Goal: Task Accomplishment & Management: Manage account settings

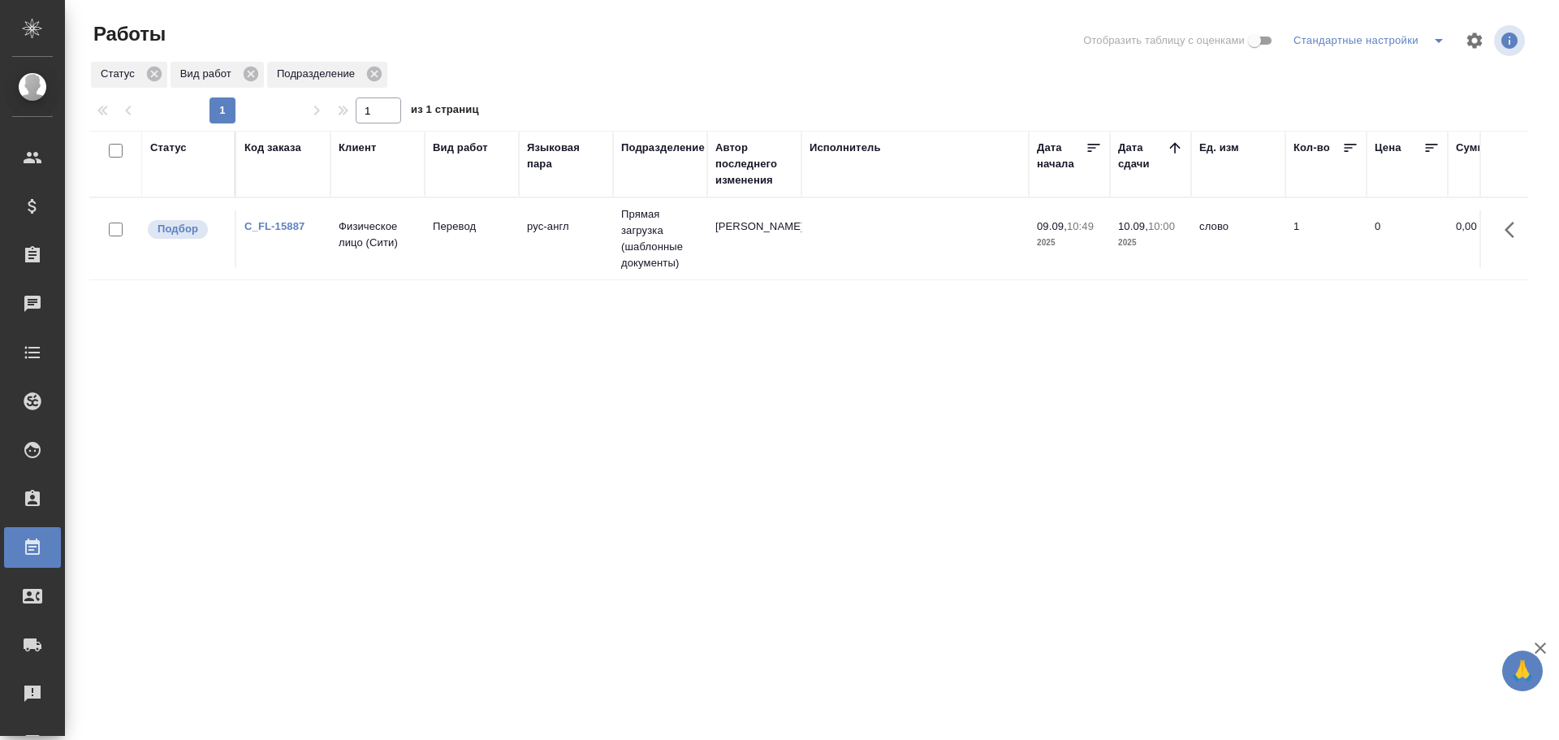
click at [411, 262] on td "Физическое лицо (Сити)" at bounding box center [378, 238] width 94 height 57
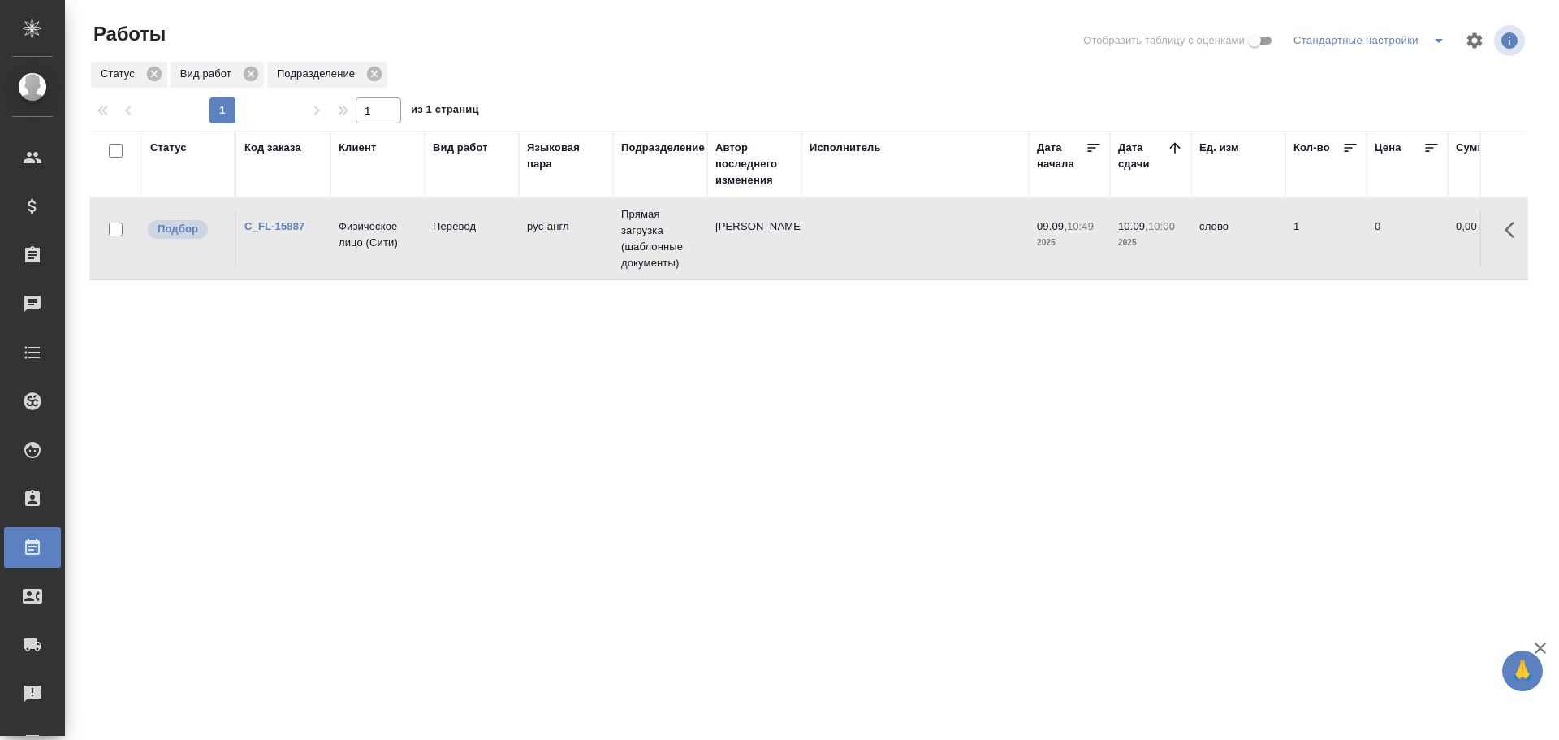
click at [411, 262] on td "Физическое лицо (Сити)" at bounding box center [378, 238] width 94 height 57
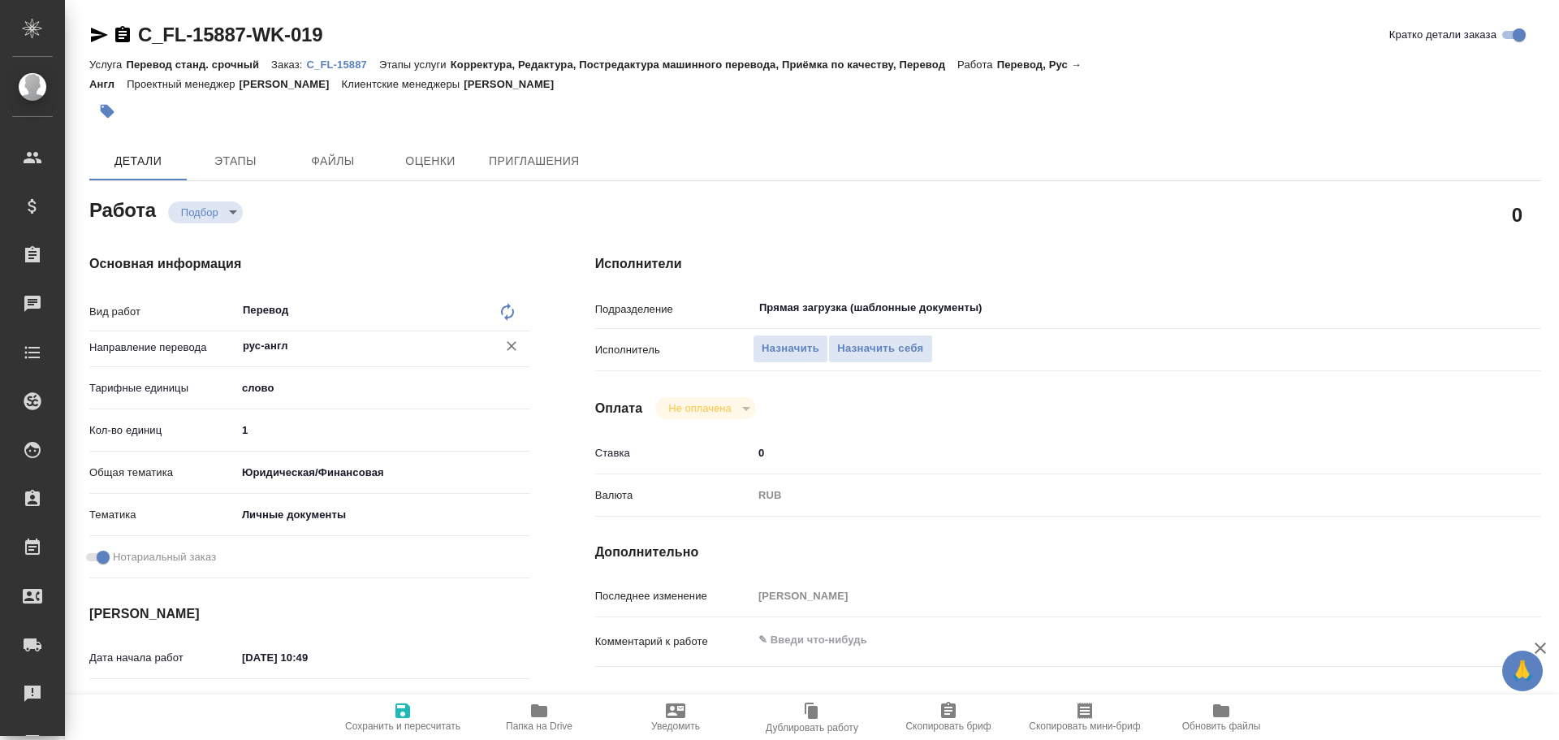
type textarea "x"
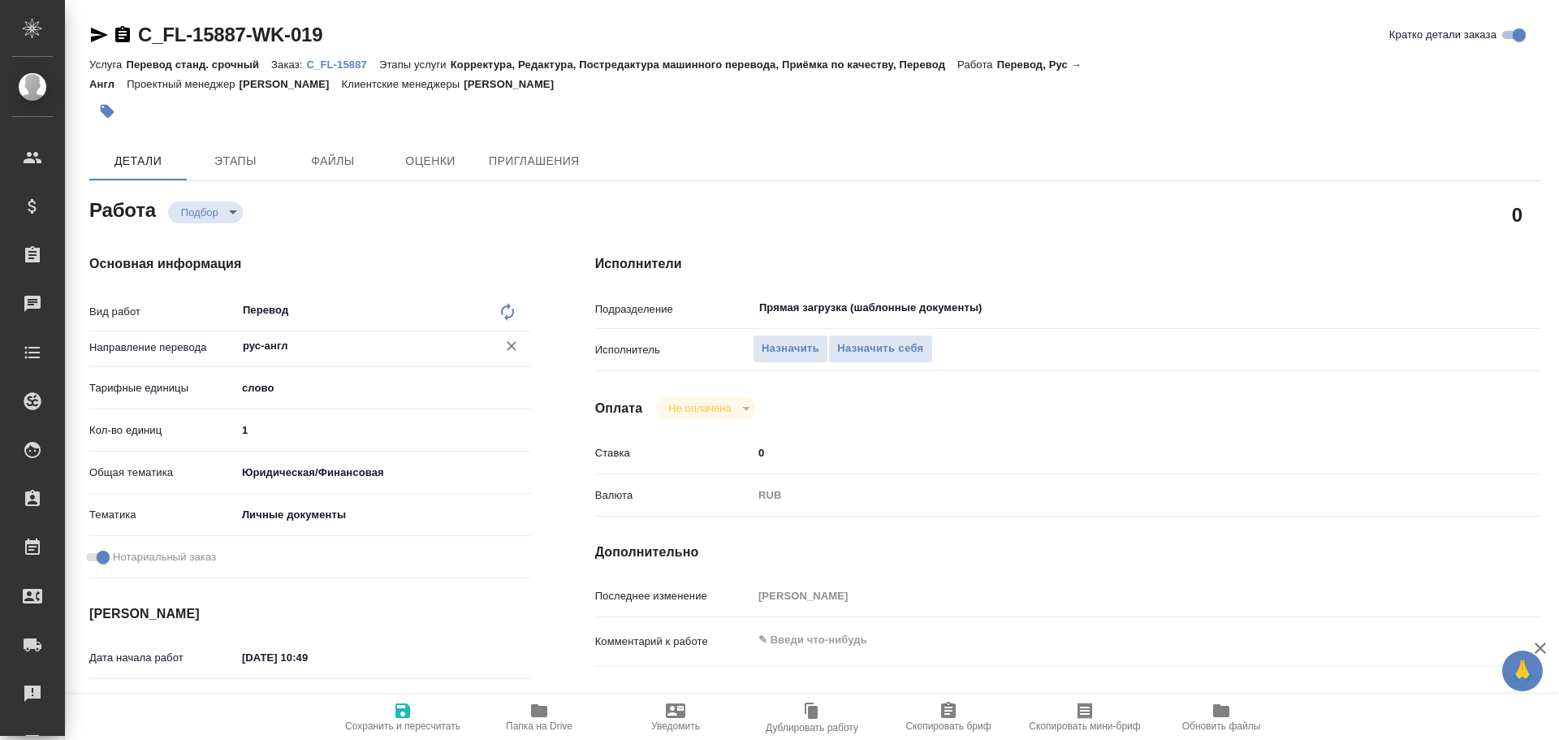
type textarea "x"
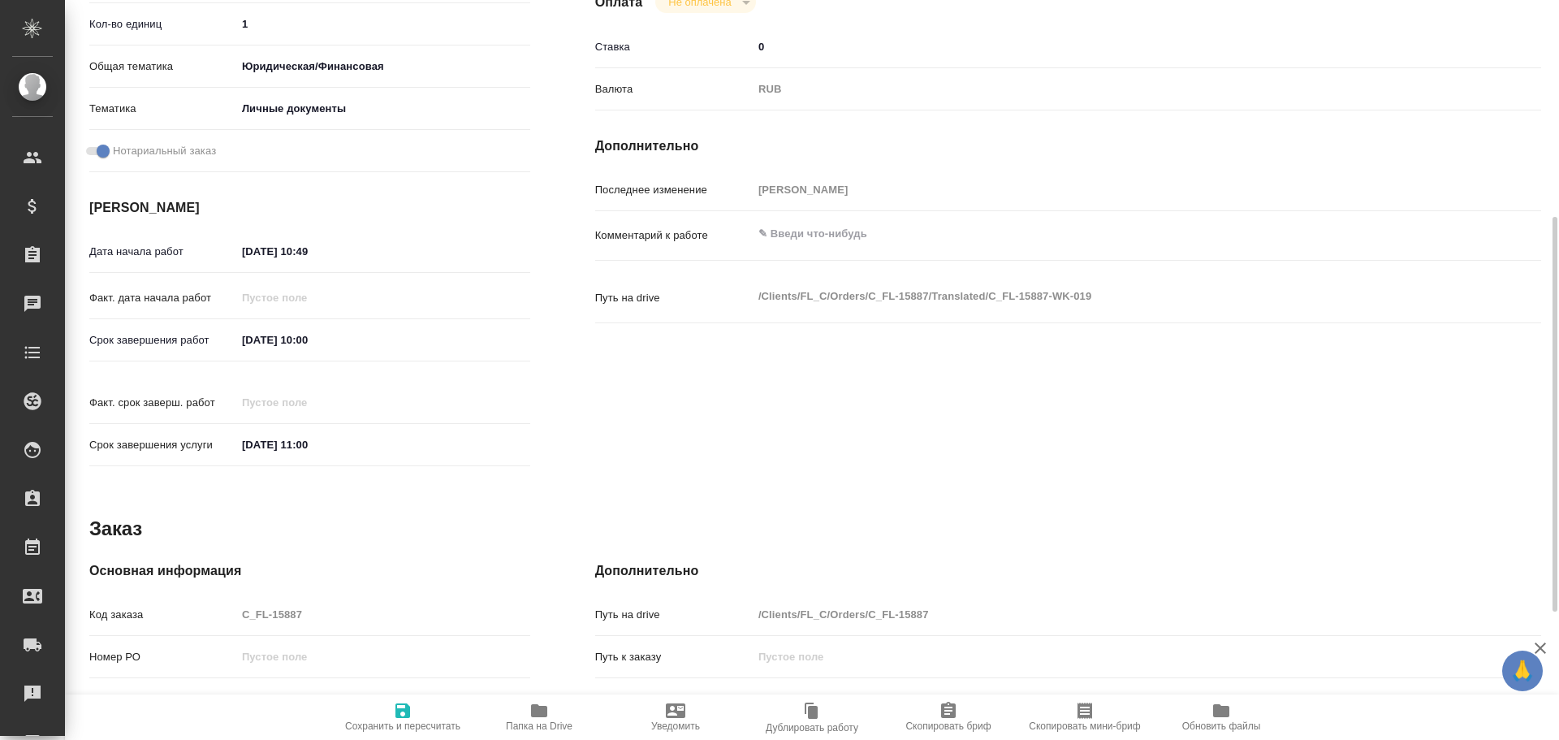
type textarea "x"
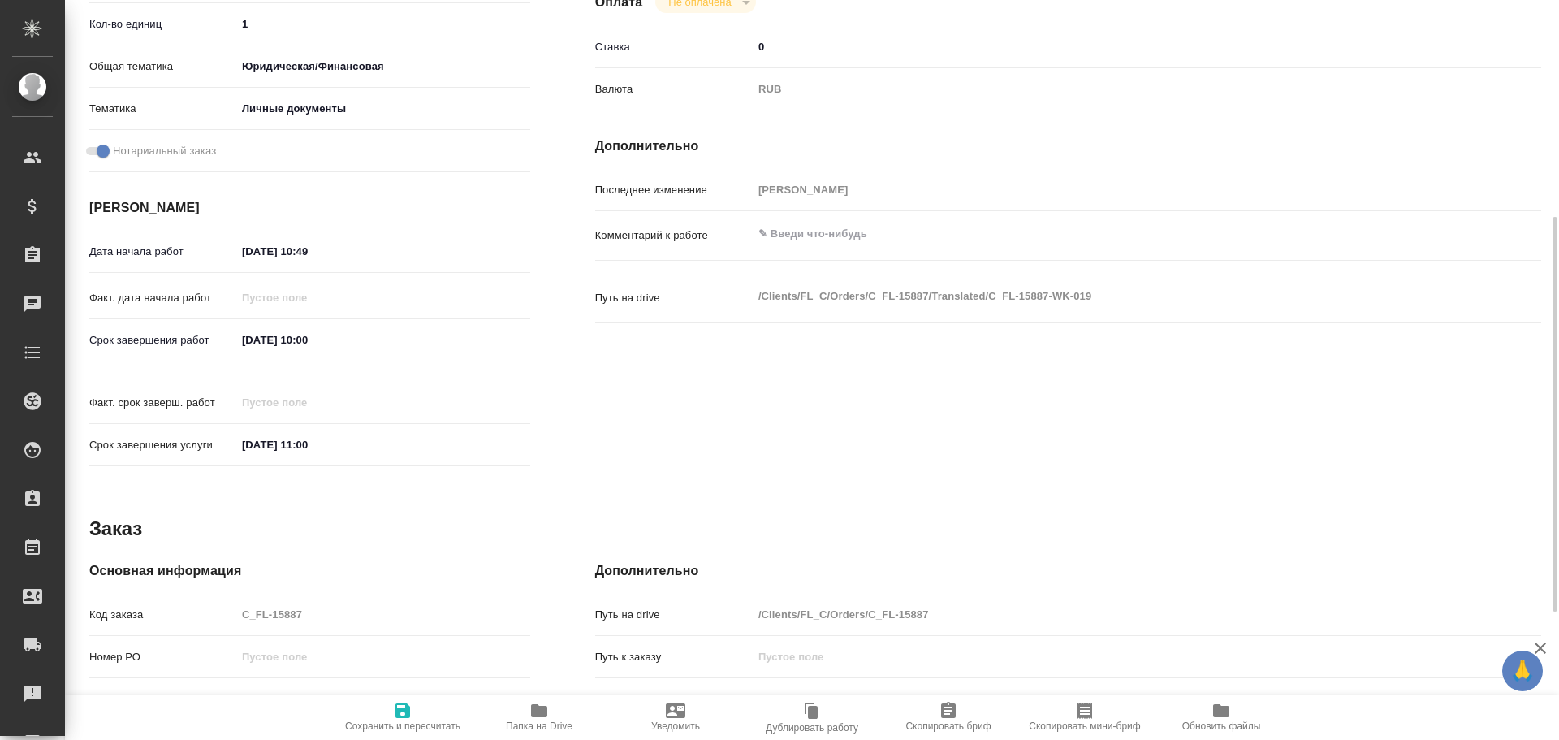
scroll to position [646, 0]
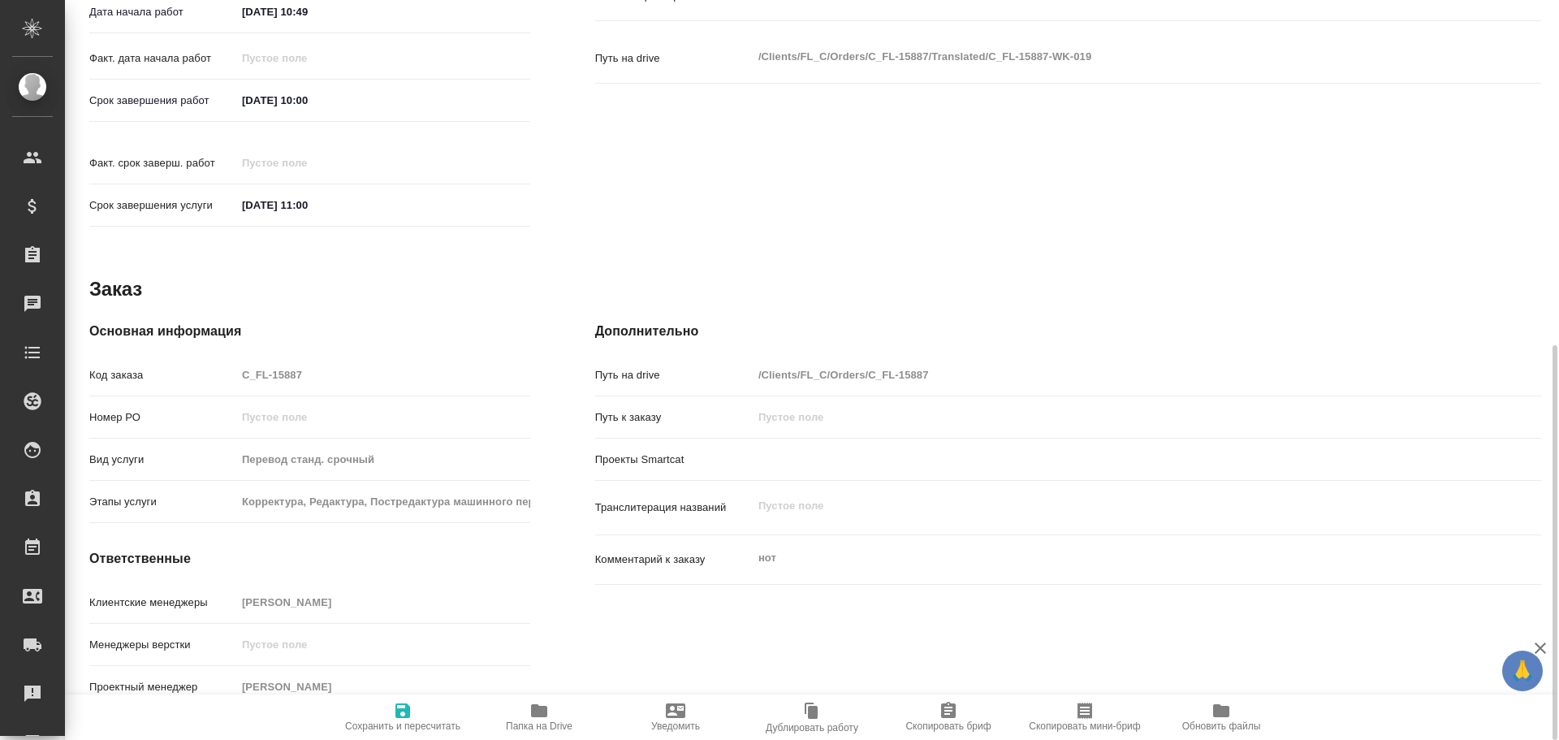
type textarea "x"
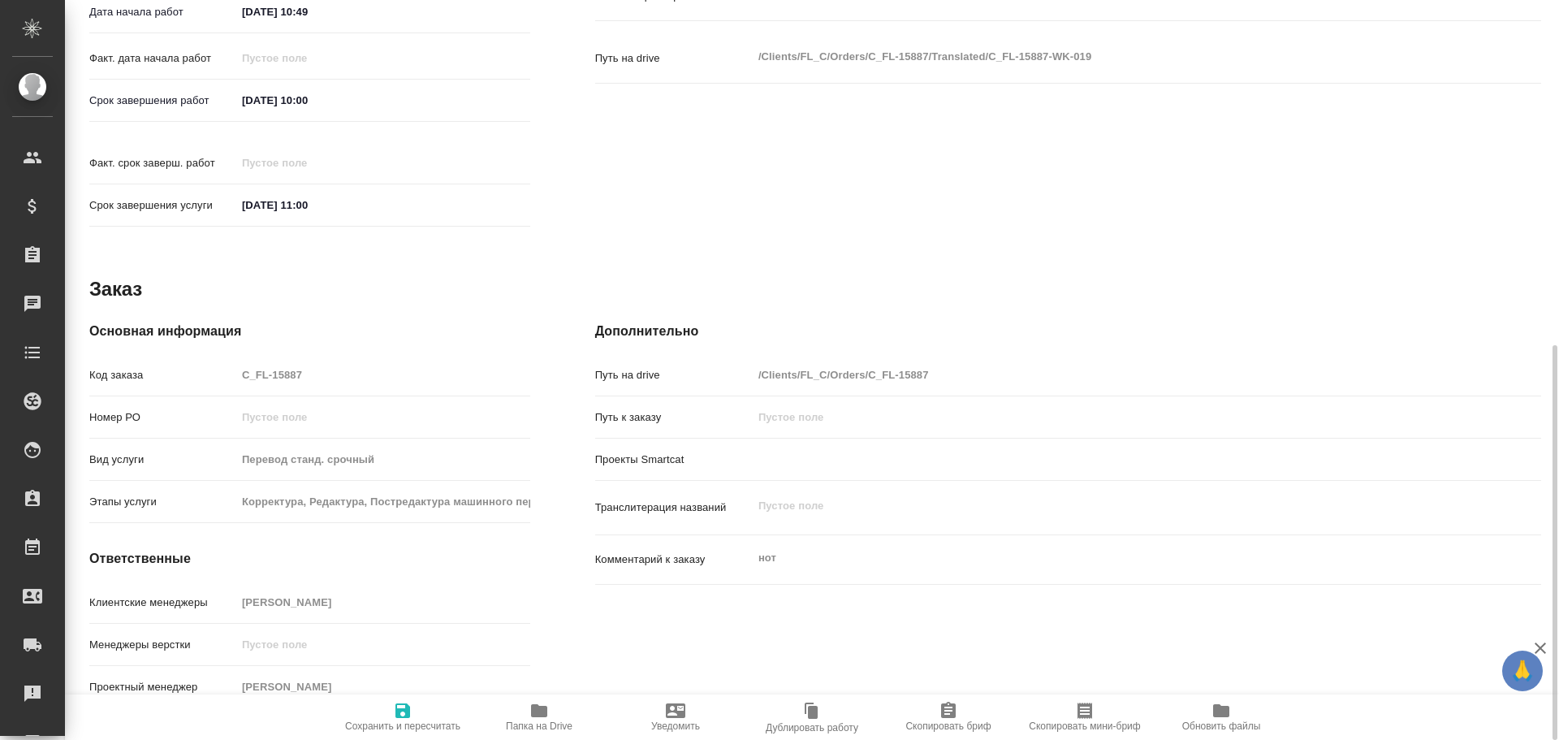
type textarea "x"
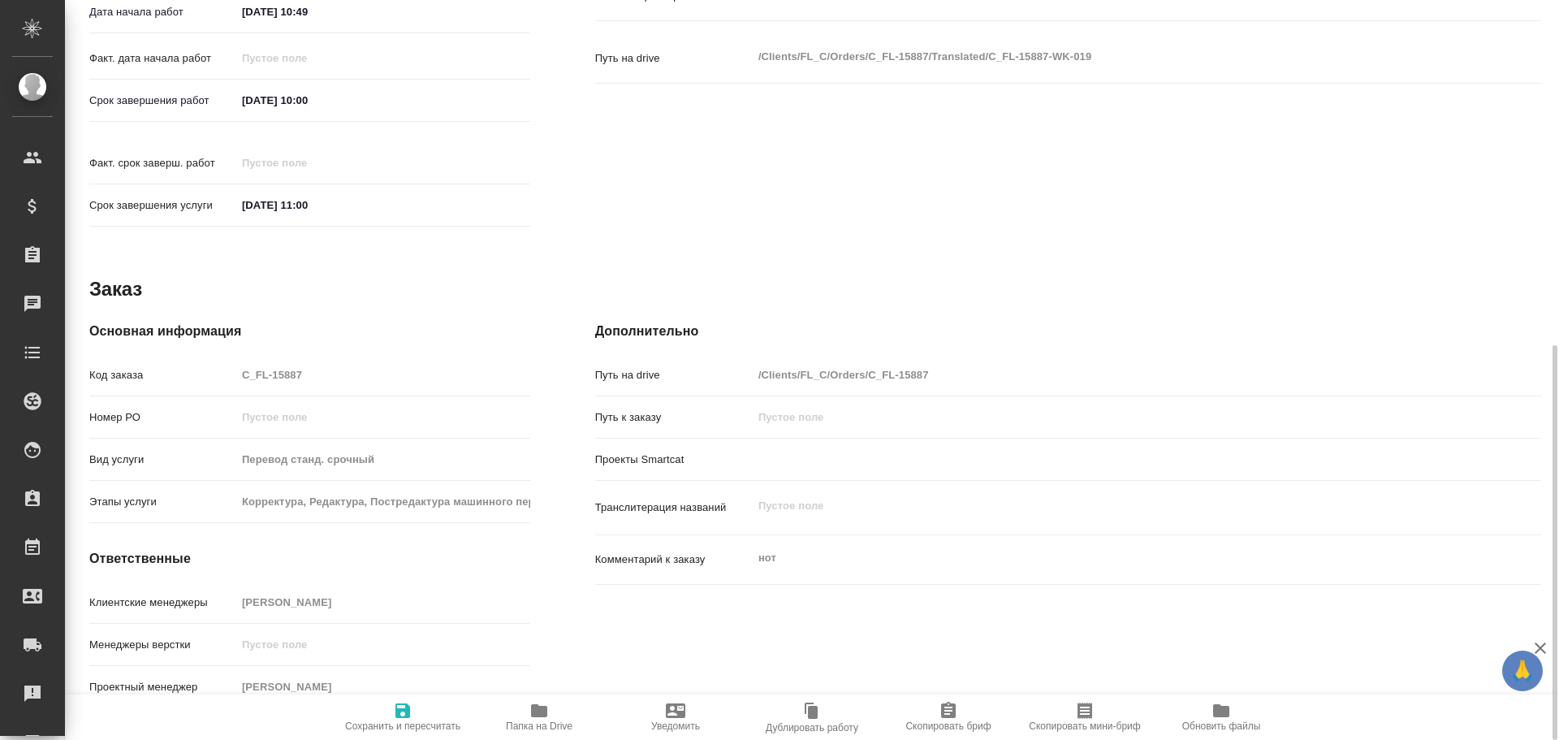
click at [537, 705] on icon "button" at bounding box center [539, 710] width 16 height 13
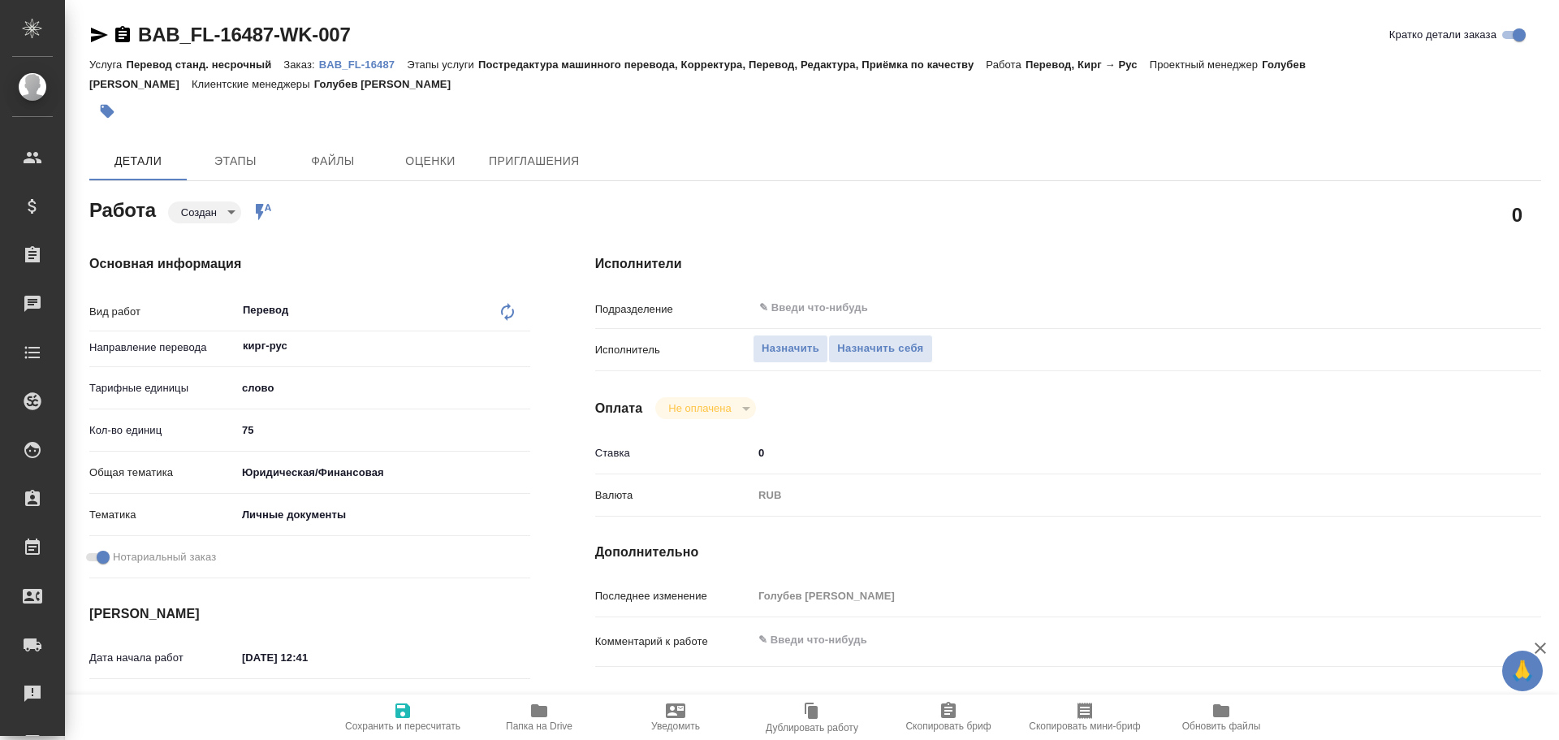
type textarea "x"
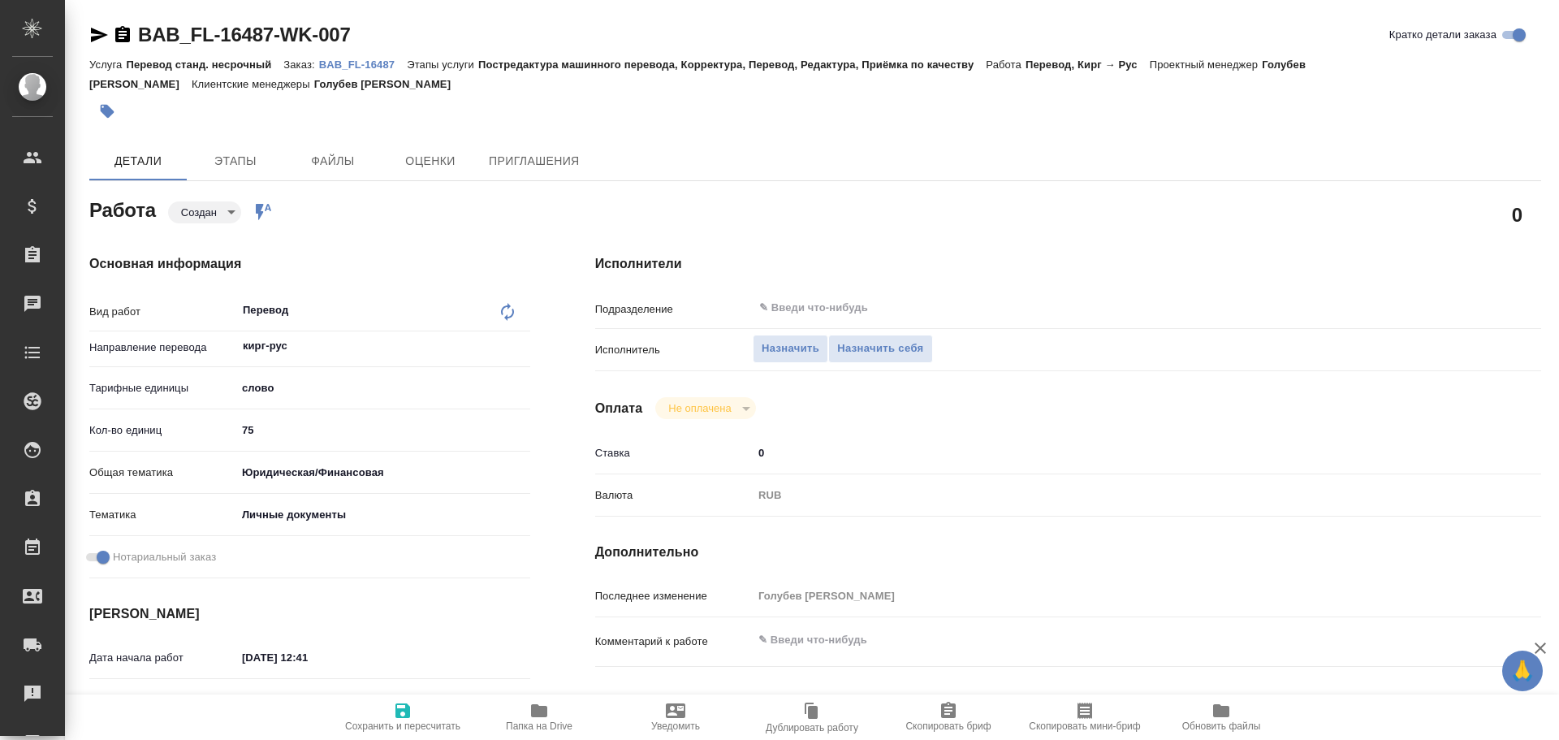
type textarea "x"
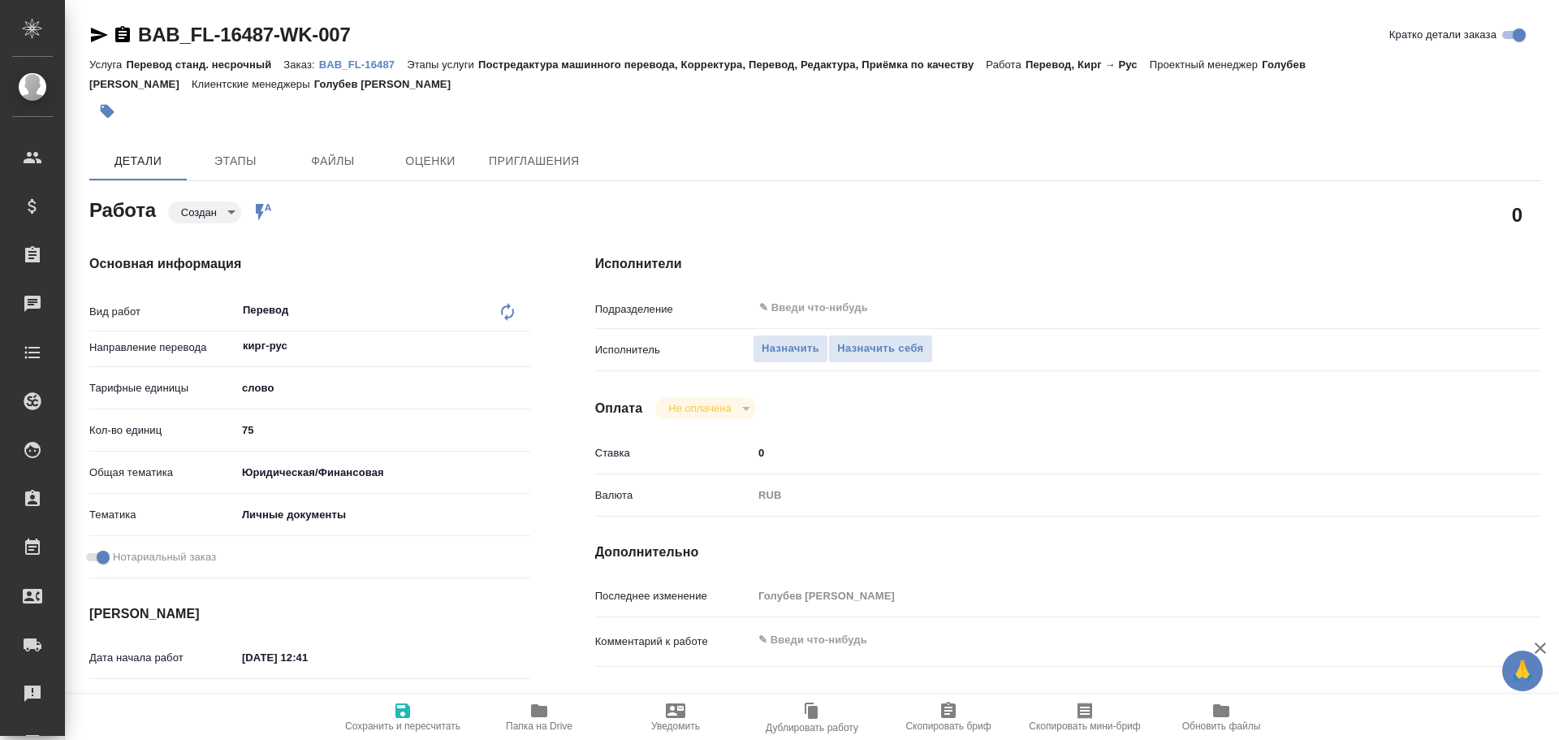
type textarea "x"
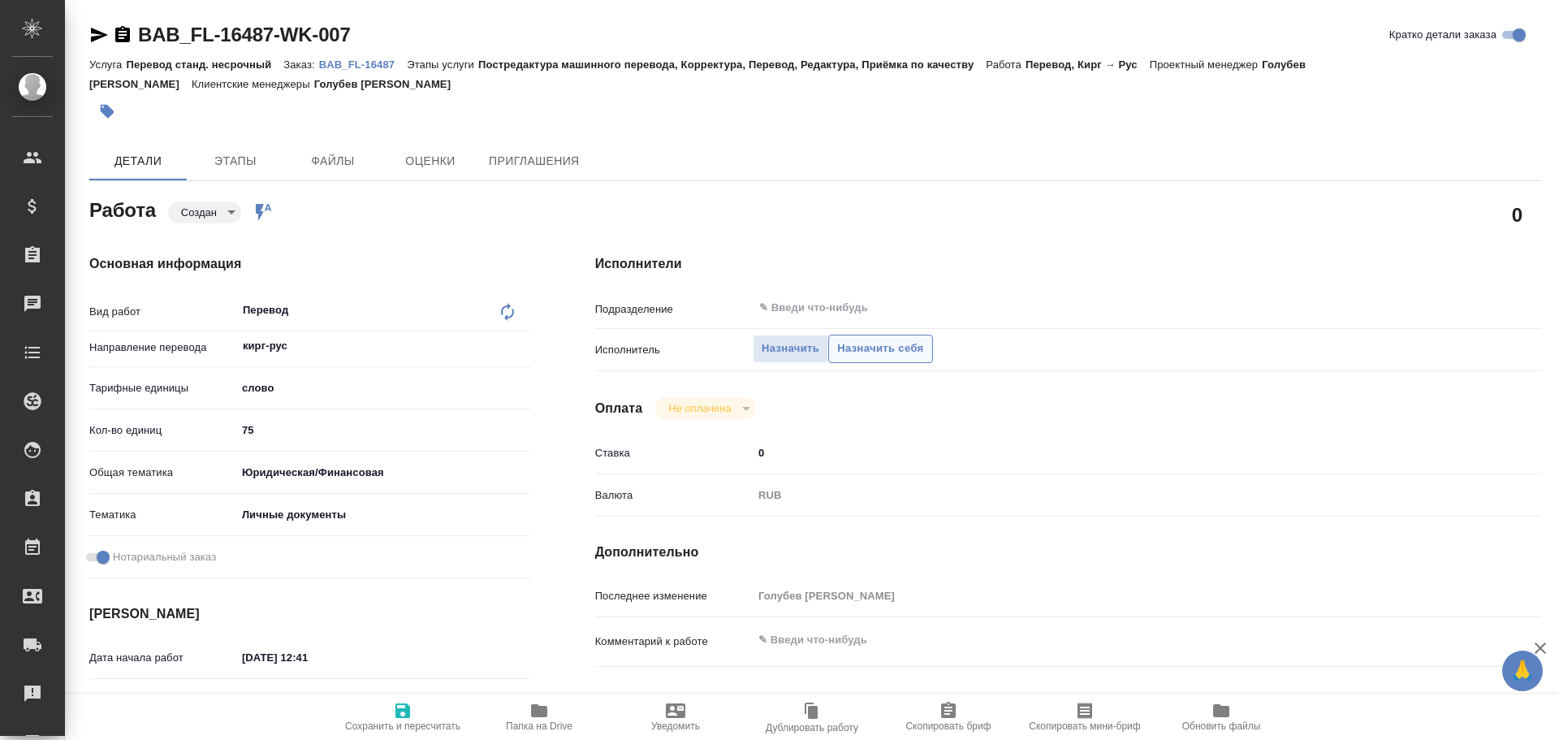
type textarea "x"
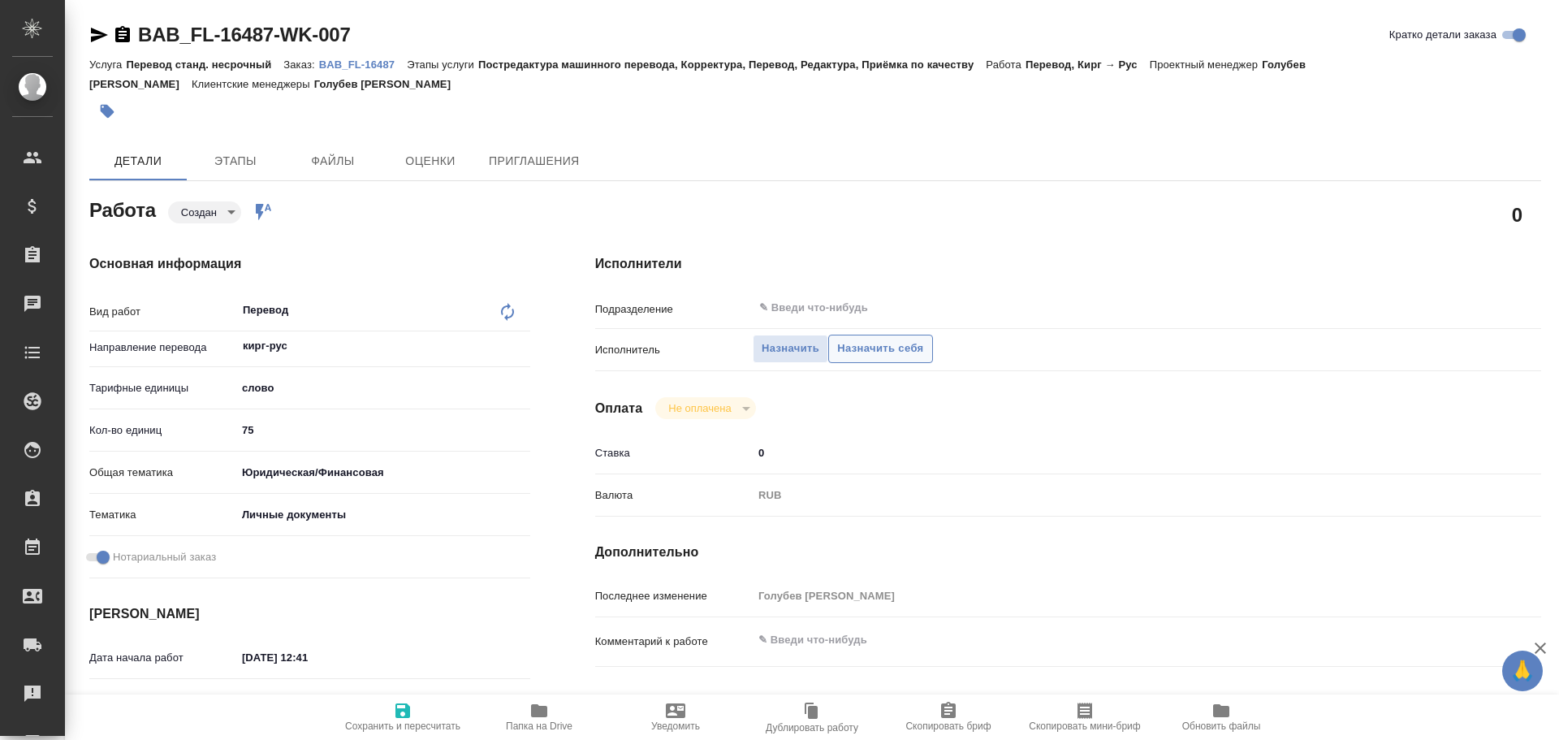
click at [864, 353] on span "Назначить себя" at bounding box center [880, 349] width 86 height 19
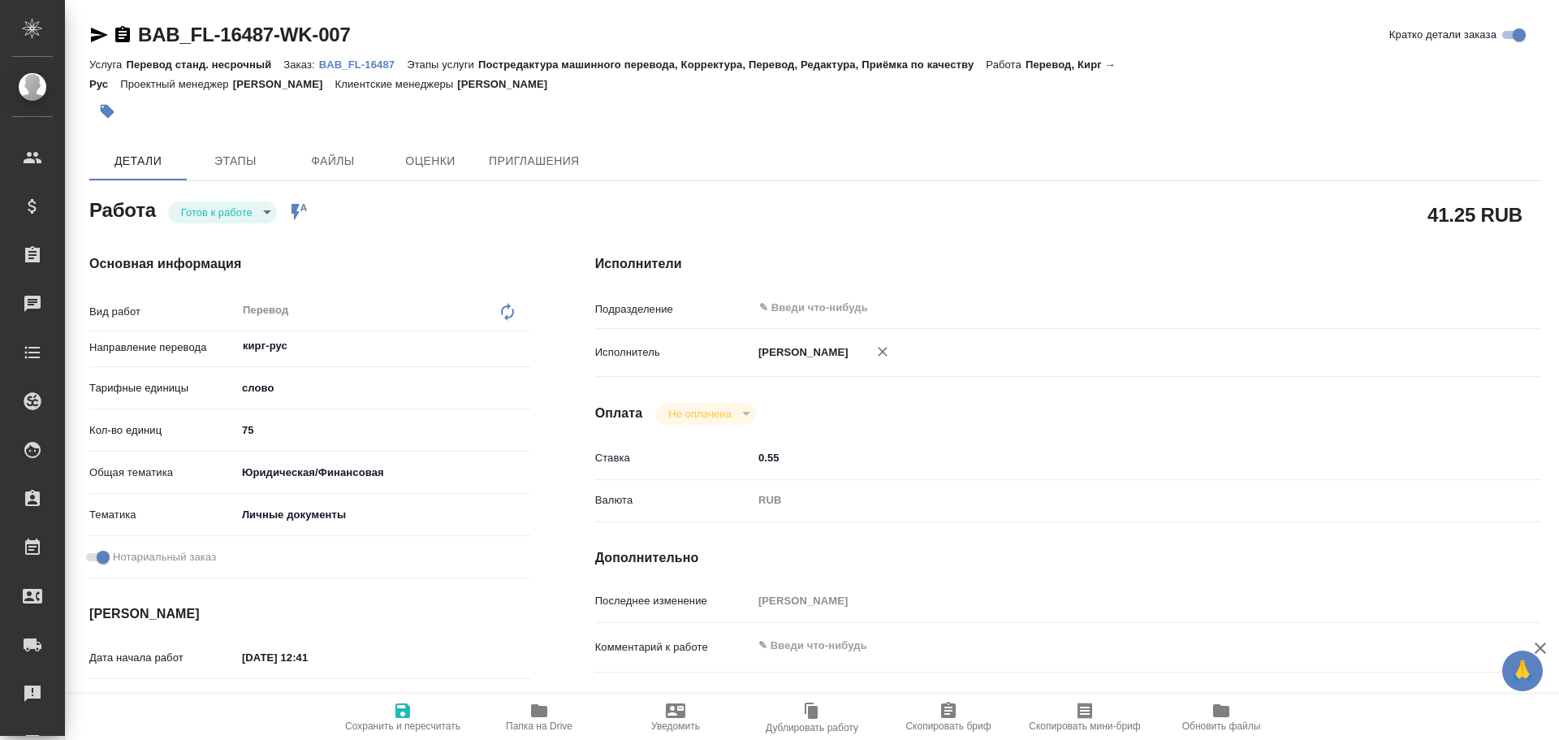
type textarea "x"
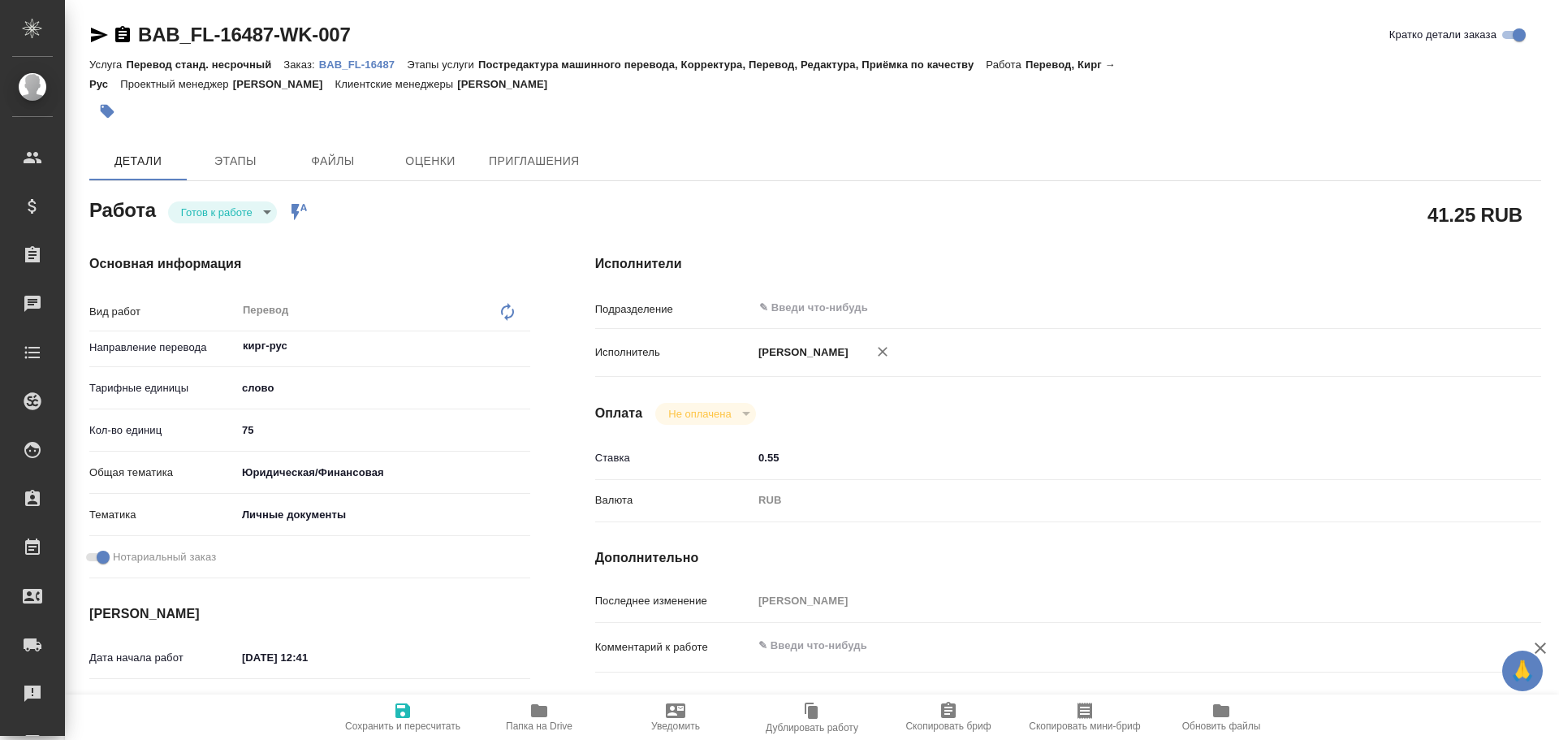
type textarea "x"
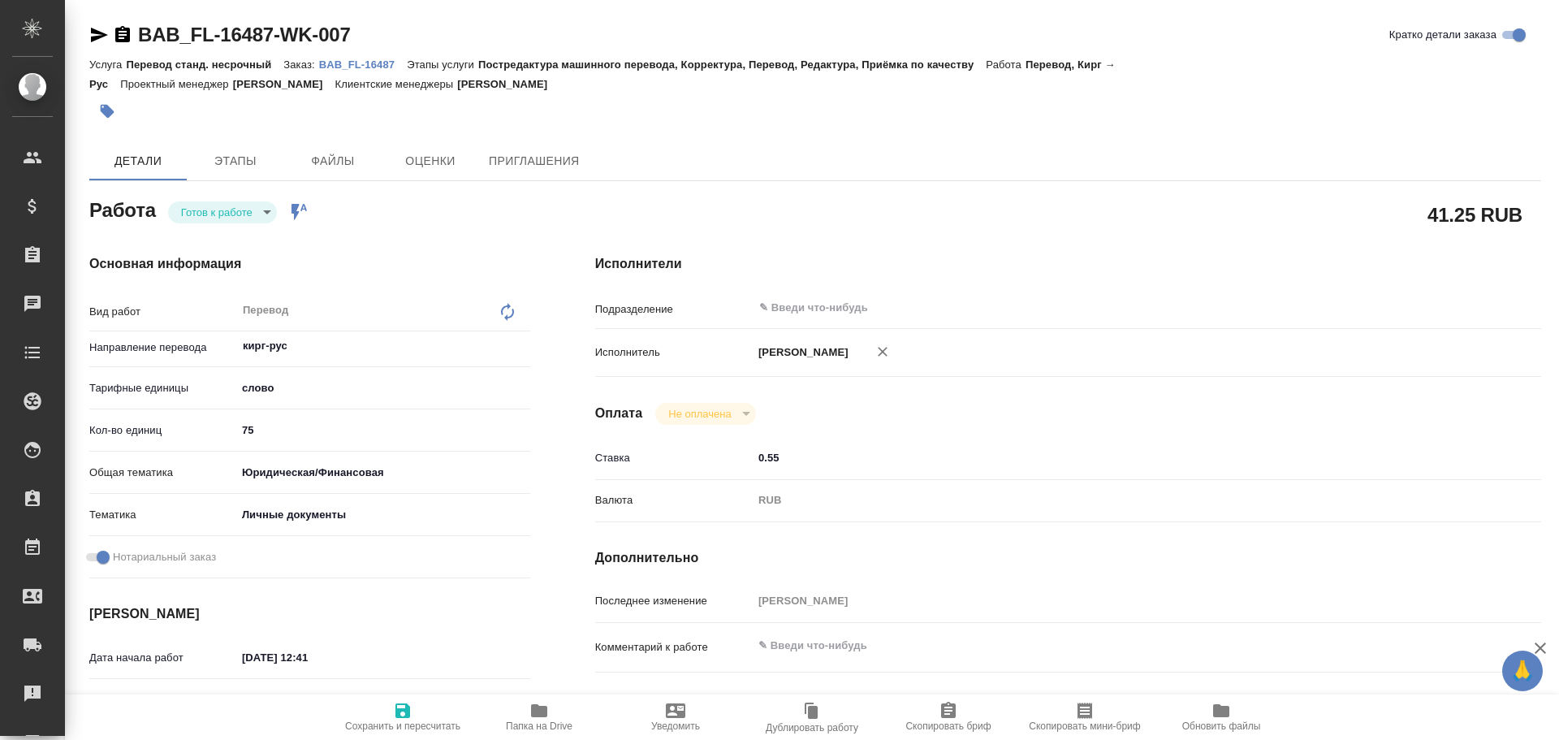
type textarea "x"
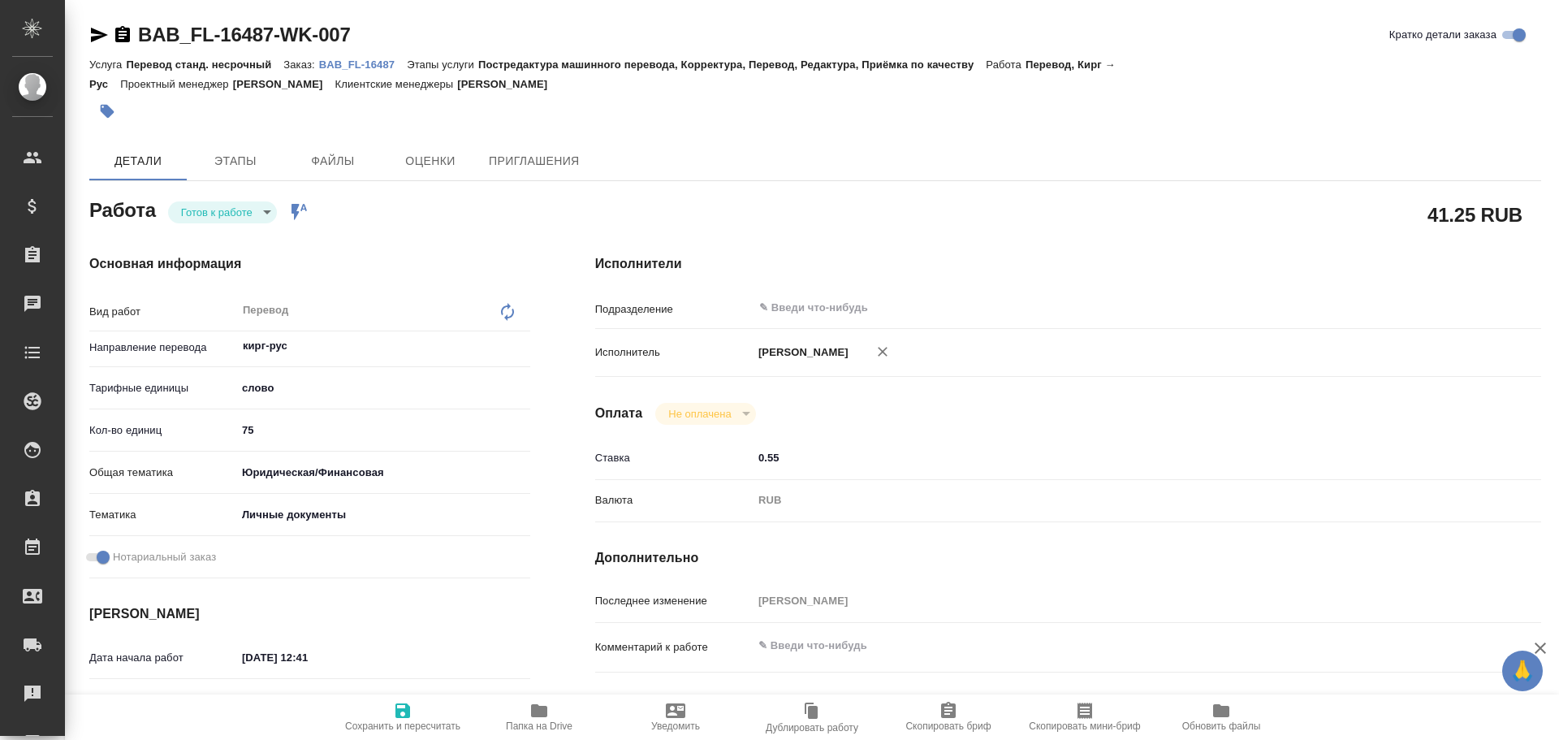
type textarea "x"
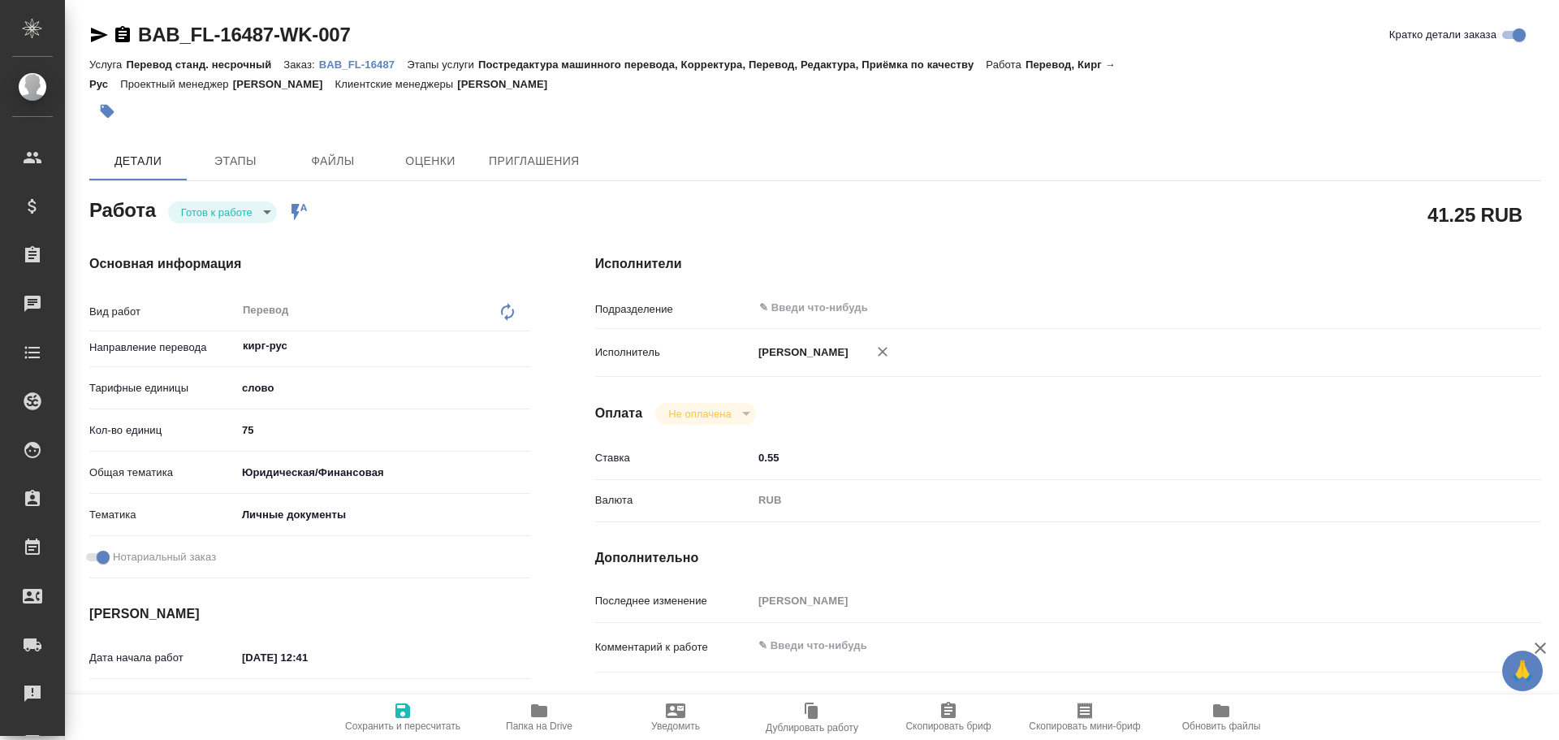
type textarea "x"
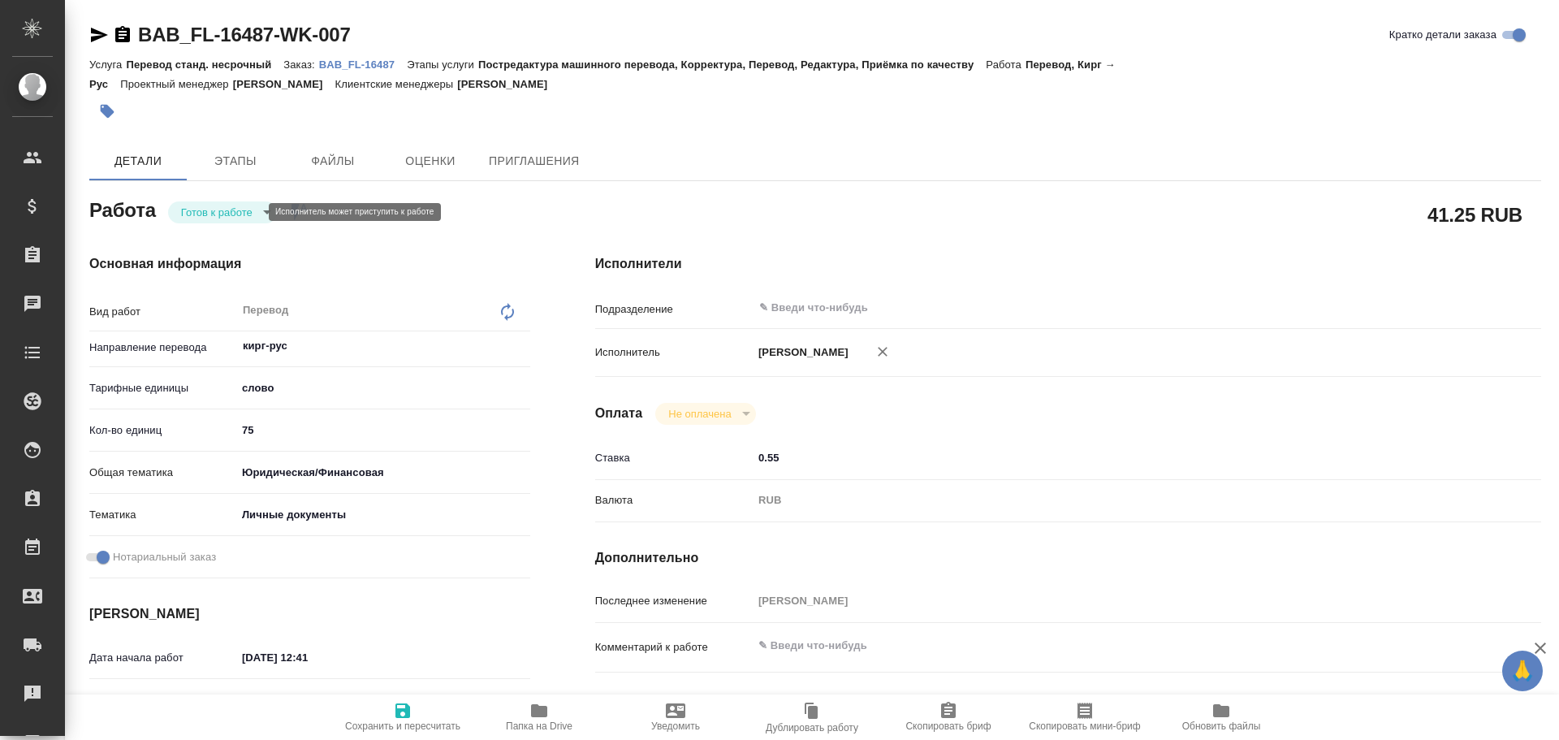
click at [232, 214] on body "🙏 .cls-1 fill:#fff; AWATERA Gusev Alexandr Клиенты Спецификации Заказы Чаты Tod…" at bounding box center [779, 370] width 1559 height 740
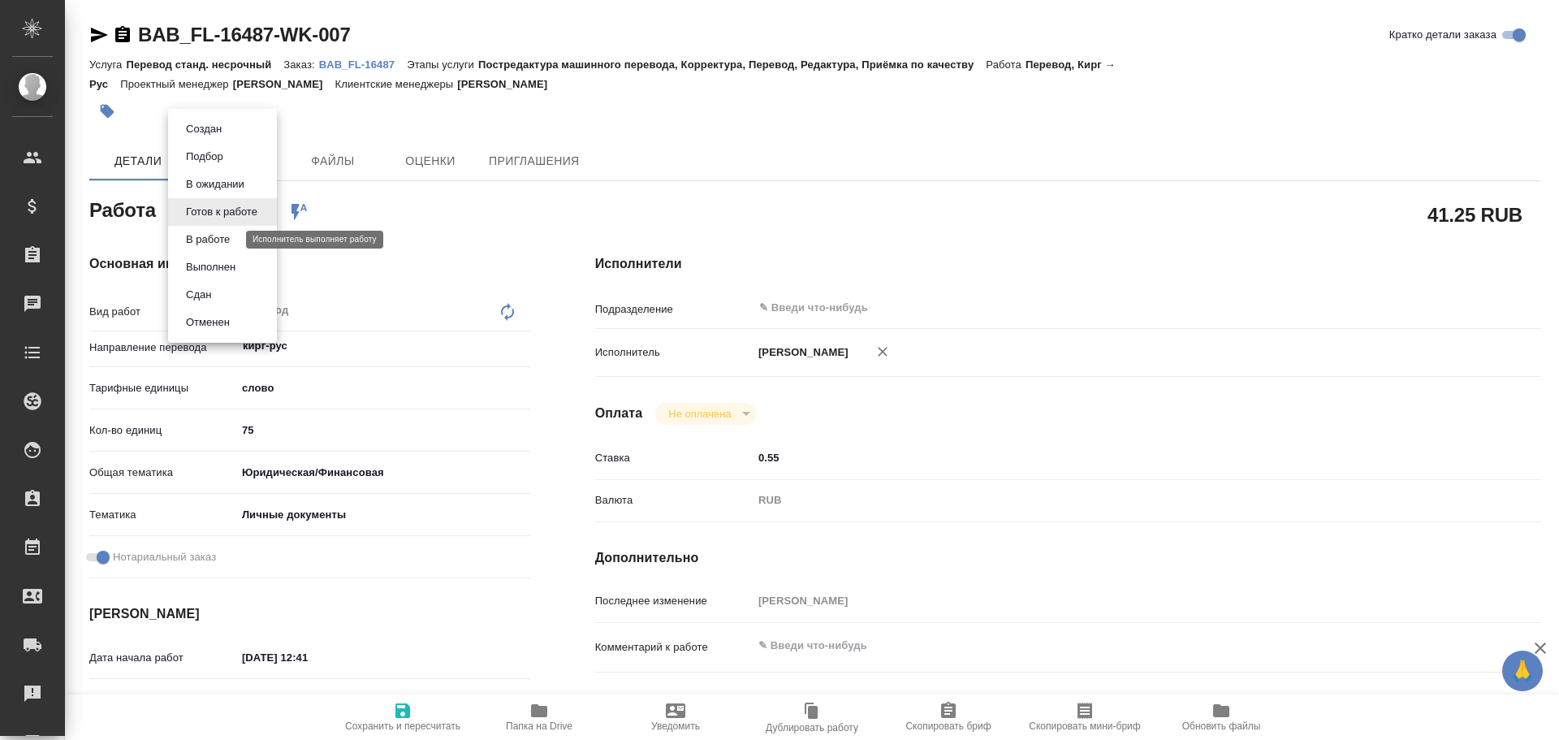
type textarea "x"
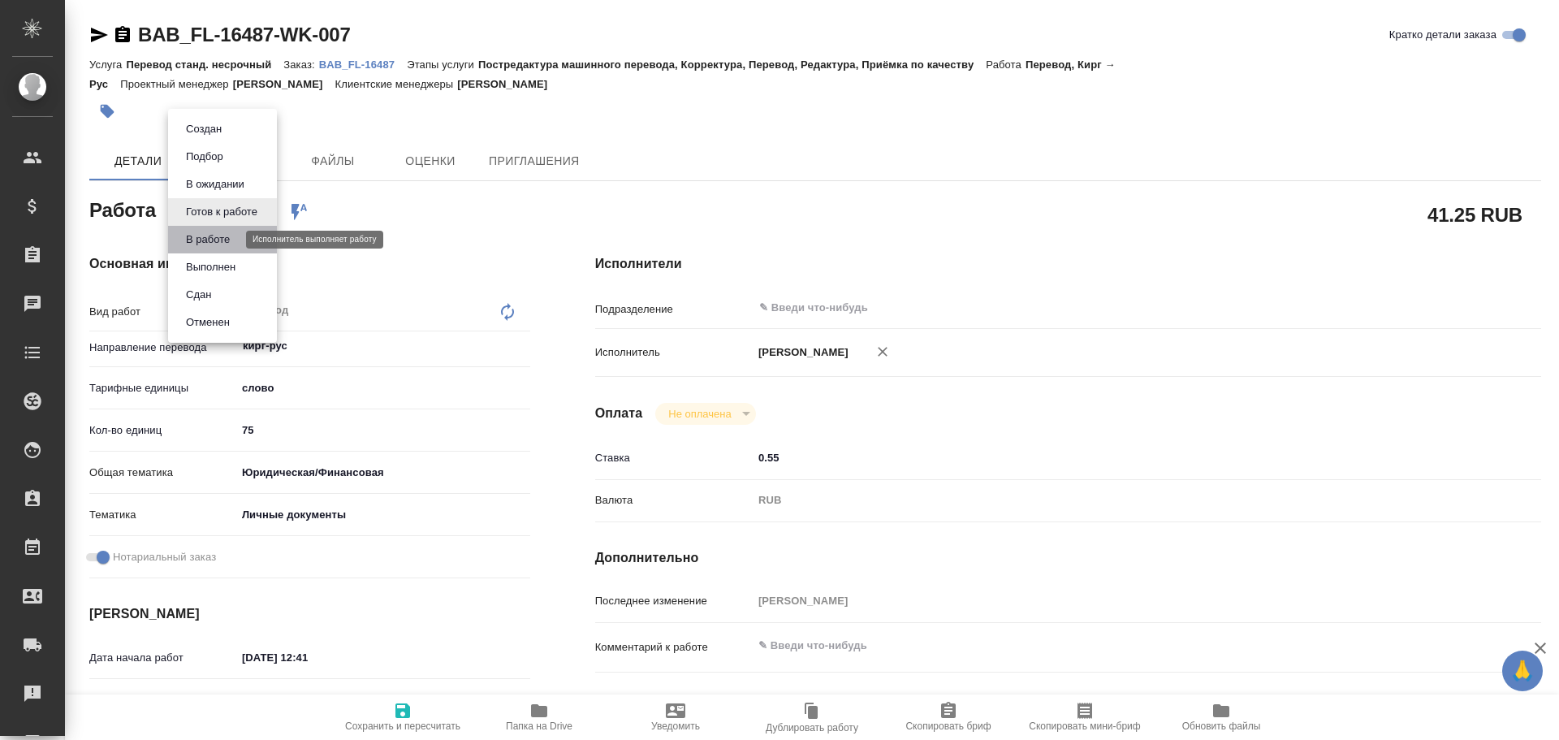
click at [218, 237] on button "В работе" at bounding box center [208, 240] width 54 height 18
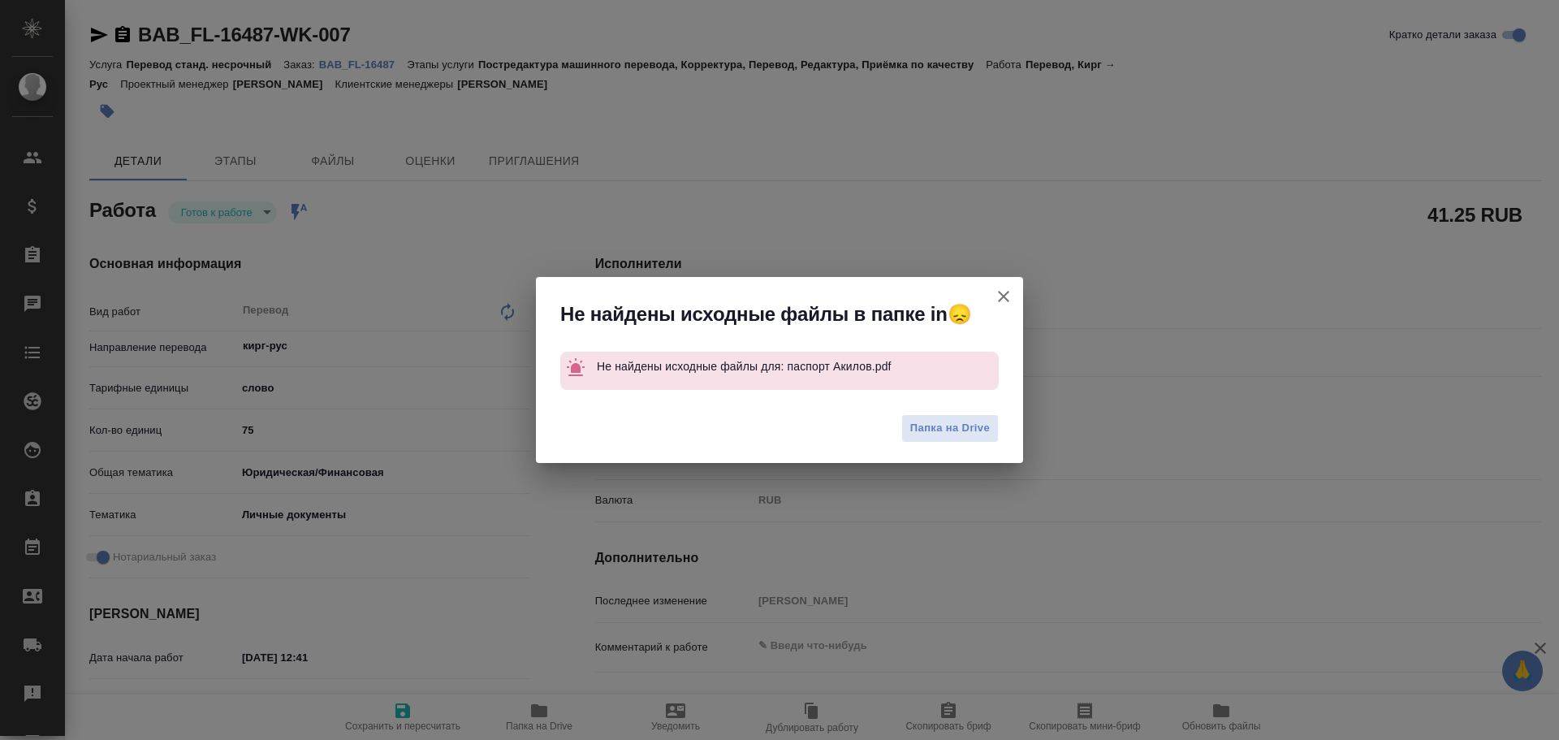
type textarea "x"
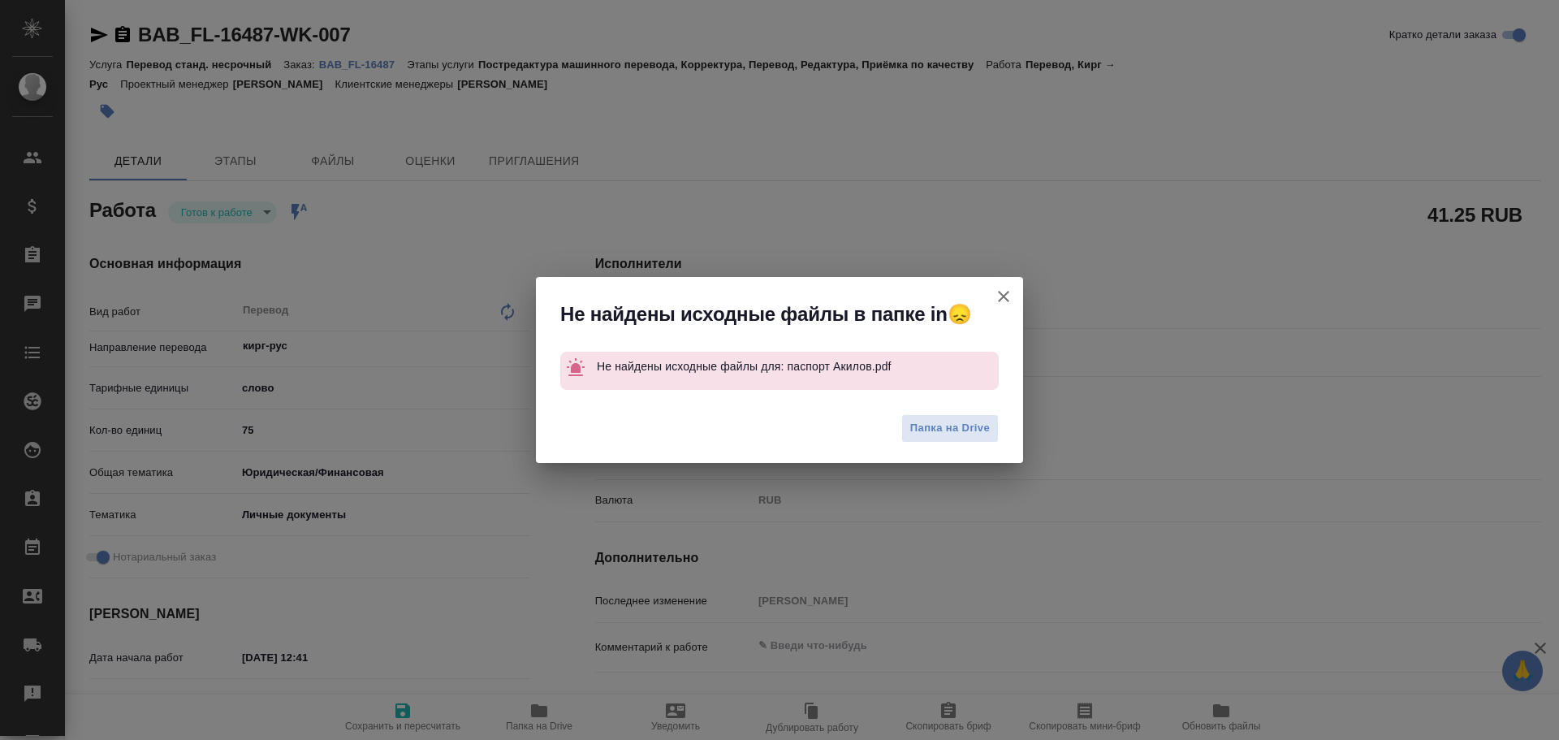
type textarea "x"
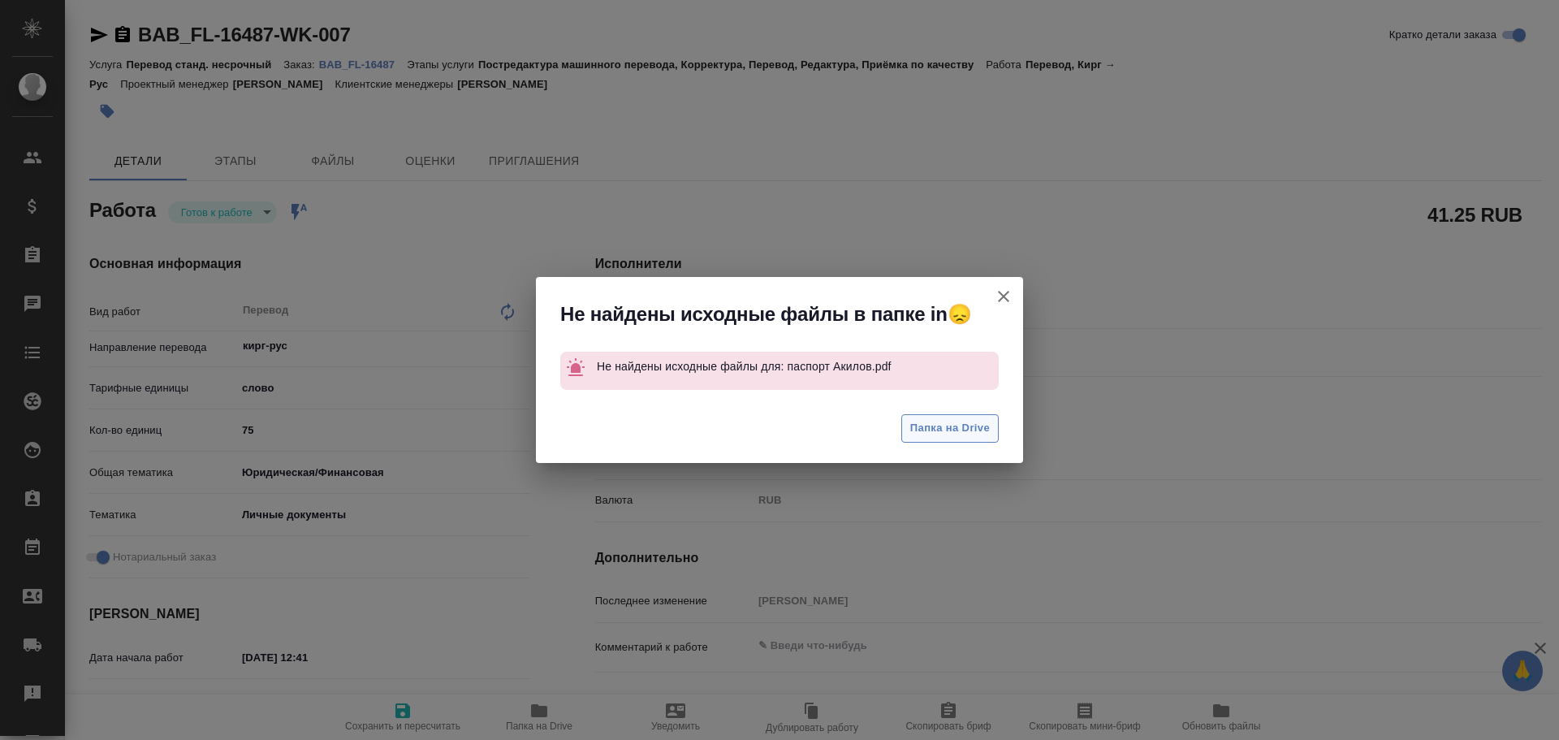
drag, startPoint x: 935, startPoint y: 421, endPoint x: 928, endPoint y: 415, distance: 8.6
click at [933, 421] on span "Папка на Drive" at bounding box center [951, 428] width 80 height 19
type textarea "x"
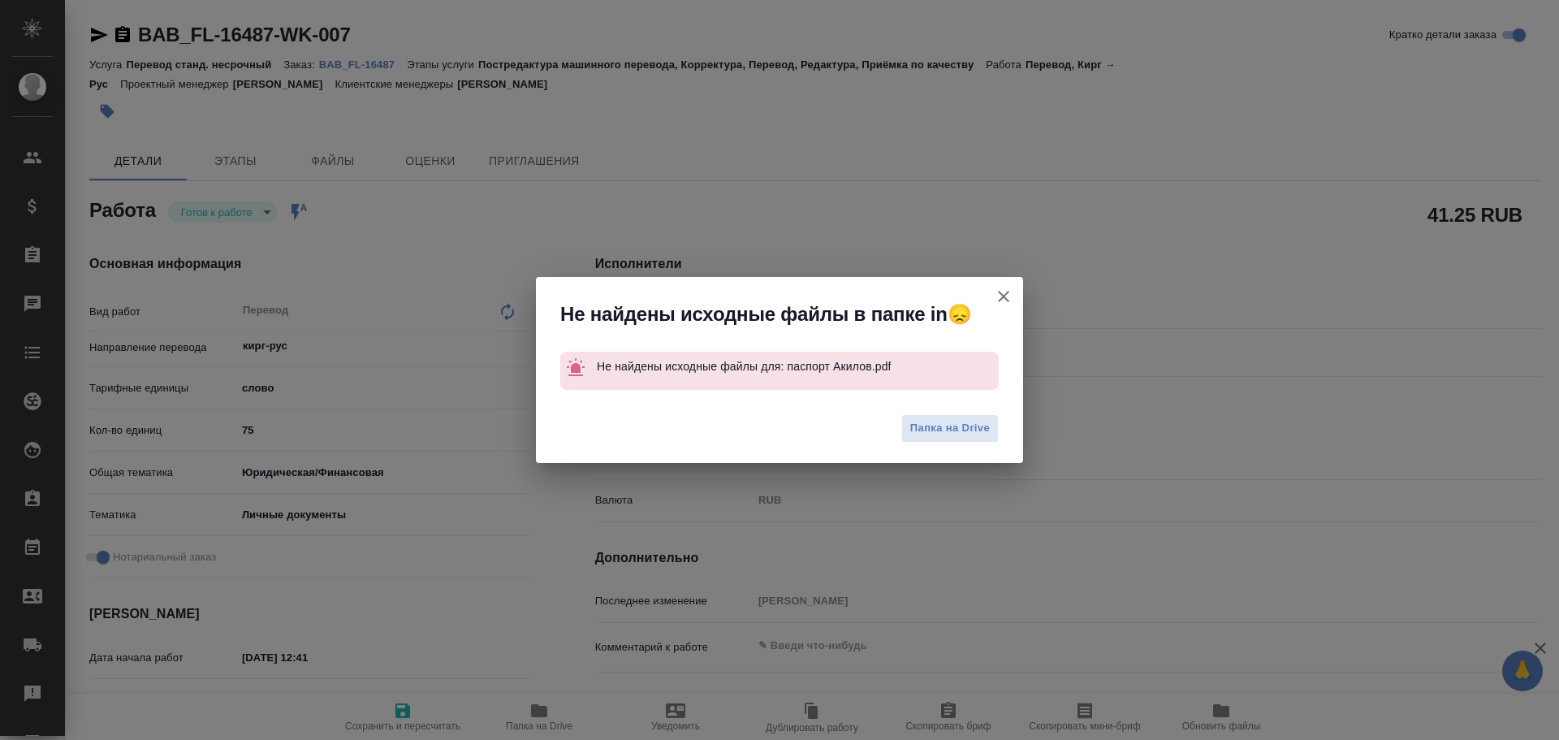
type textarea "x"
click at [1006, 292] on icon "button" at bounding box center [1003, 296] width 19 height 19
type textarea "x"
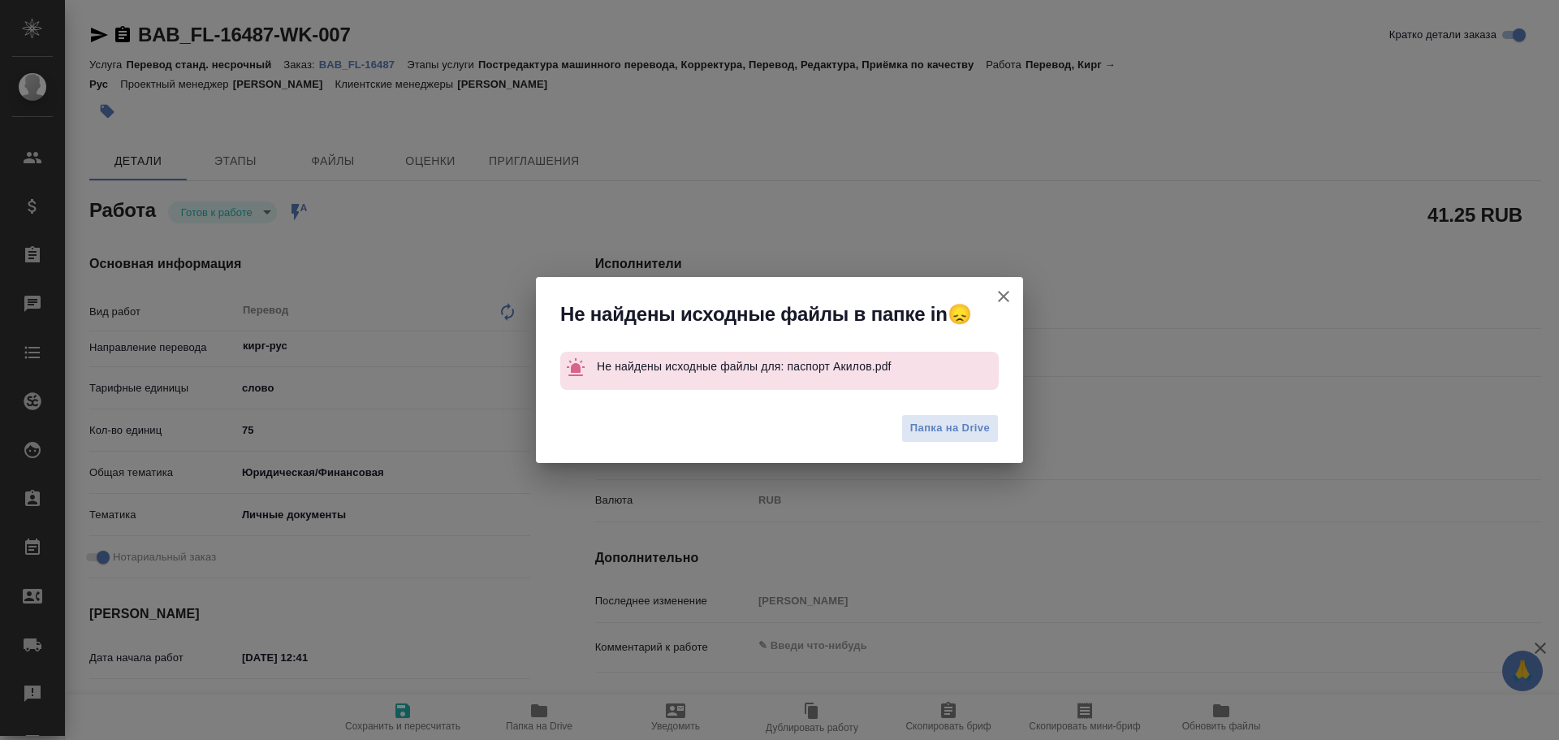
type textarea "x"
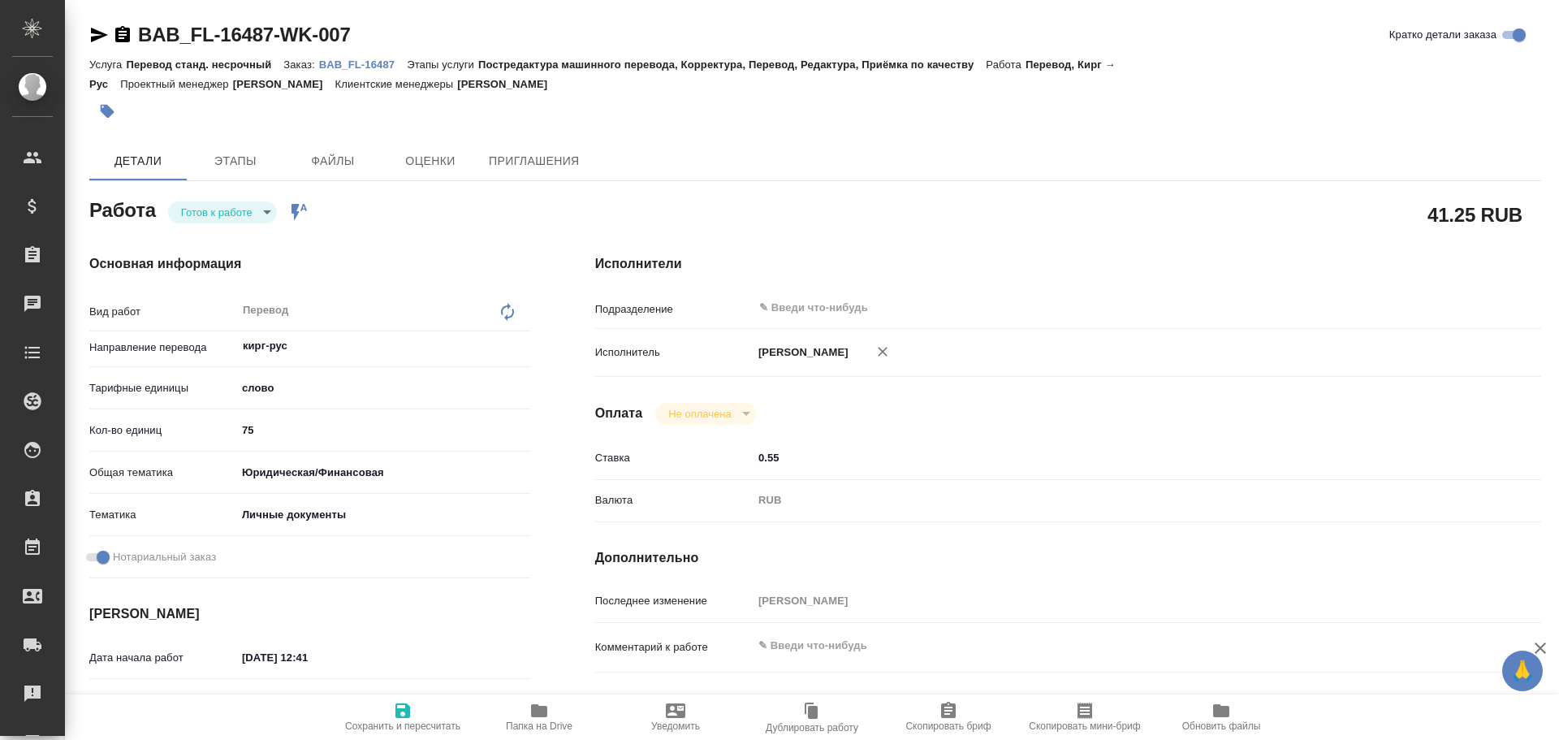
type textarea "x"
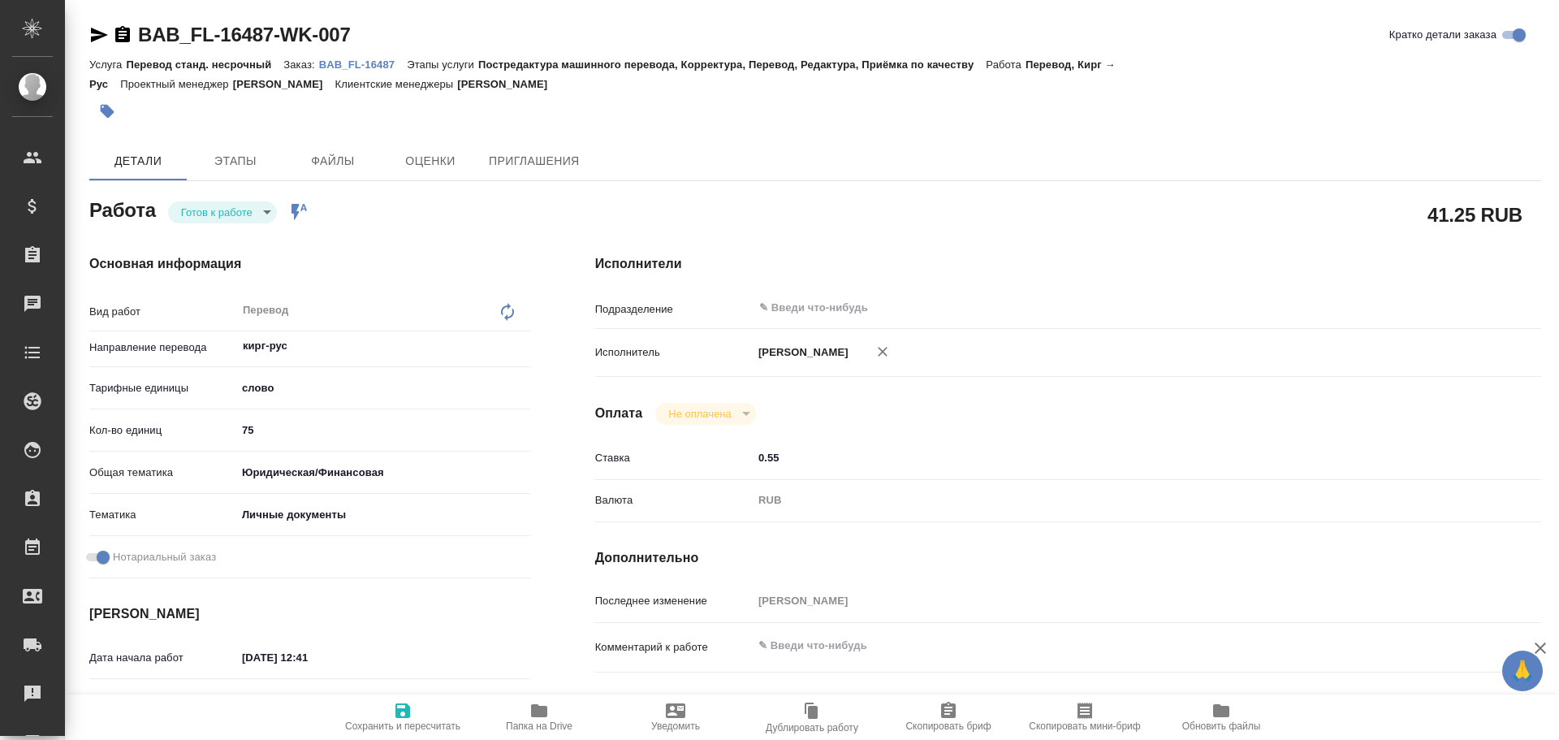
type textarea "x"
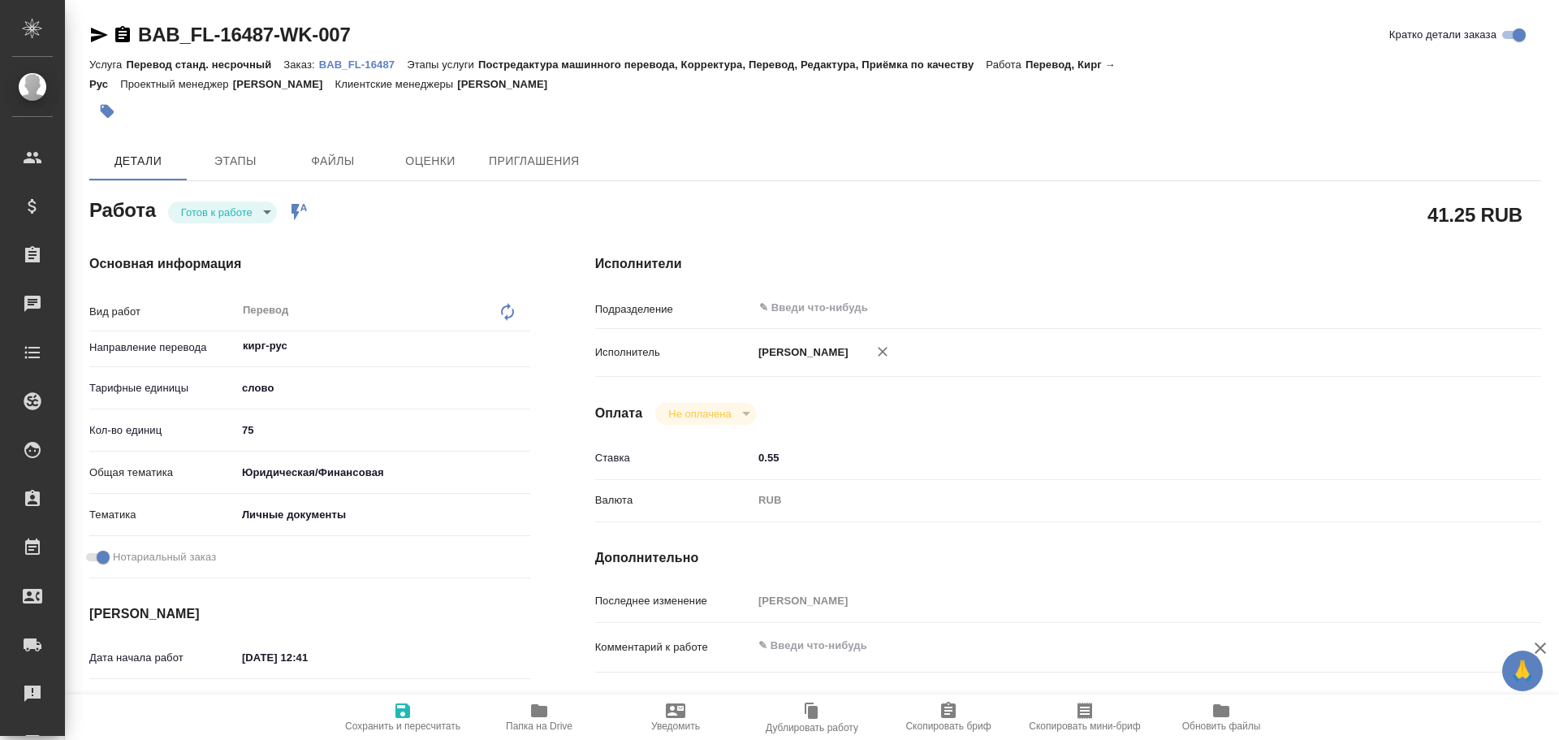
type textarea "x"
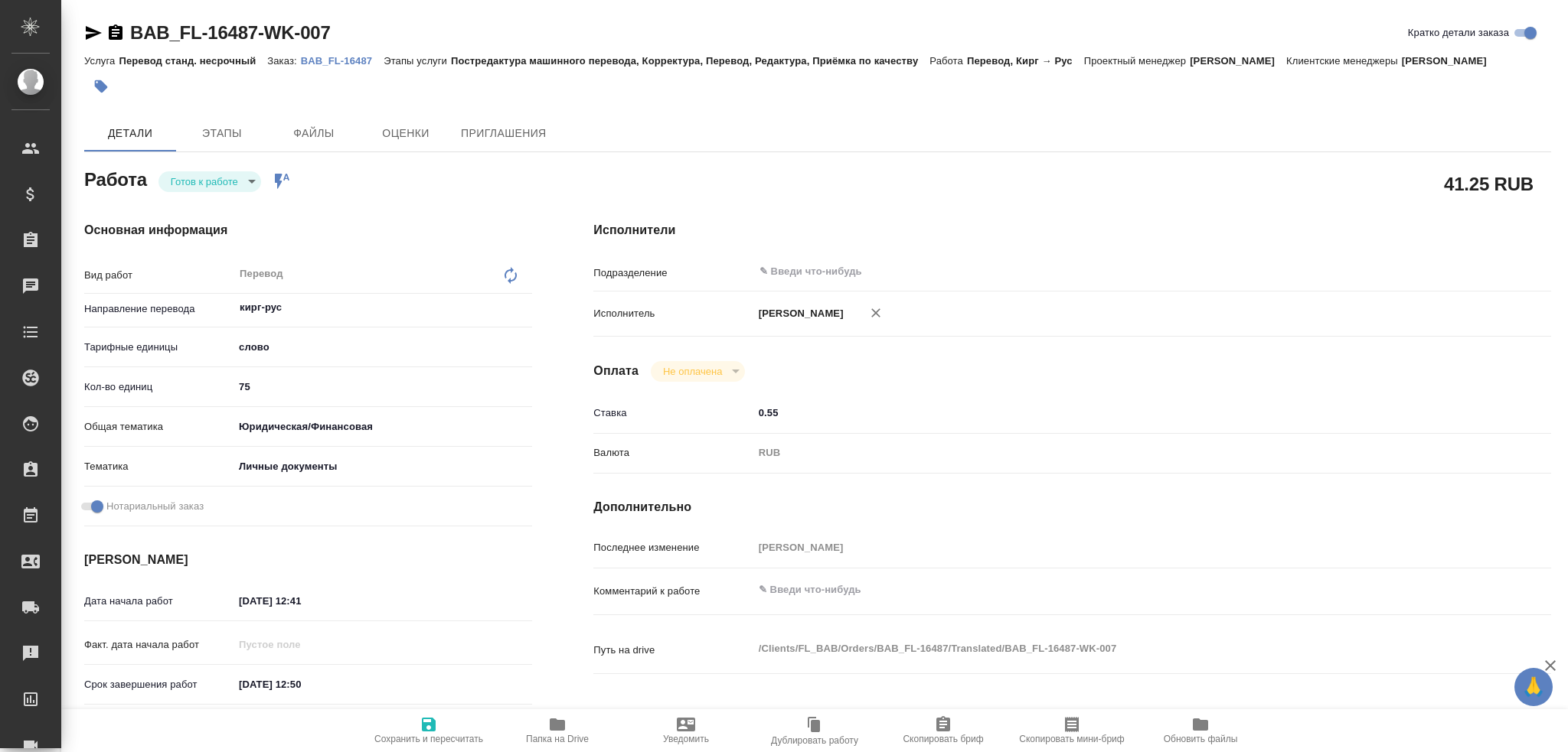
type textarea "x"
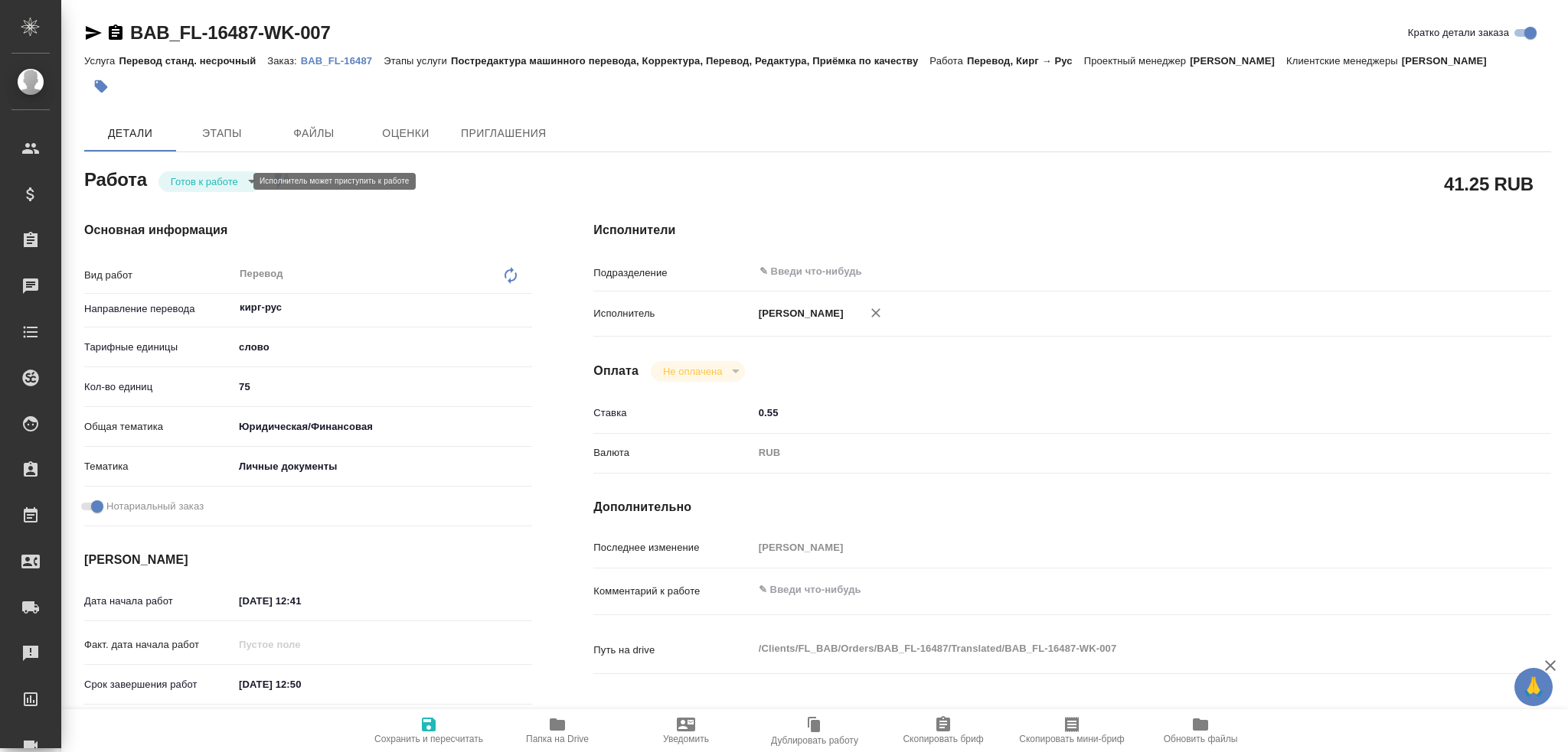
click at [223, 188] on body "🙏 .cls-1 fill:#fff; AWATERA Gusev Alexandr Клиенты Спецификации Заказы 0 Чаты T…" at bounding box center [784, 376] width 1568 height 752
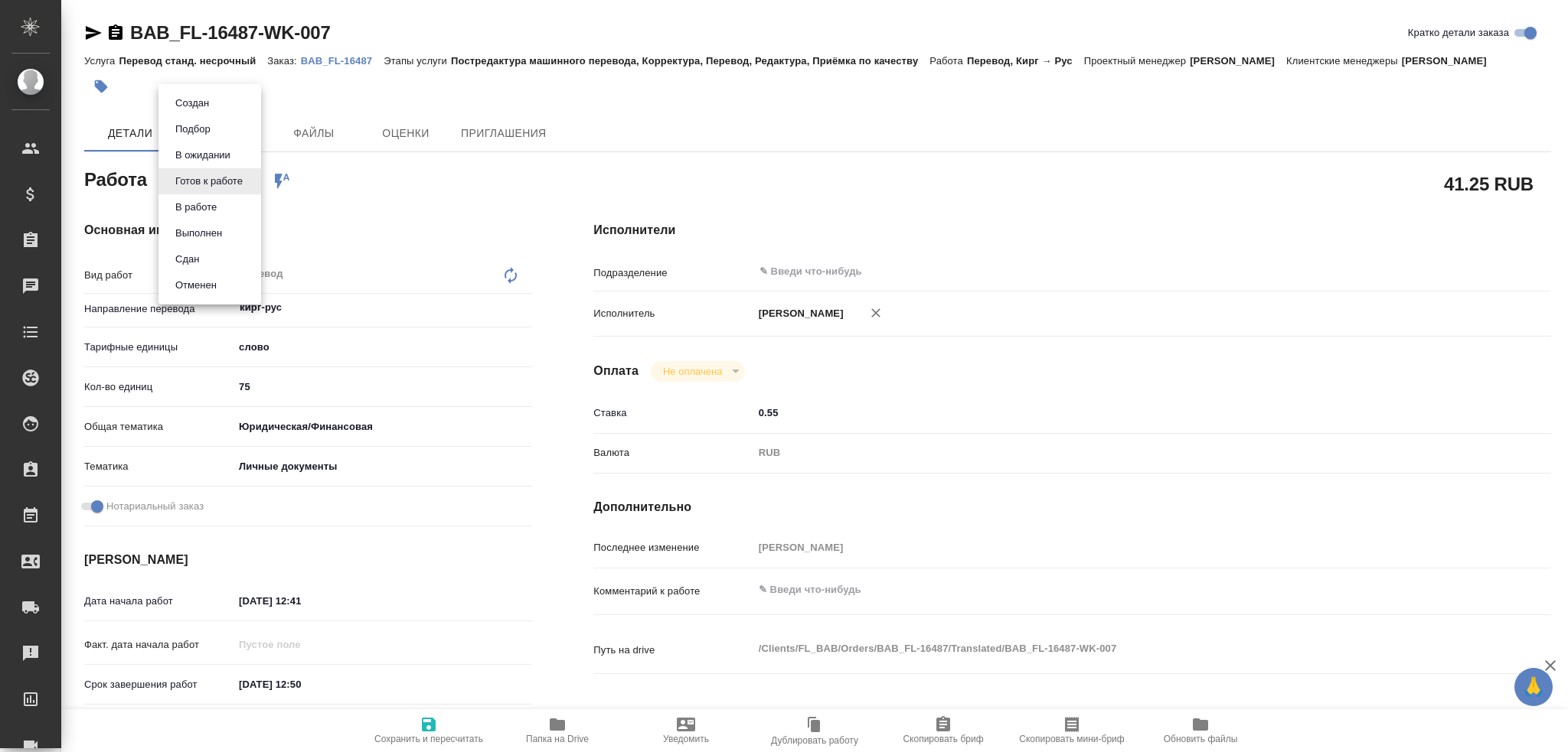
click at [206, 259] on li "Сдан" at bounding box center [209, 260] width 103 height 26
type textarea "x"
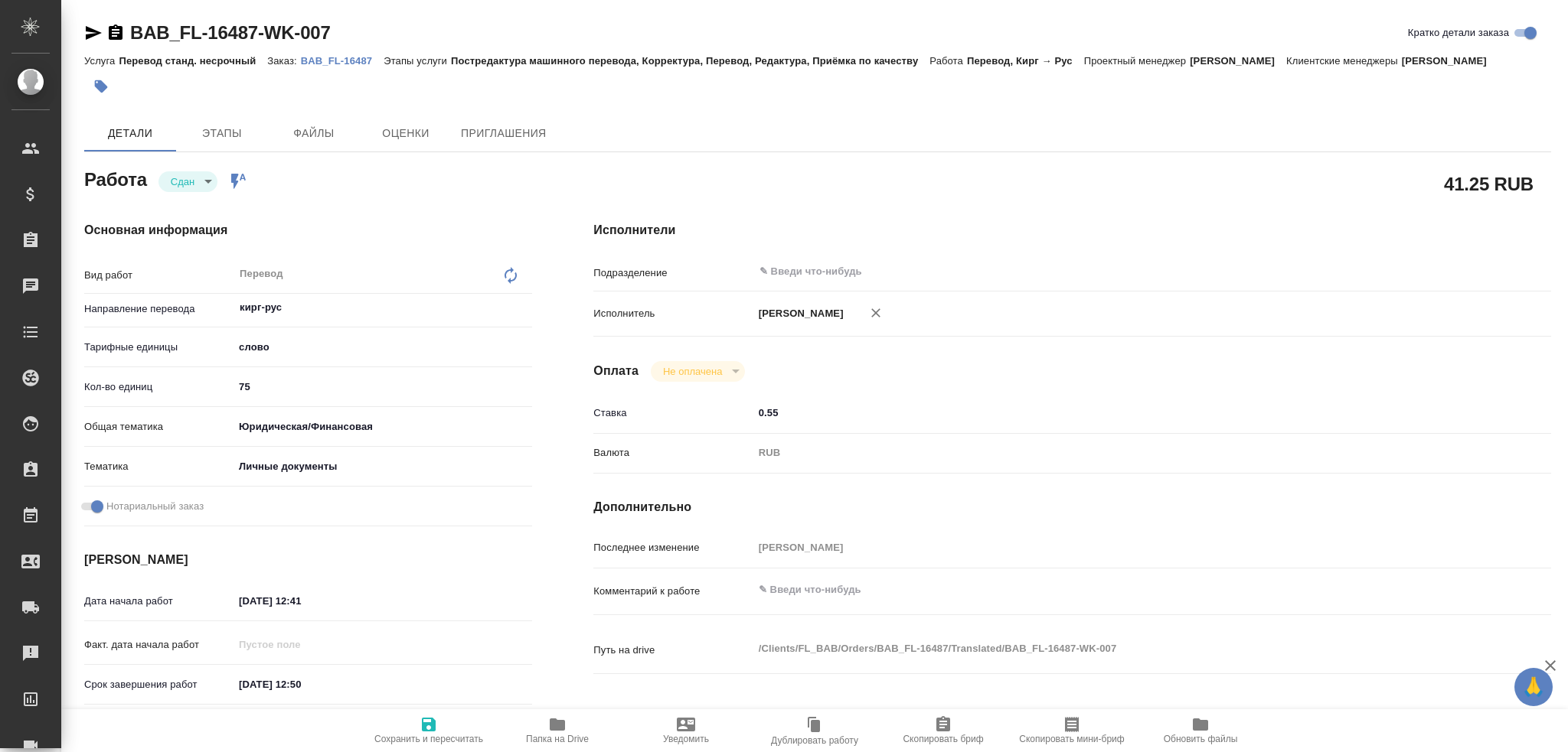
type textarea "x"
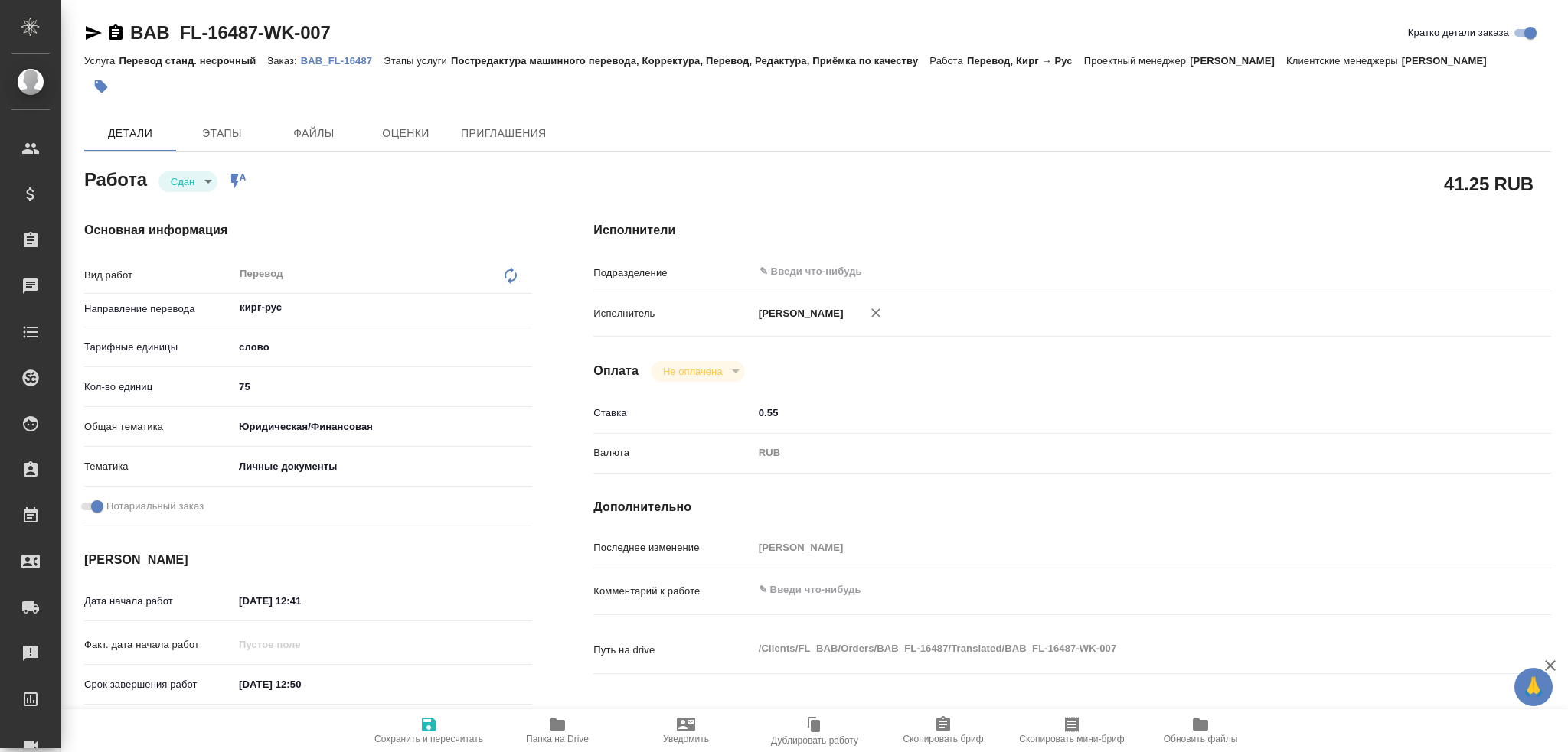
type textarea "x"
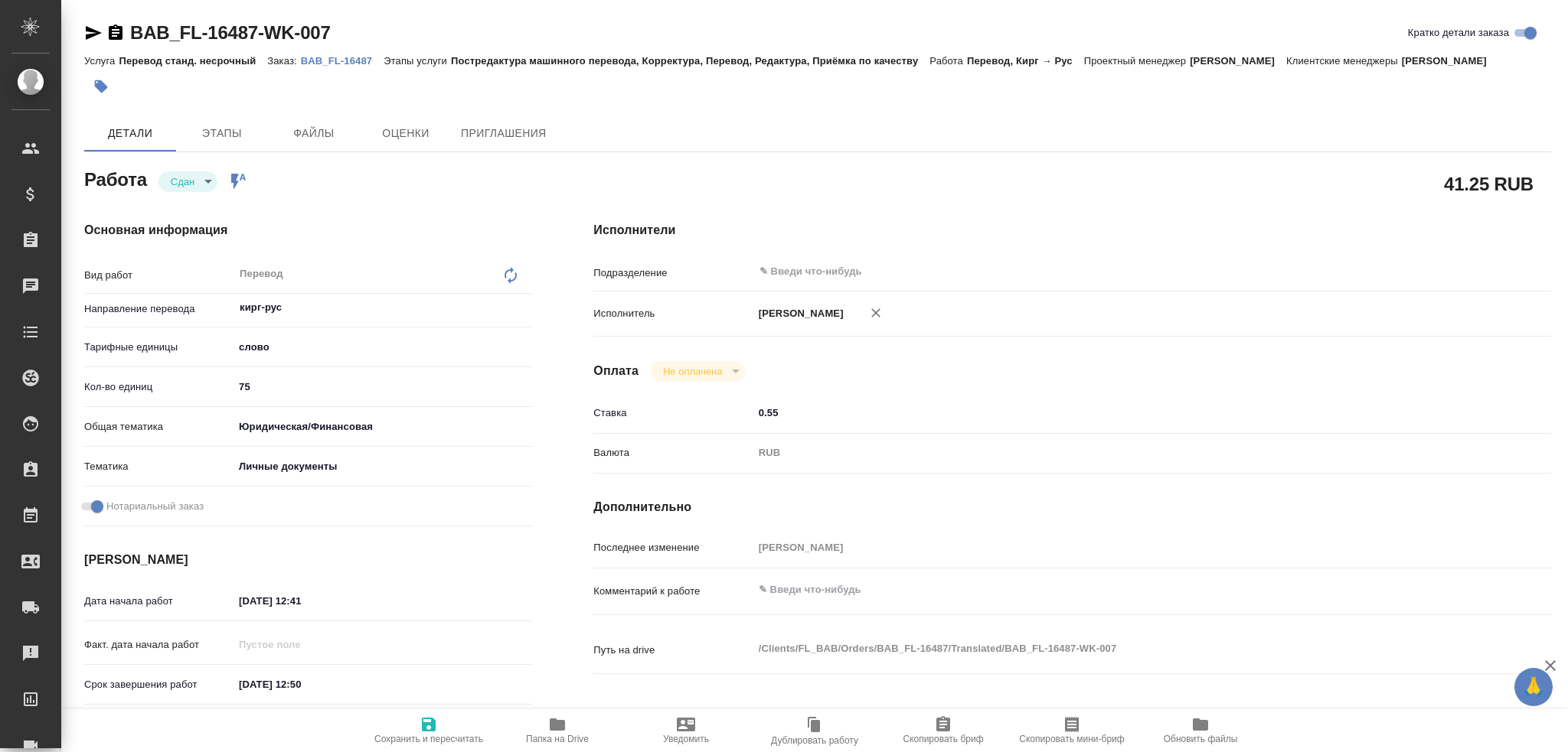
type textarea "x"
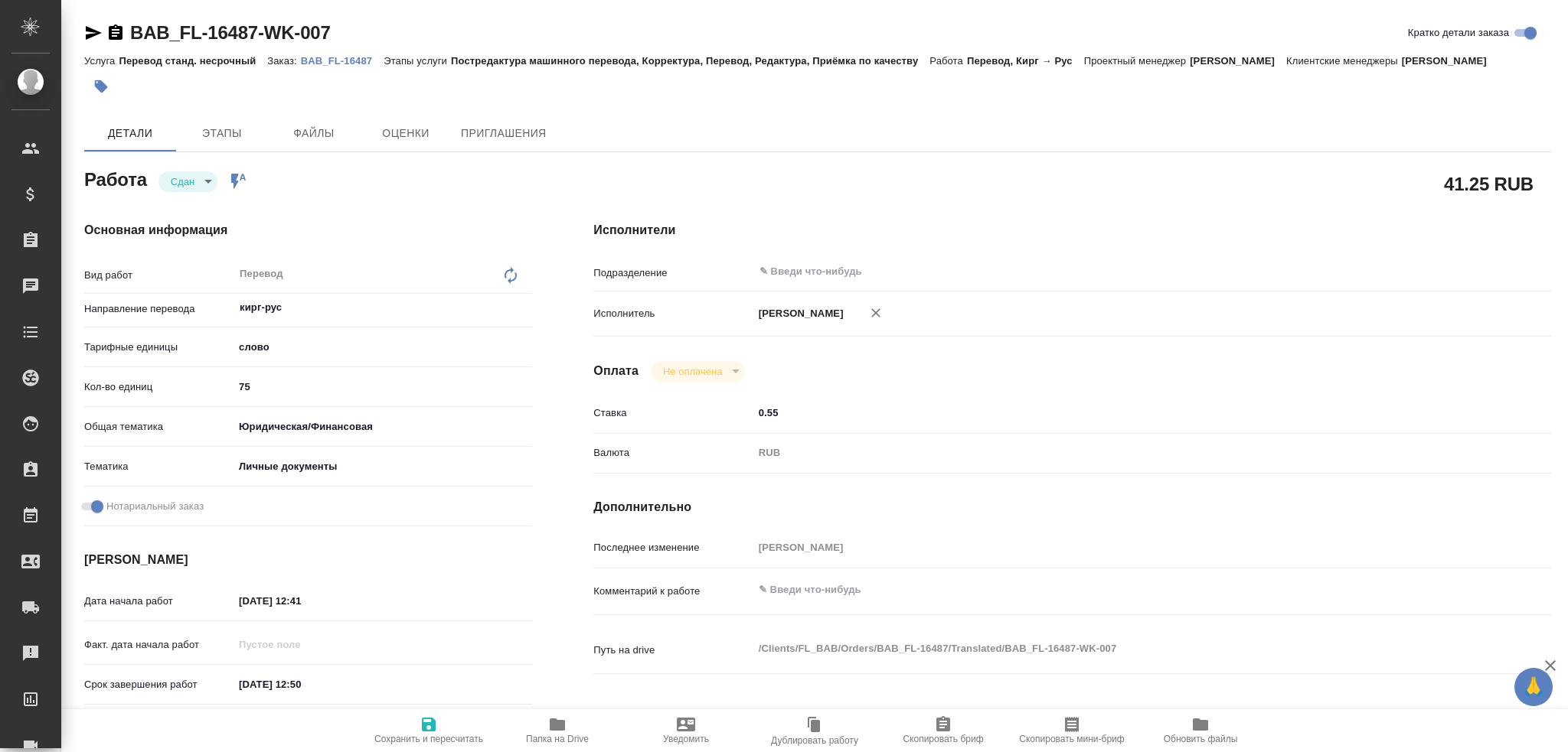
type textarea "x"
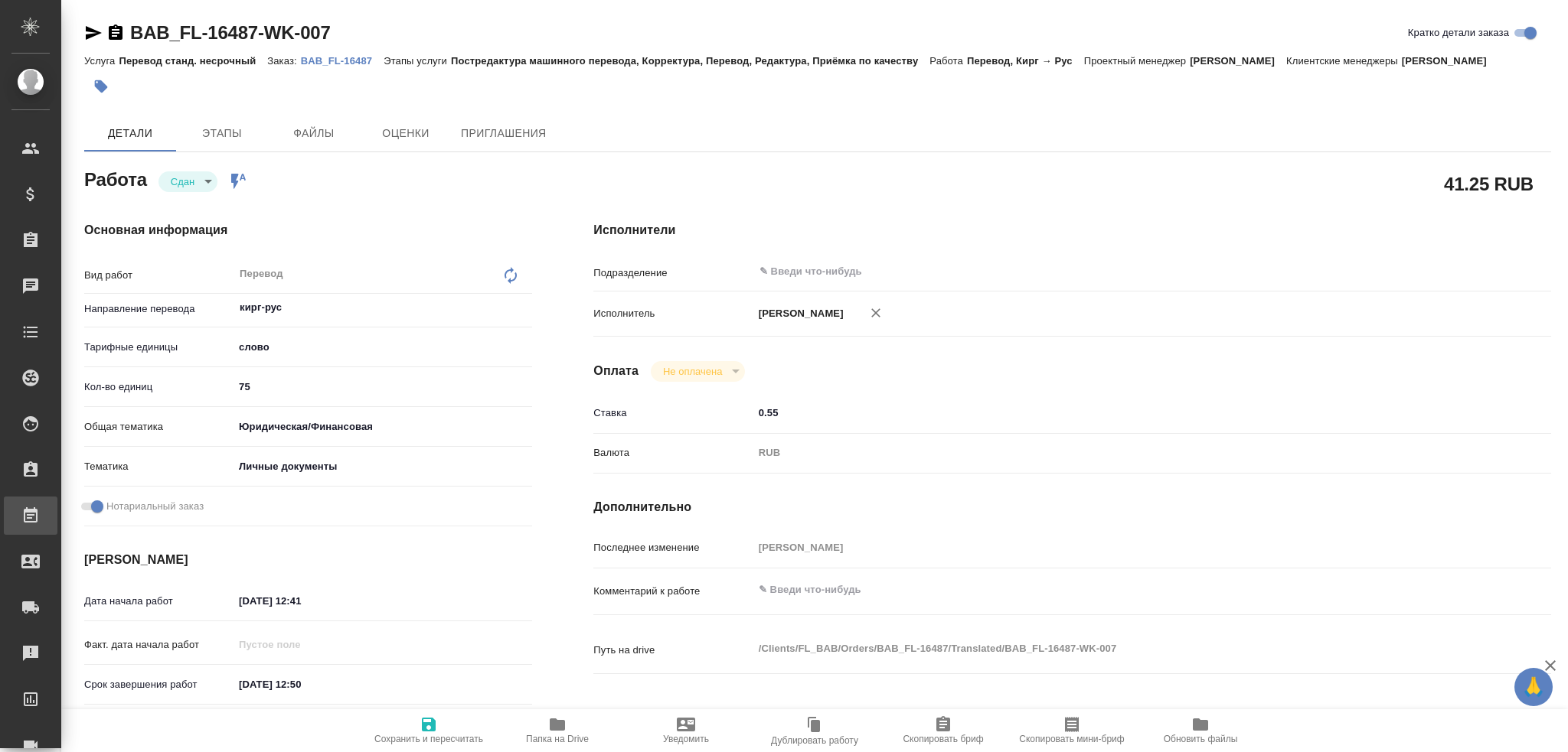
type textarea "x"
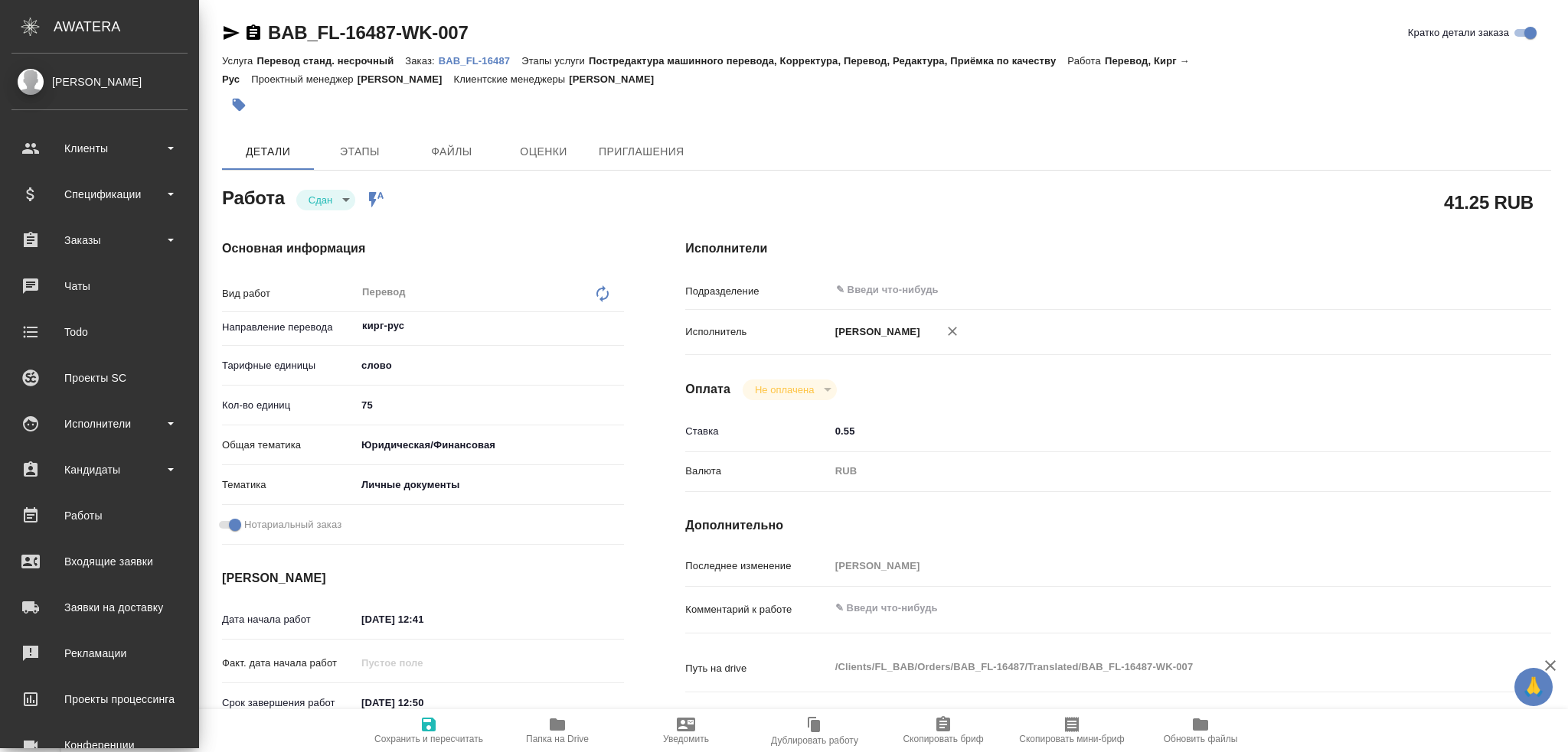
type textarea "x"
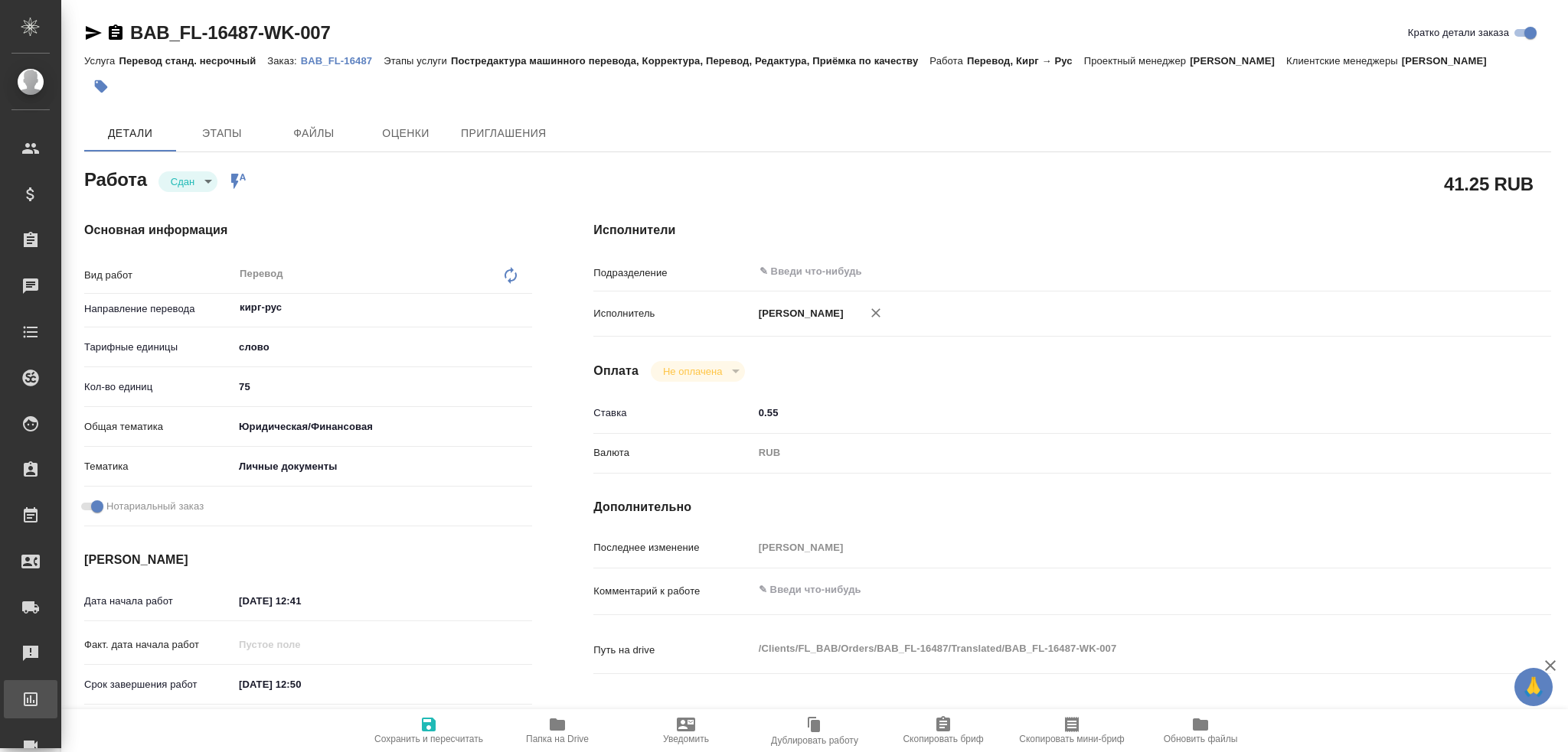
type textarea "x"
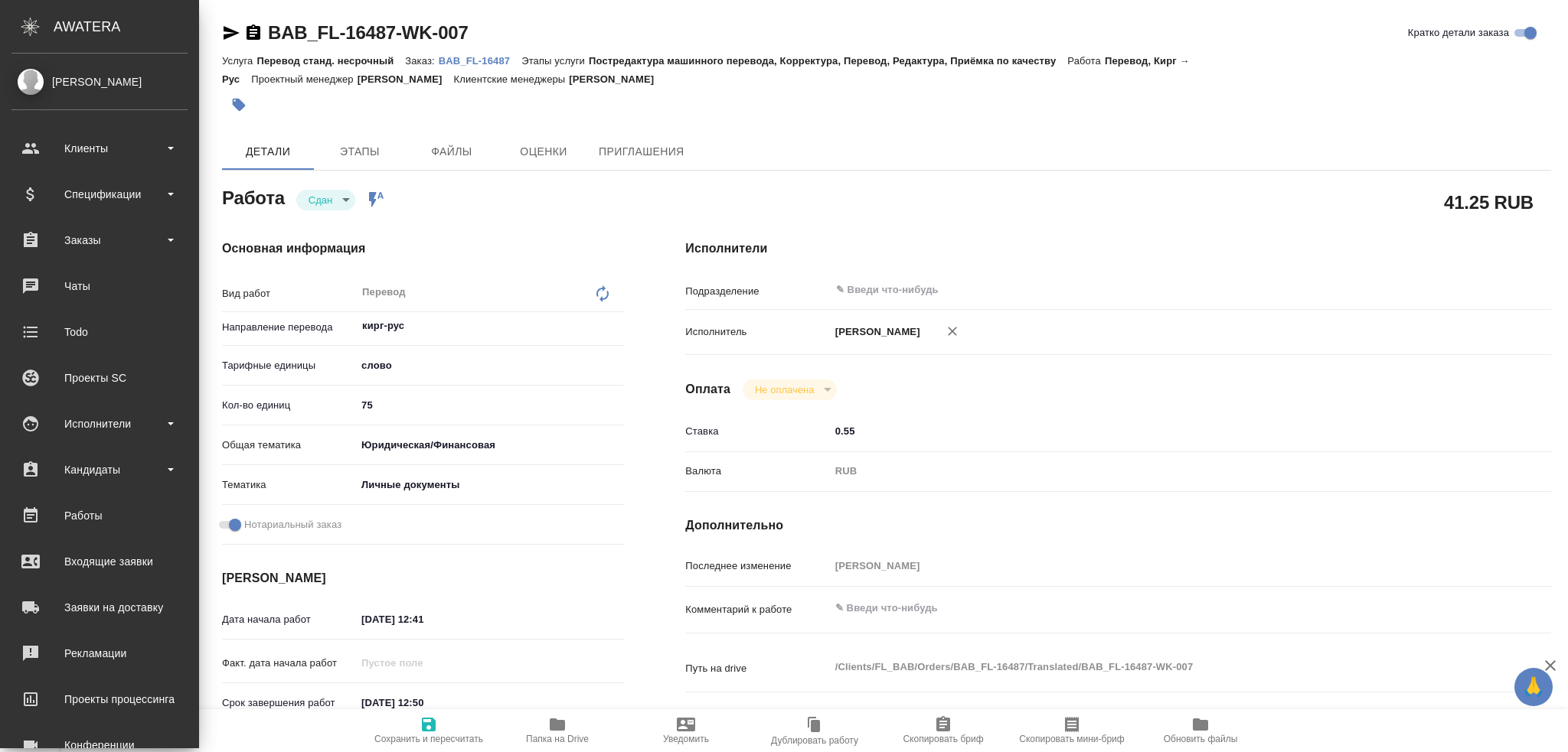
type textarea "x"
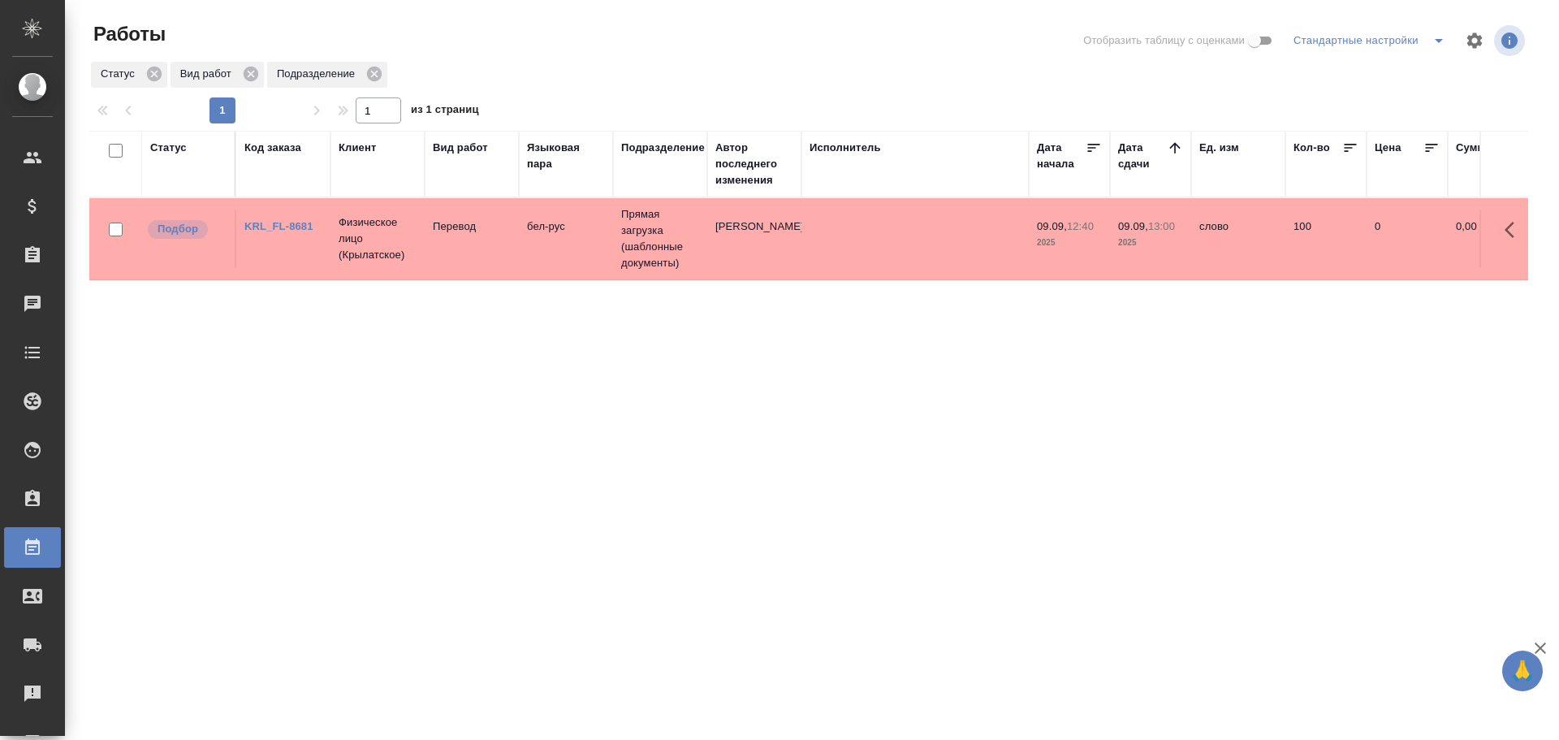
click at [593, 232] on td "бел-рус" at bounding box center [566, 238] width 94 height 57
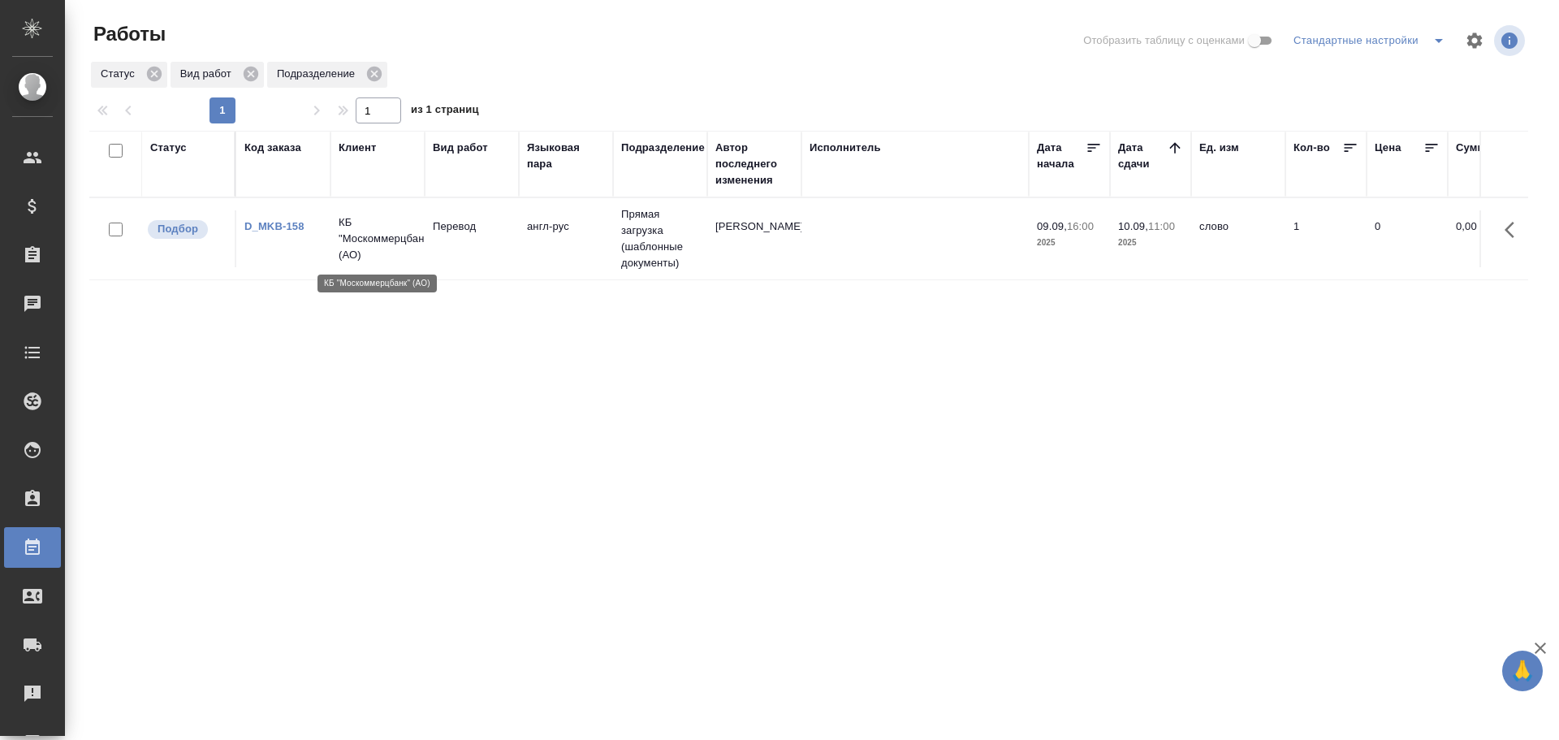
click at [389, 257] on p "КБ "Москоммерцбанк" (АО)" at bounding box center [378, 238] width 78 height 49
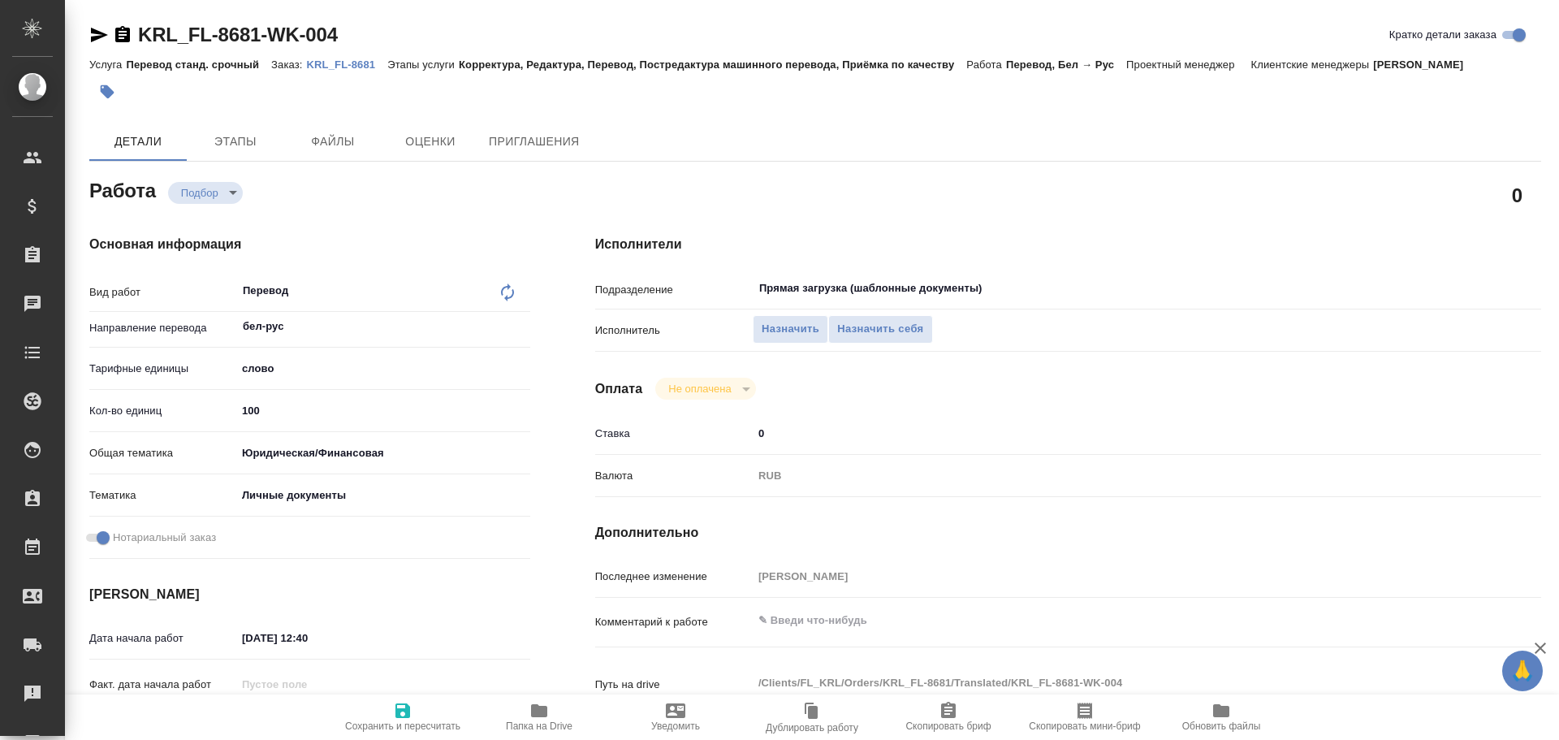
type textarea "x"
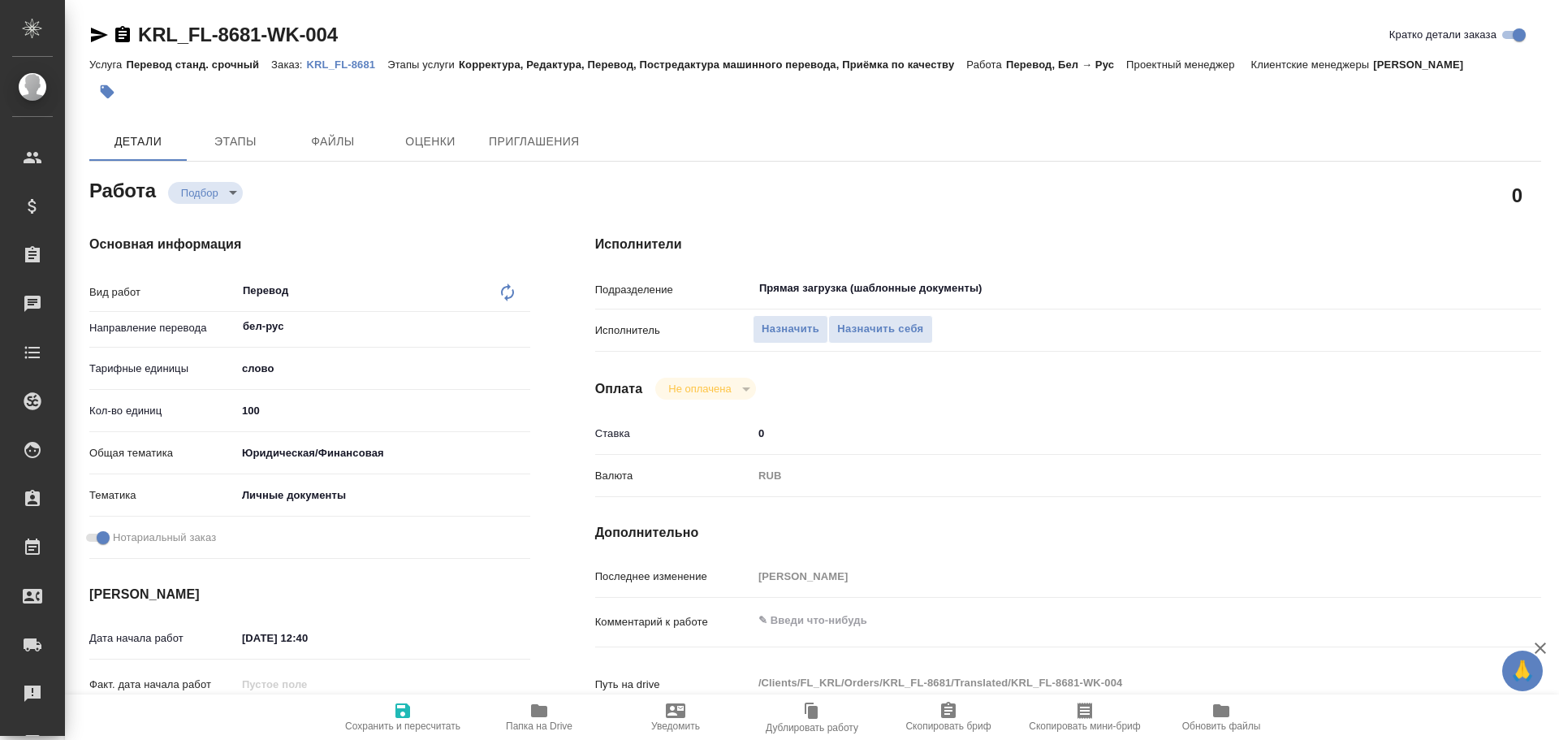
type textarea "x"
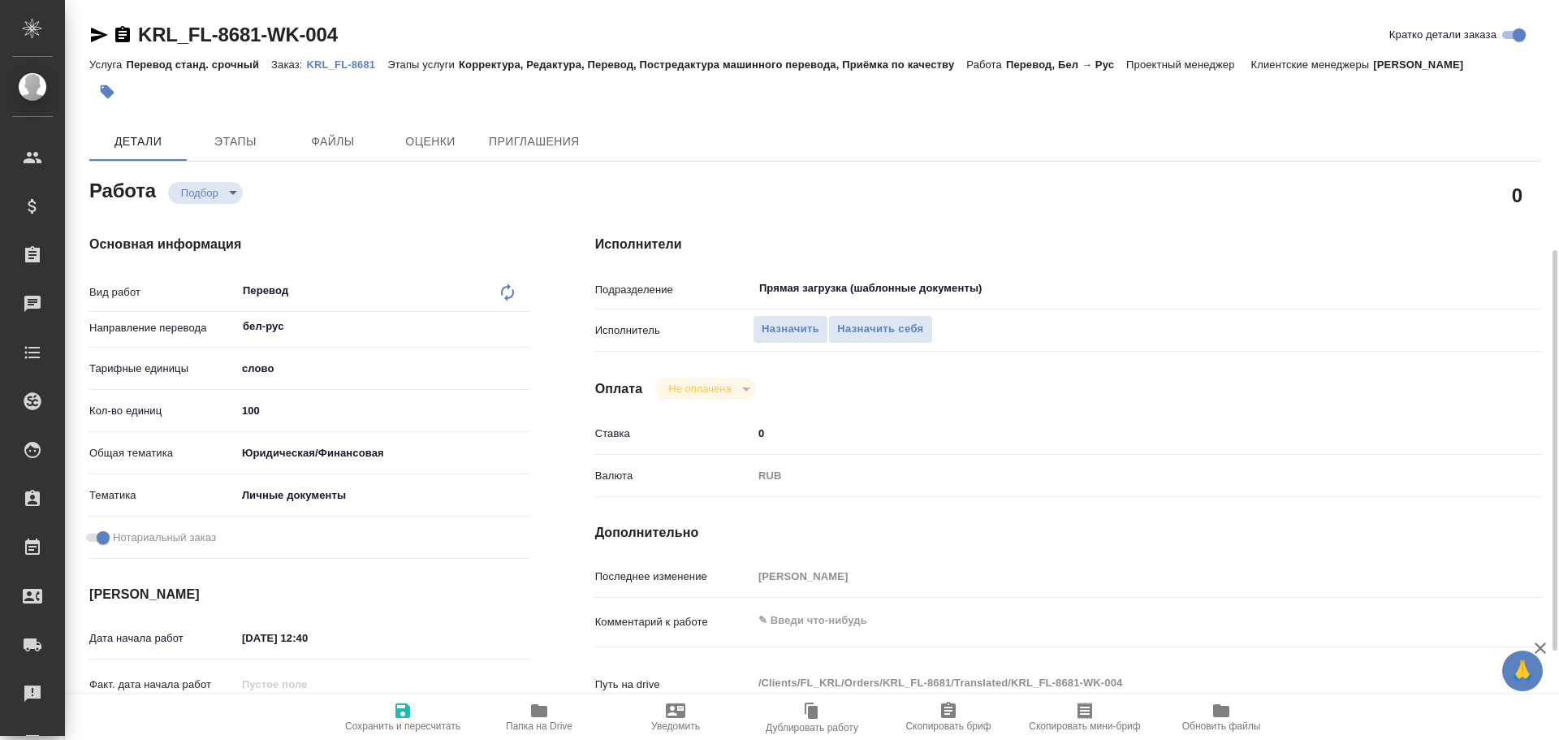
scroll to position [626, 0]
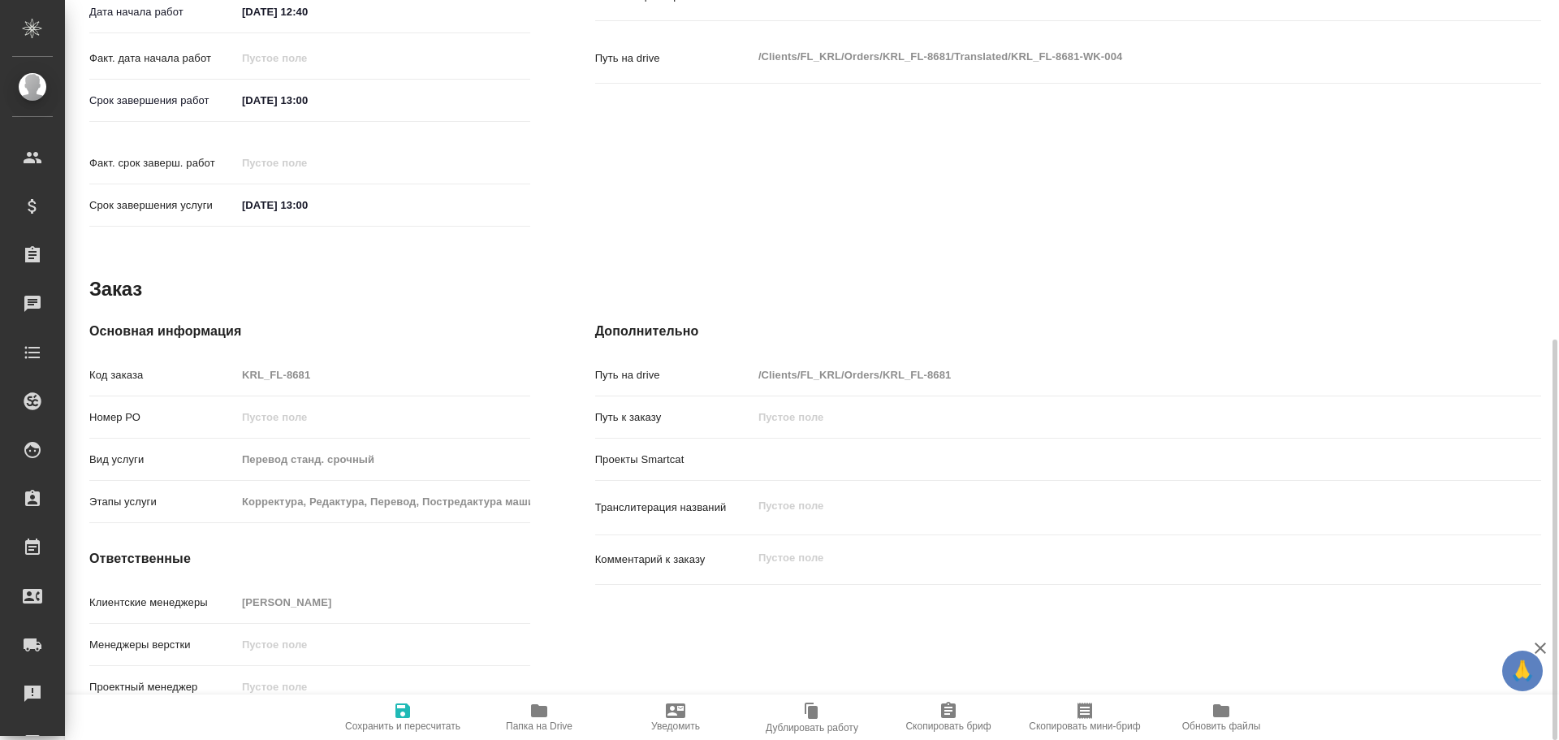
type textarea "x"
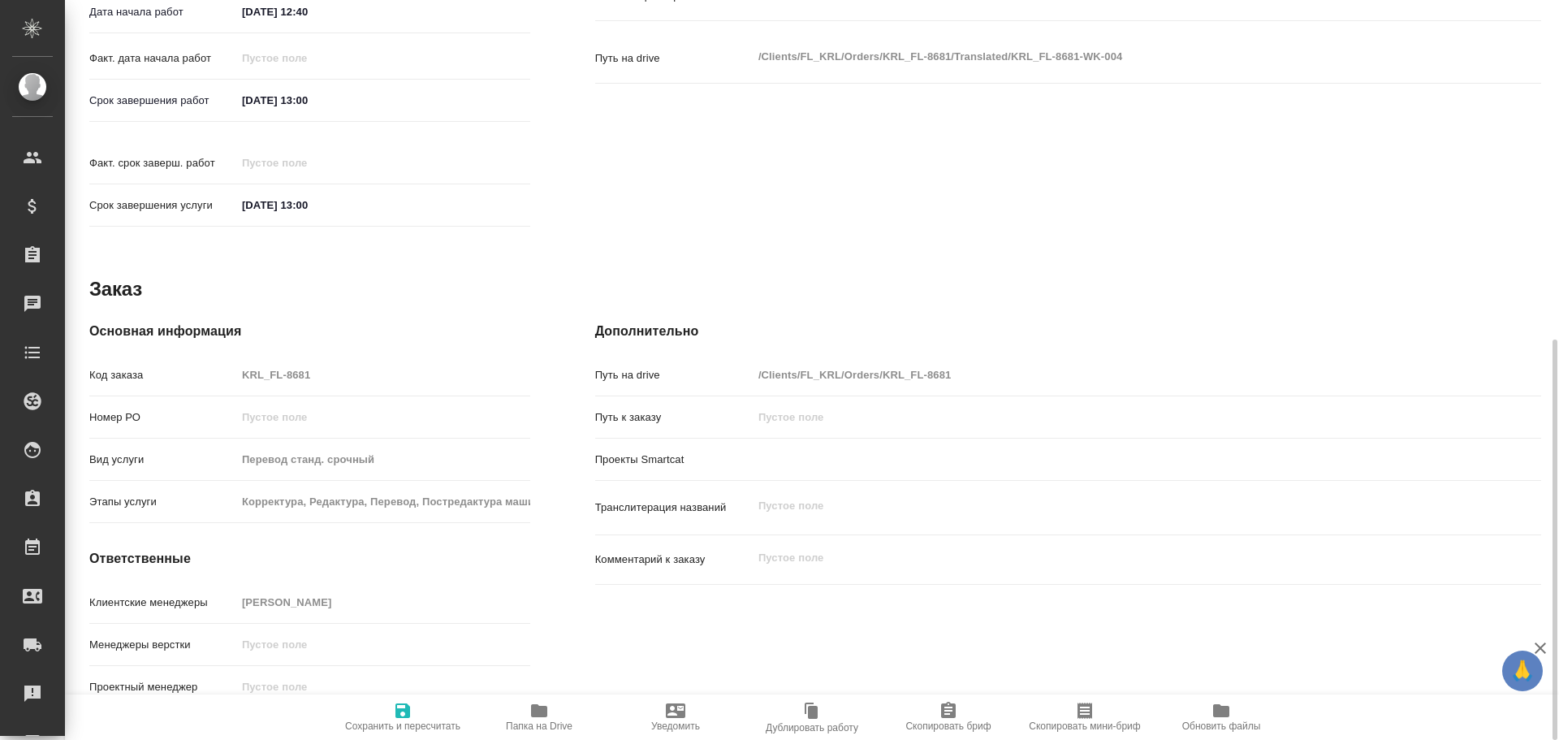
type textarea "x"
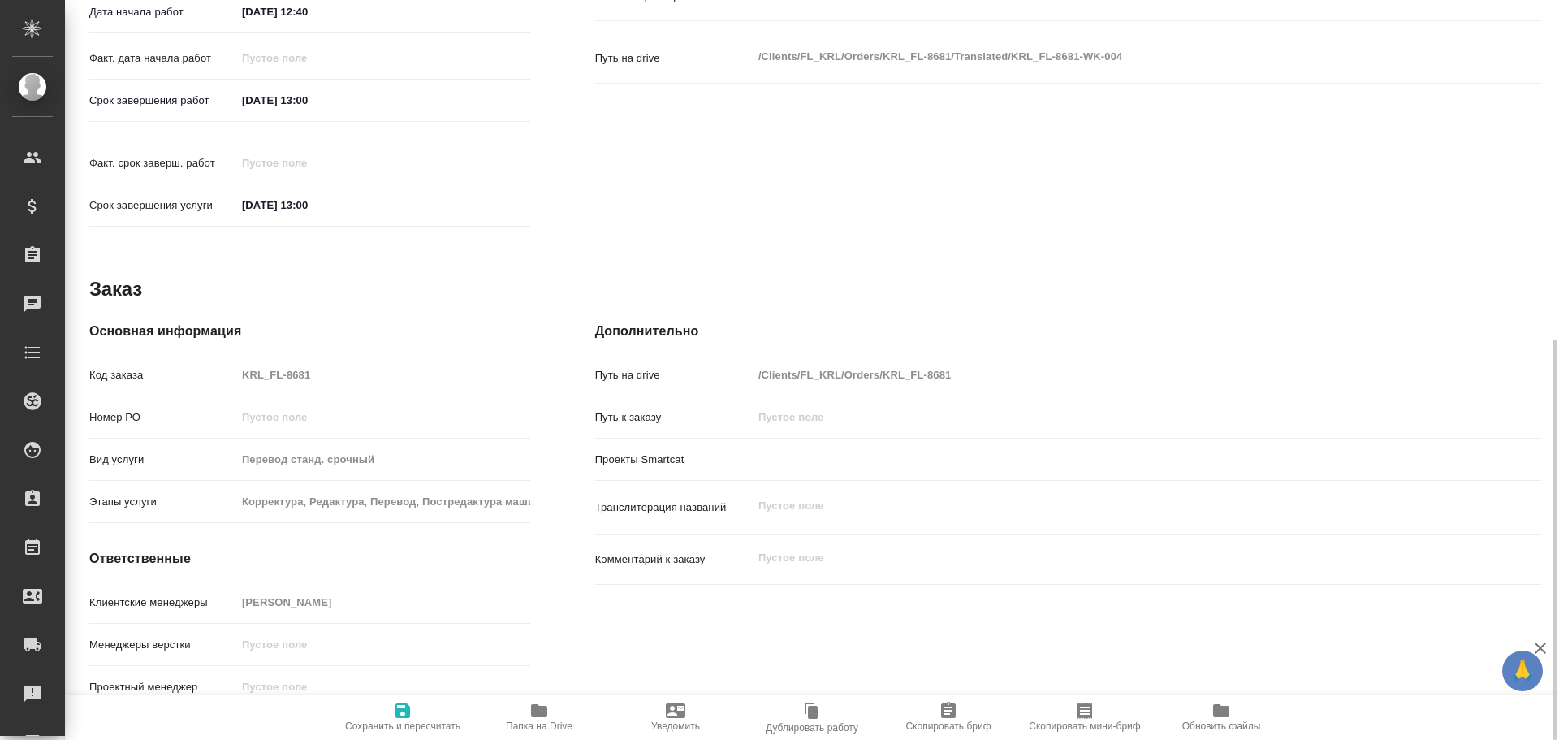
click at [539, 710] on icon "button" at bounding box center [539, 710] width 16 height 13
type textarea "x"
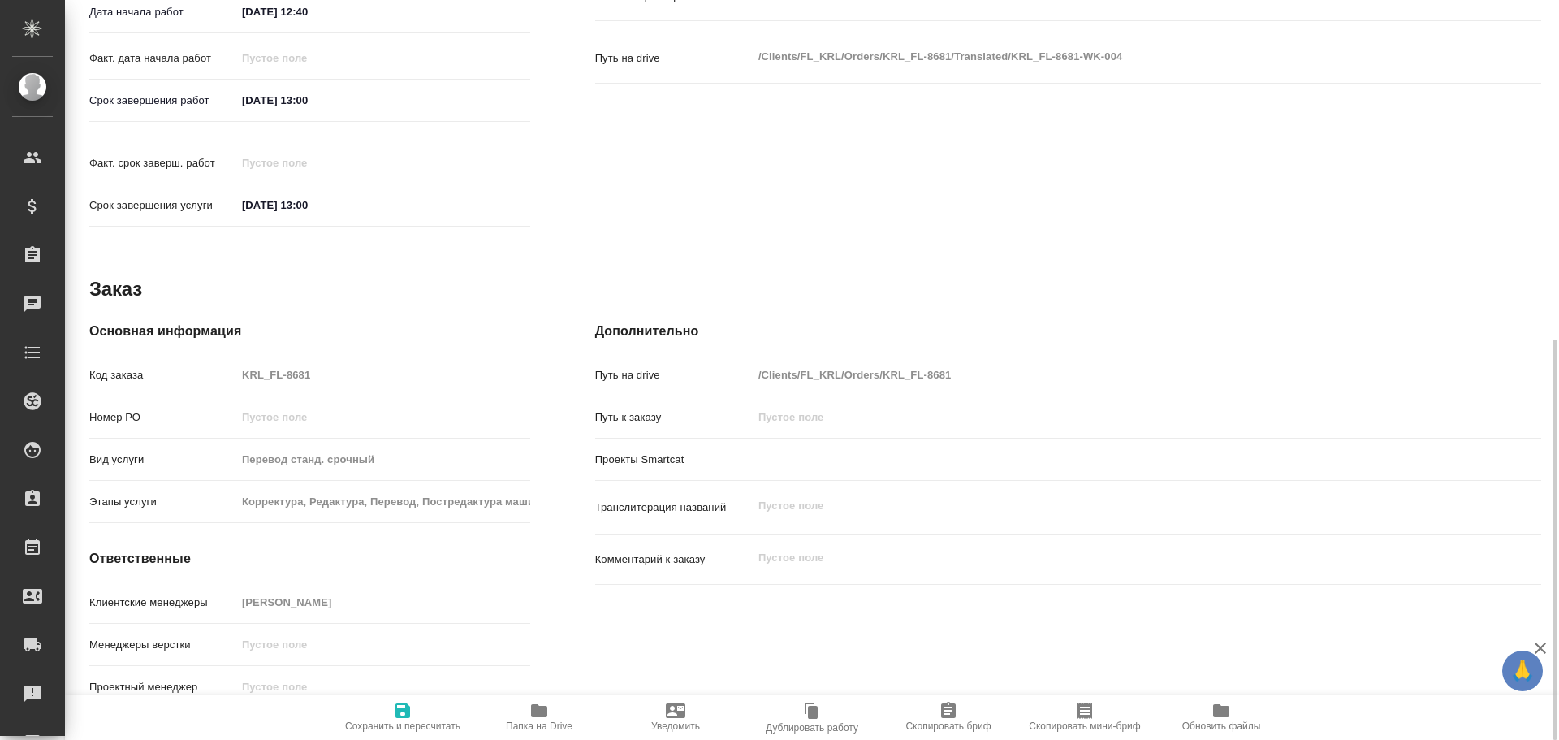
type textarea "x"
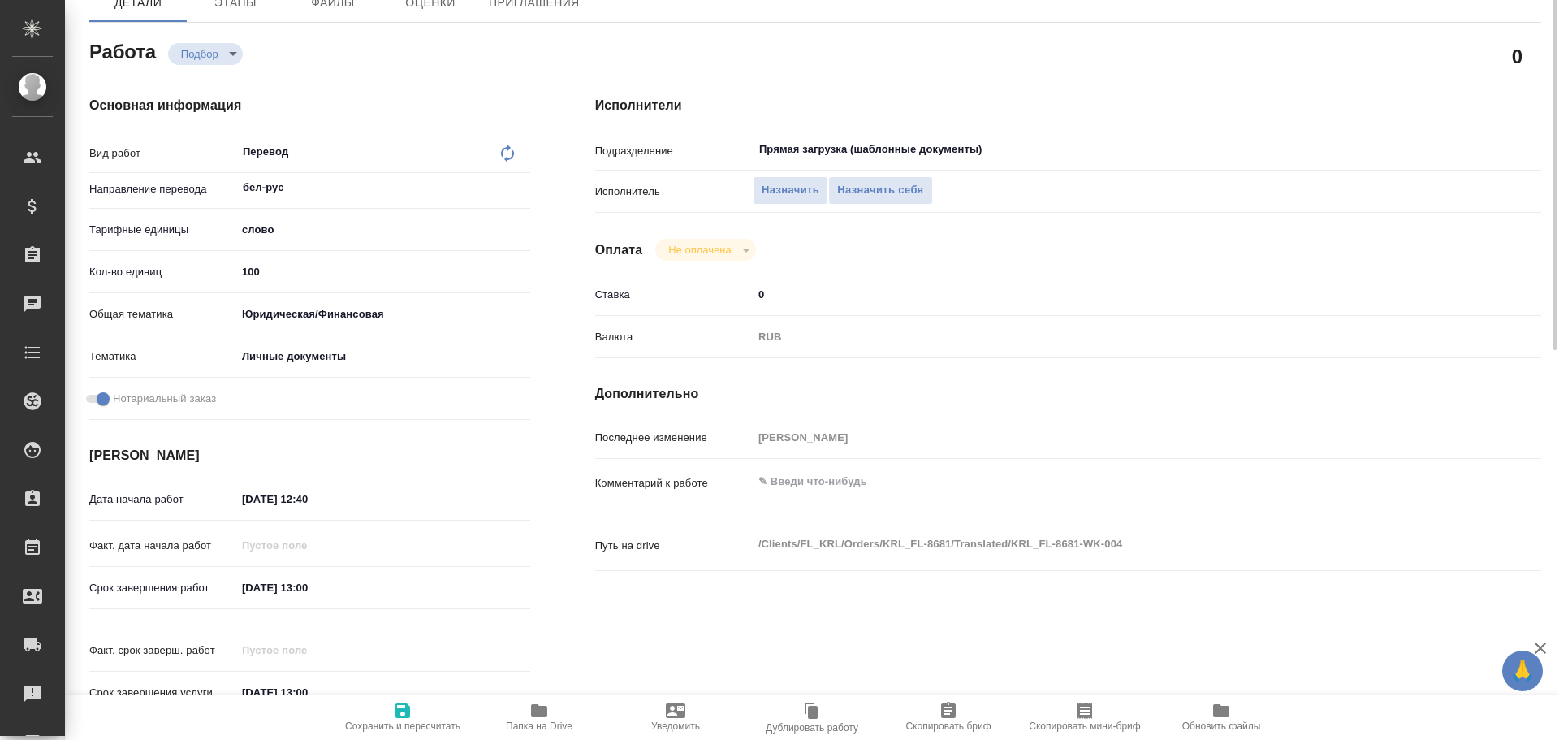
scroll to position [0, 0]
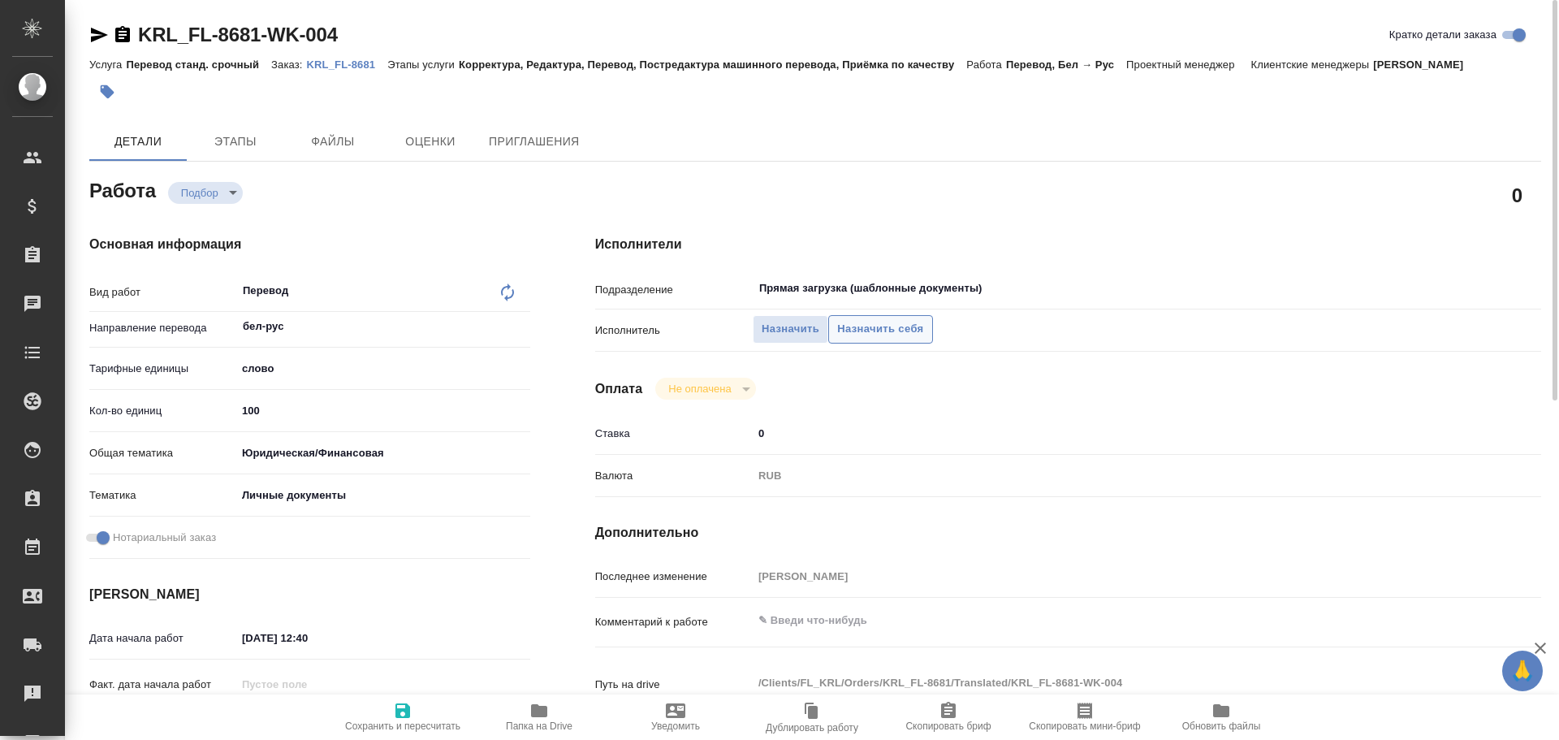
click at [897, 335] on span "Назначить себя" at bounding box center [880, 329] width 86 height 19
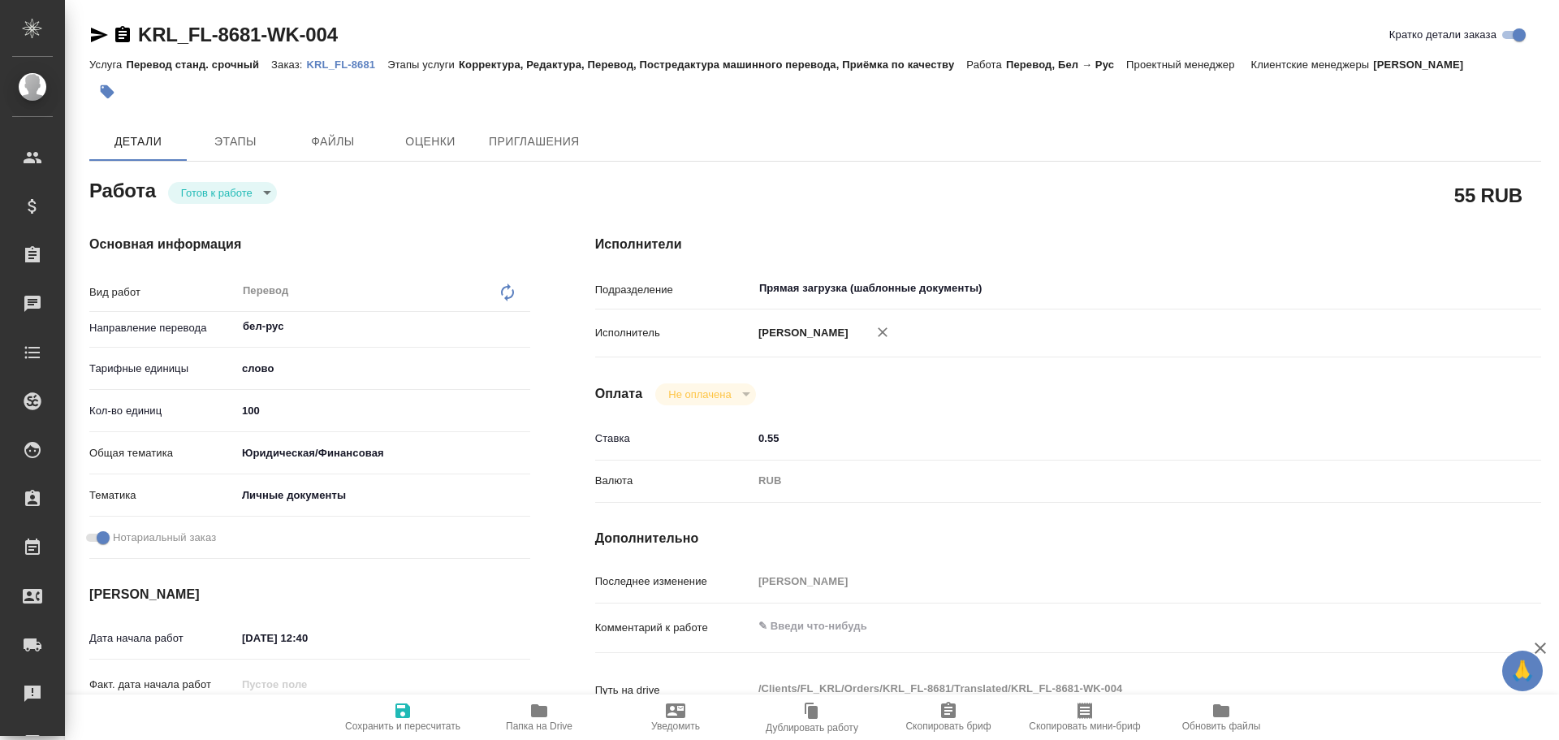
type textarea "x"
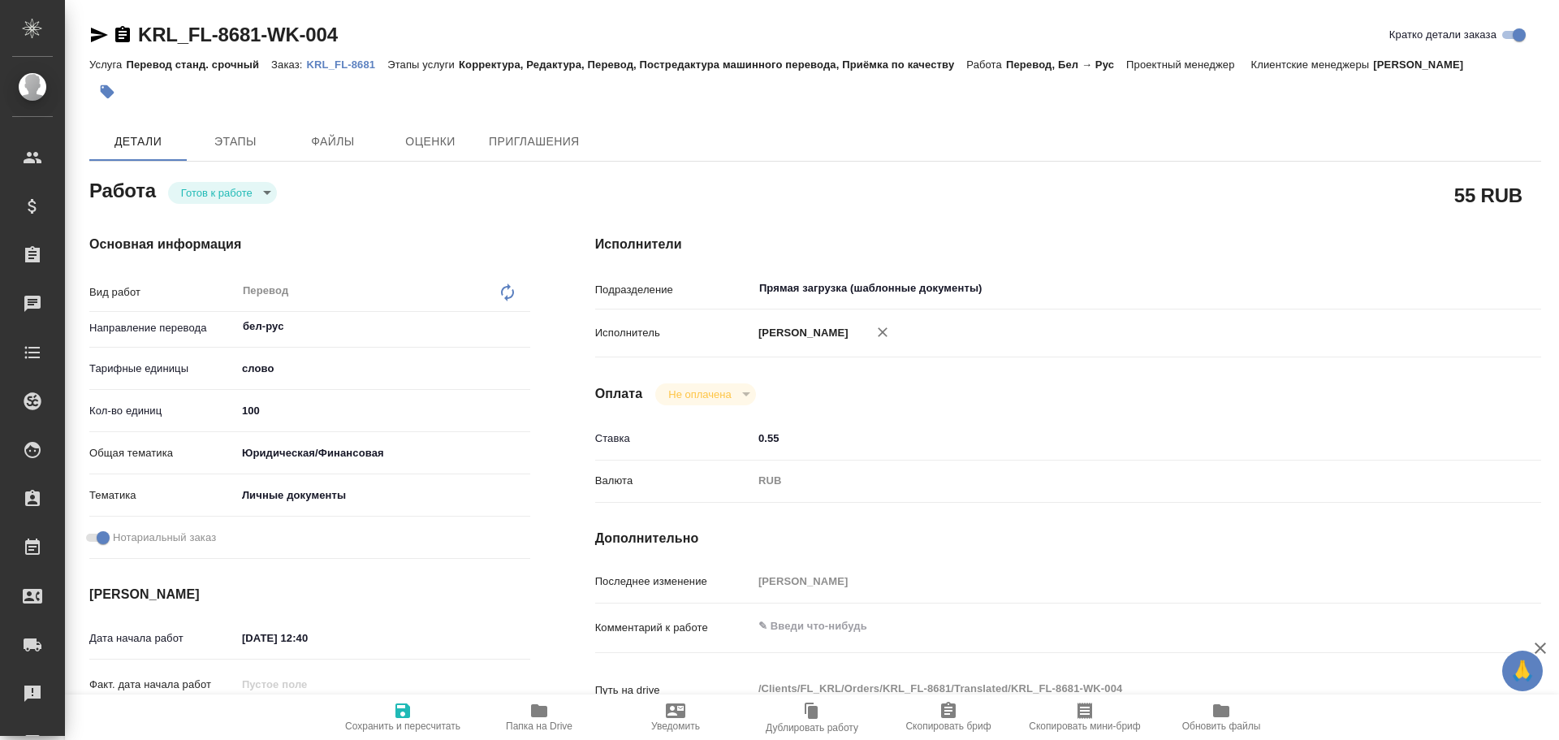
type textarea "x"
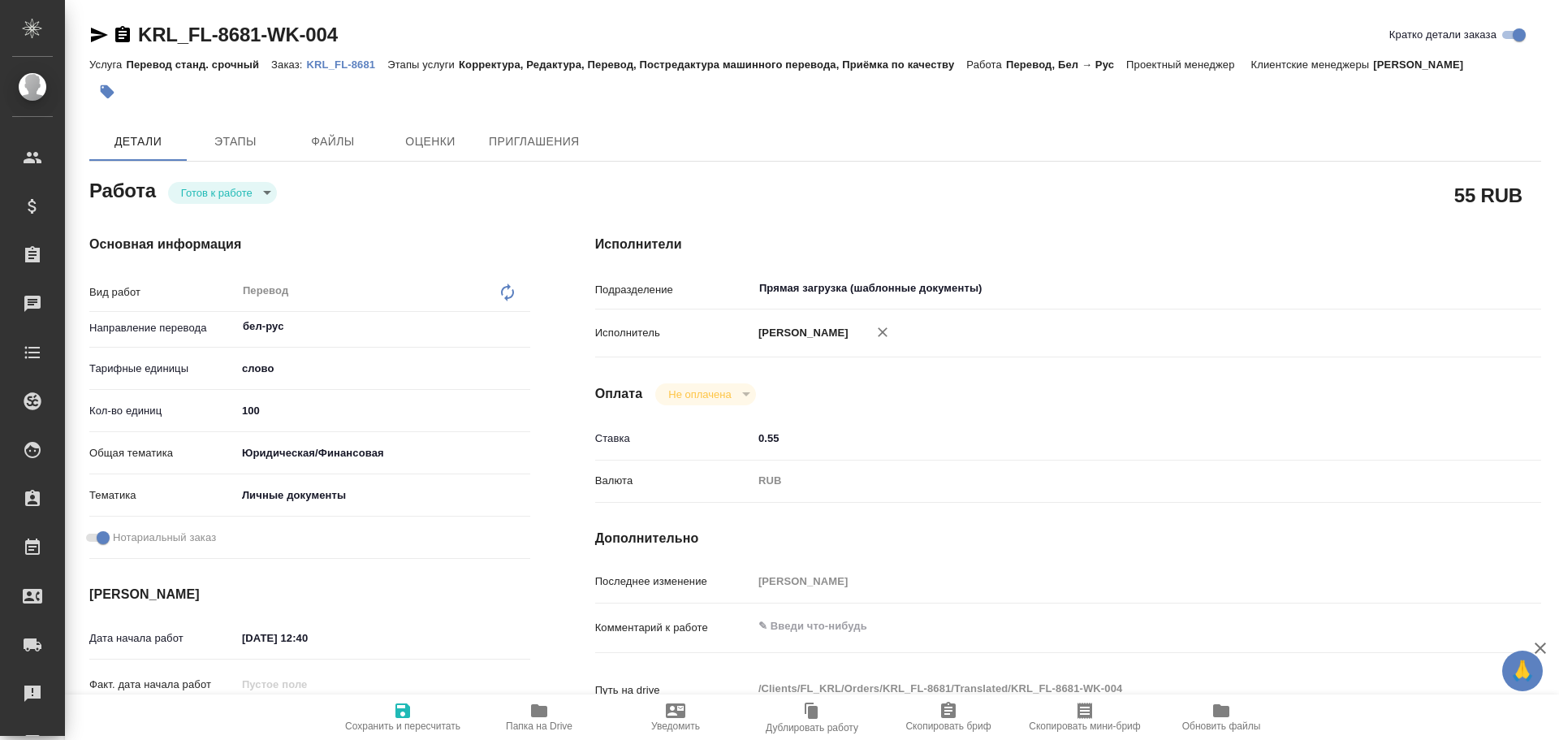
type textarea "x"
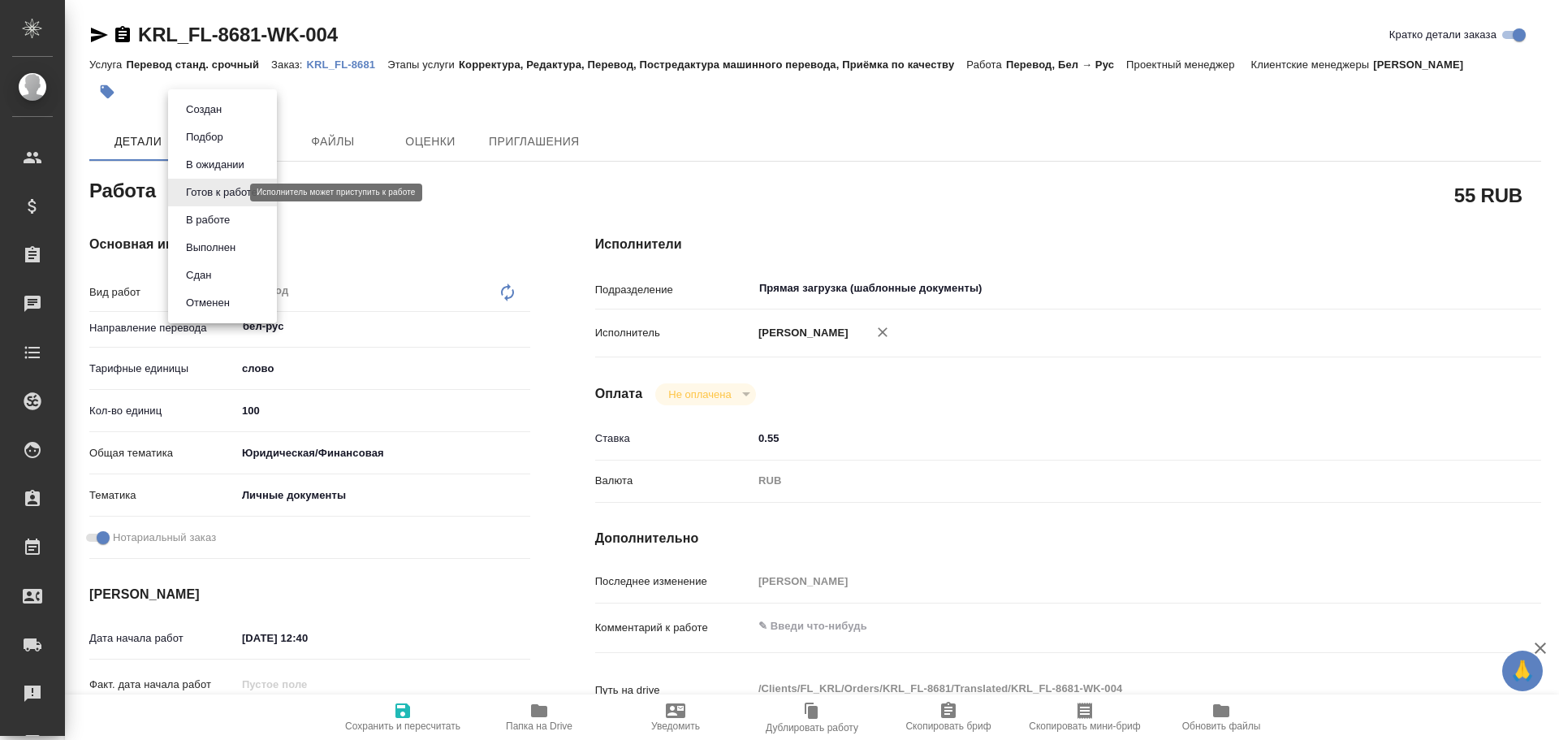
click at [214, 197] on body "🙏 .cls-1 fill:#fff; AWATERA [PERSON_NAME] Спецификации Заказы Чаты Todo Проекты…" at bounding box center [779, 370] width 1559 height 740
click at [212, 220] on button "В работе" at bounding box center [208, 220] width 54 height 18
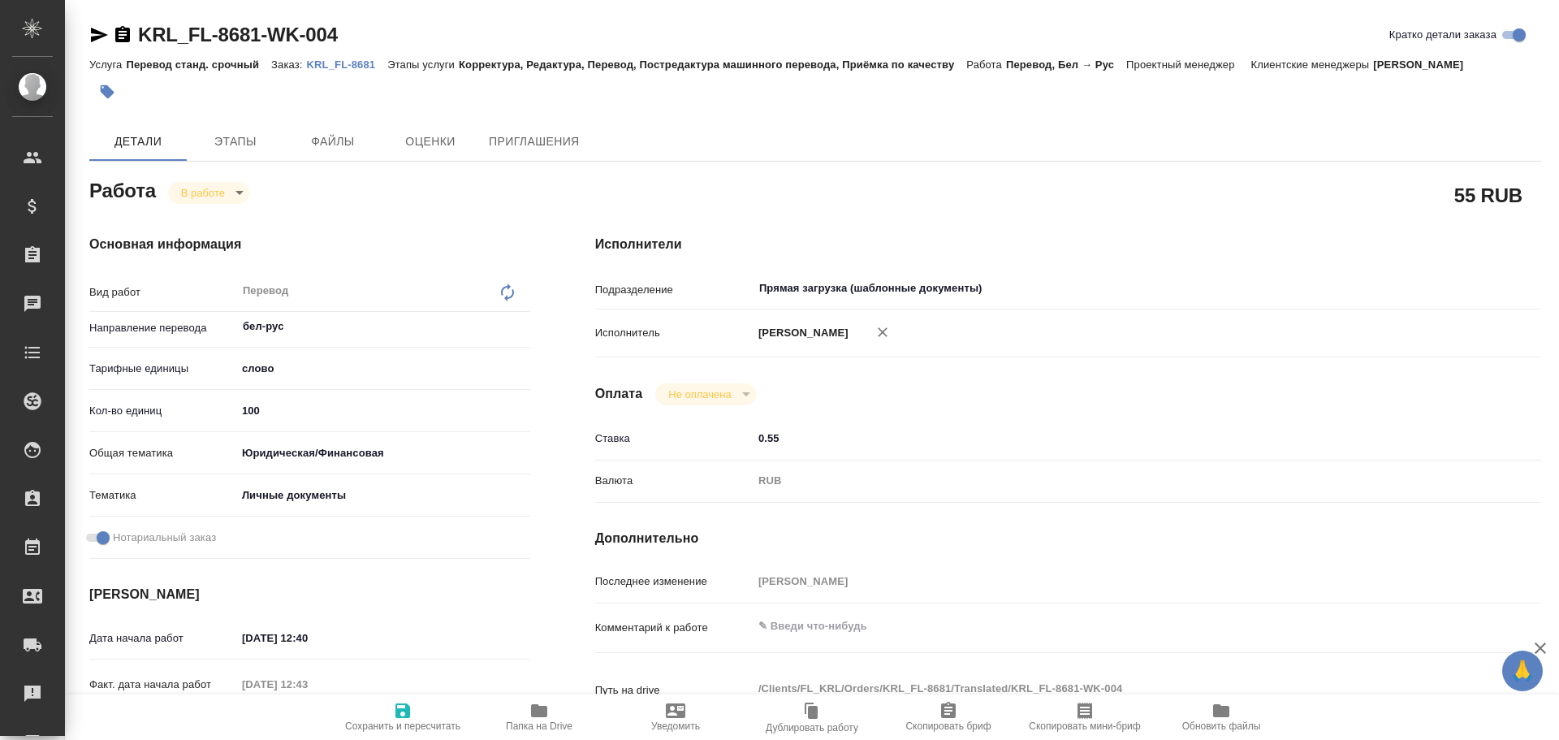
type textarea "x"
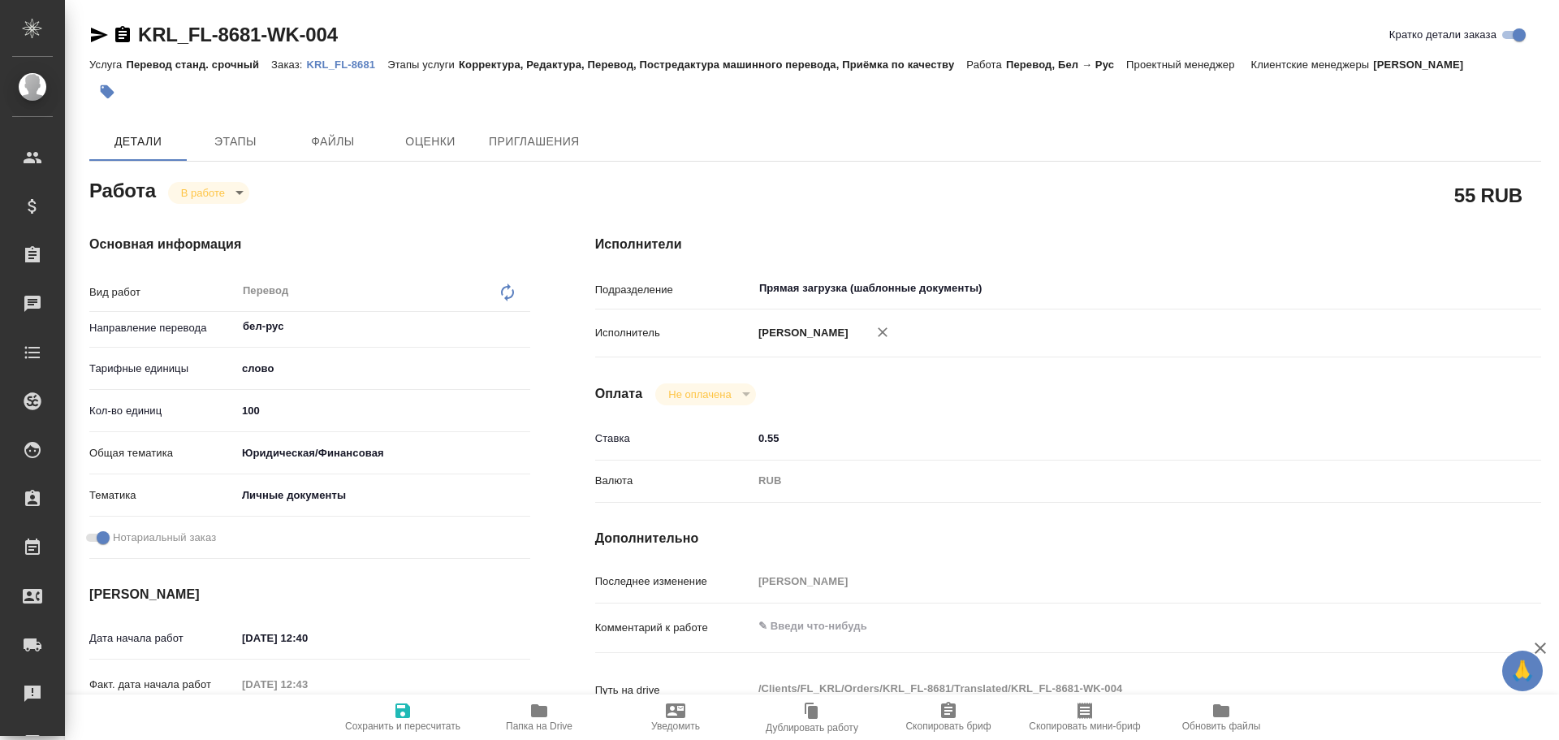
type textarea "x"
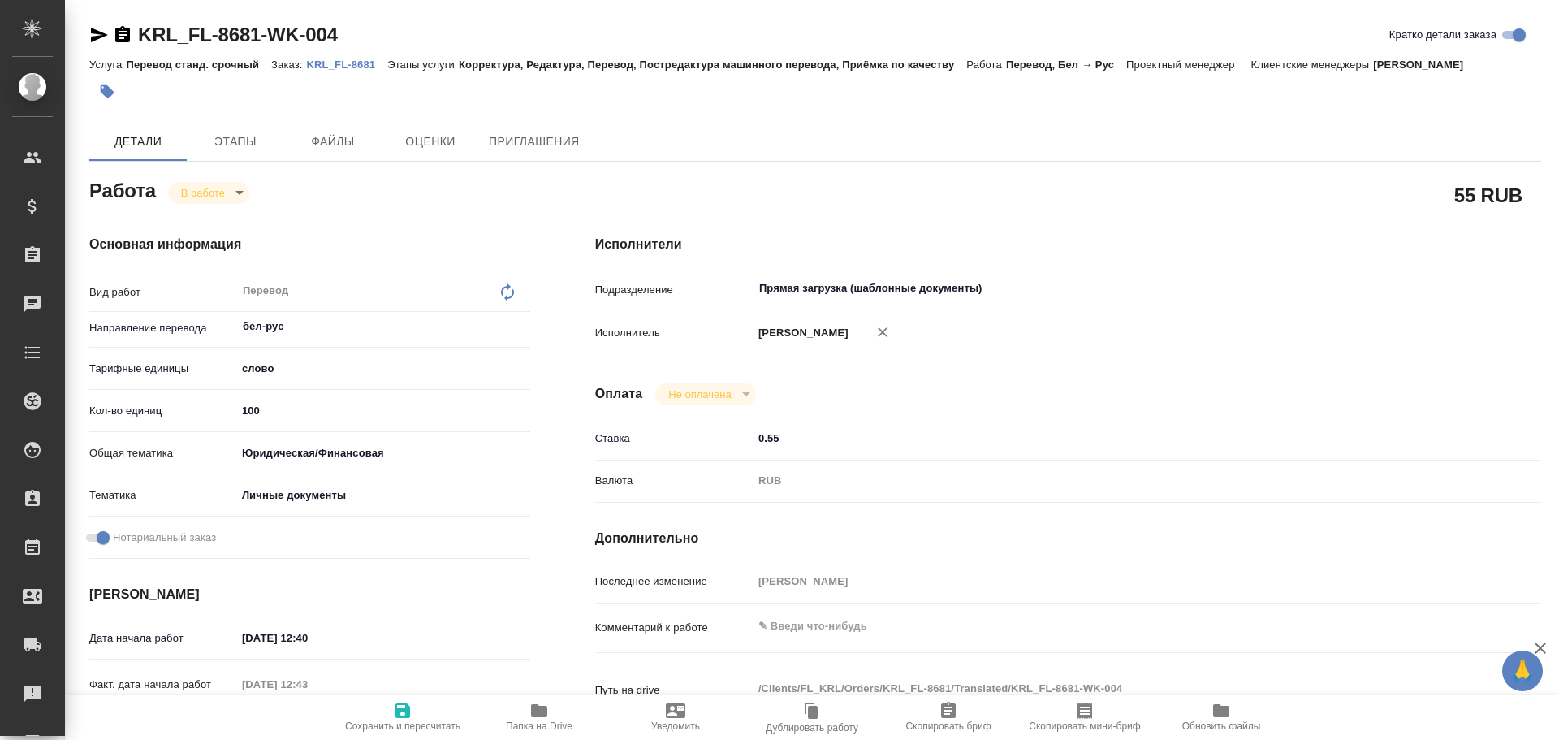
type textarea "x"
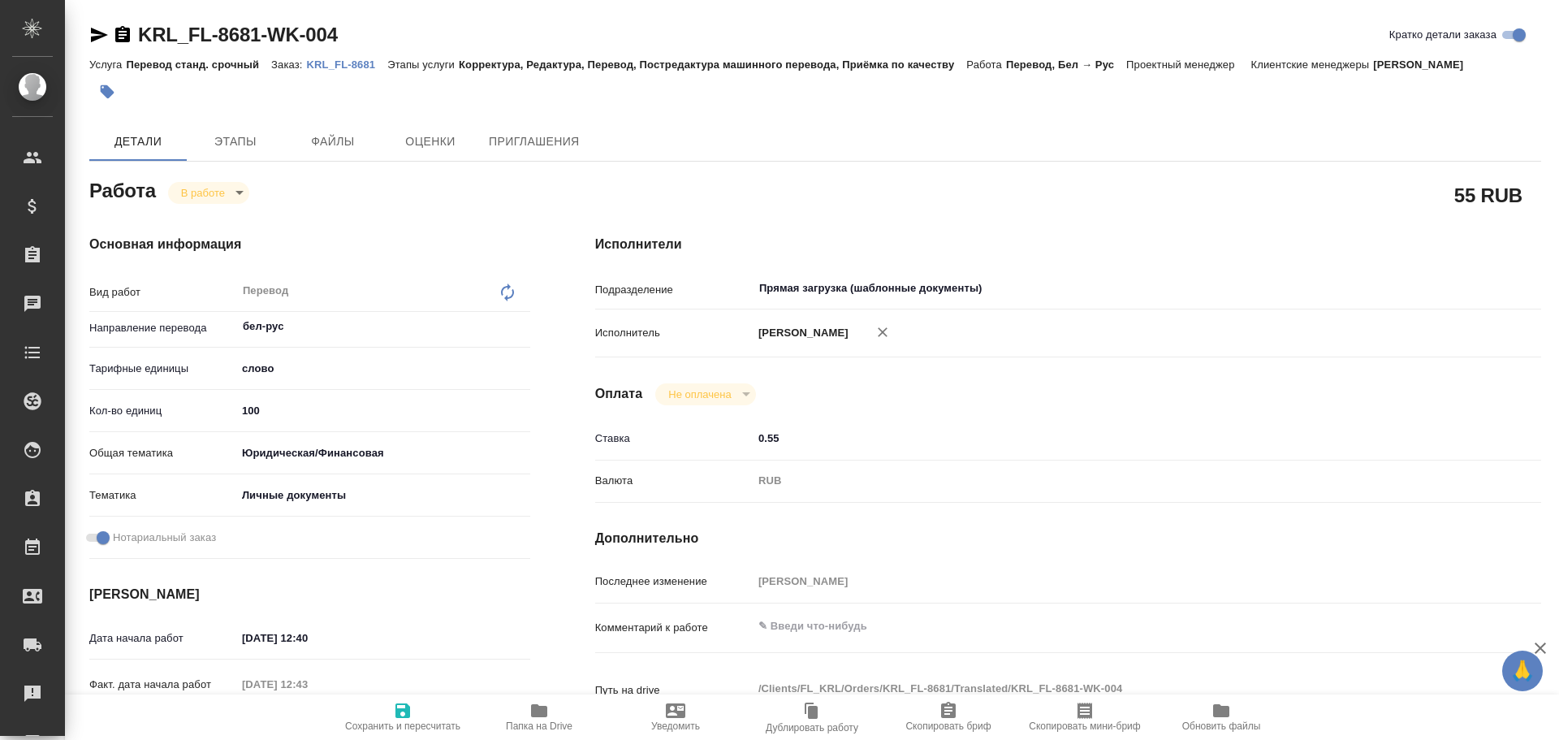
type textarea "x"
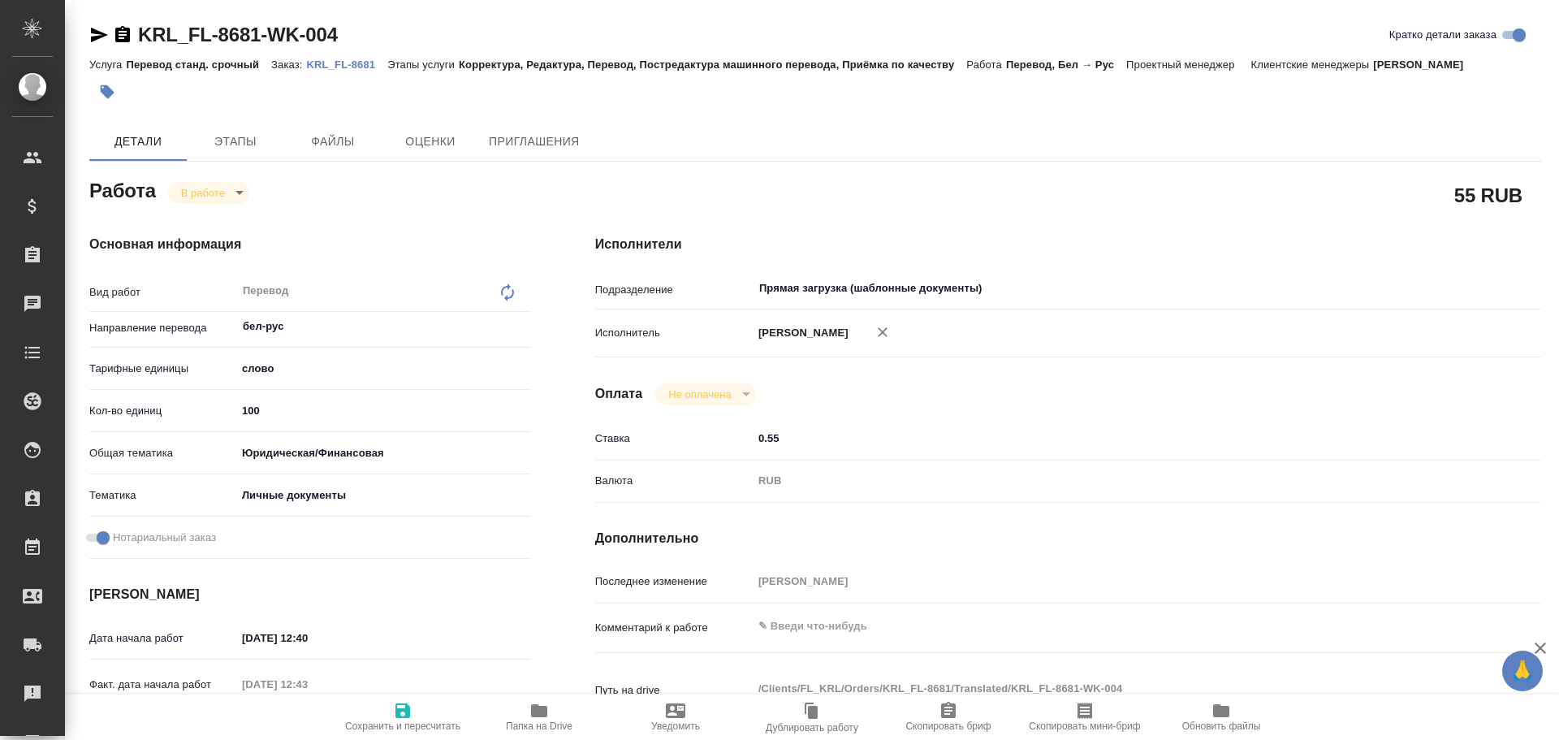
type textarea "x"
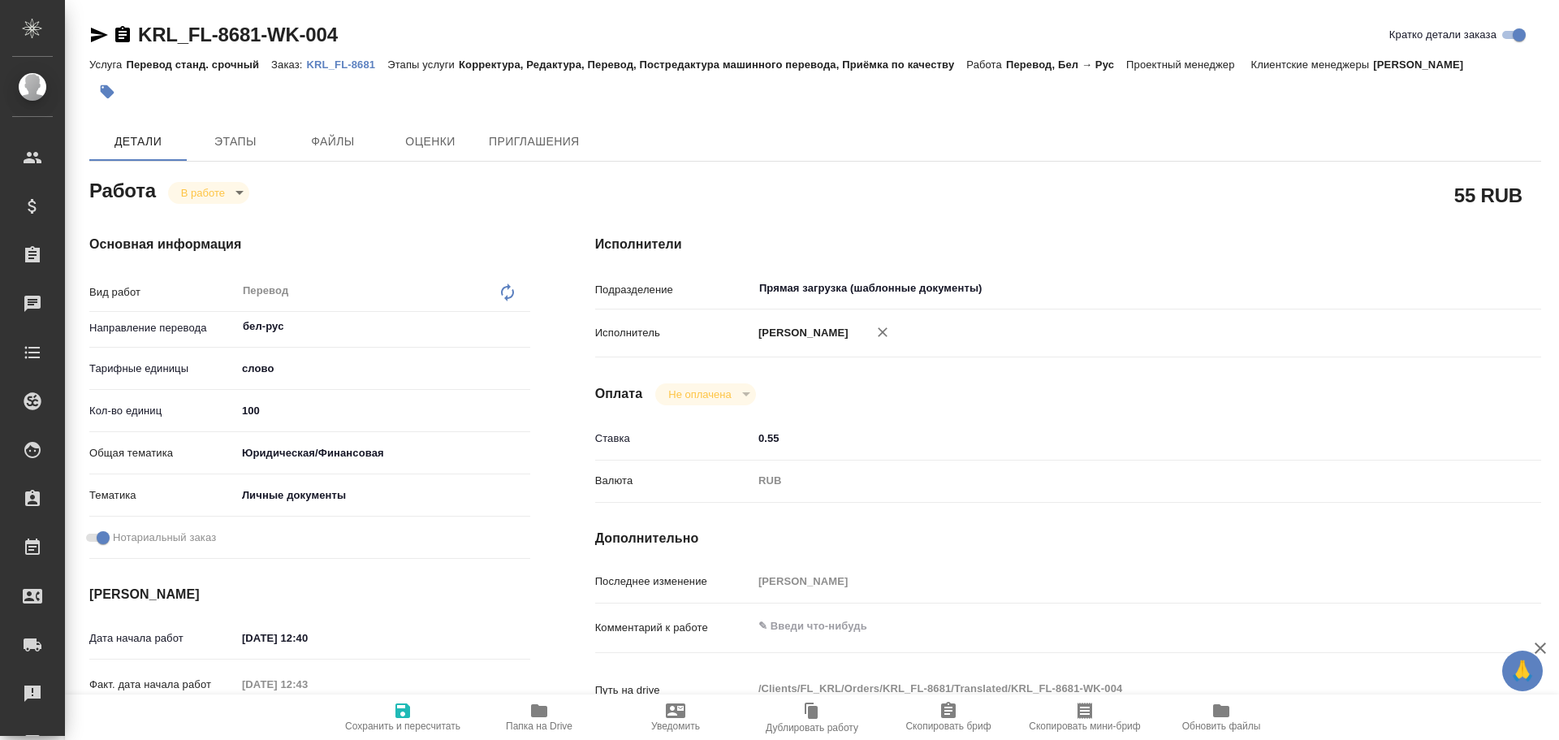
type textarea "x"
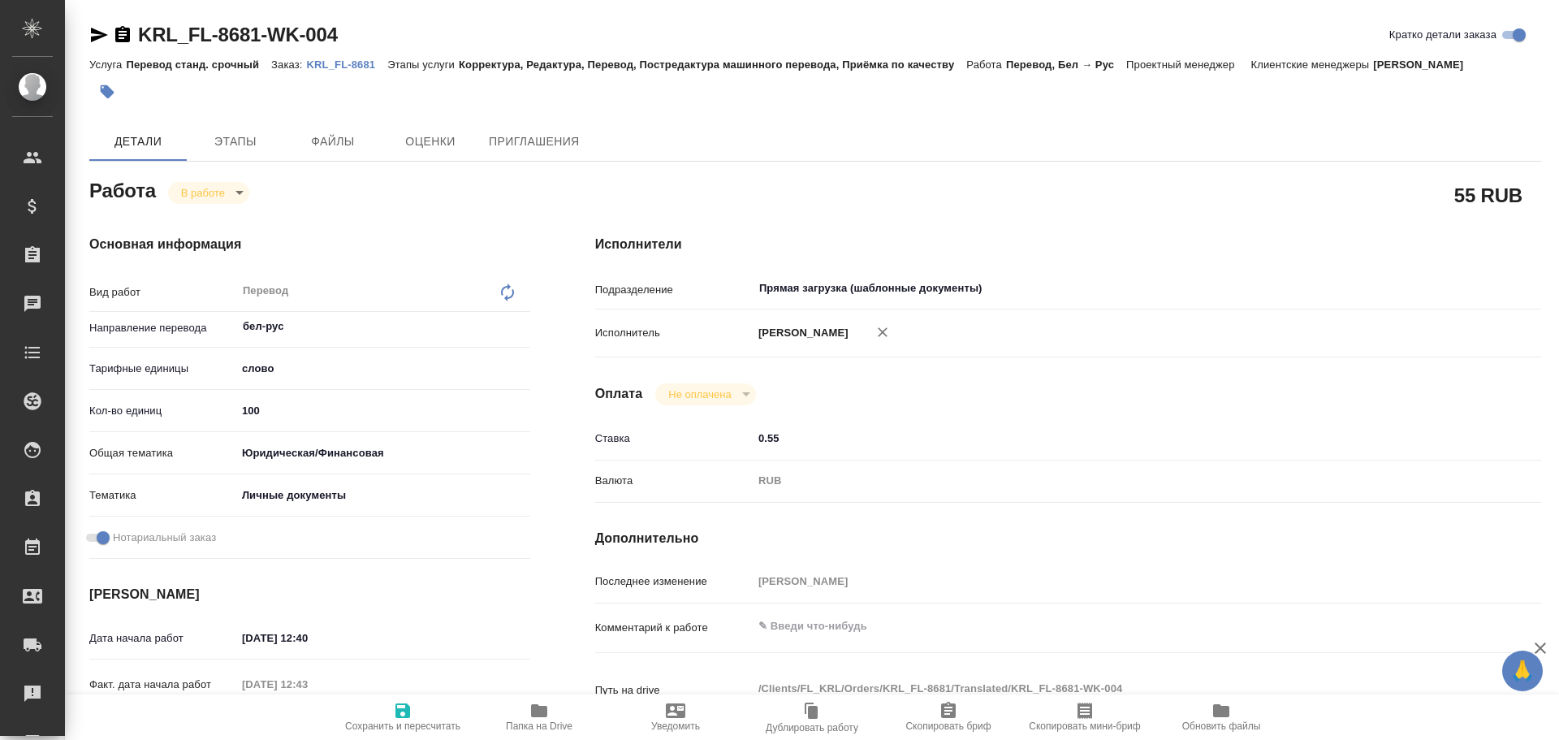
type textarea "x"
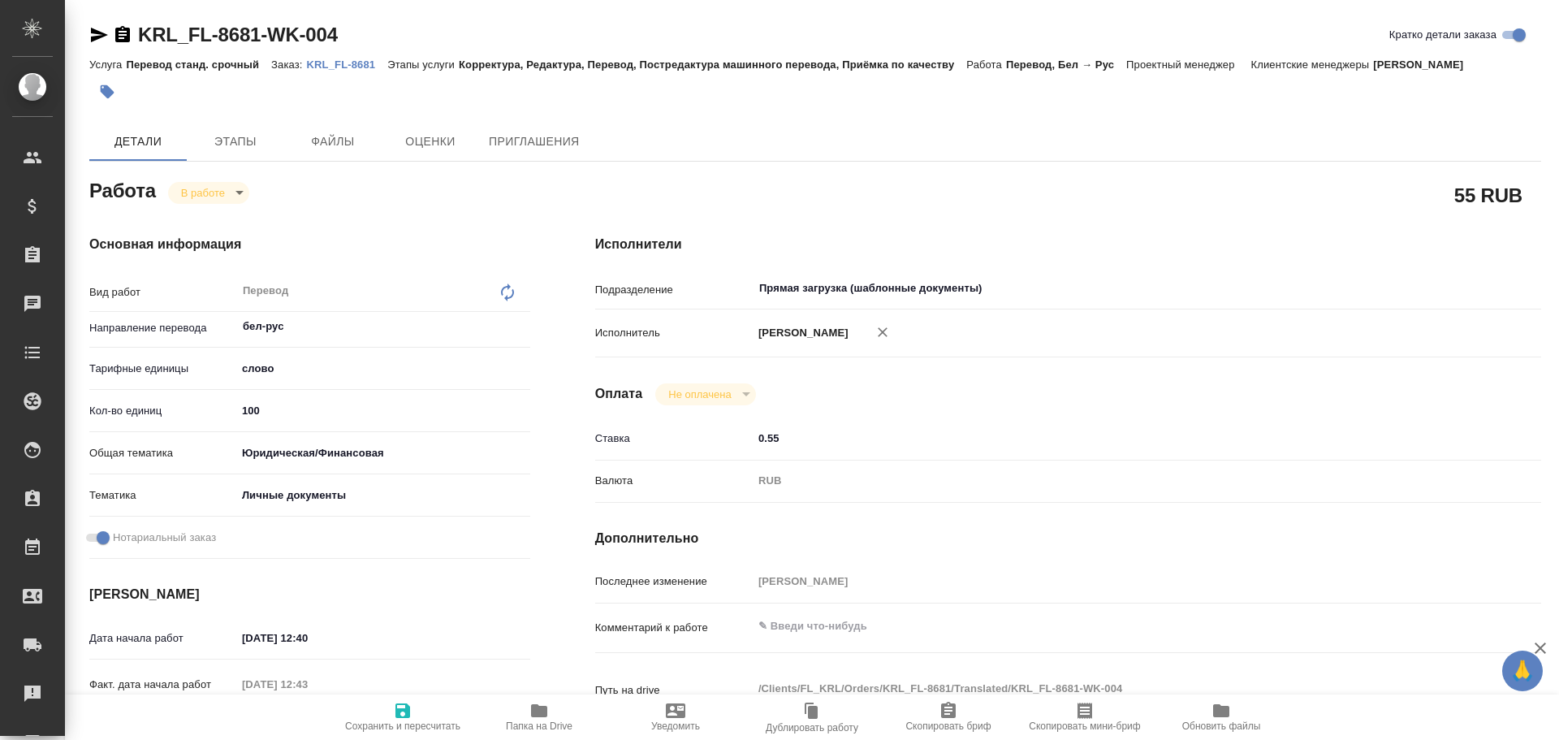
type textarea "x"
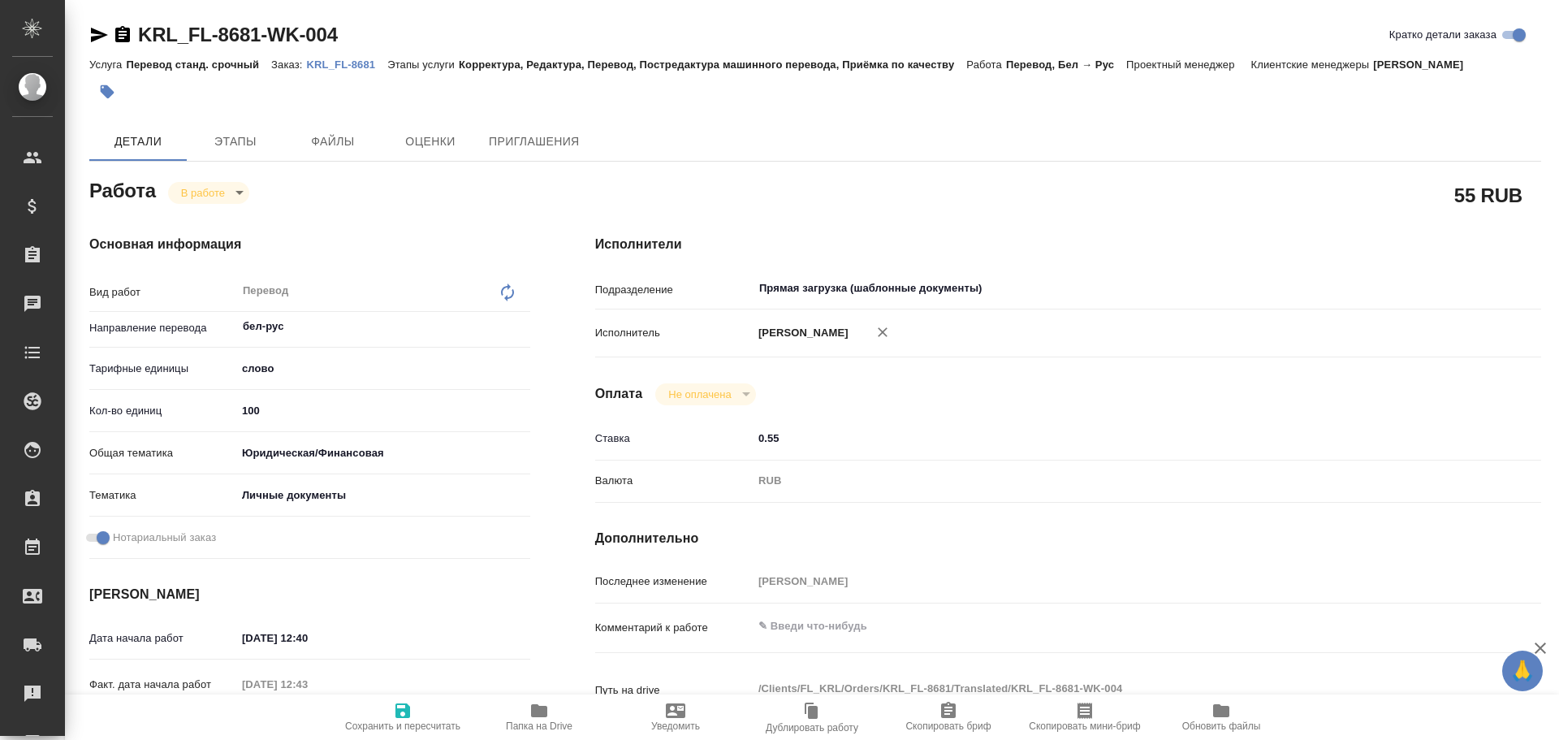
type textarea "x"
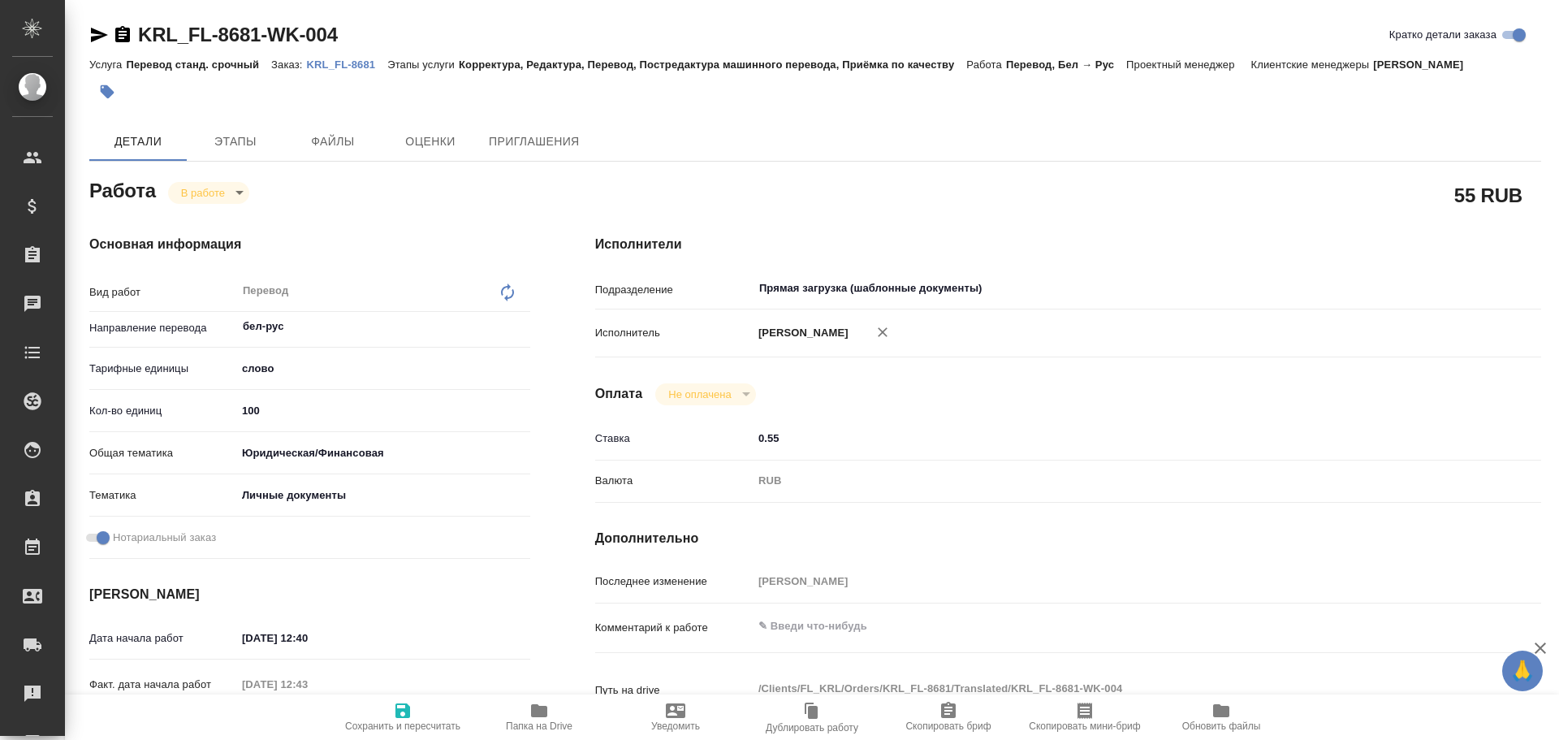
type textarea "x"
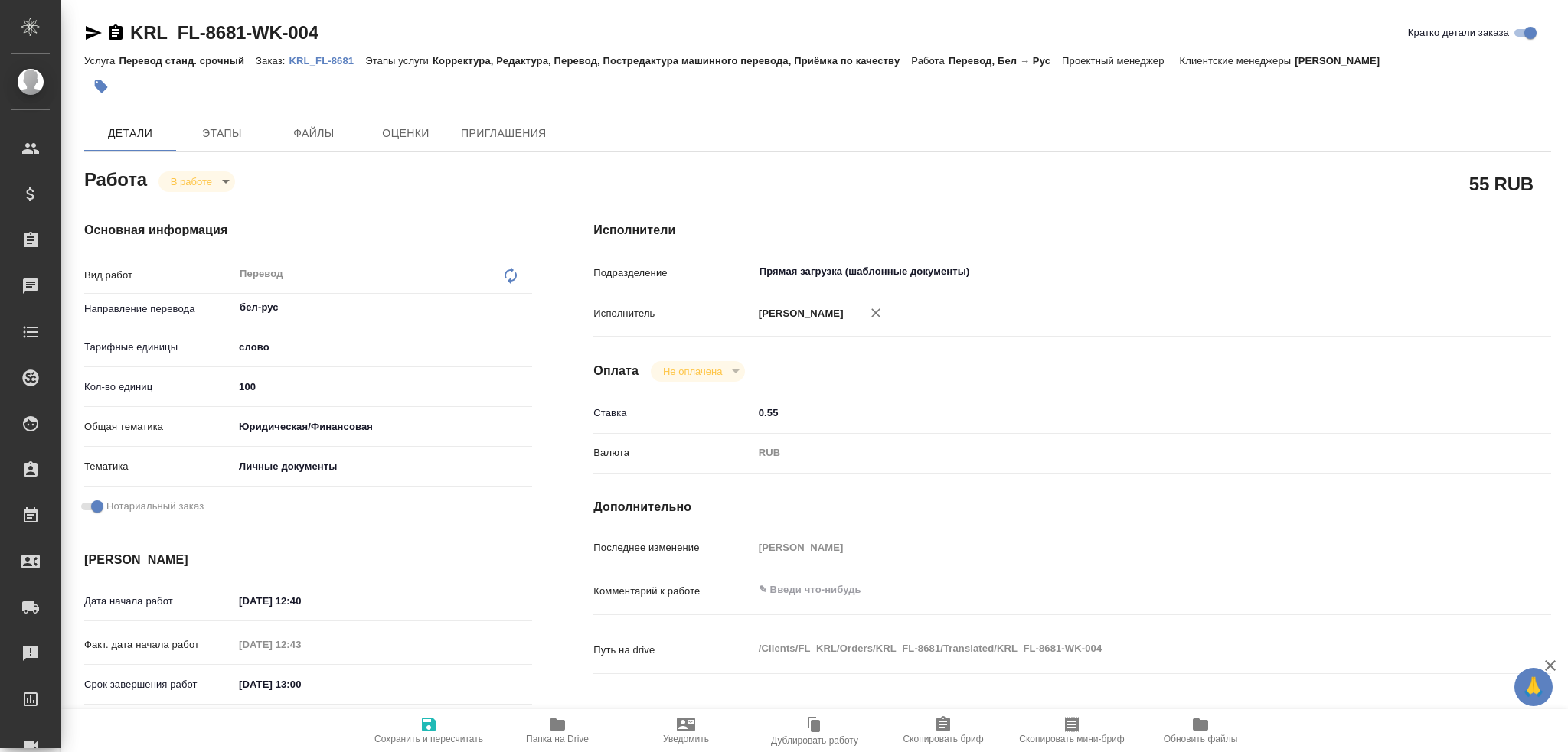
type textarea "x"
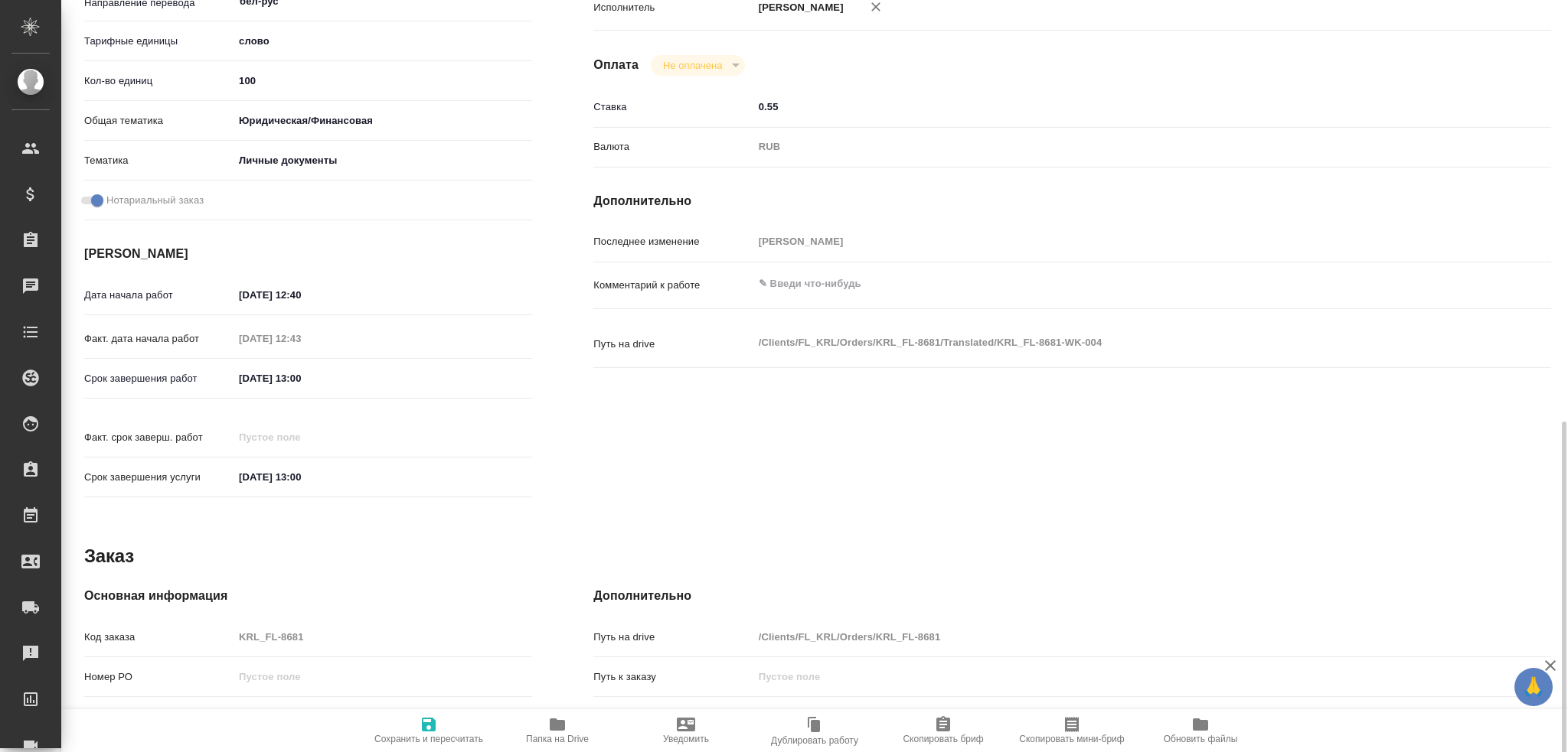
scroll to position [535, 0]
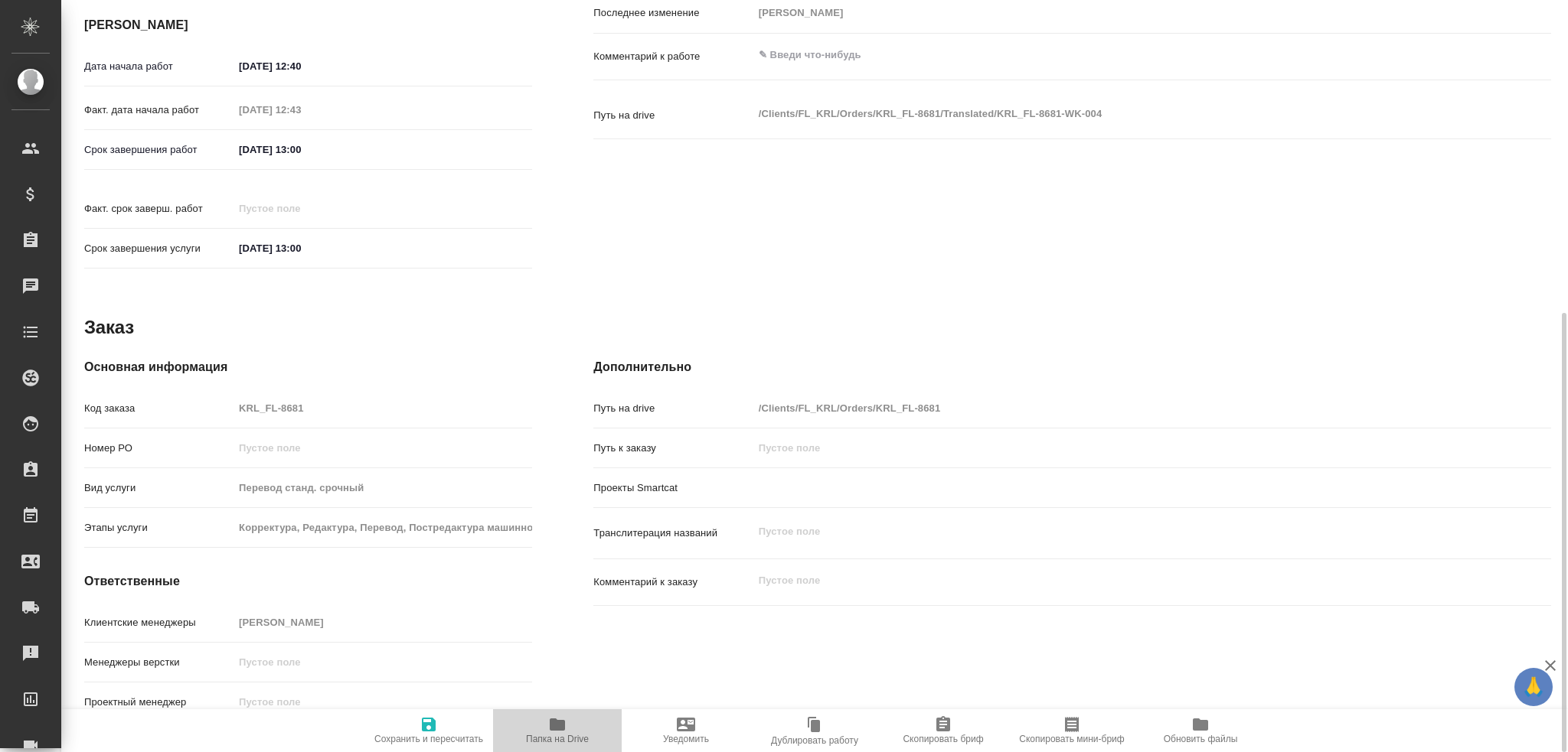
click at [558, 696] on span "Папка на Drive" at bounding box center [557, 739] width 63 height 10
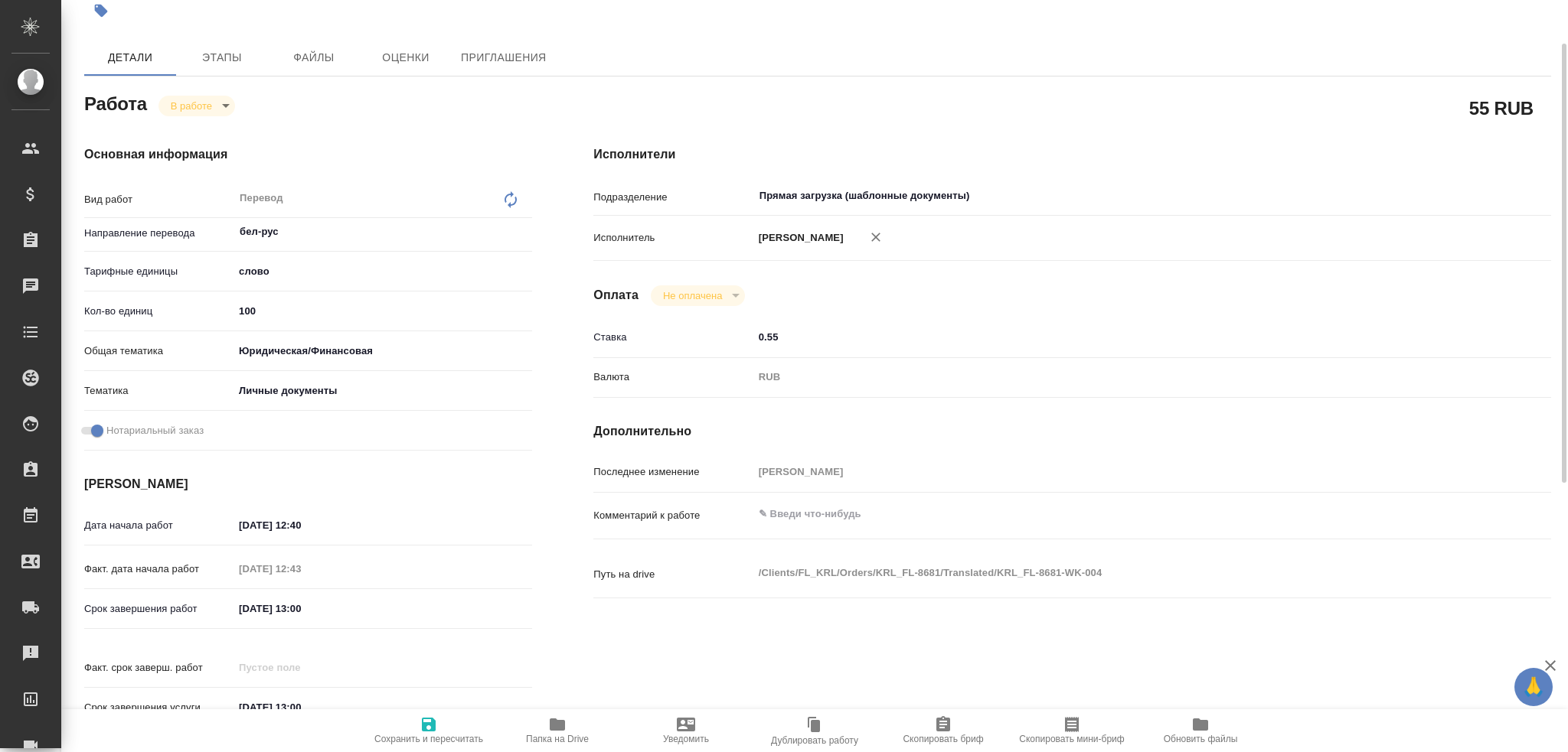
scroll to position [0, 0]
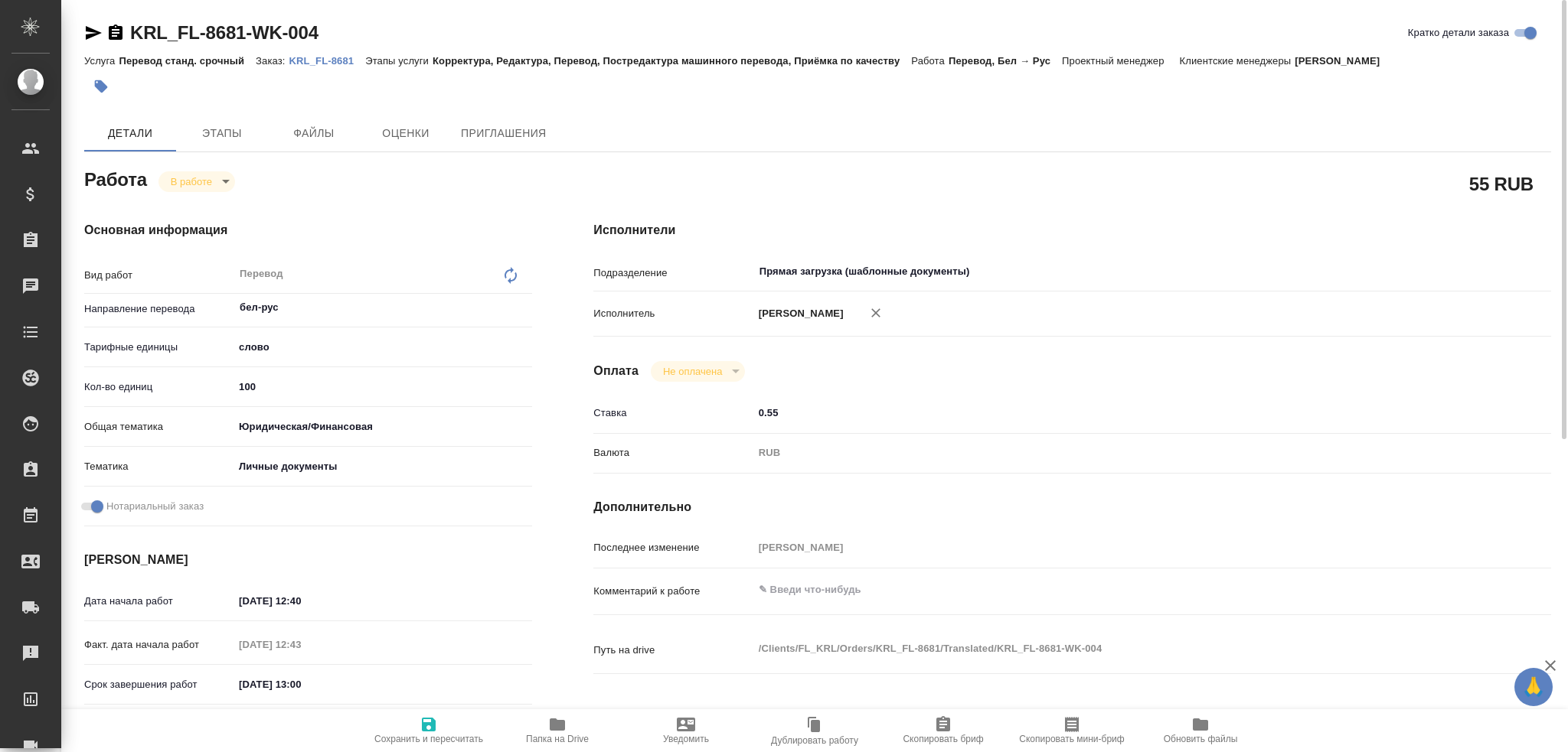
click at [245, 389] on input "100" at bounding box center [383, 387] width 299 height 23
click at [245, 389] on input "100" at bounding box center [383, 387] width 297 height 23
type textarea "x"
type input "7"
type textarea "x"
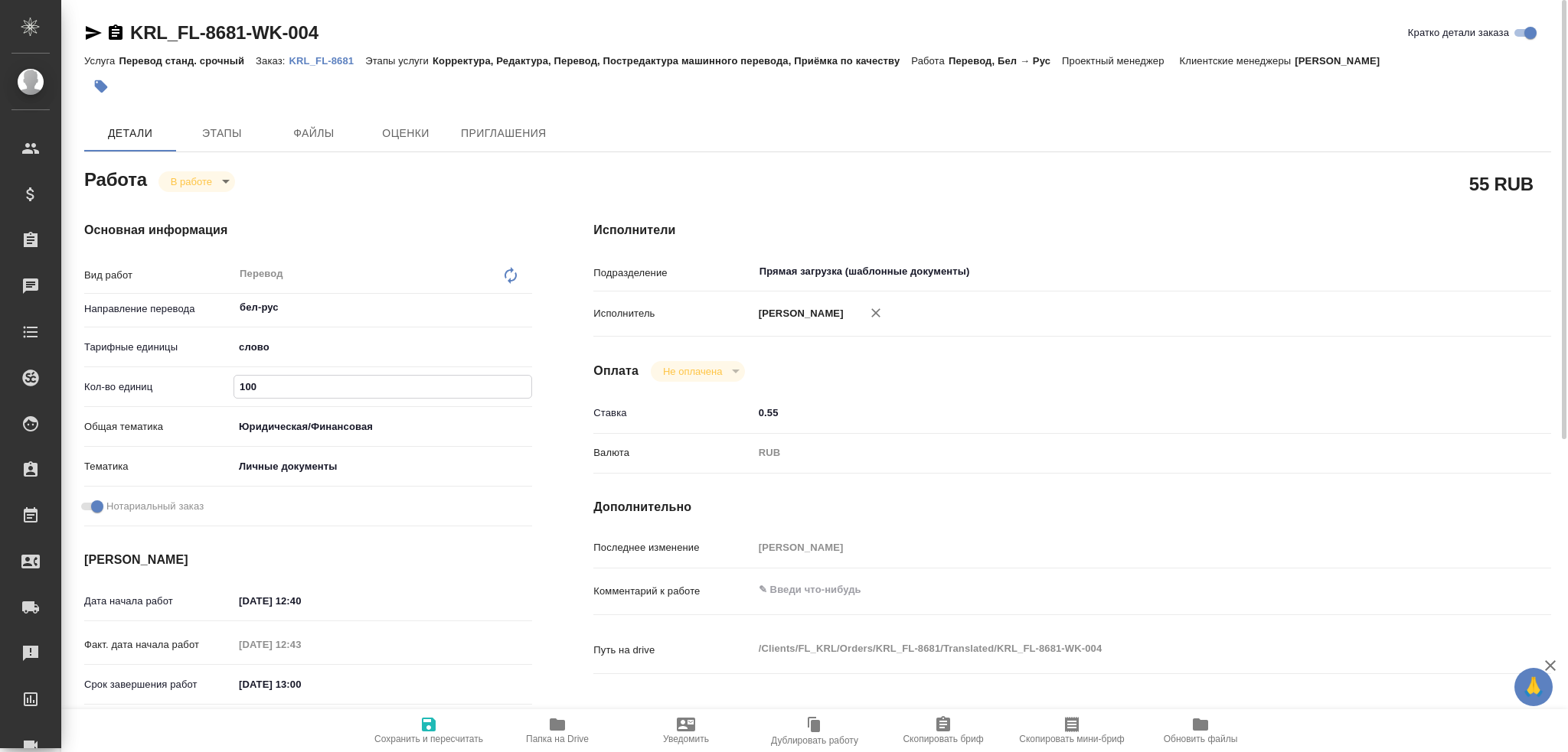
type textarea "x"
type input "75"
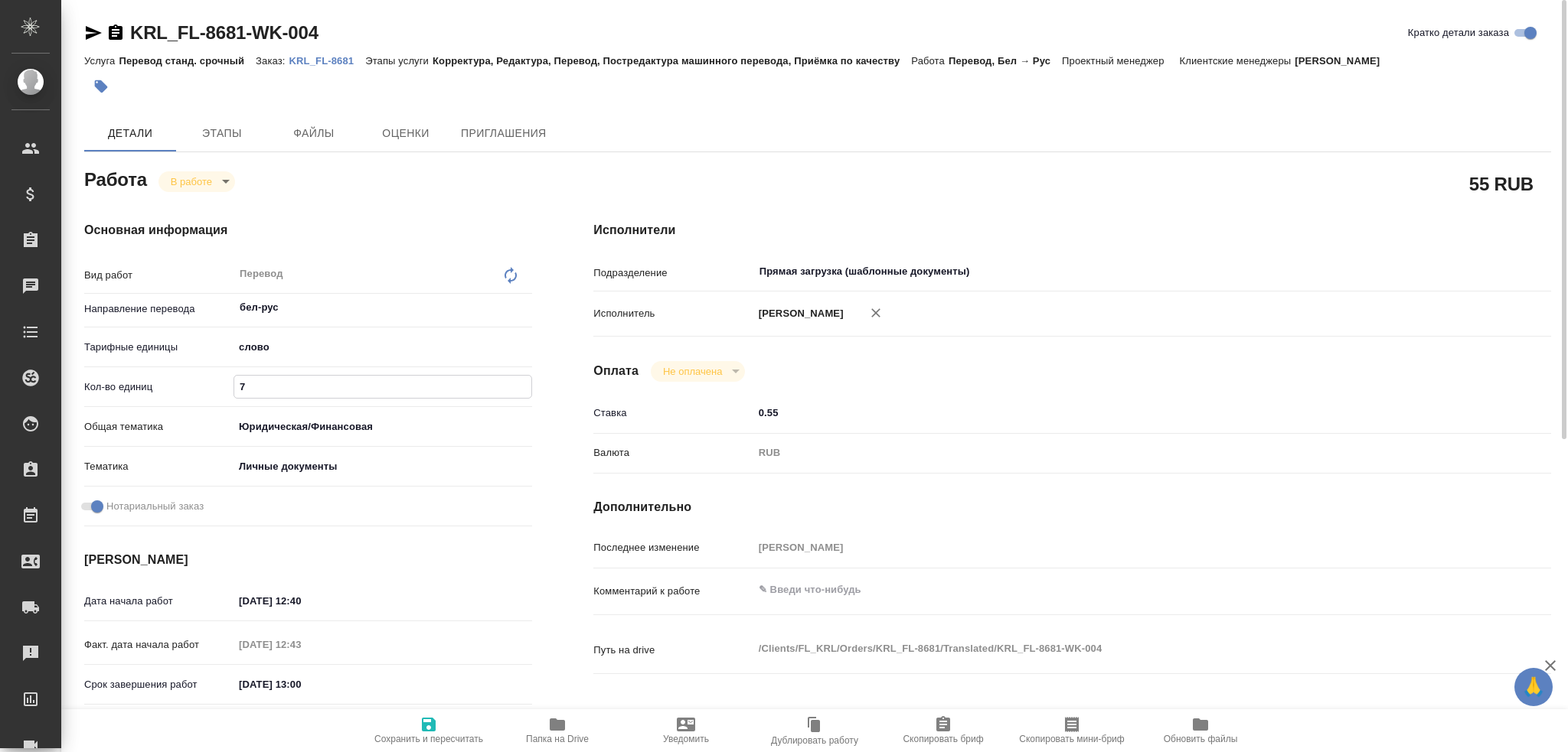
type textarea "x"
type input "75"
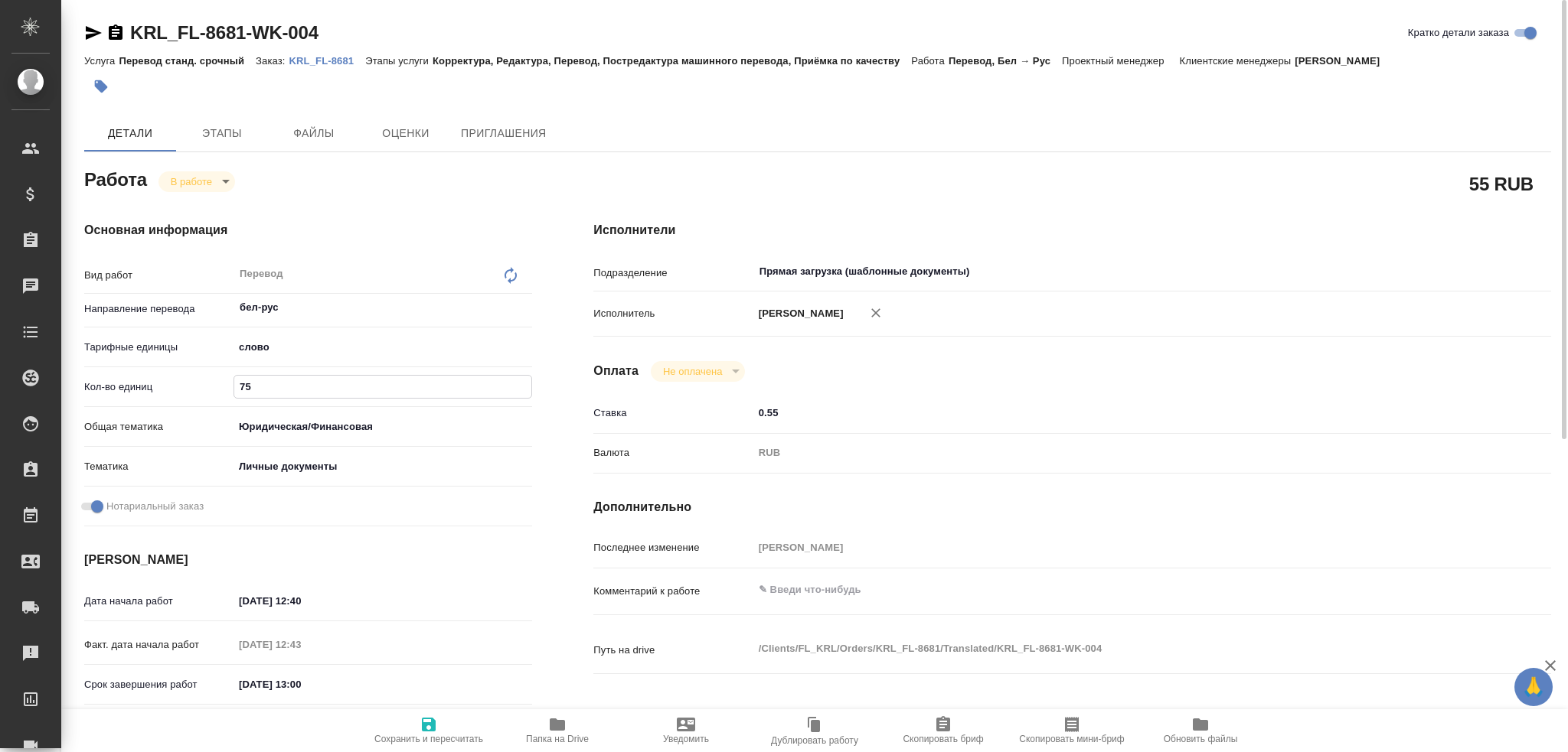
click at [414, 696] on span "Сохранить и пересчитать" at bounding box center [428, 729] width 110 height 29
type textarea "x"
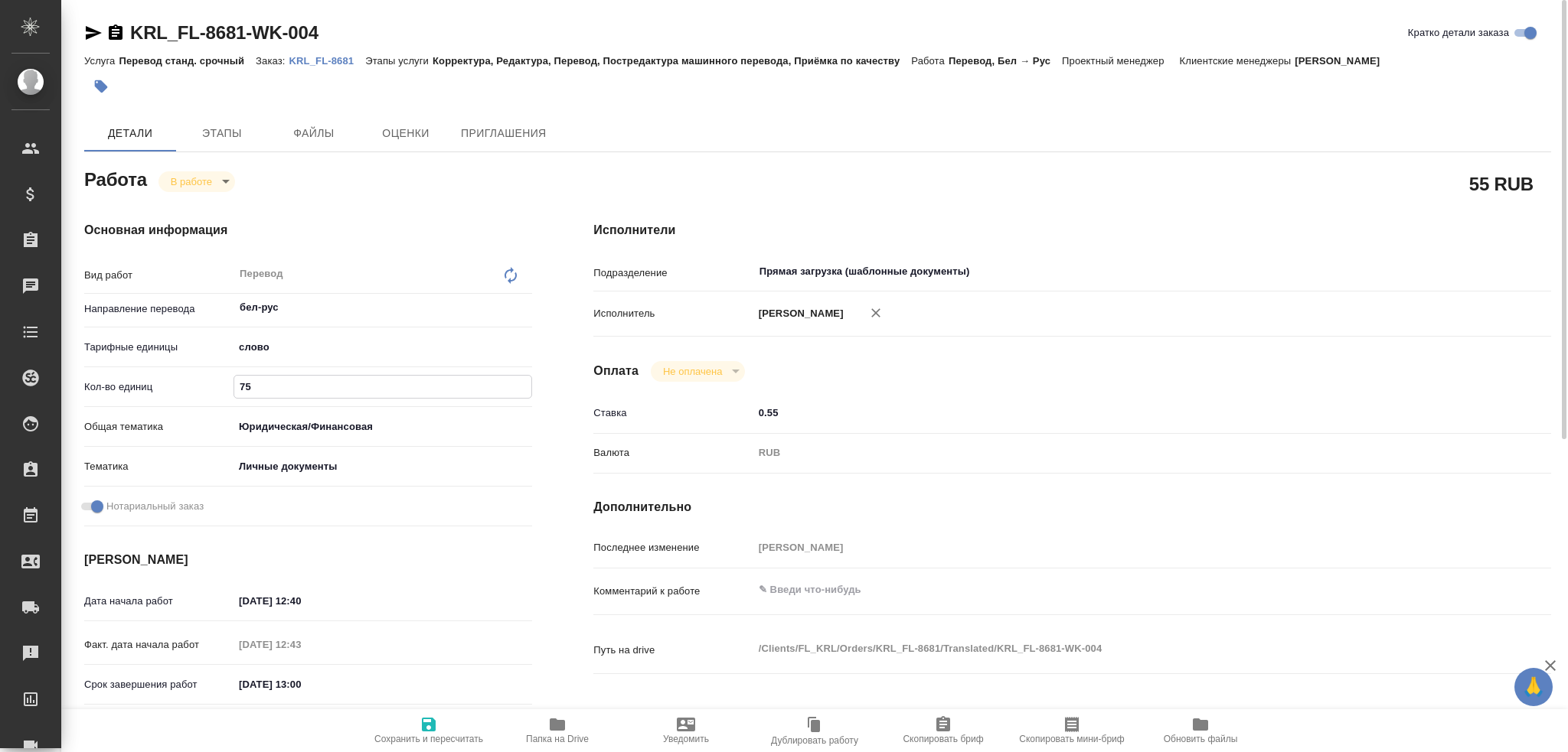
type textarea "x"
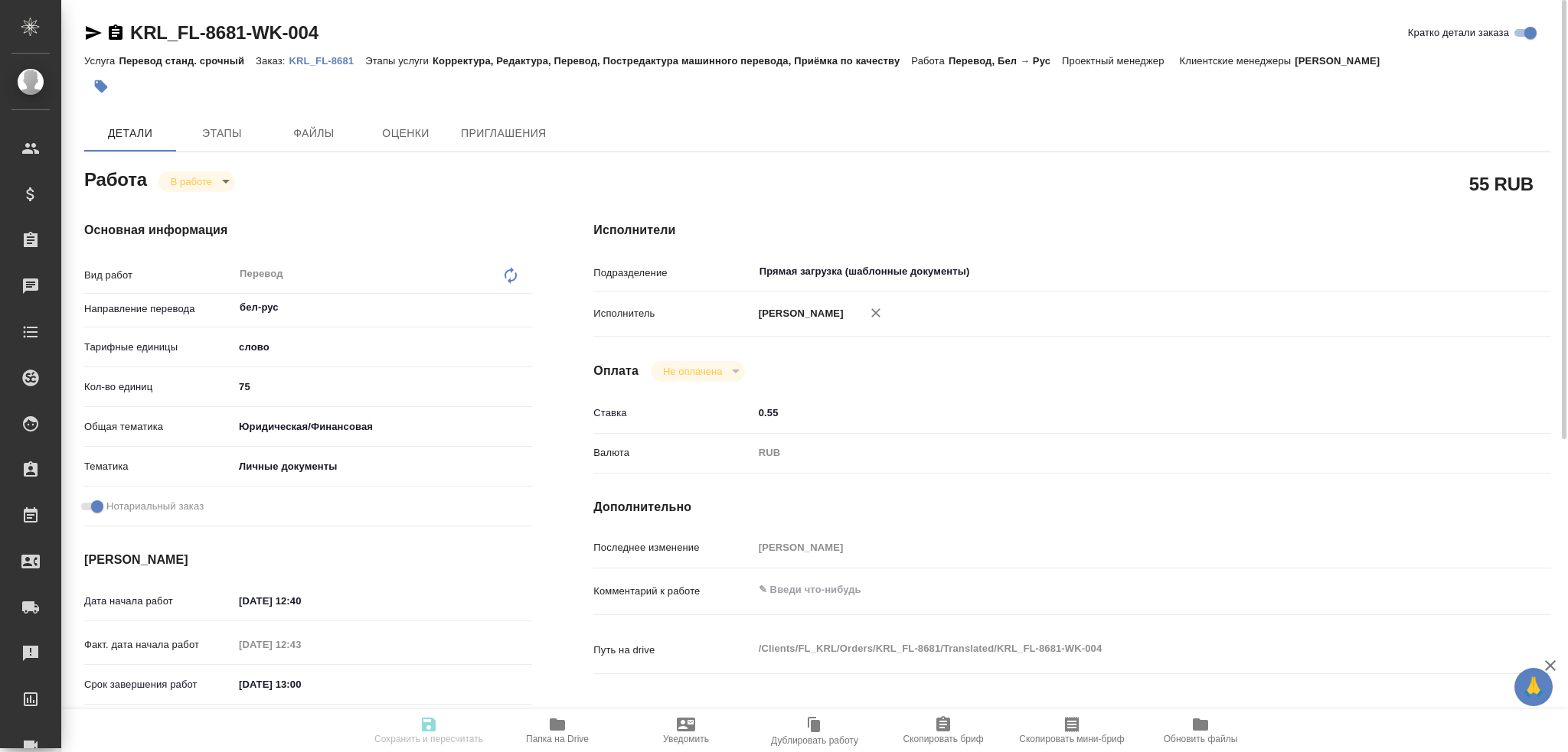
type textarea "x"
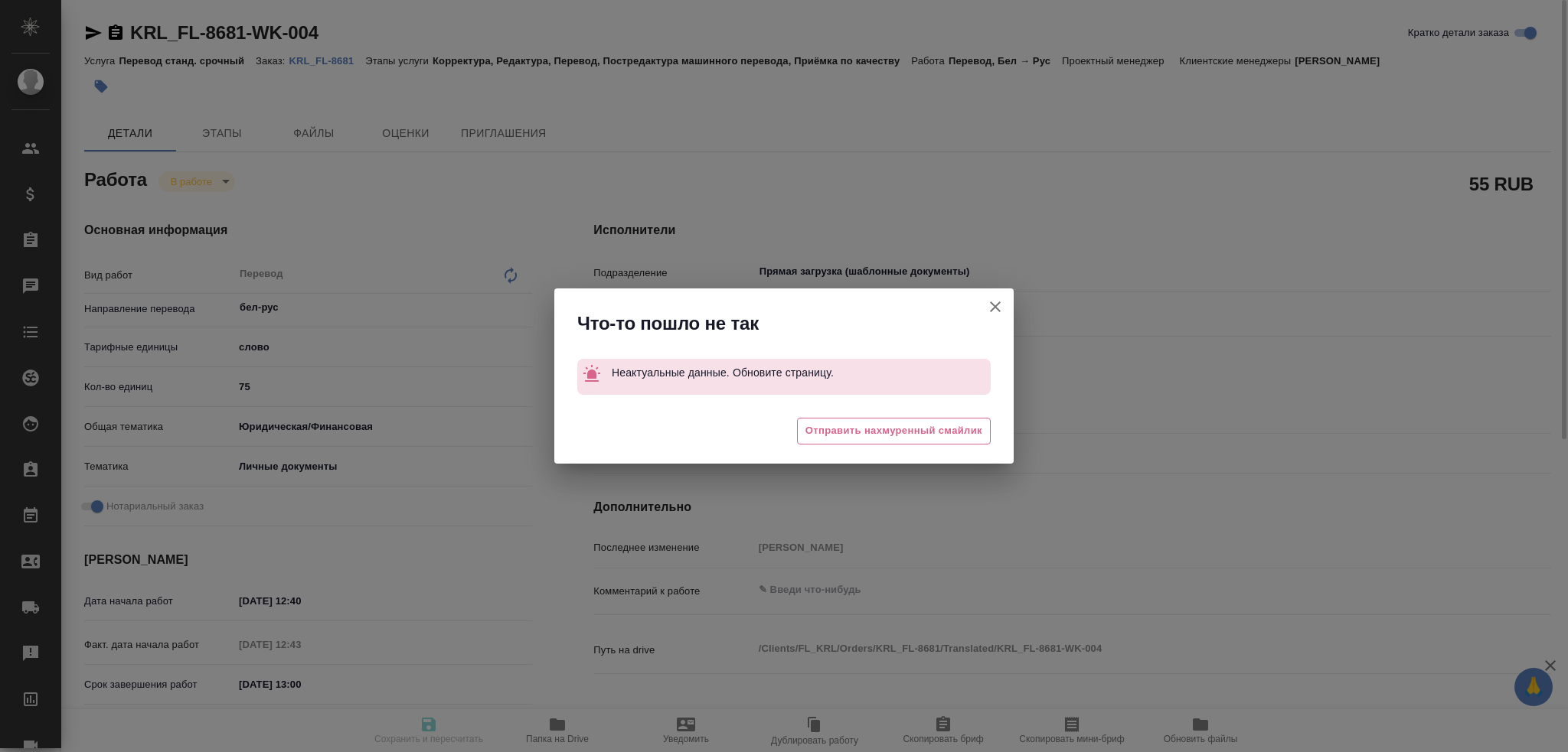
type textarea "x"
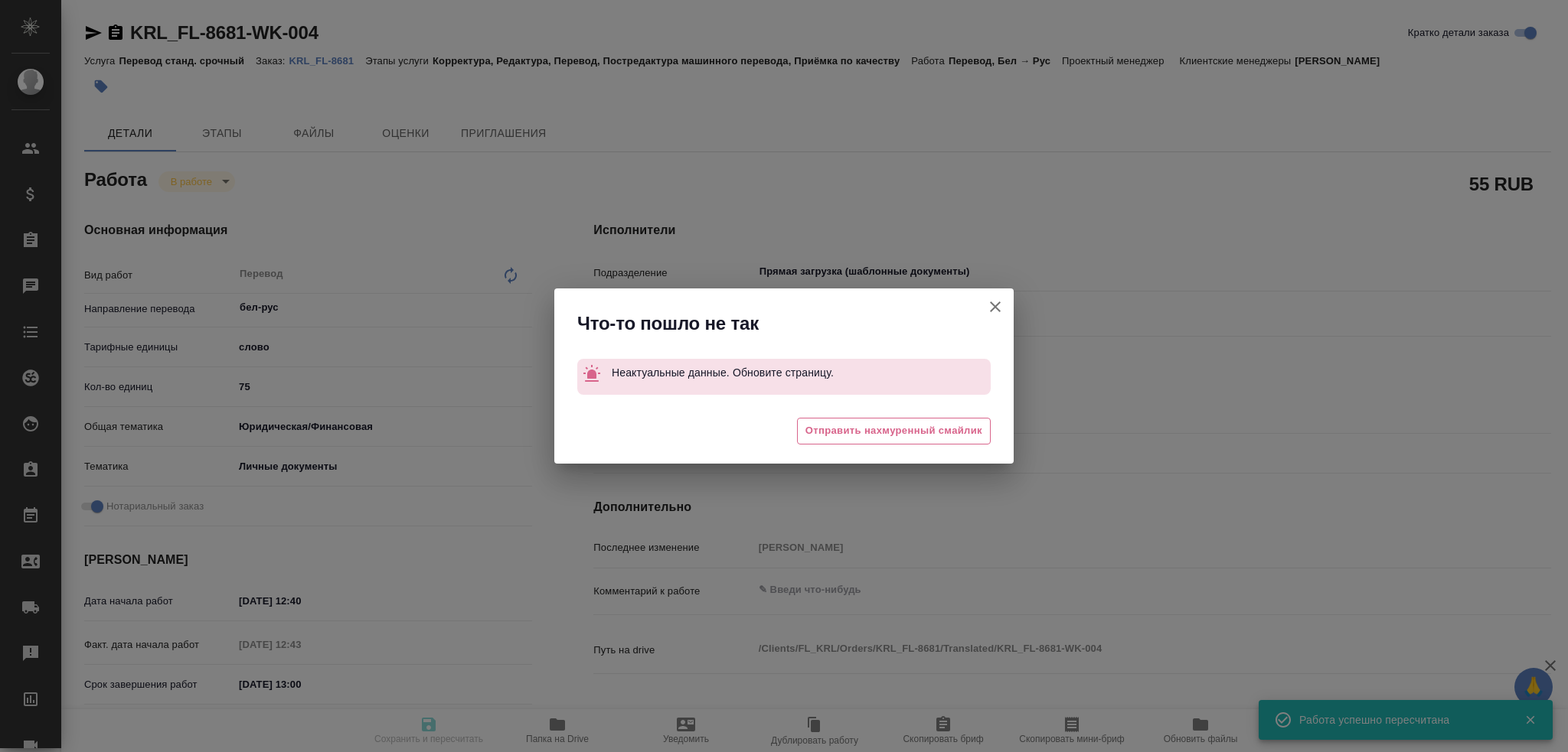
type input "inProgress"
type textarea "Перевод"
type textarea "x"
type input "бел-рус"
type input "5a8b1489cc6b4906c91bfd90"
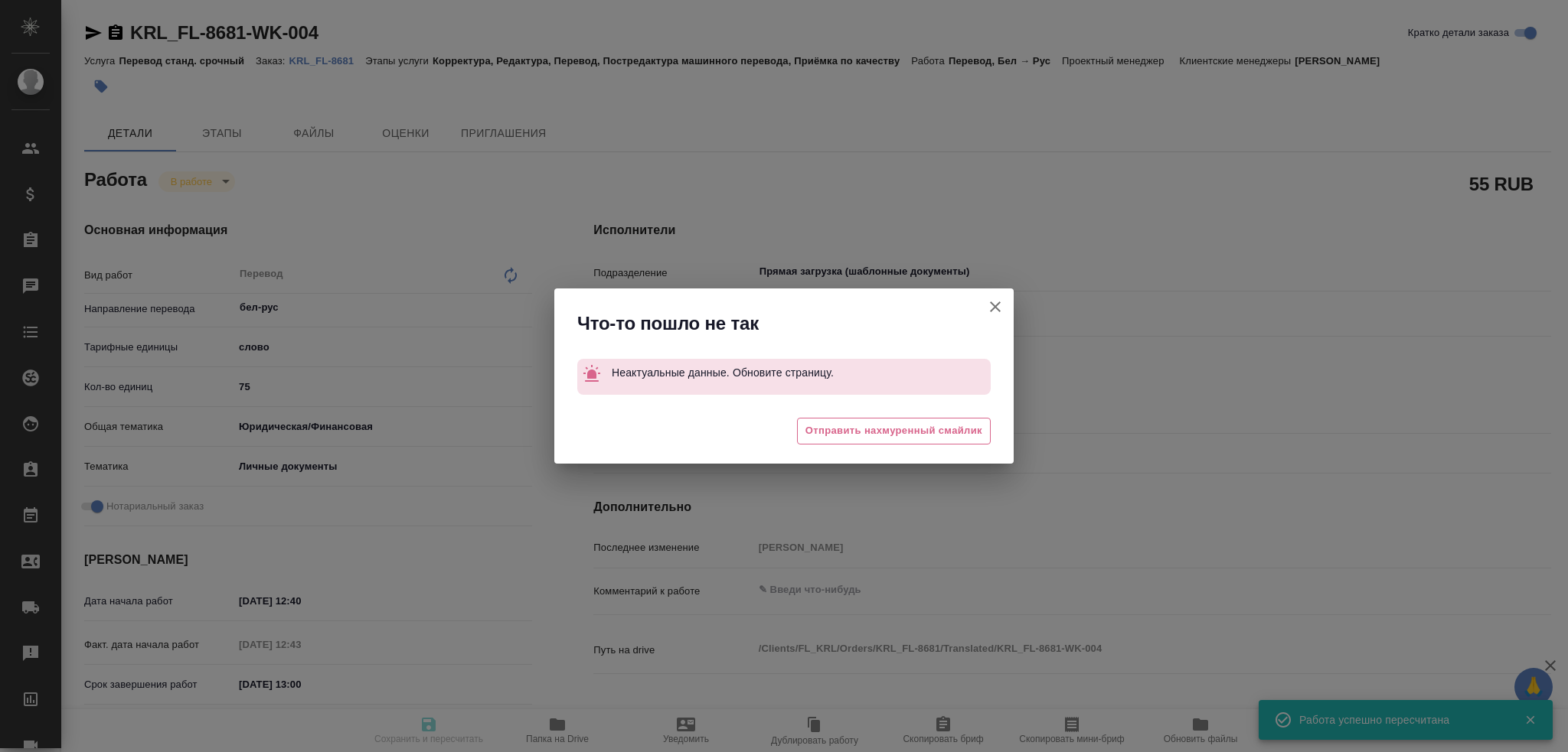
type input "100"
type input "yr-fn"
type input "5a8b8b956a9677013d343cfe"
checkbox input "true"
type input "[DATE] 12:40"
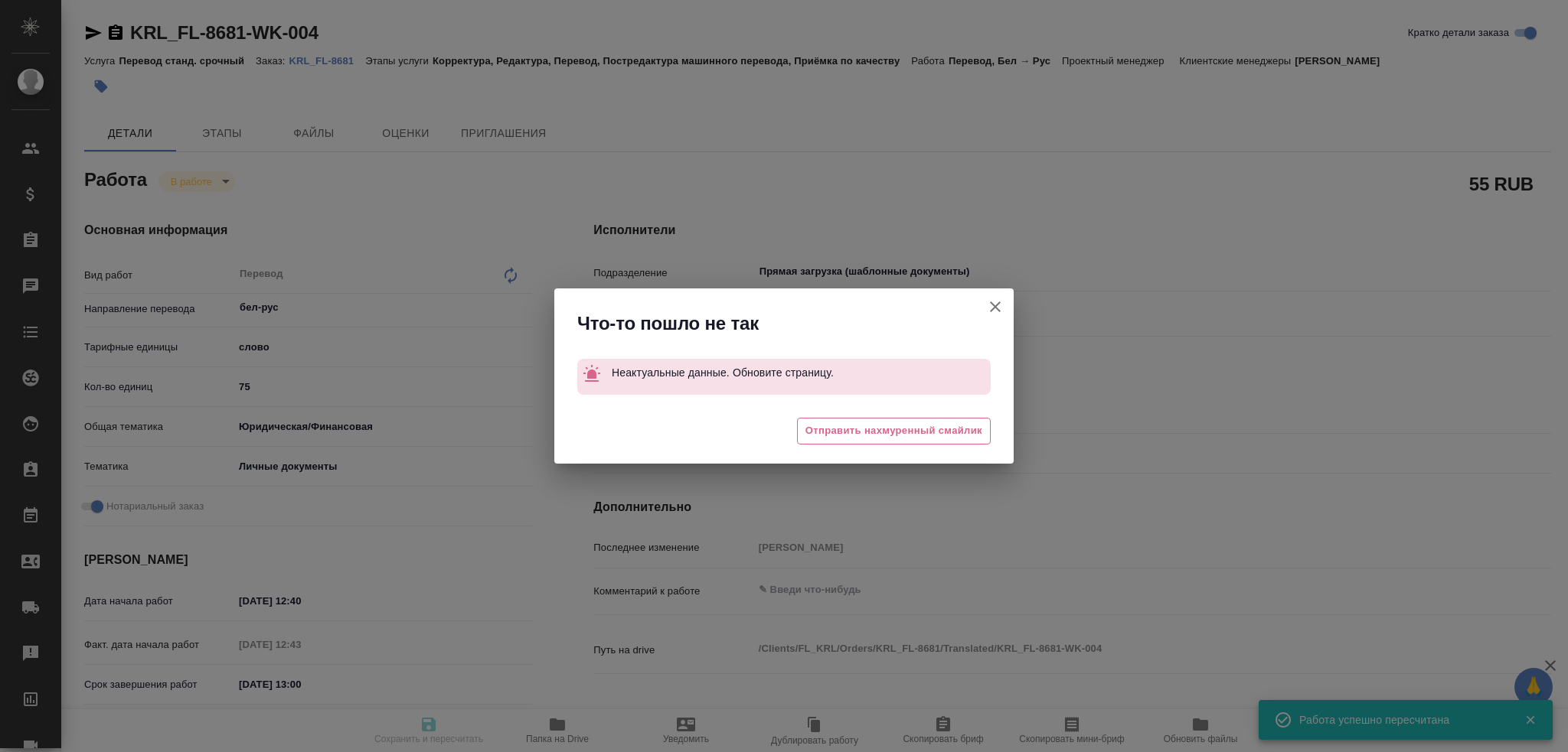
type input "[DATE] 12:43"
type input "[DATE] 13:00"
type input "Прямая загрузка (шаблонные документы)"
type input "notPayed"
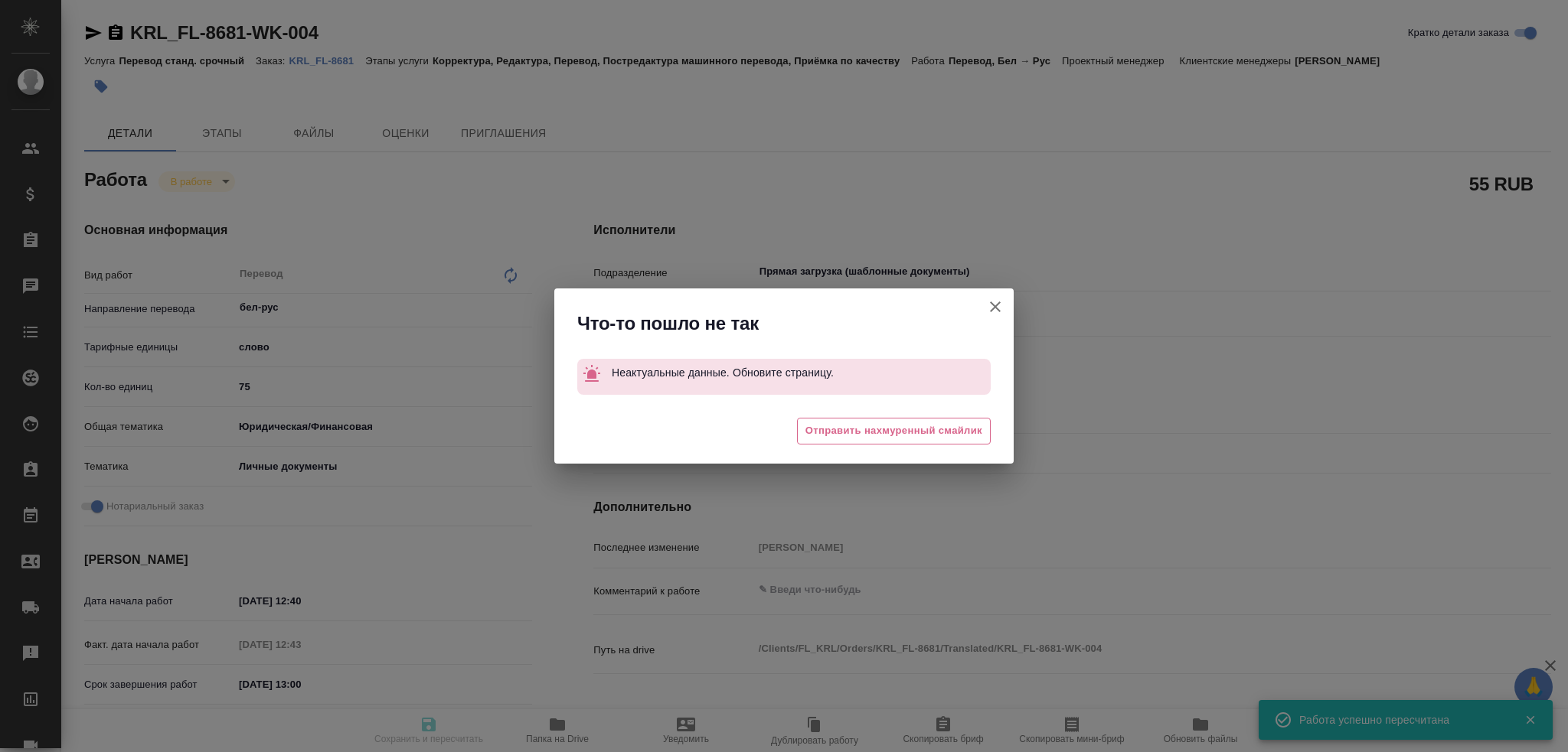
type input "0.55"
type input "RUB"
type input "[PERSON_NAME]"
type textarea "x"
type textarea "/Clients/FL_KRL/Orders/KRL_FL-8681/Translated/KRL_FL-8681-WK-004"
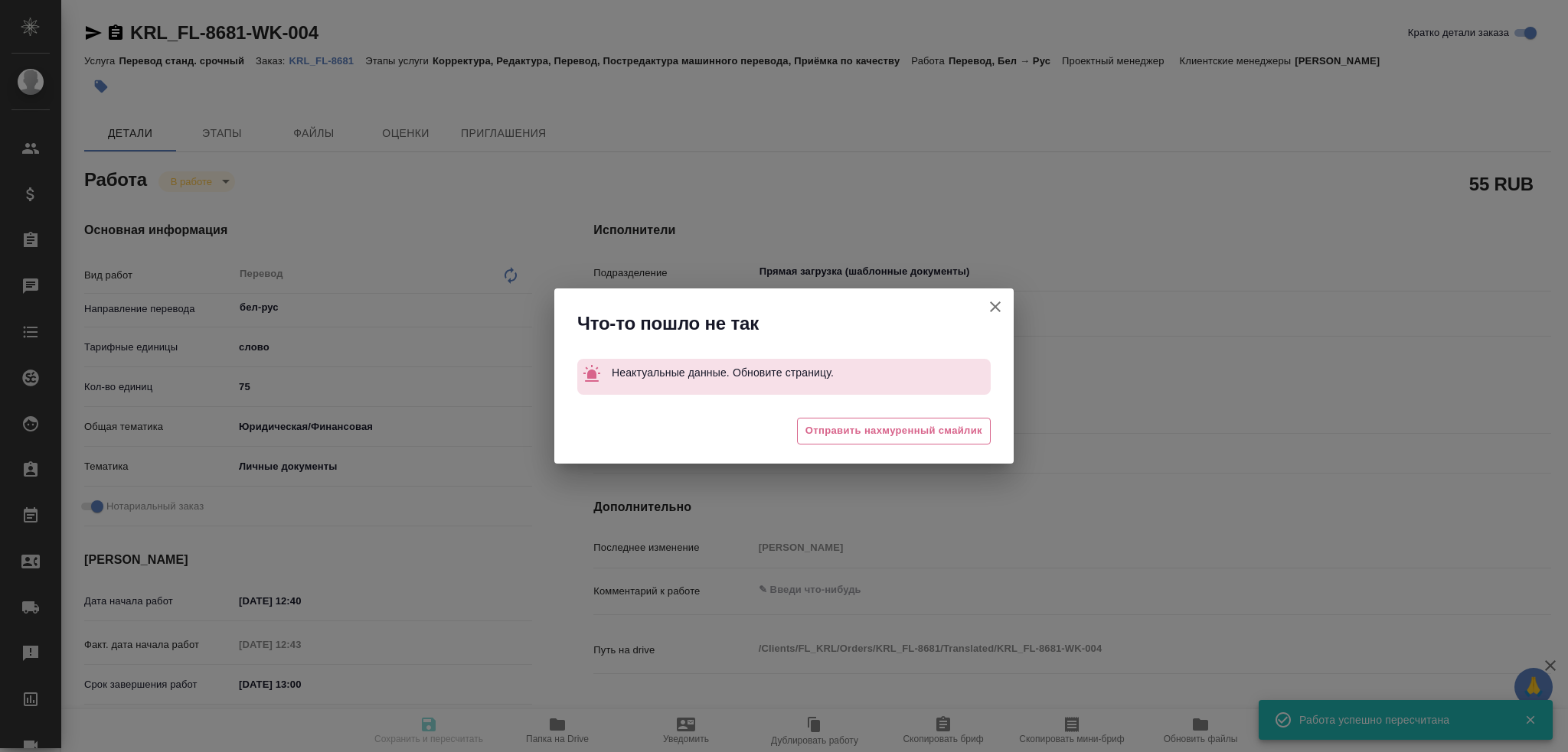
type textarea "x"
type input "KRL_FL-8681"
type input "Перевод станд. срочный"
type input "Корректура, Редактура, Перевод, Постредактура машинного перевода, Приёмка по ка…"
type input "[PERSON_NAME]"
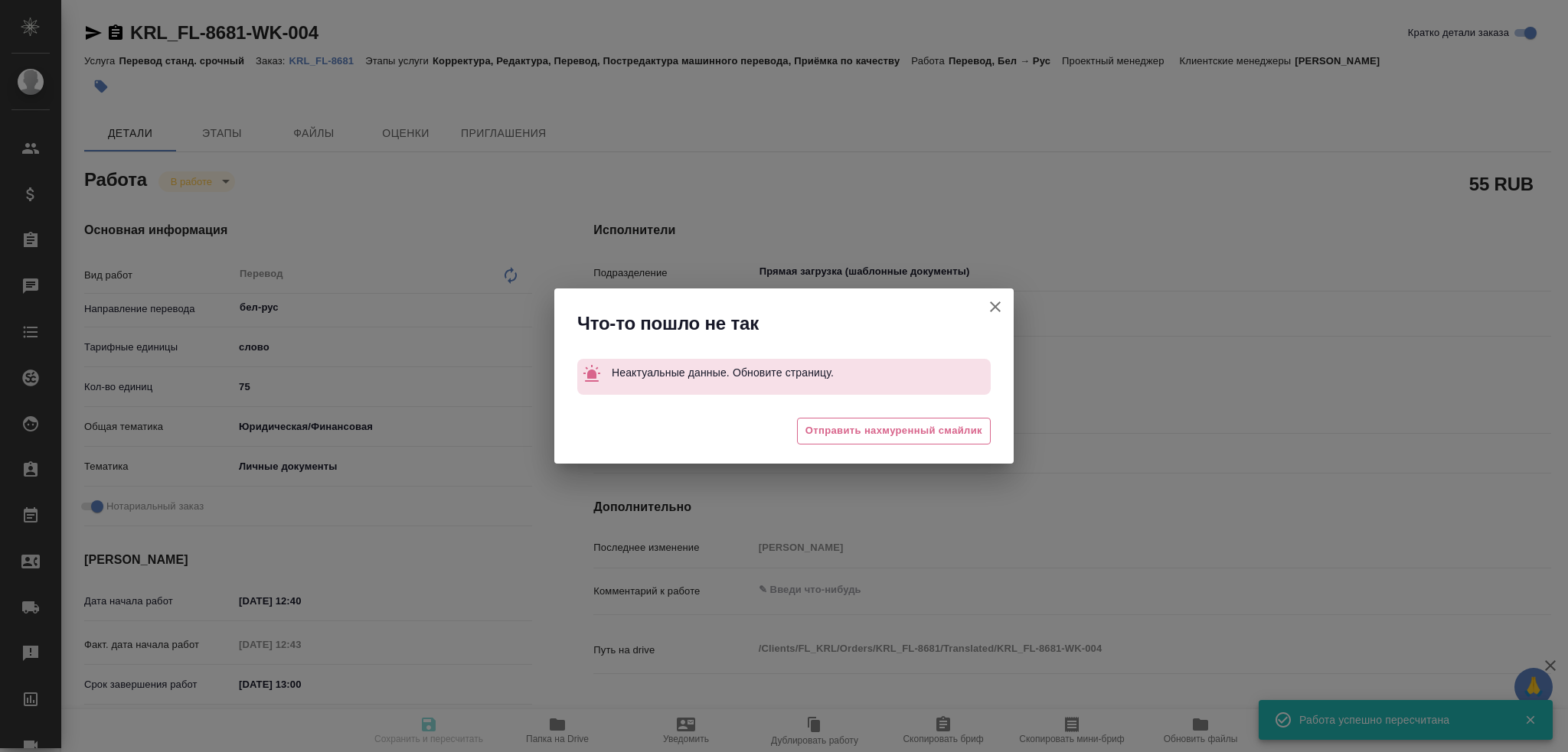
type input "/Clients/FL_KRL/Orders/KRL_FL-8681"
type textarea "x"
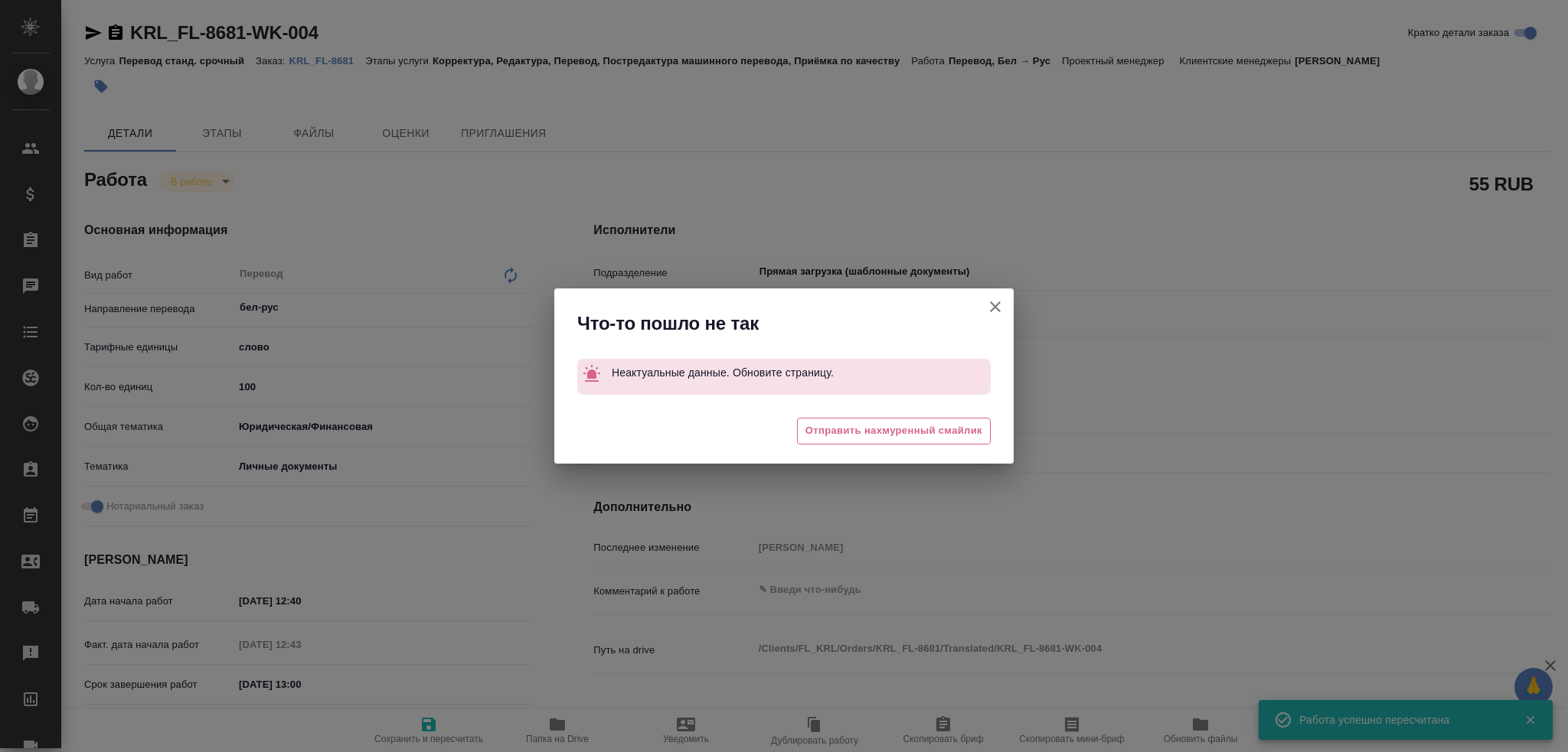
type textarea "x"
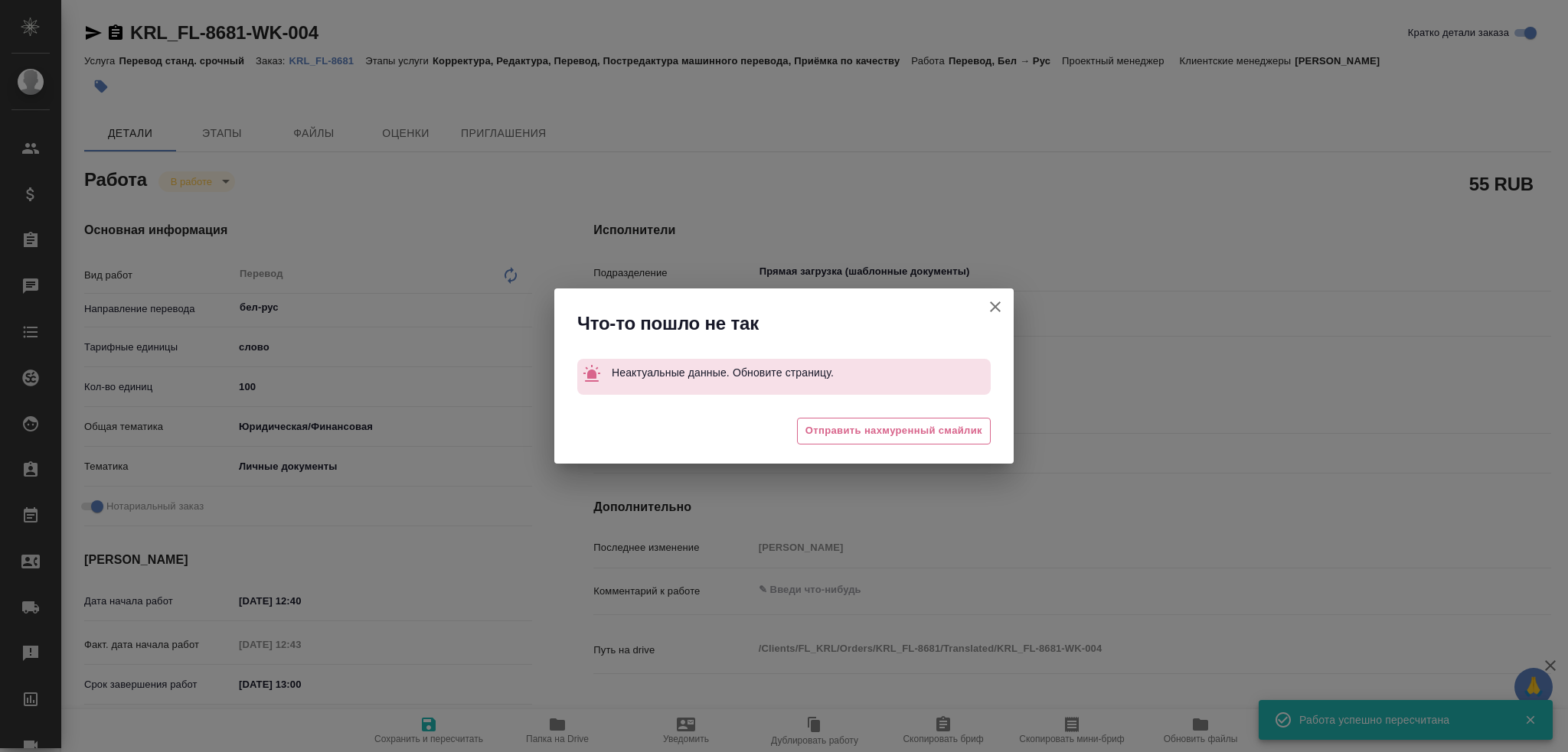
type textarea "x"
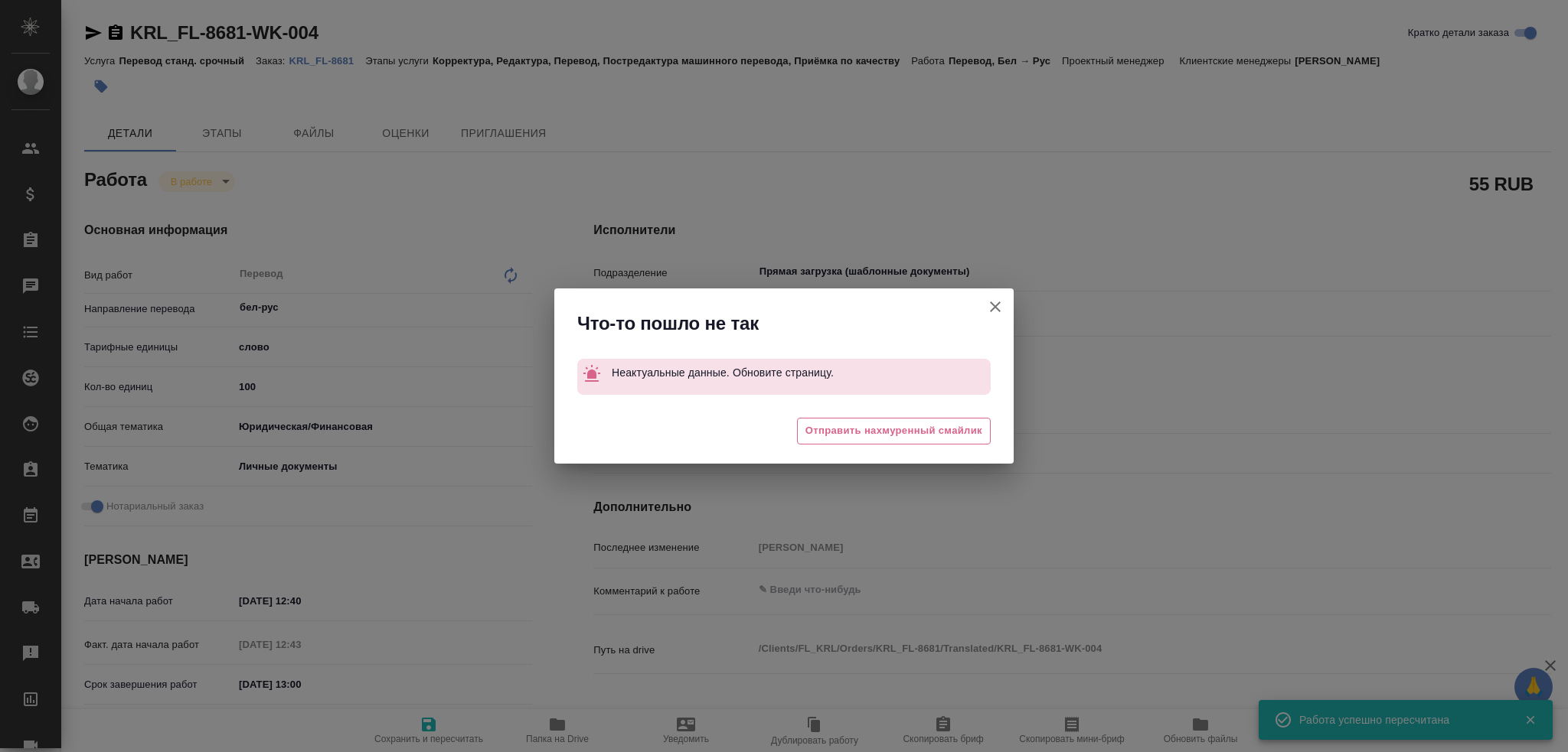
type textarea "x"
click at [999, 308] on icon "button" at bounding box center [995, 306] width 18 height 18
type textarea "x"
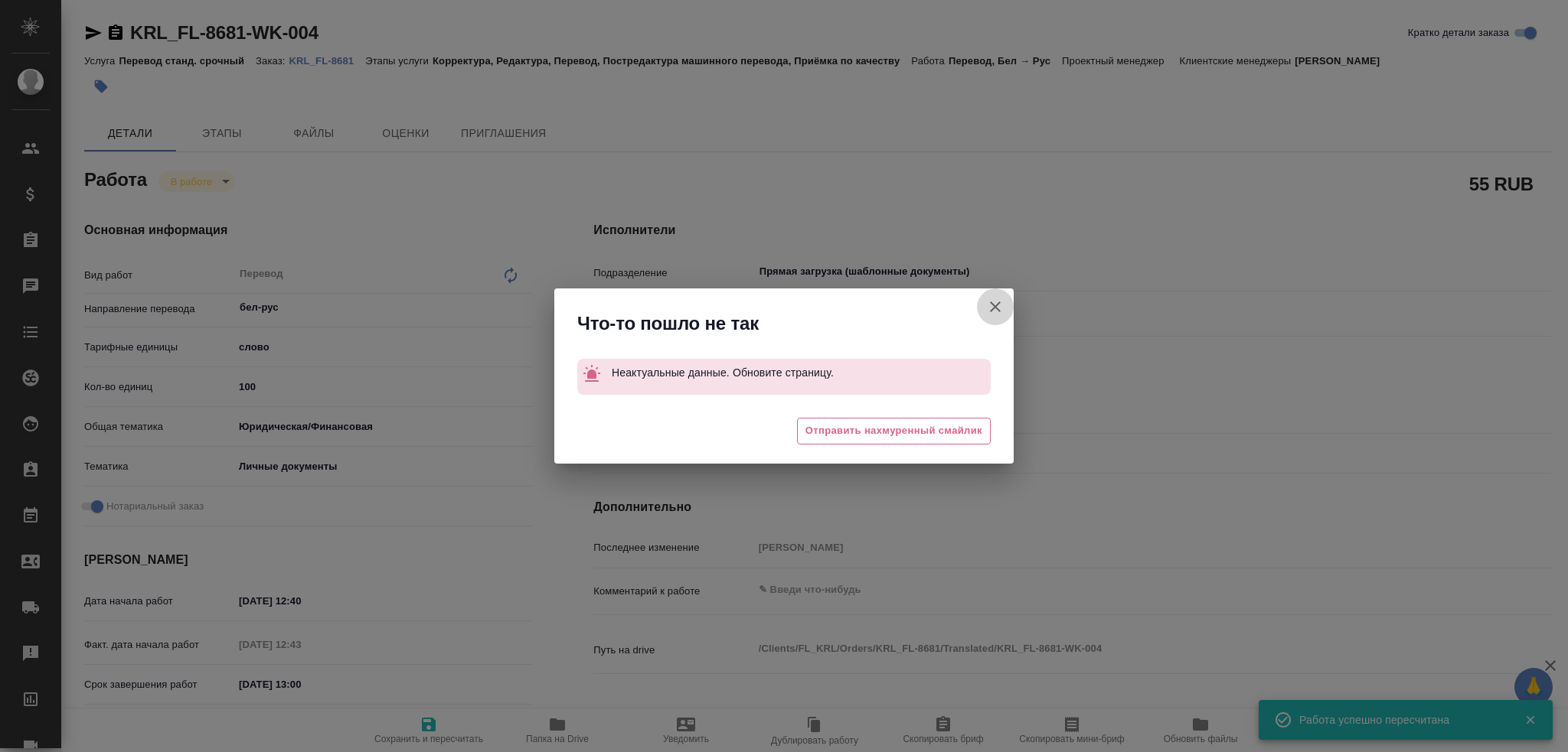
type textarea "x"
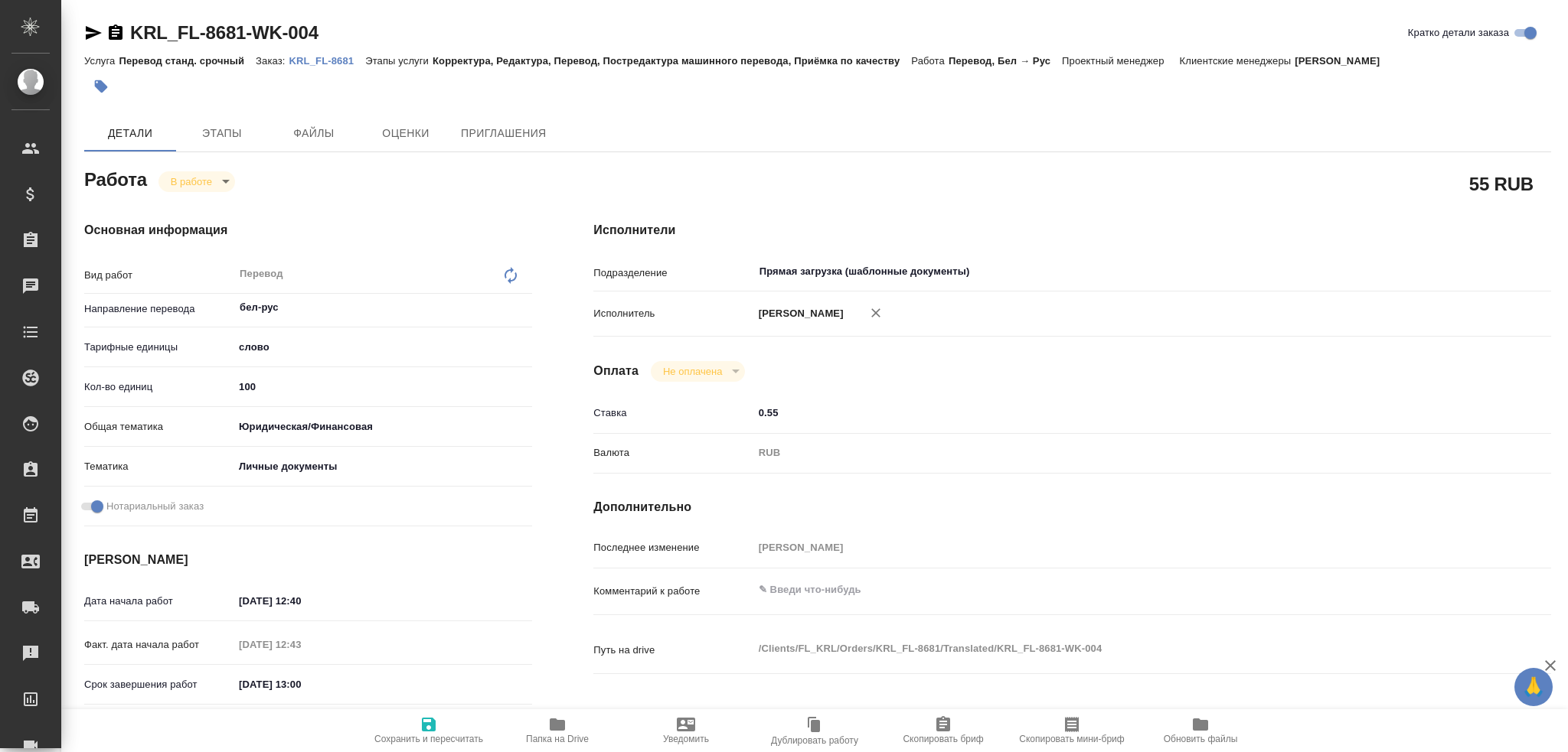
type textarea "x"
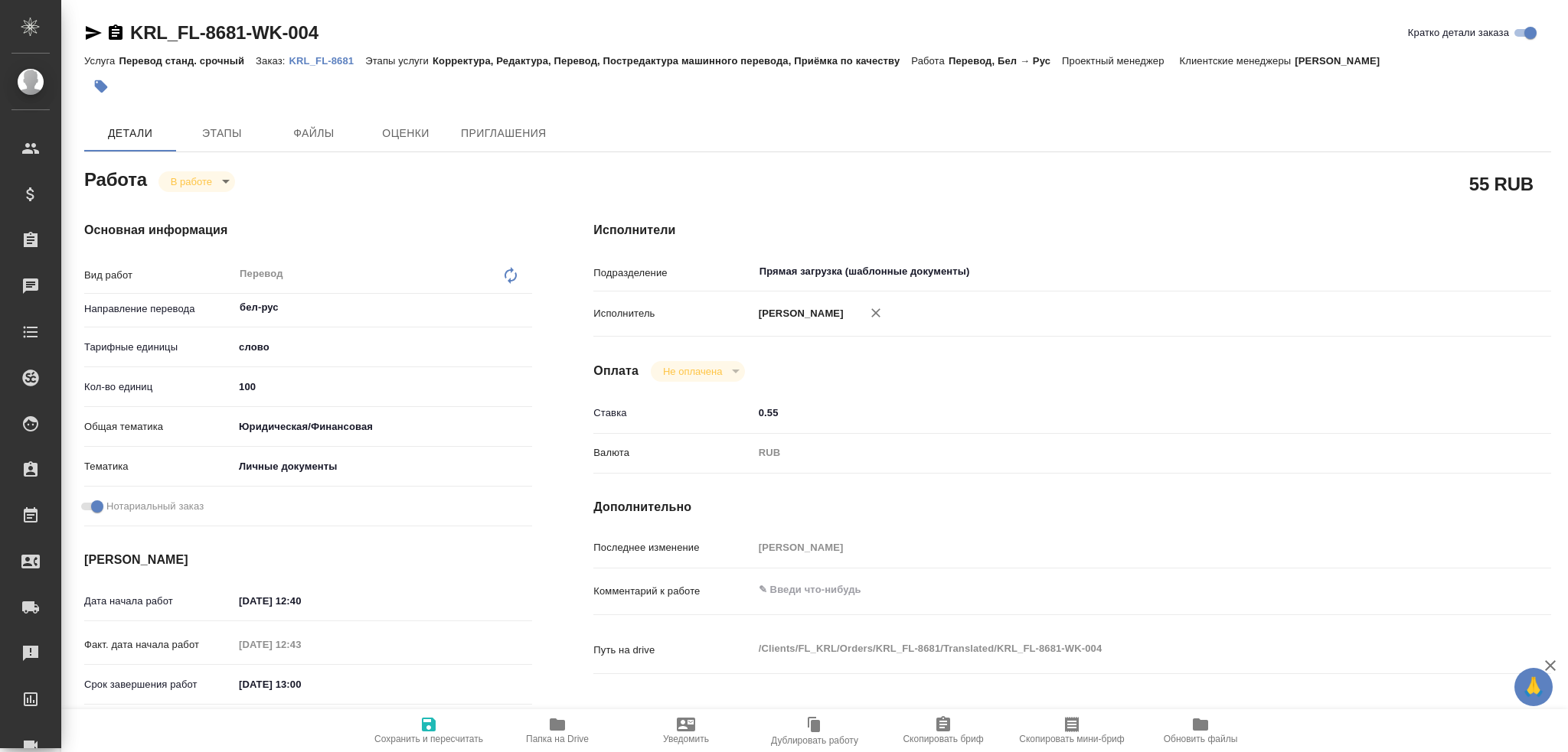
type textarea "x"
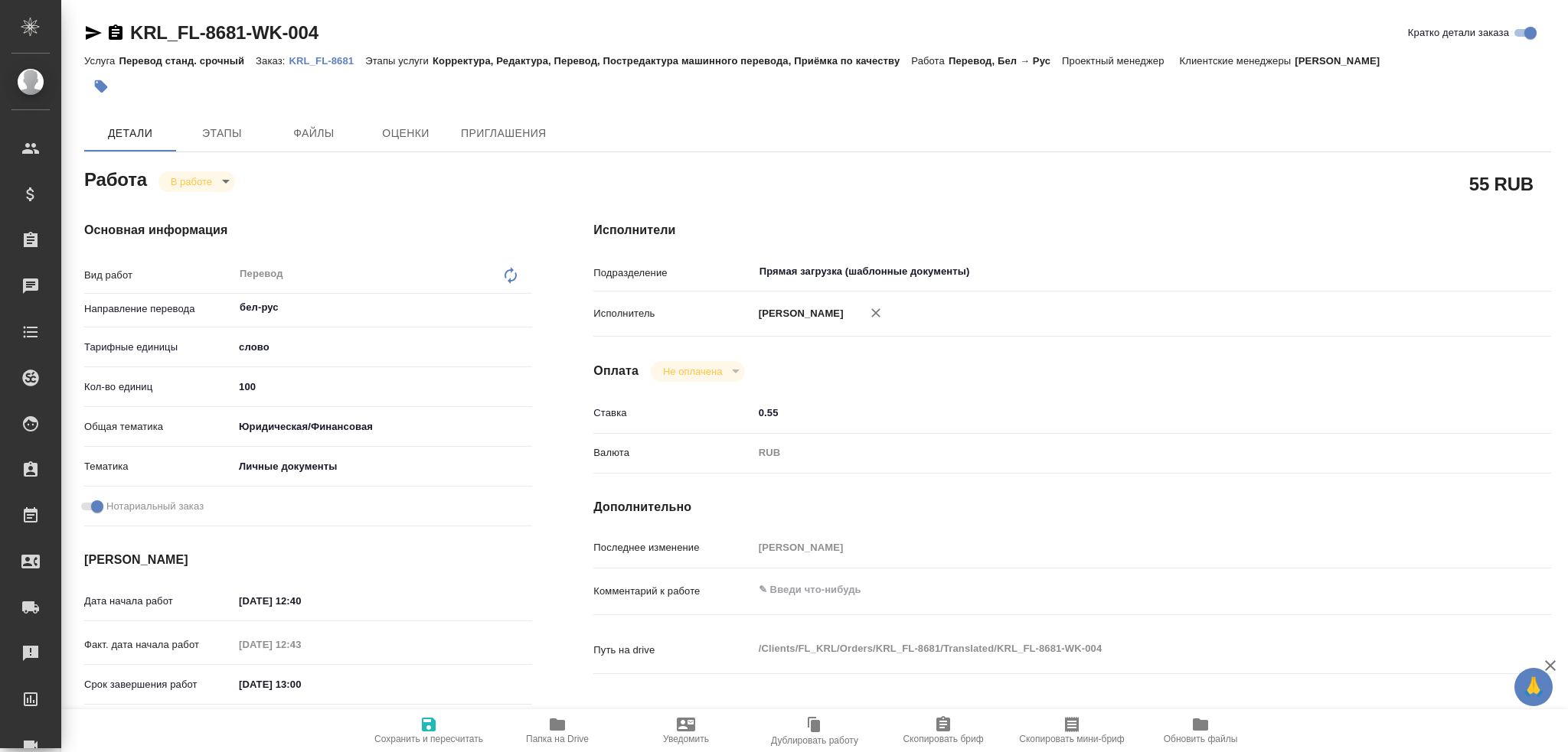
type textarea "x"
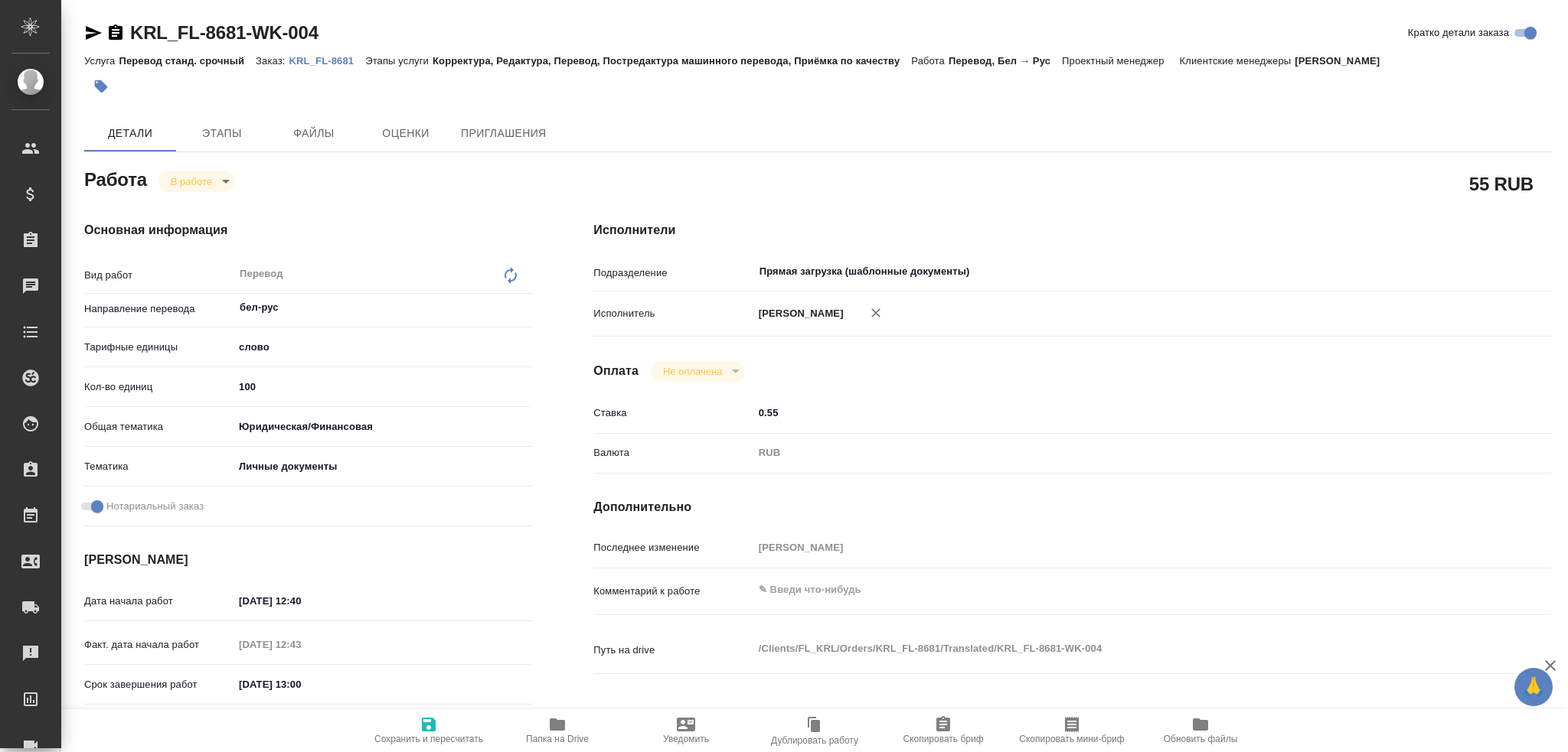
type textarea "x"
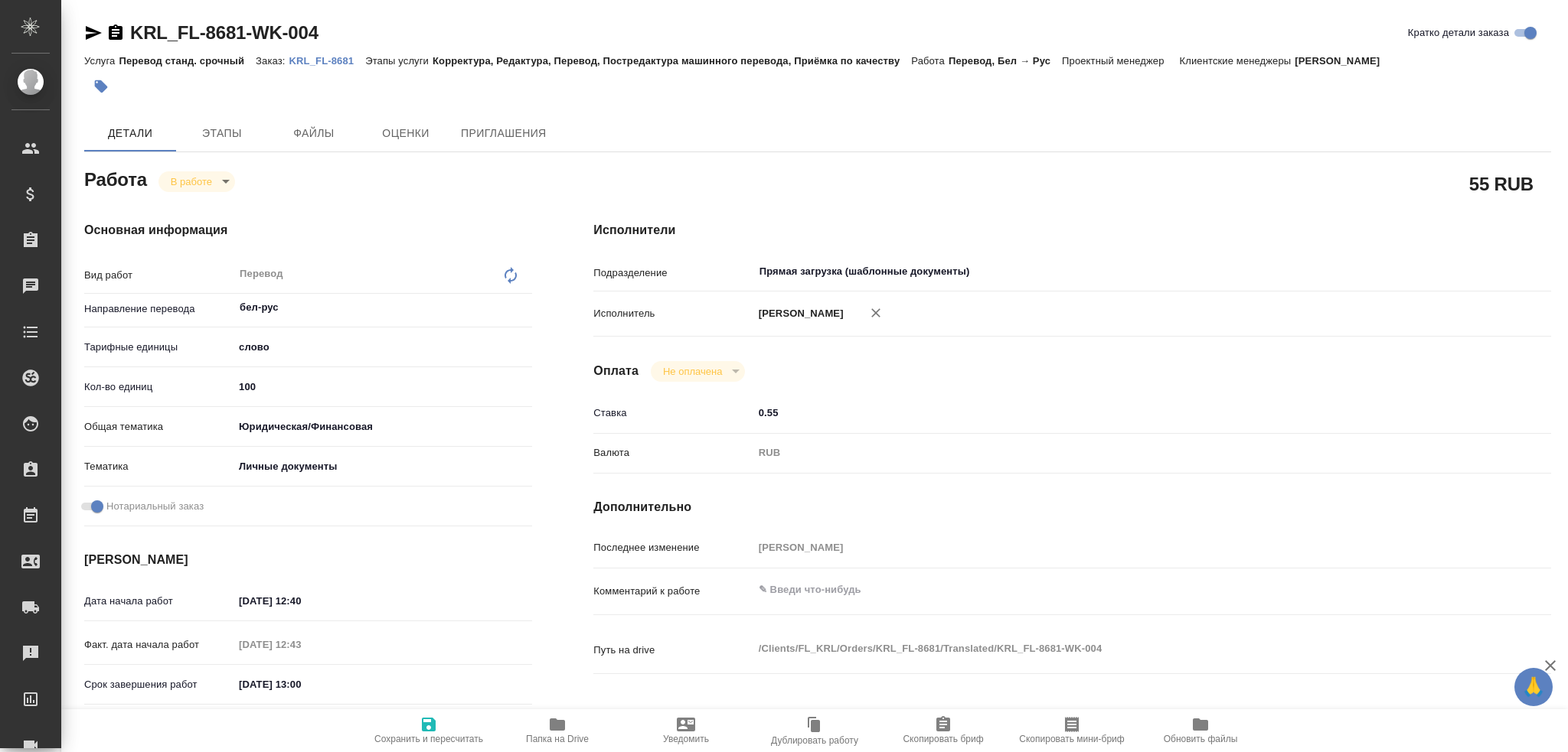
type textarea "x"
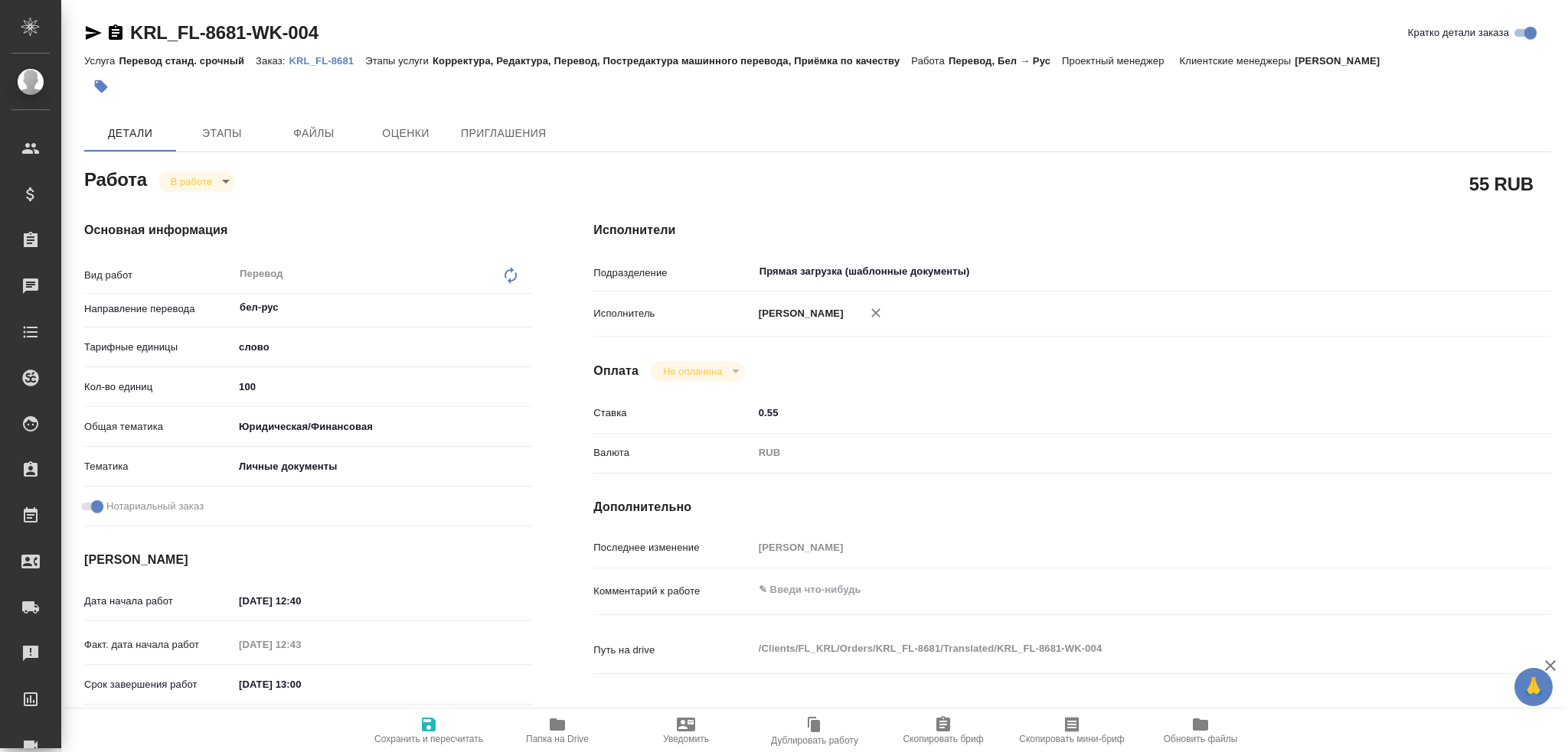
click at [251, 388] on input "100" at bounding box center [383, 387] width 299 height 23
type textarea "x"
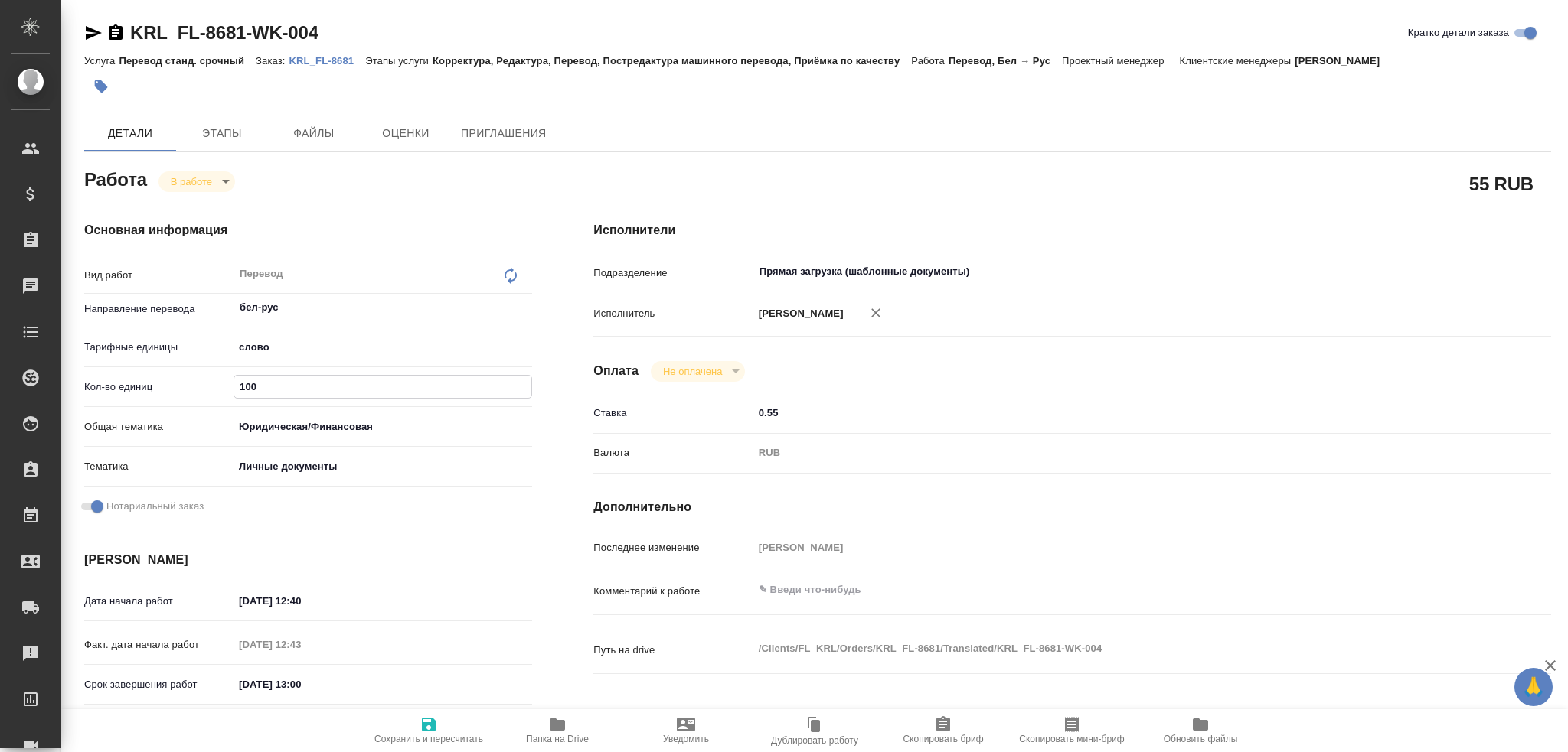
type textarea "x"
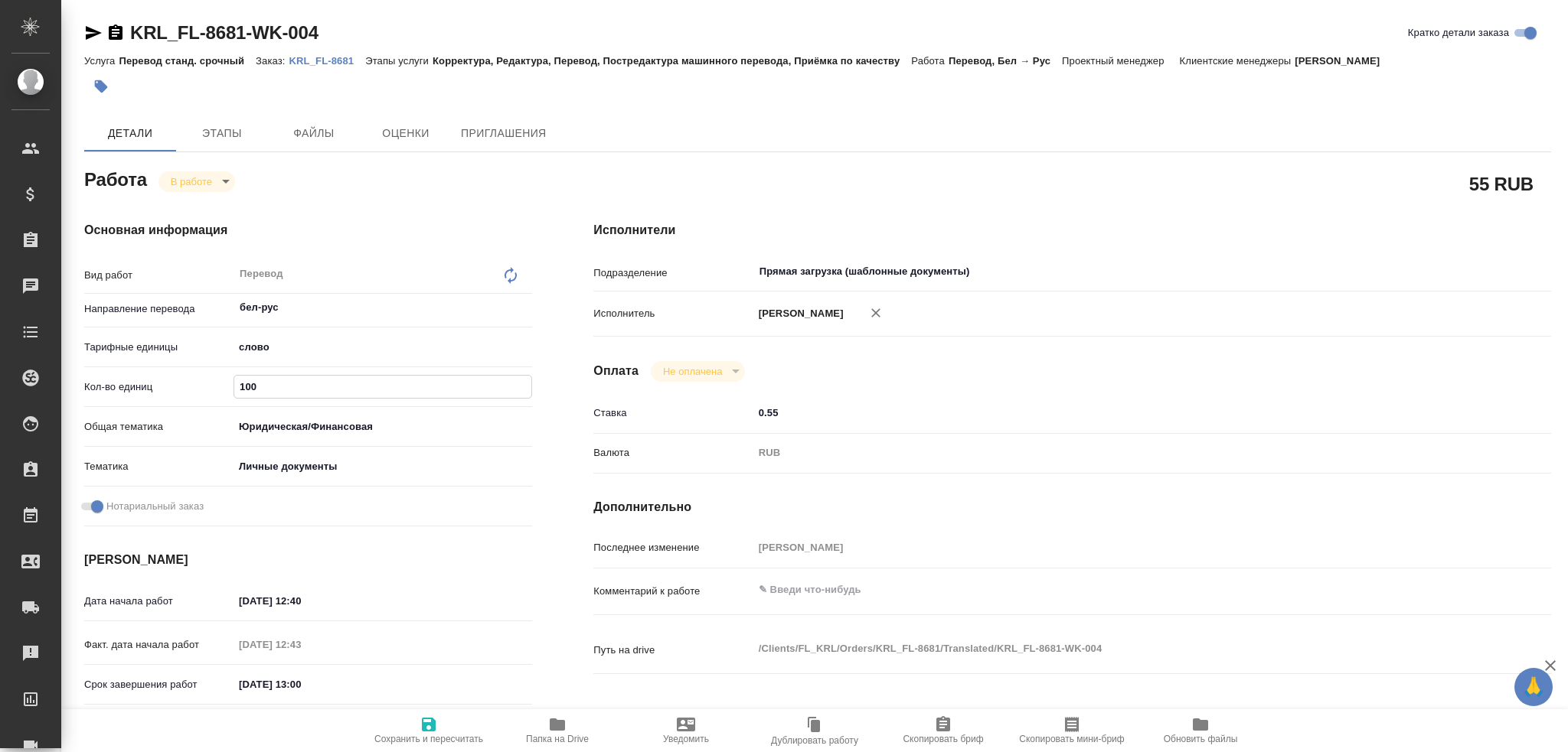
type textarea "x"
type input "7"
type textarea "x"
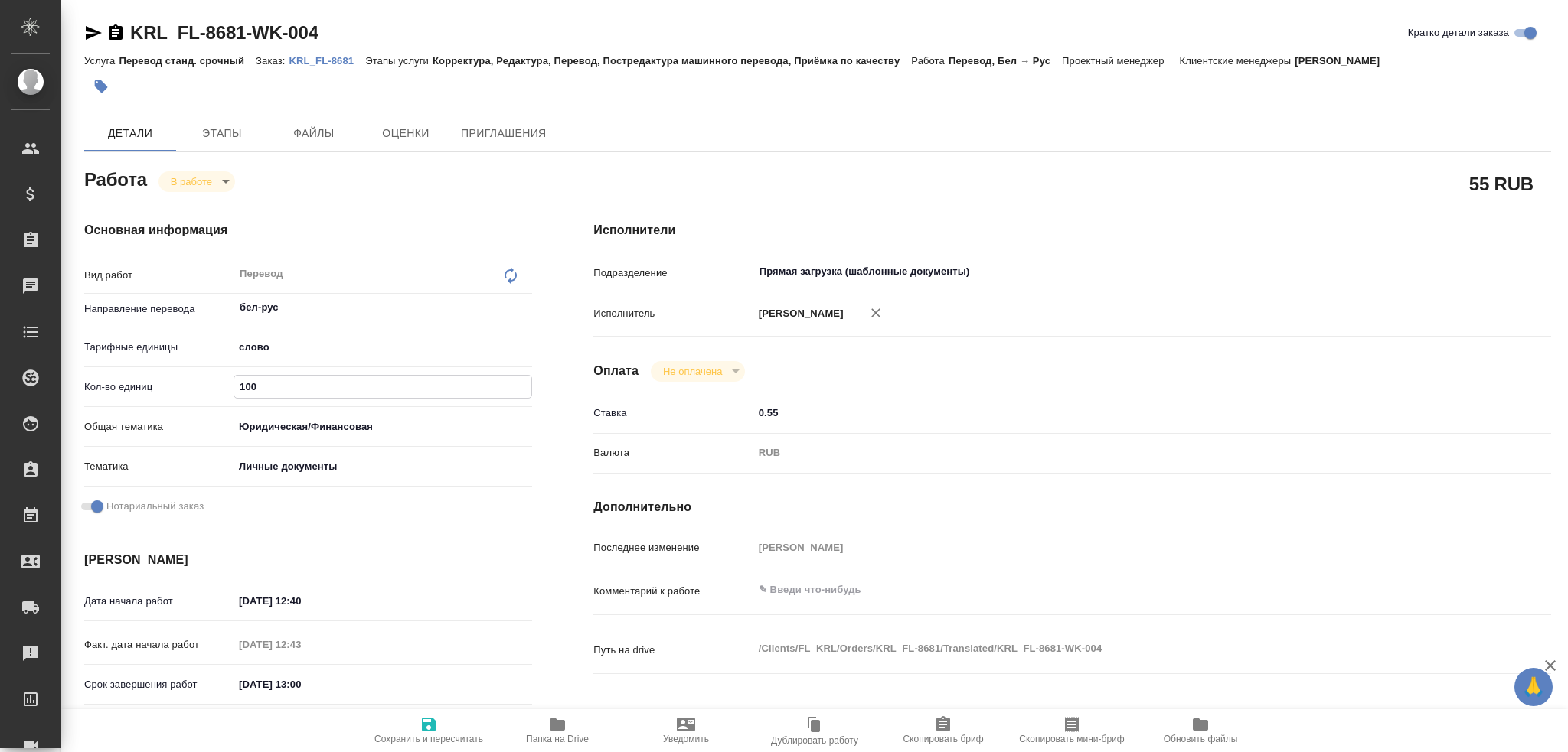
type textarea "x"
type input "75"
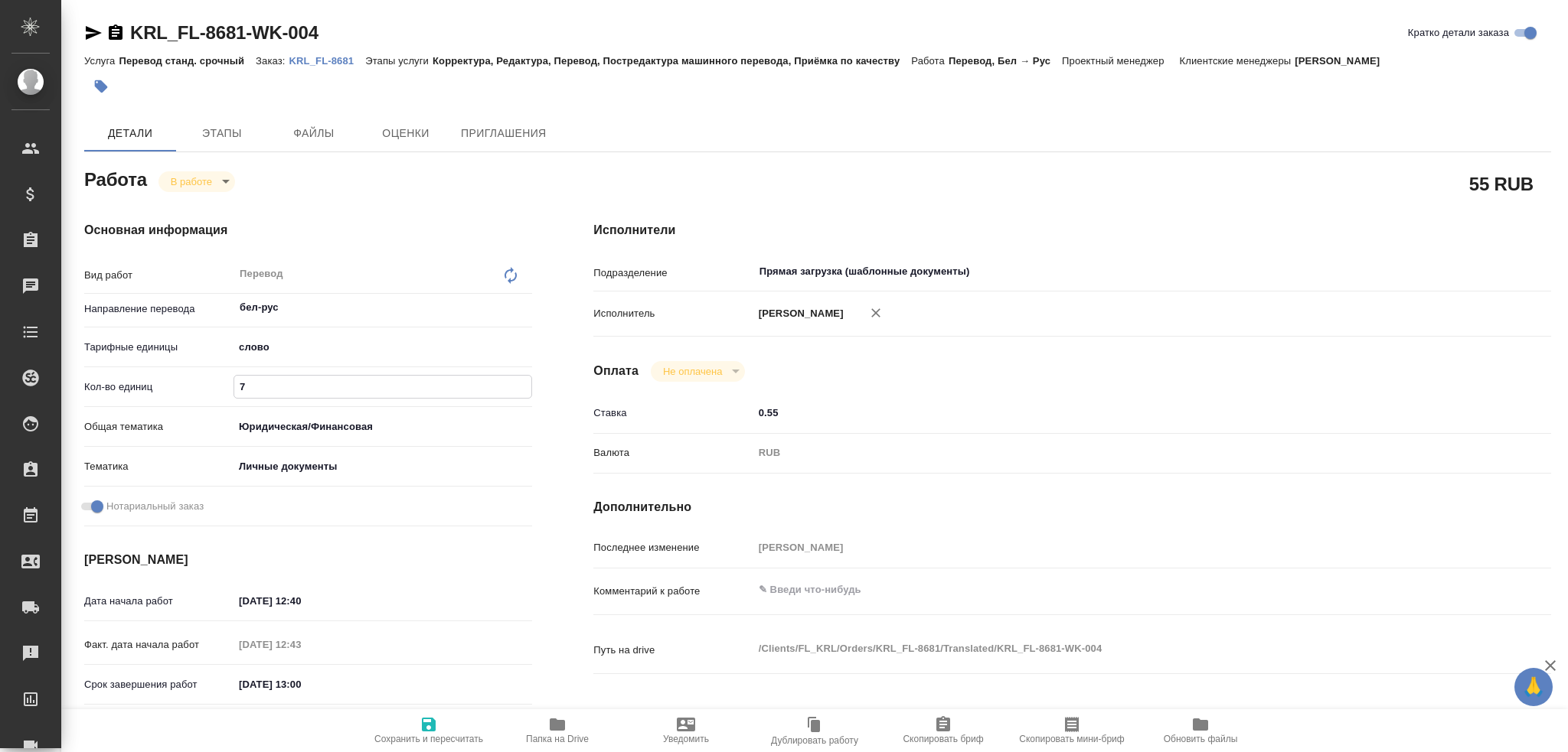
type textarea "x"
type input "75"
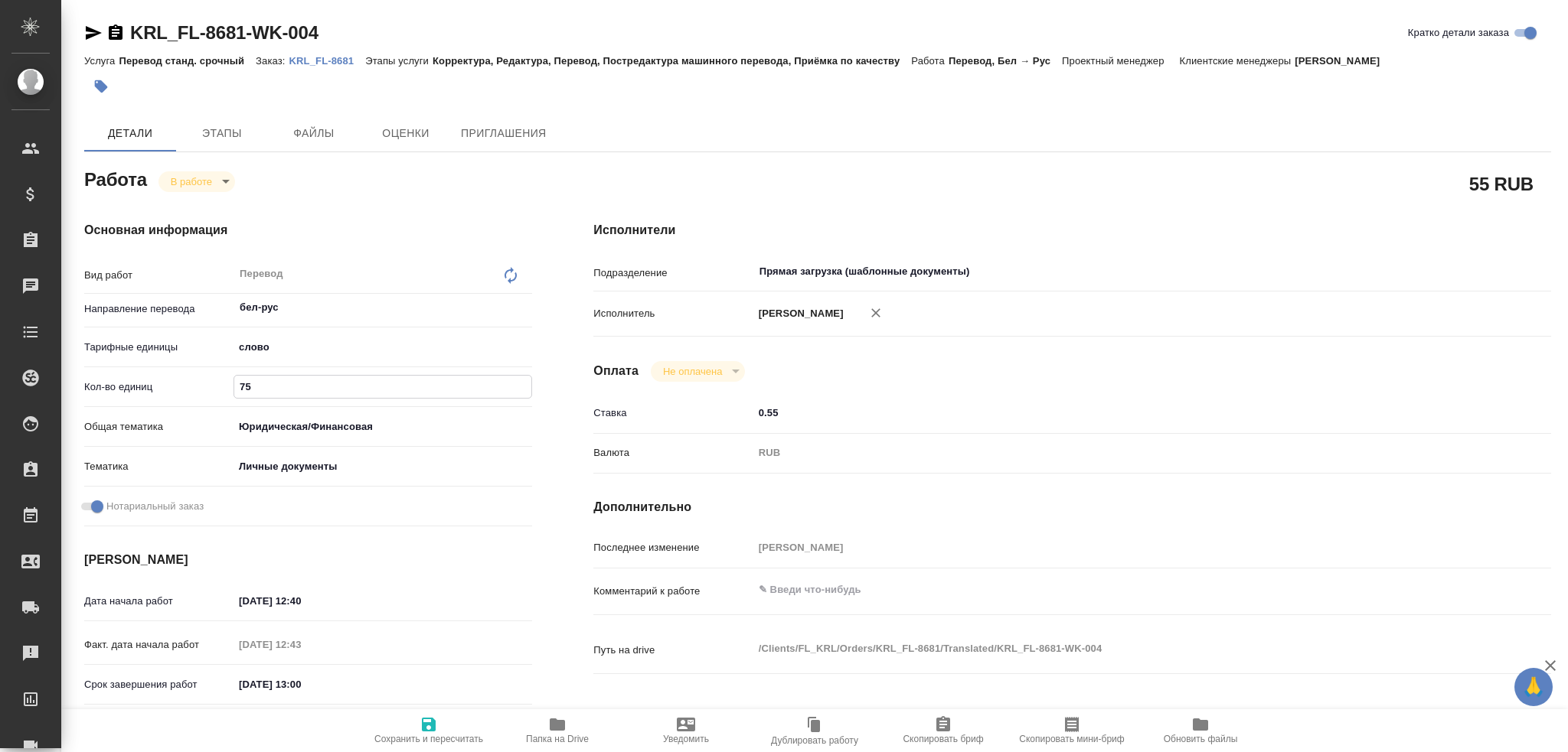
click at [426, 727] on icon "button" at bounding box center [429, 725] width 14 height 14
type textarea "x"
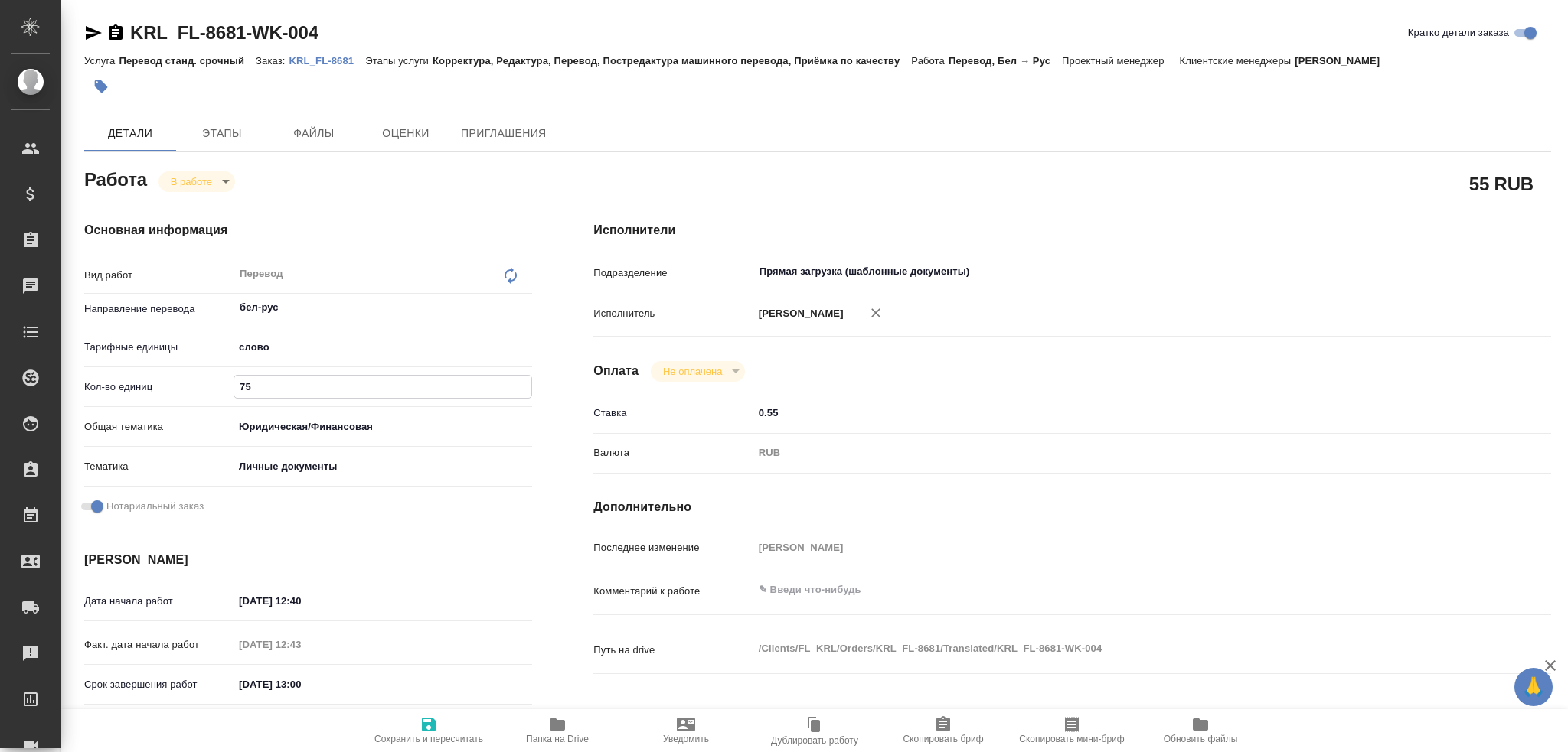
type textarea "x"
type input "inProgress"
type textarea "Перевод"
type textarea "x"
type input "бел-рус"
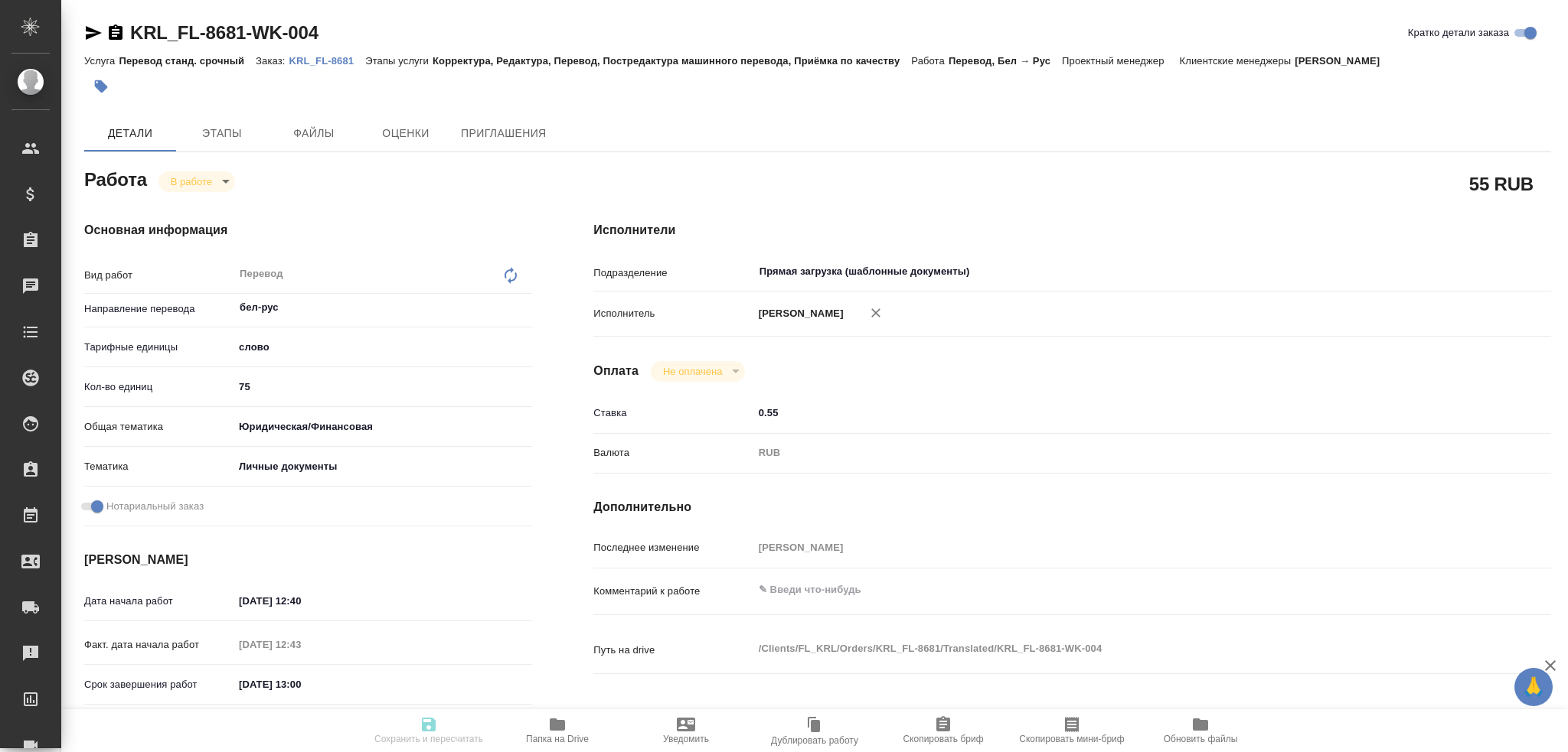
type input "5a8b1489cc6b4906c91bfd90"
type input "75"
type input "yr-fn"
type input "5a8b8b956a9677013d343cfe"
checkbox input "true"
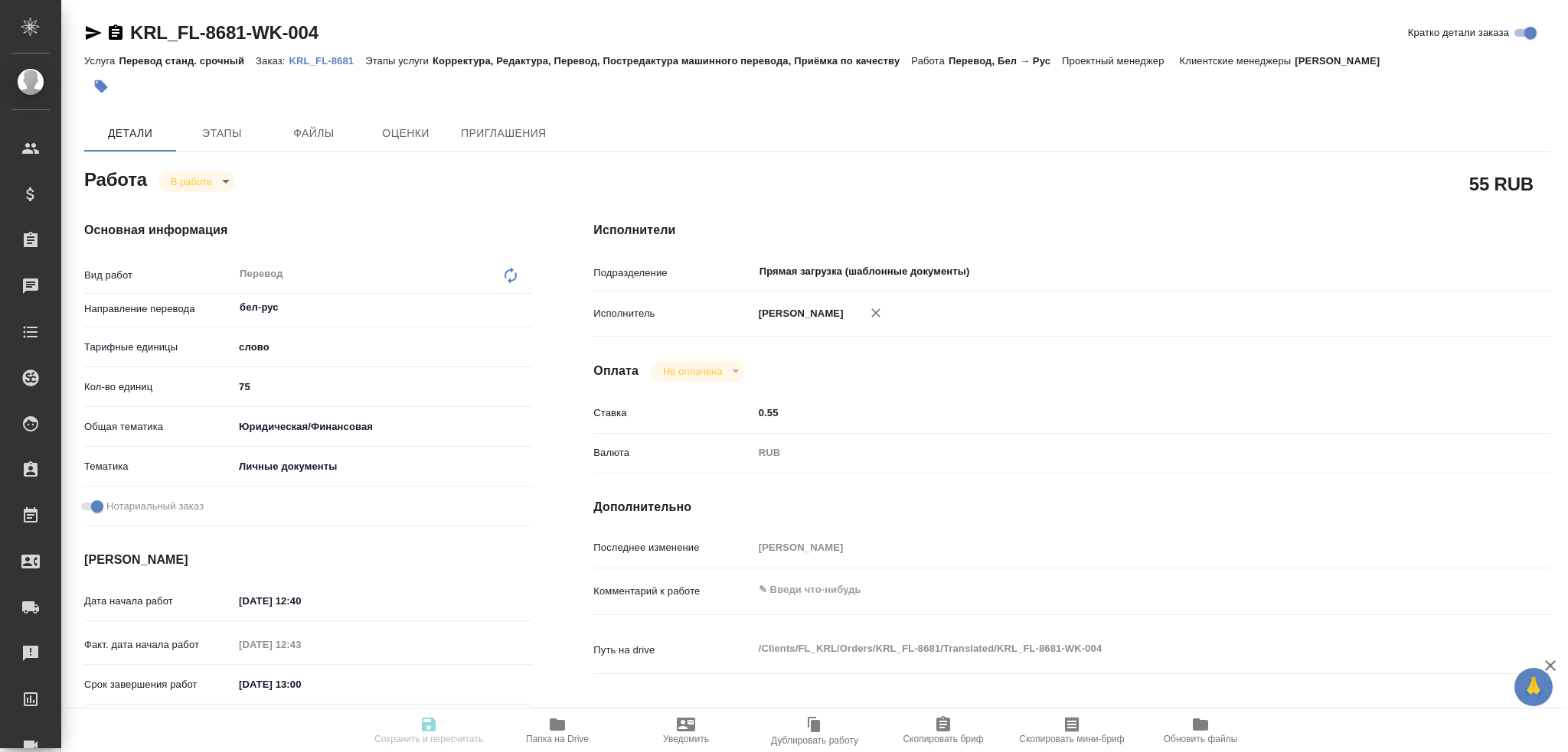
type input "09.09.2025 12:40"
type input "09.09.2025 12:43"
type input "09.09.2025 13:00"
type input "Прямая загрузка (шаблонные документы)"
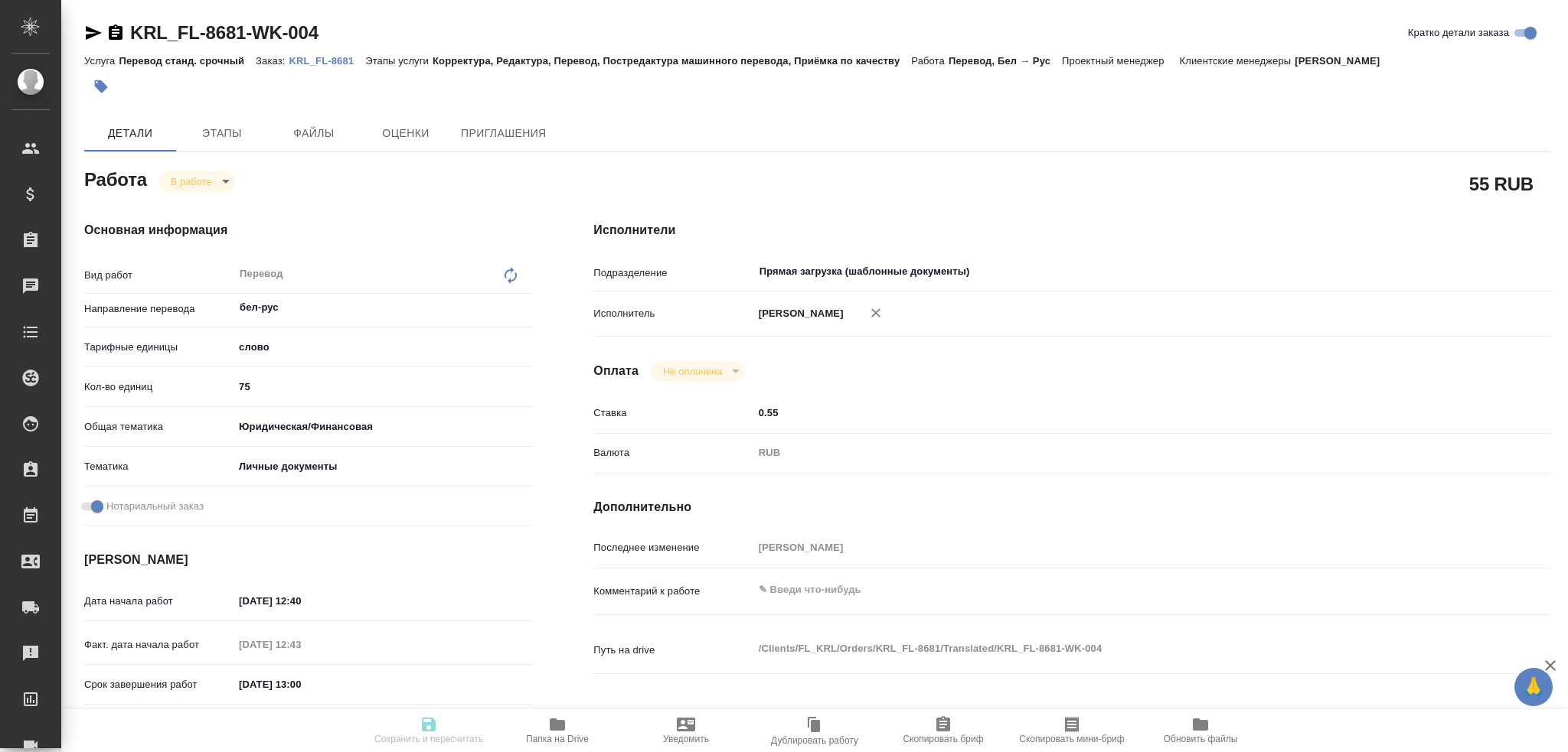
type input "notPayed"
type input "0.55"
type input "RUB"
type input "Гусев Александр"
type textarea "x"
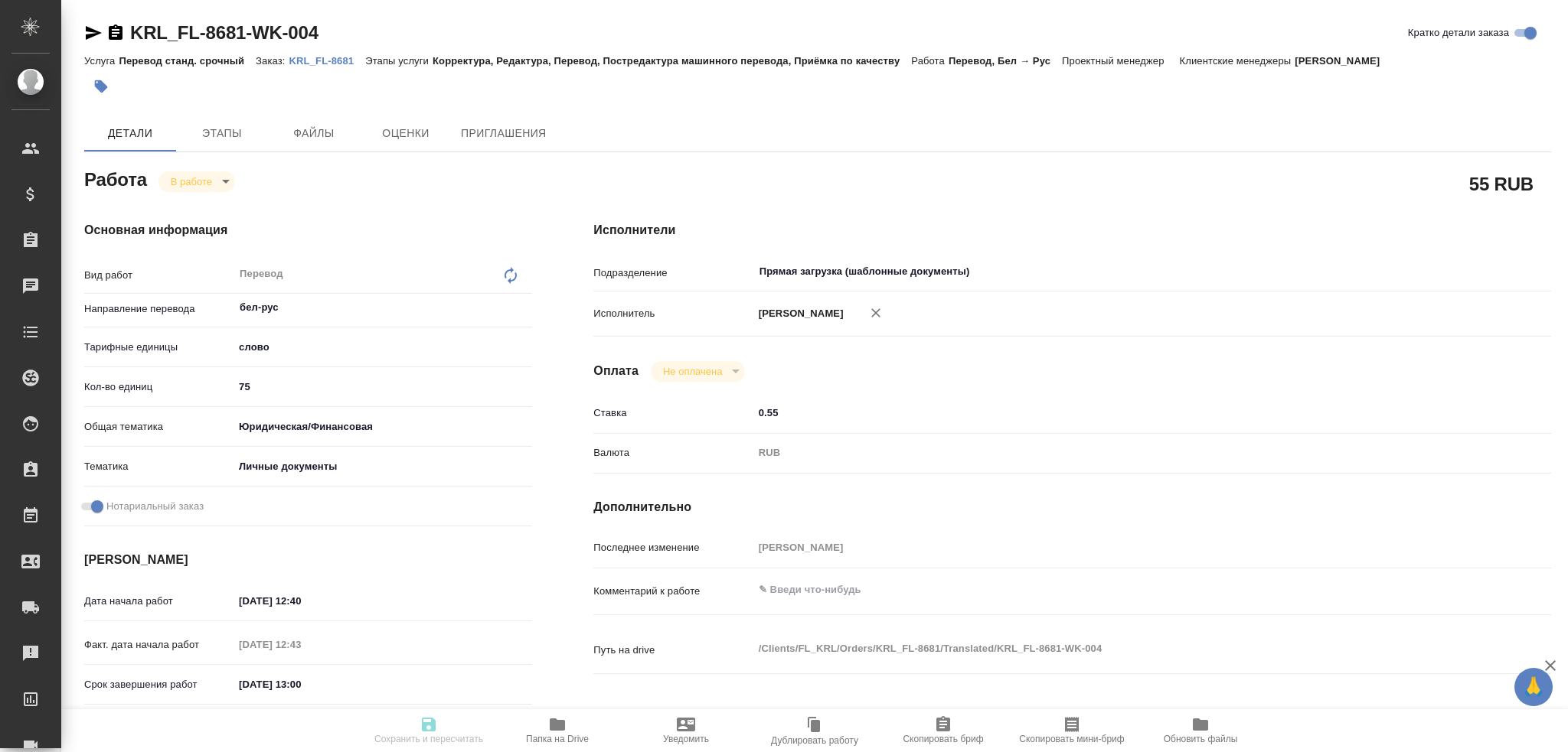
type textarea "/Clients/FL_KRL/Orders/KRL_FL-8681/Translated/KRL_FL-8681-WK-004"
type textarea "x"
type input "KRL_FL-8681"
type input "Перевод станд. срочный"
type input "Корректура, Редактура, Перевод, Постредактура машинного перевода, Приёмка по ка…"
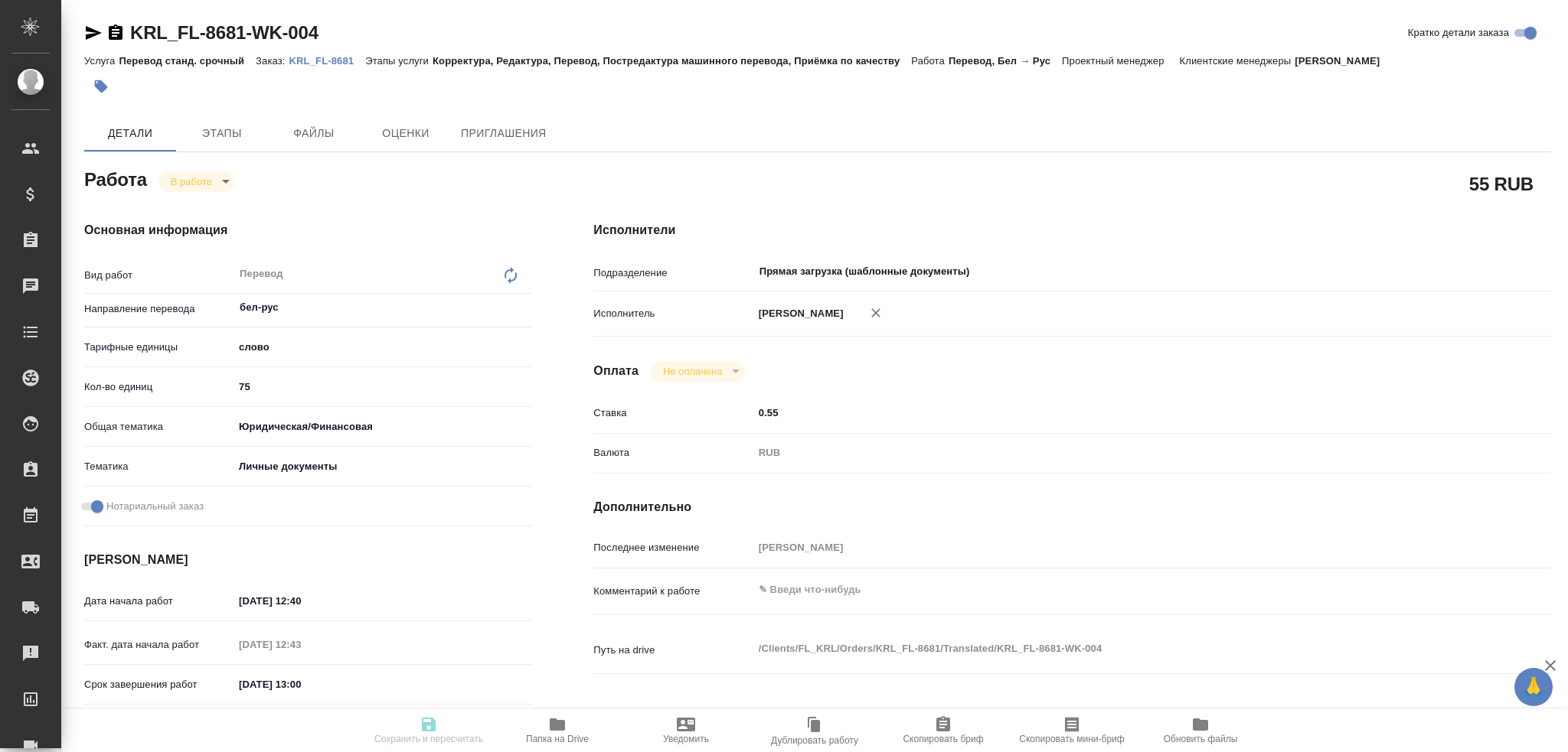
type input "Касымов Тимур"
type input "/Clients/FL_KRL/Orders/KRL_FL-8681"
type textarea "x"
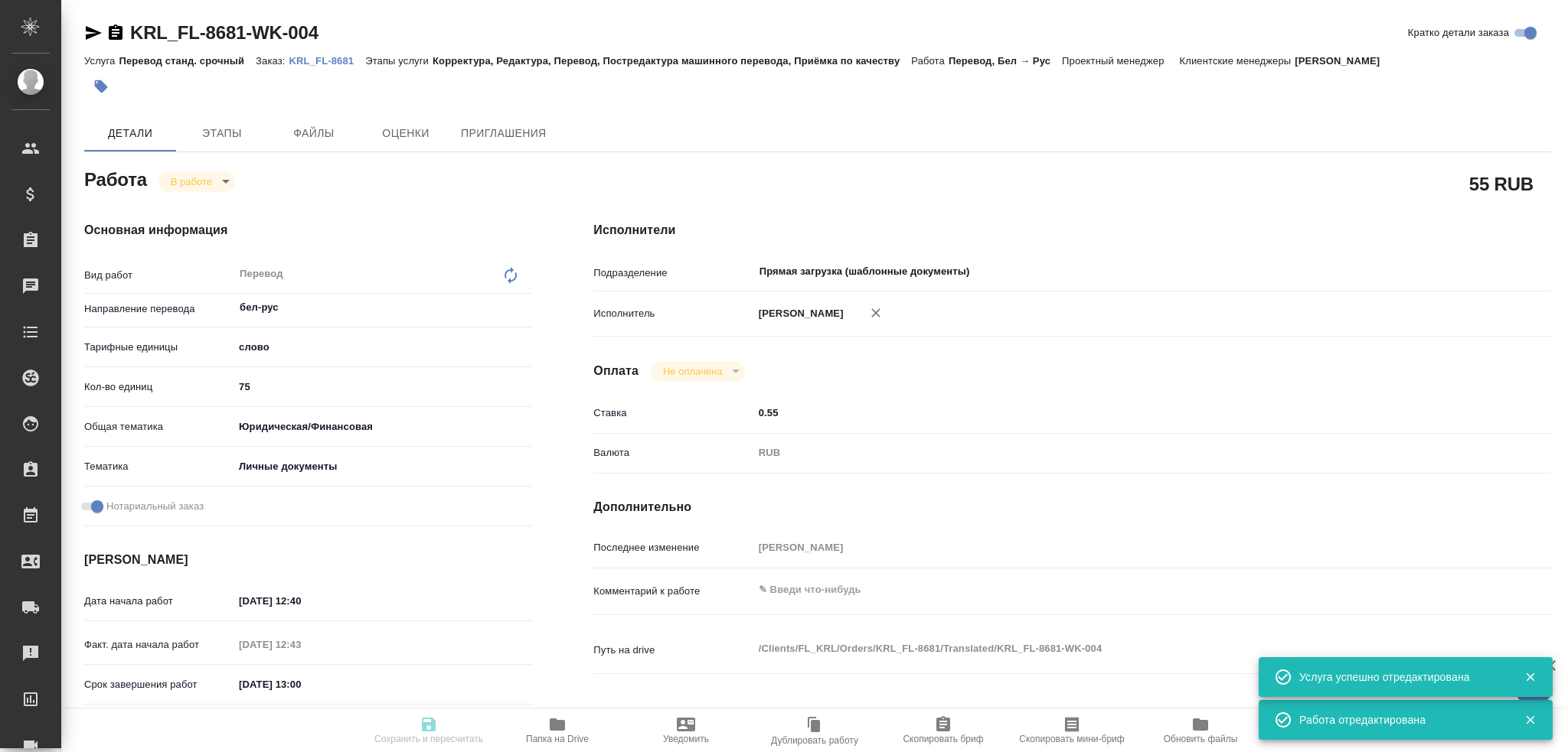
type textarea "x"
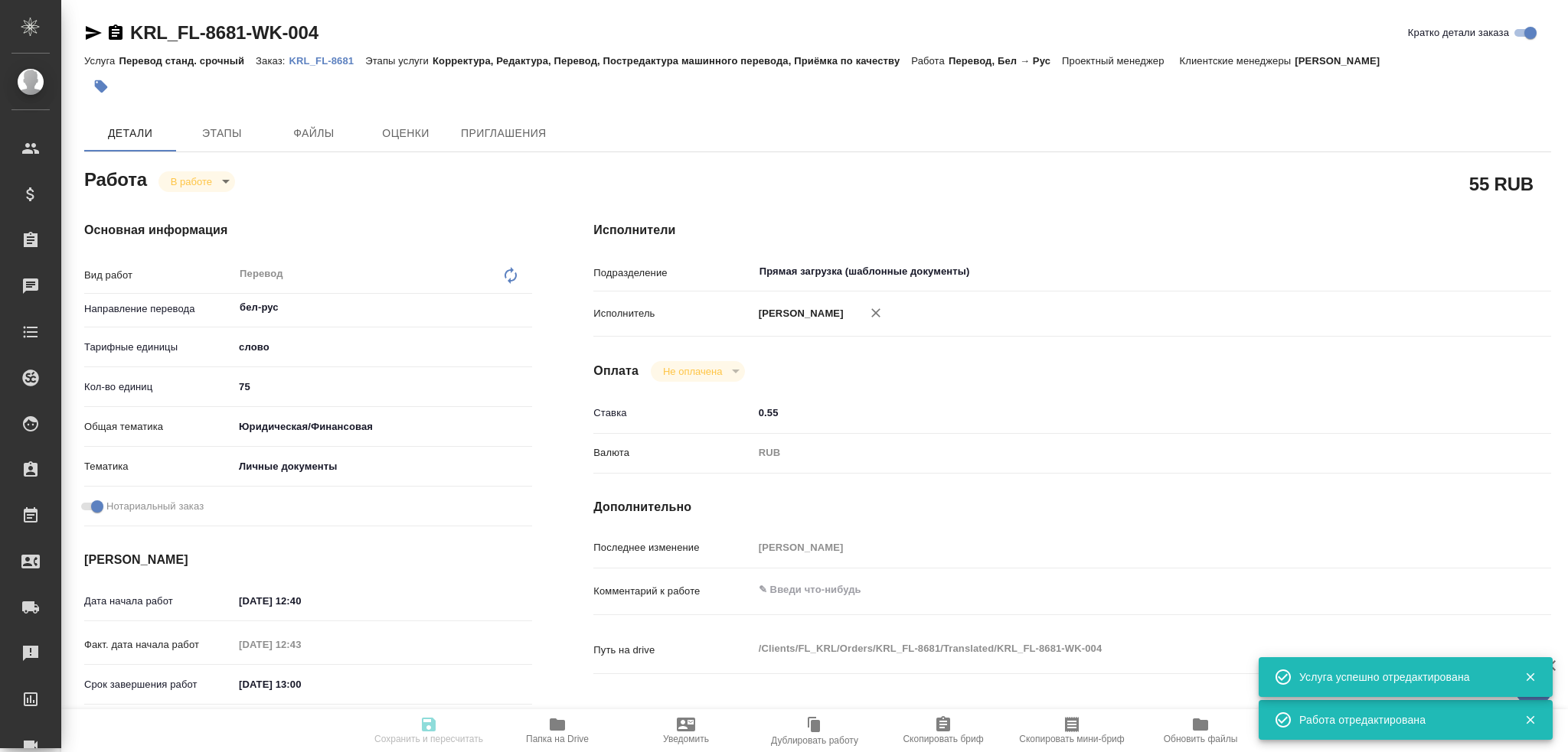
type textarea "x"
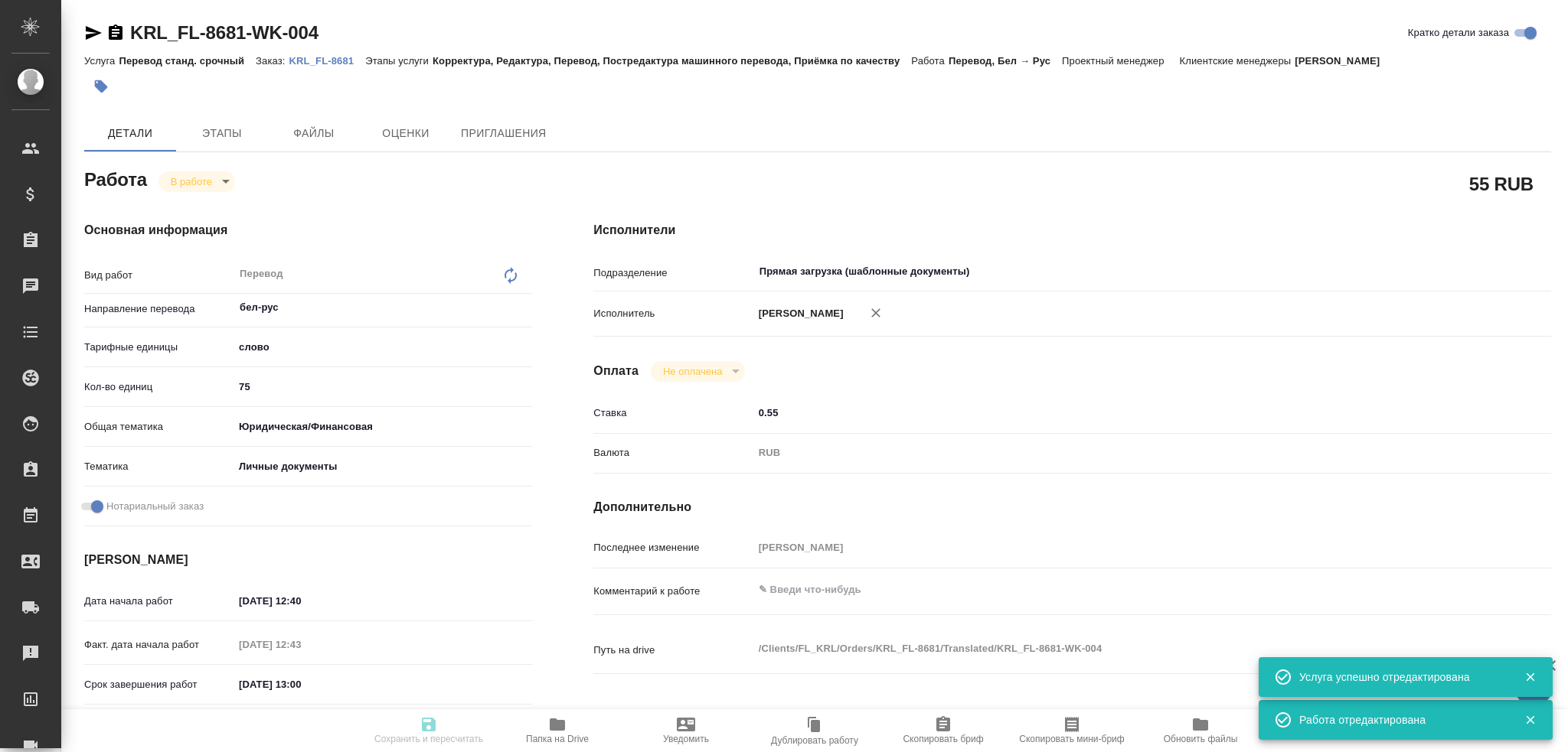
type textarea "x"
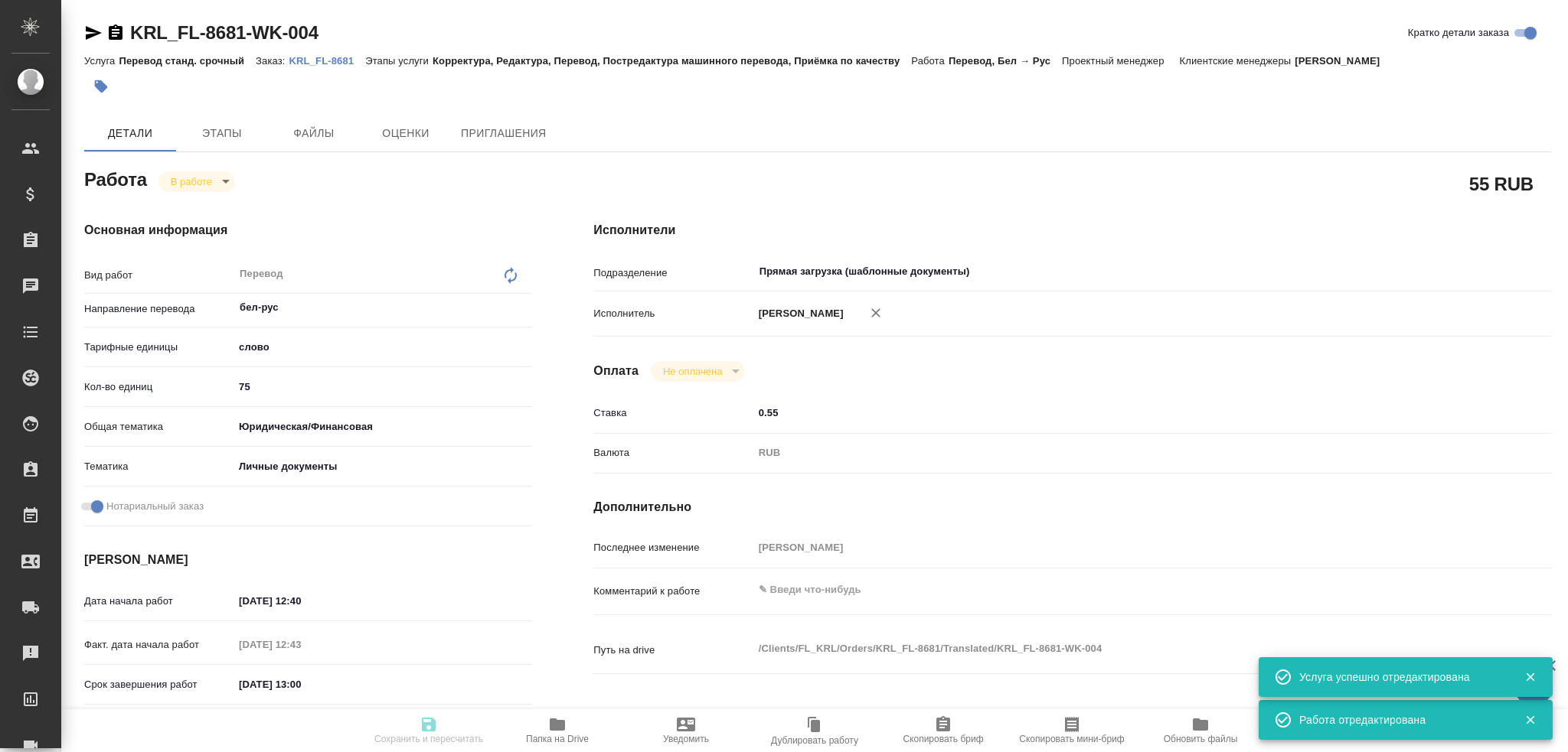
type textarea "x"
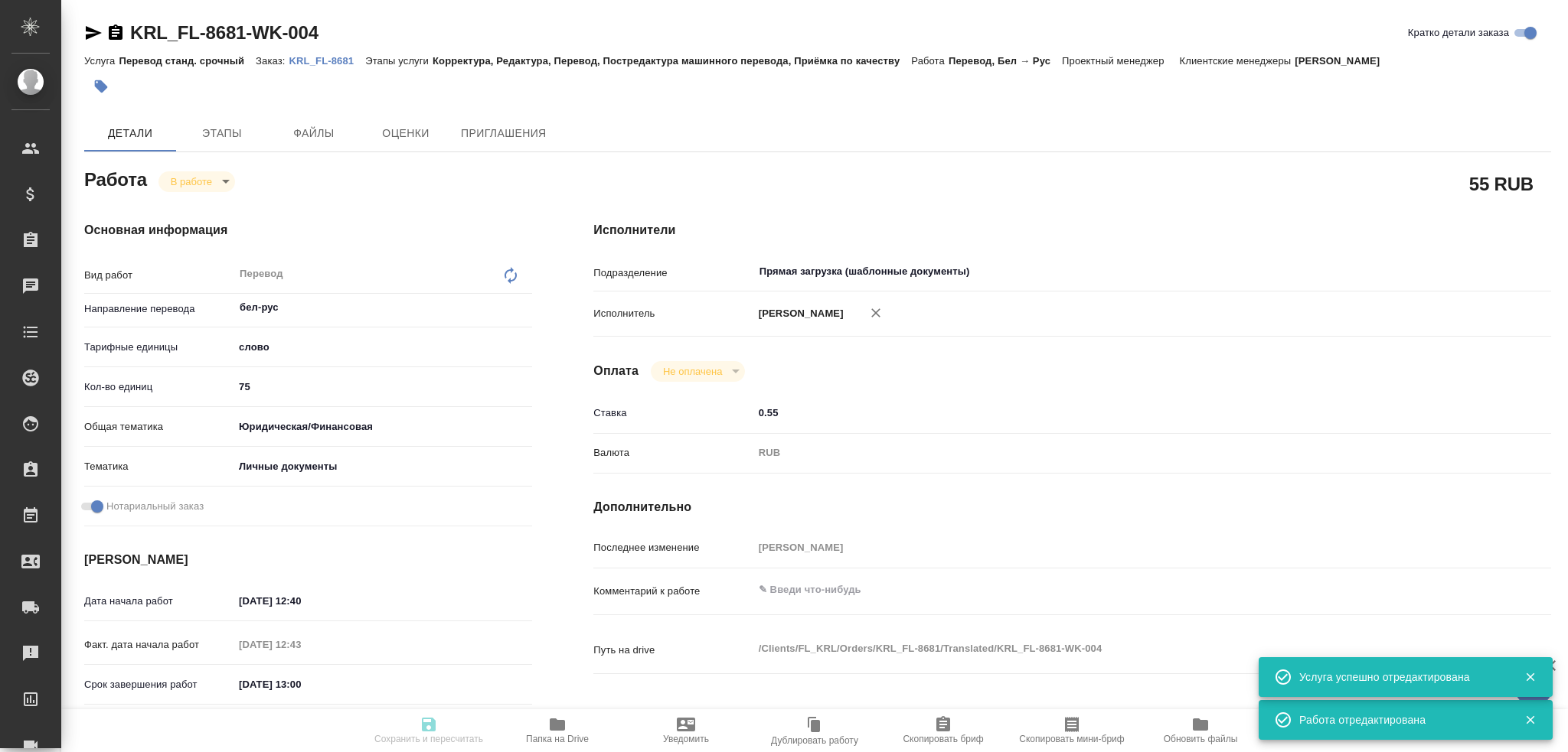
type textarea "x"
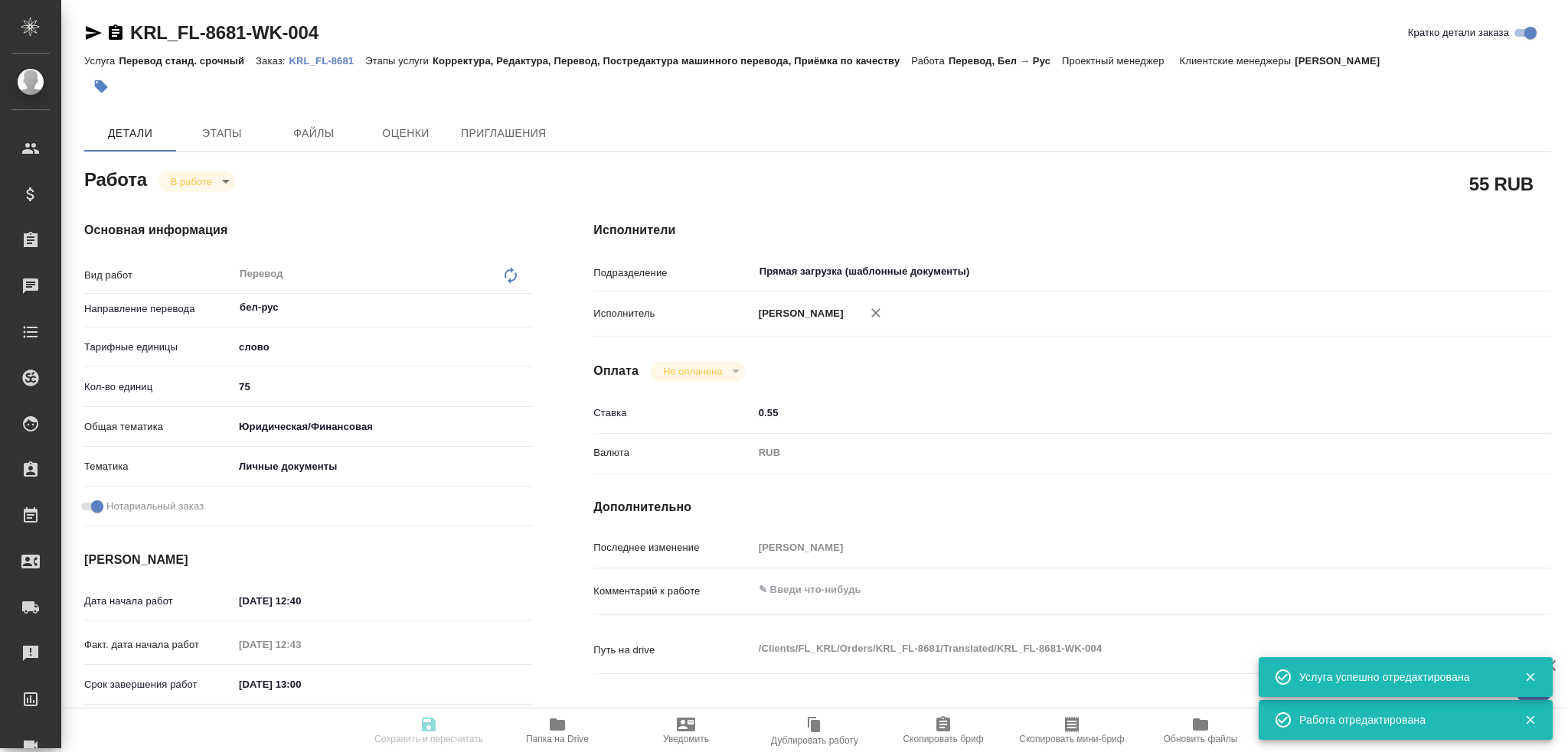
type input "inProgress"
type textarea "Перевод"
type textarea "x"
type input "бел-рус"
type input "5a8b1489cc6b4906c91bfd90"
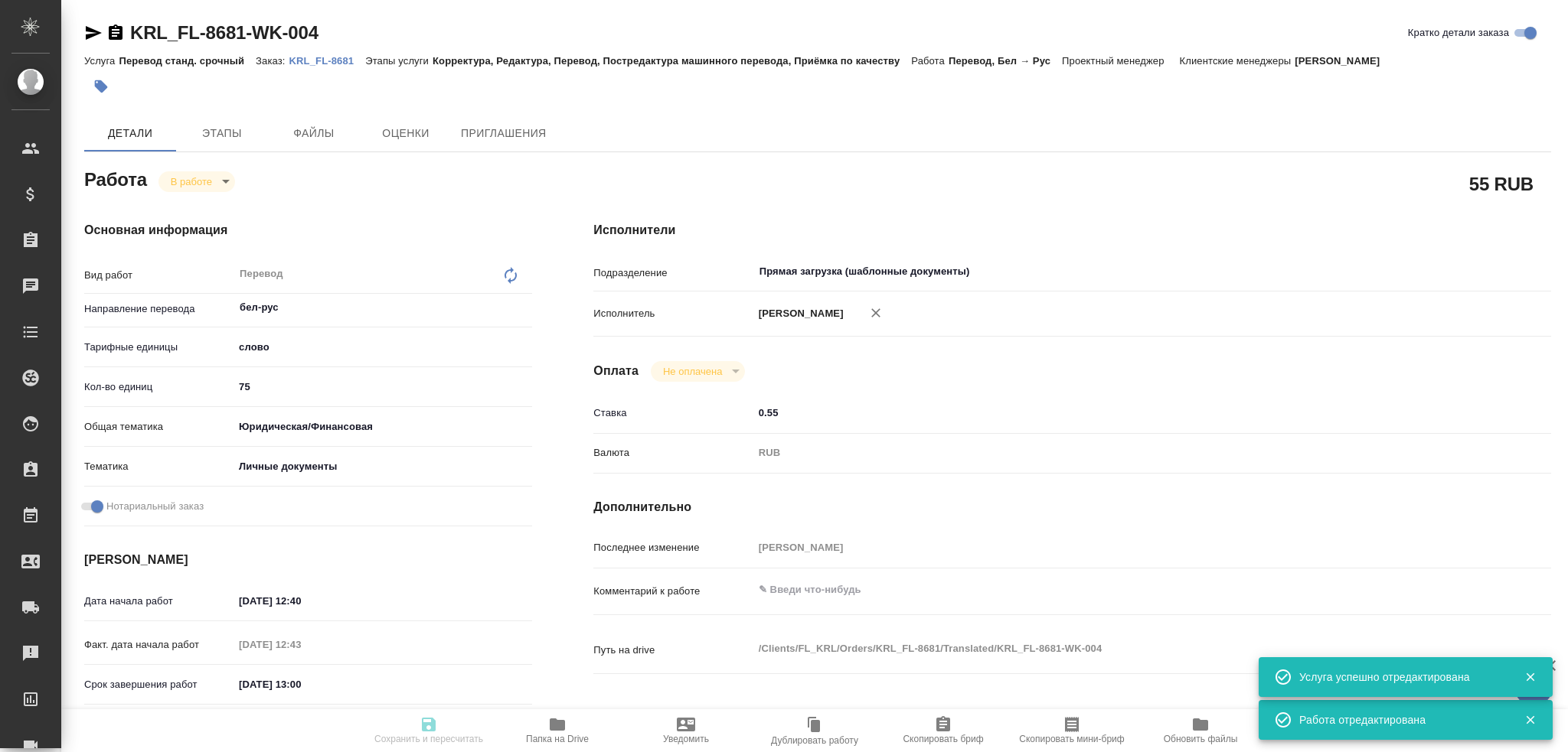
type input "75"
type input "yr-fn"
type input "5a8b8b956a9677013d343cfe"
checkbox input "true"
type input "09.09.2025 12:40"
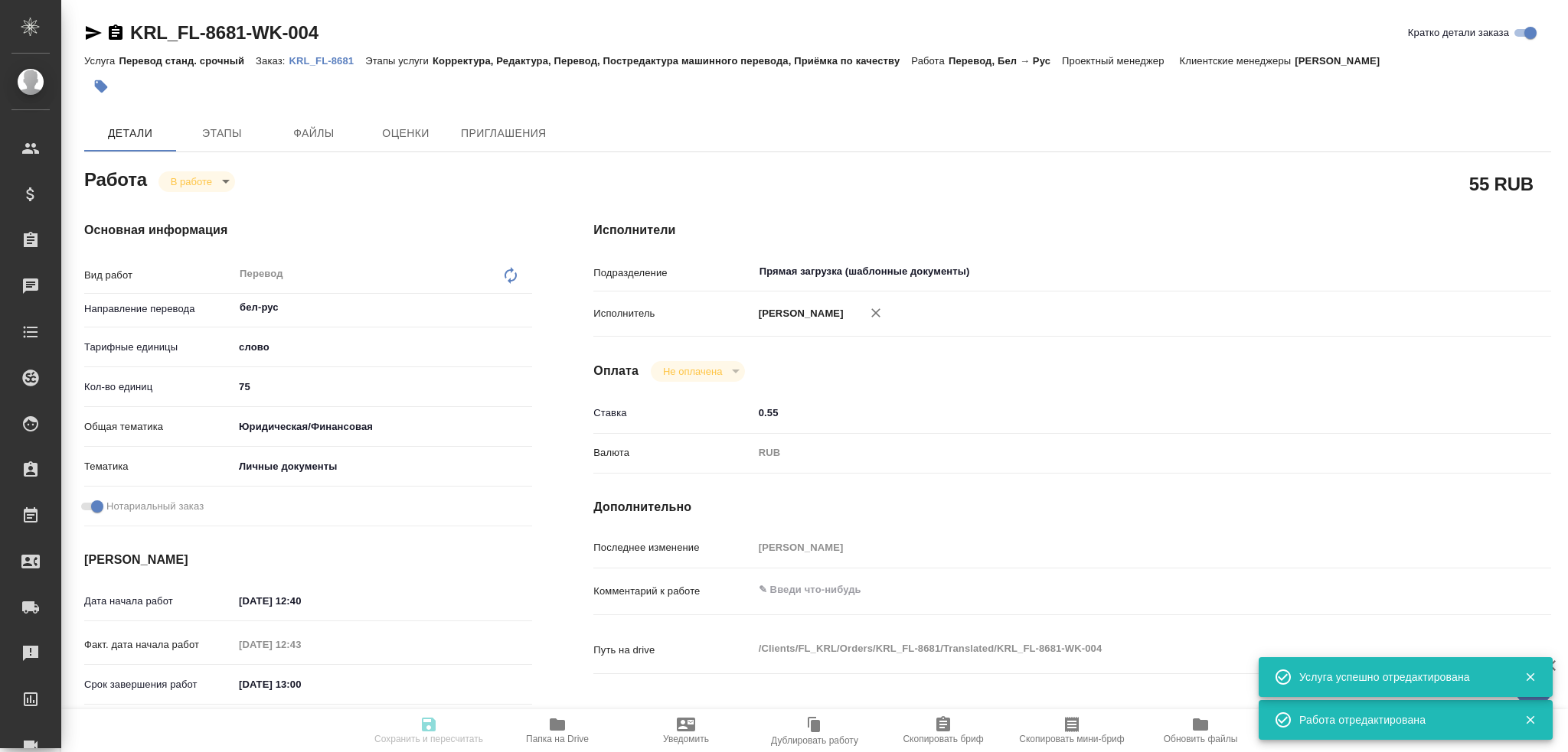
type input "09.09.2025 12:43"
type input "09.09.2025 13:00"
type input "Прямая загрузка (шаблонные документы)"
type input "notPayed"
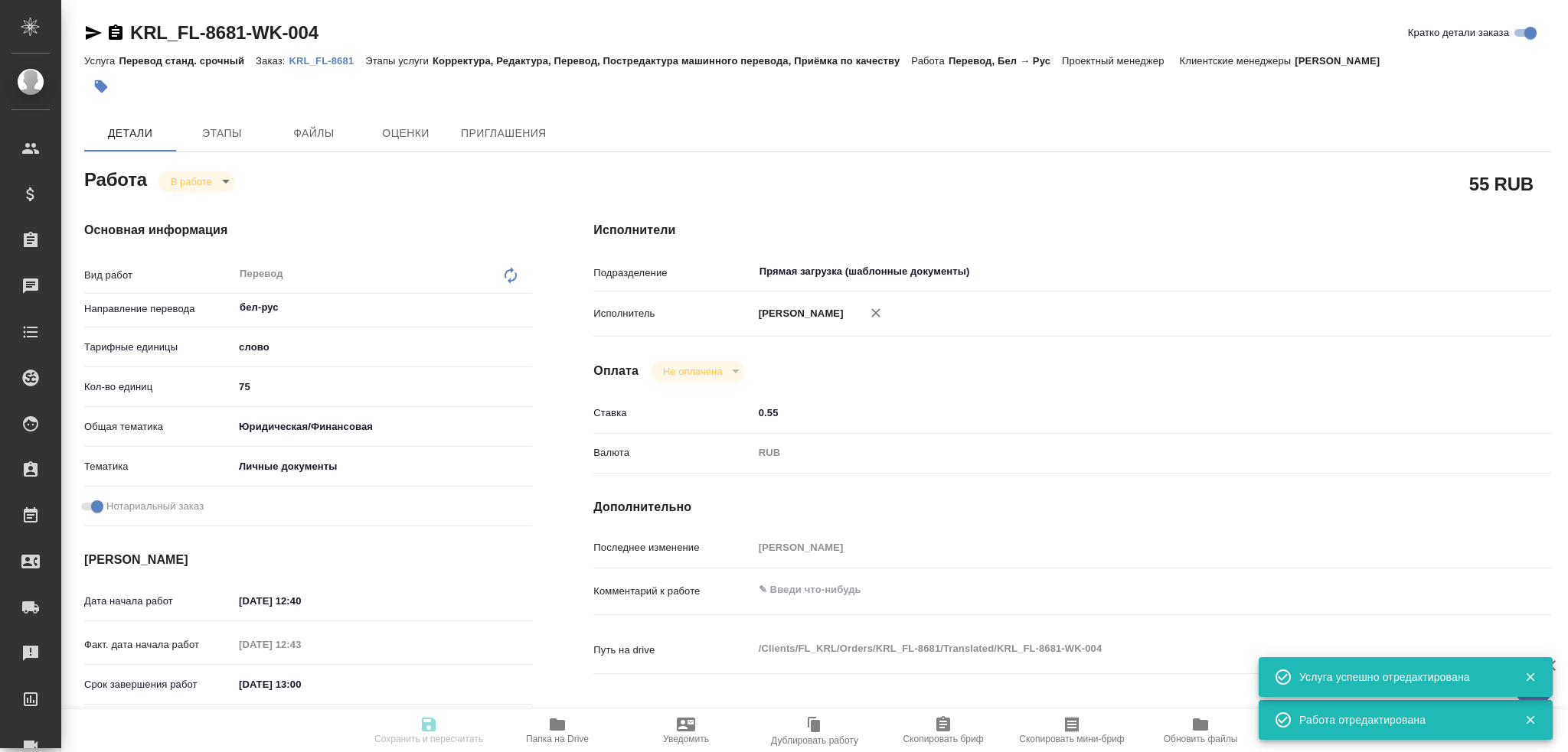
type input "0.55"
type input "RUB"
type input "Гусев Александр"
type textarea "x"
type textarea "/Clients/FL_KRL/Orders/KRL_FL-8681/Translated/KRL_FL-8681-WK-004"
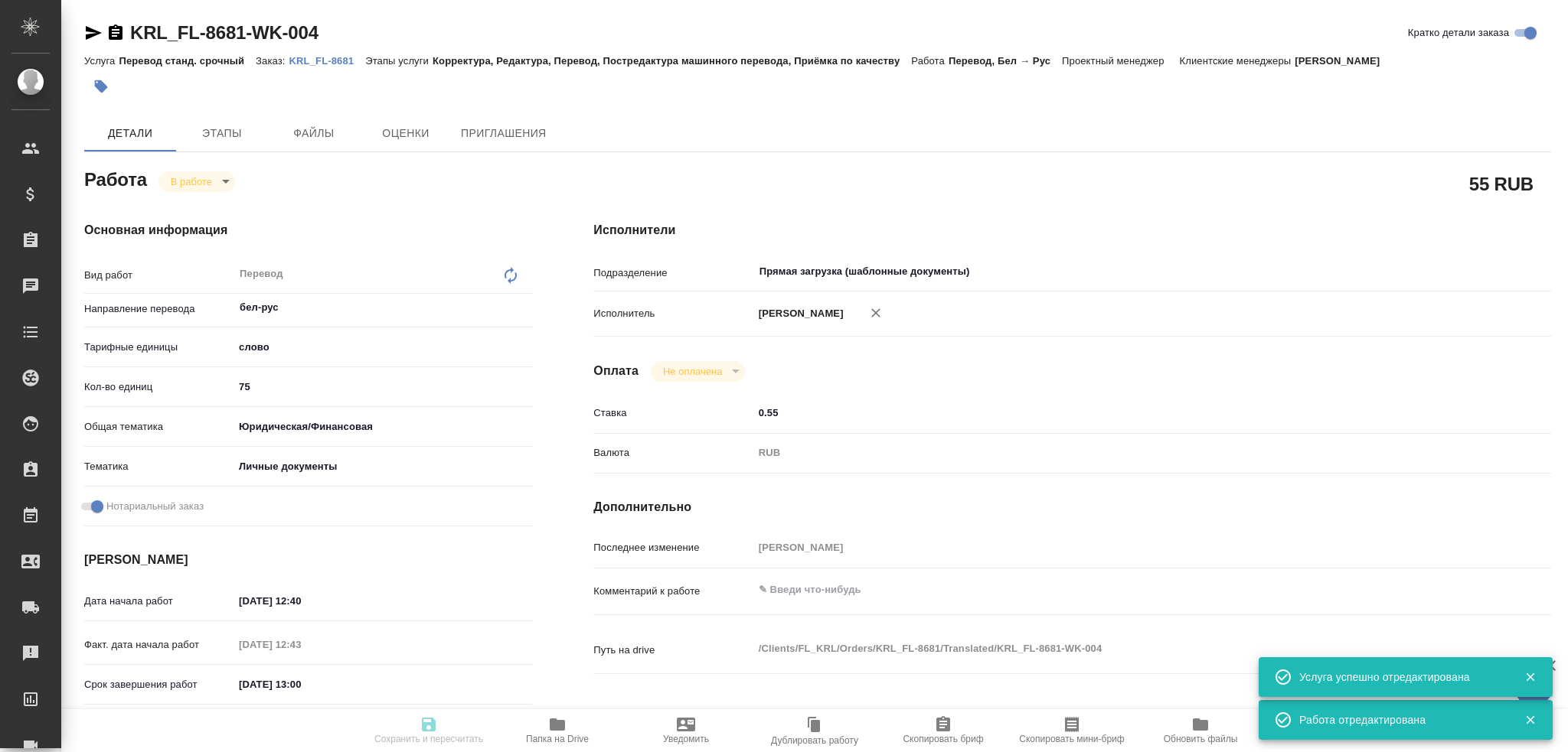
type textarea "x"
type input "KRL_FL-8681"
type input "Перевод станд. срочный"
type input "Корректура, Редактура, Перевод, Постредактура машинного перевода, Приёмка по ка…"
type input "Касымов Тимур"
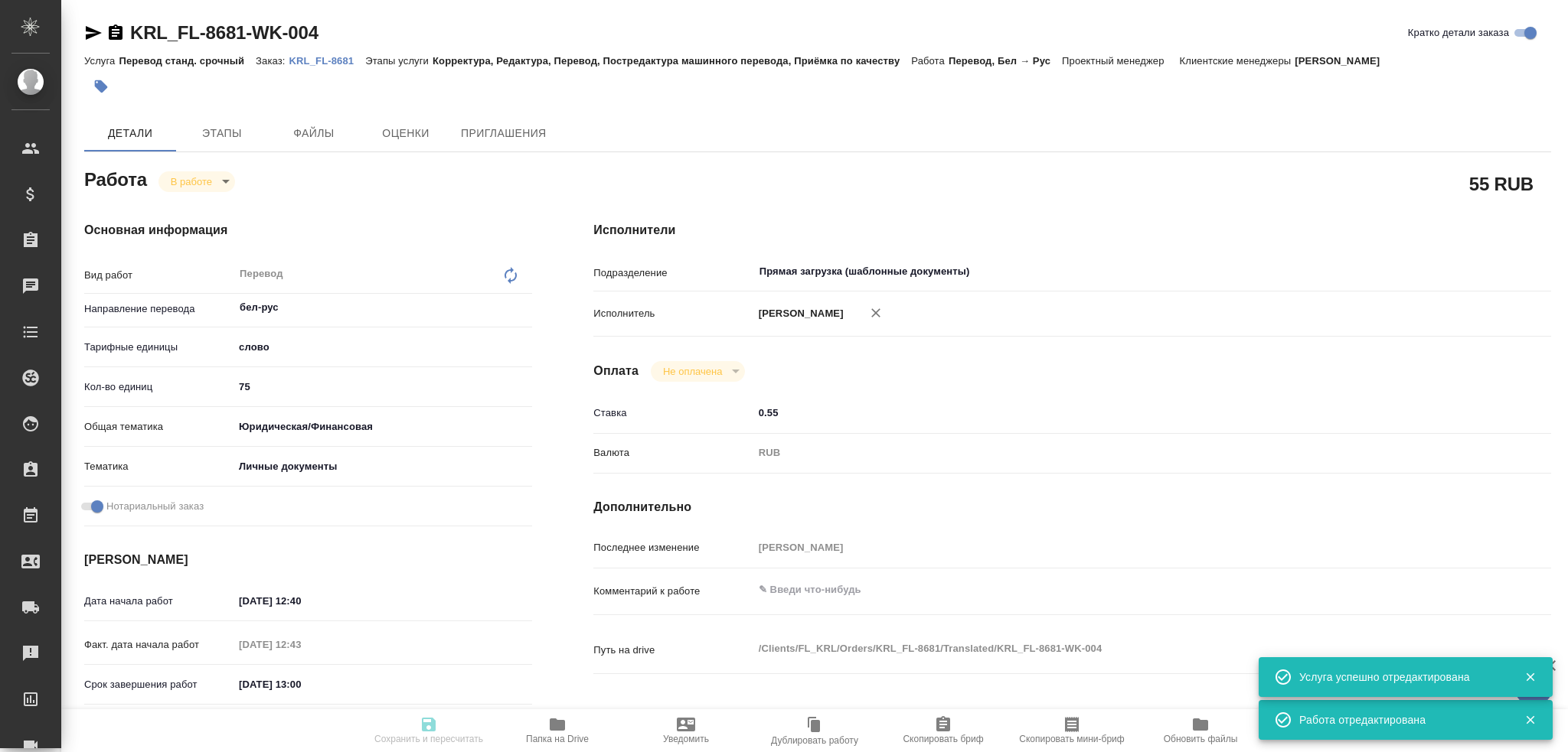
type input "/Clients/FL_KRL/Orders/KRL_FL-8681"
type textarea "x"
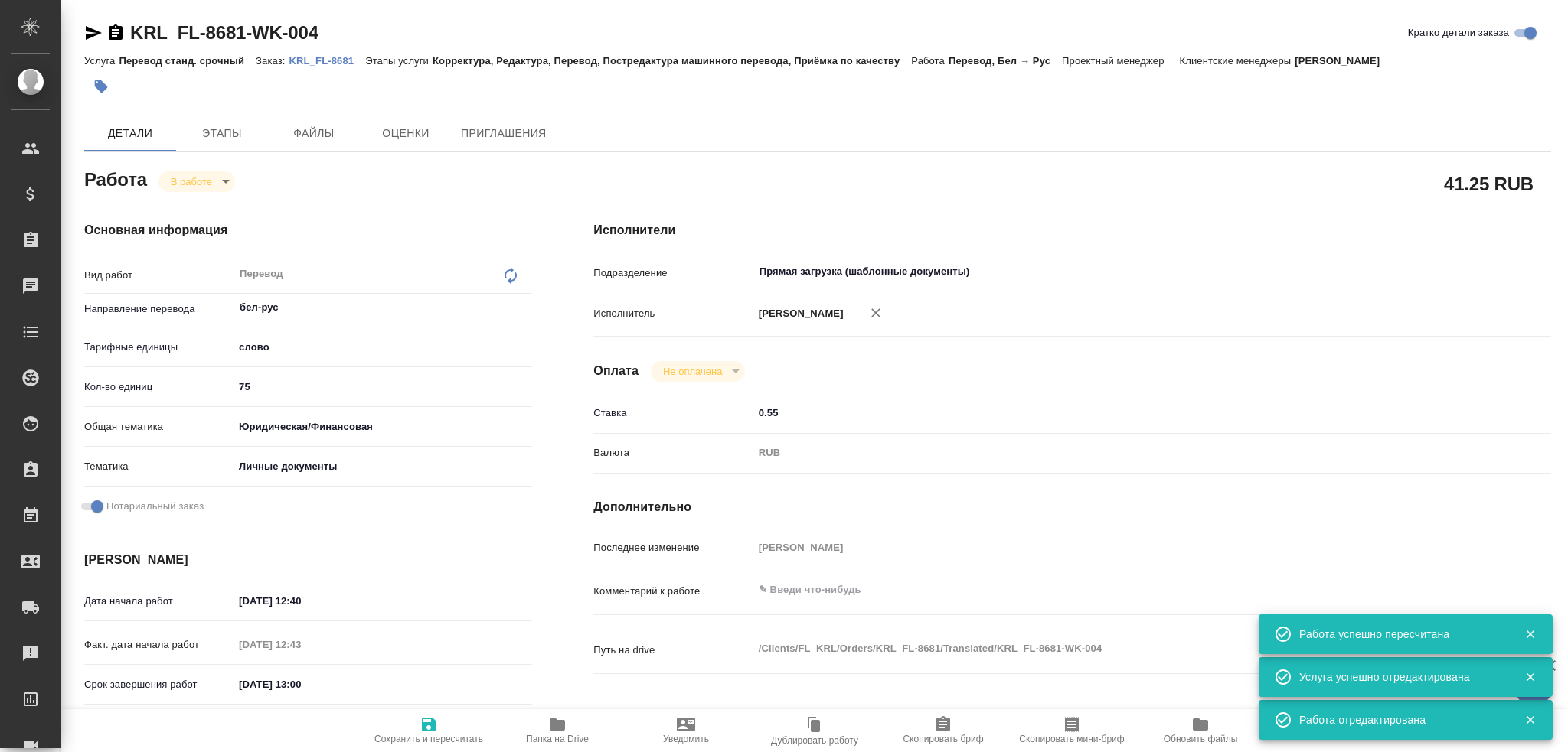
type textarea "x"
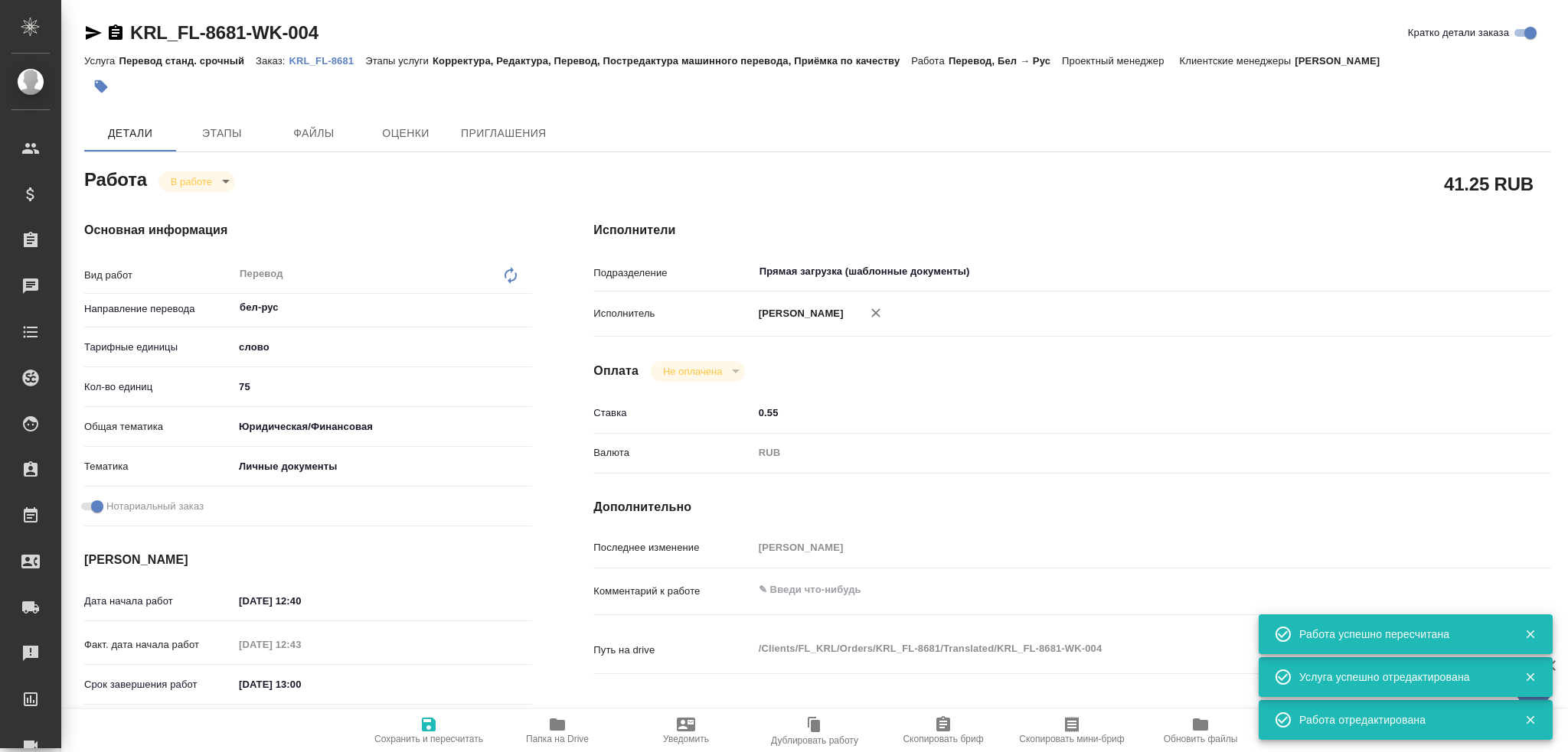
type textarea "x"
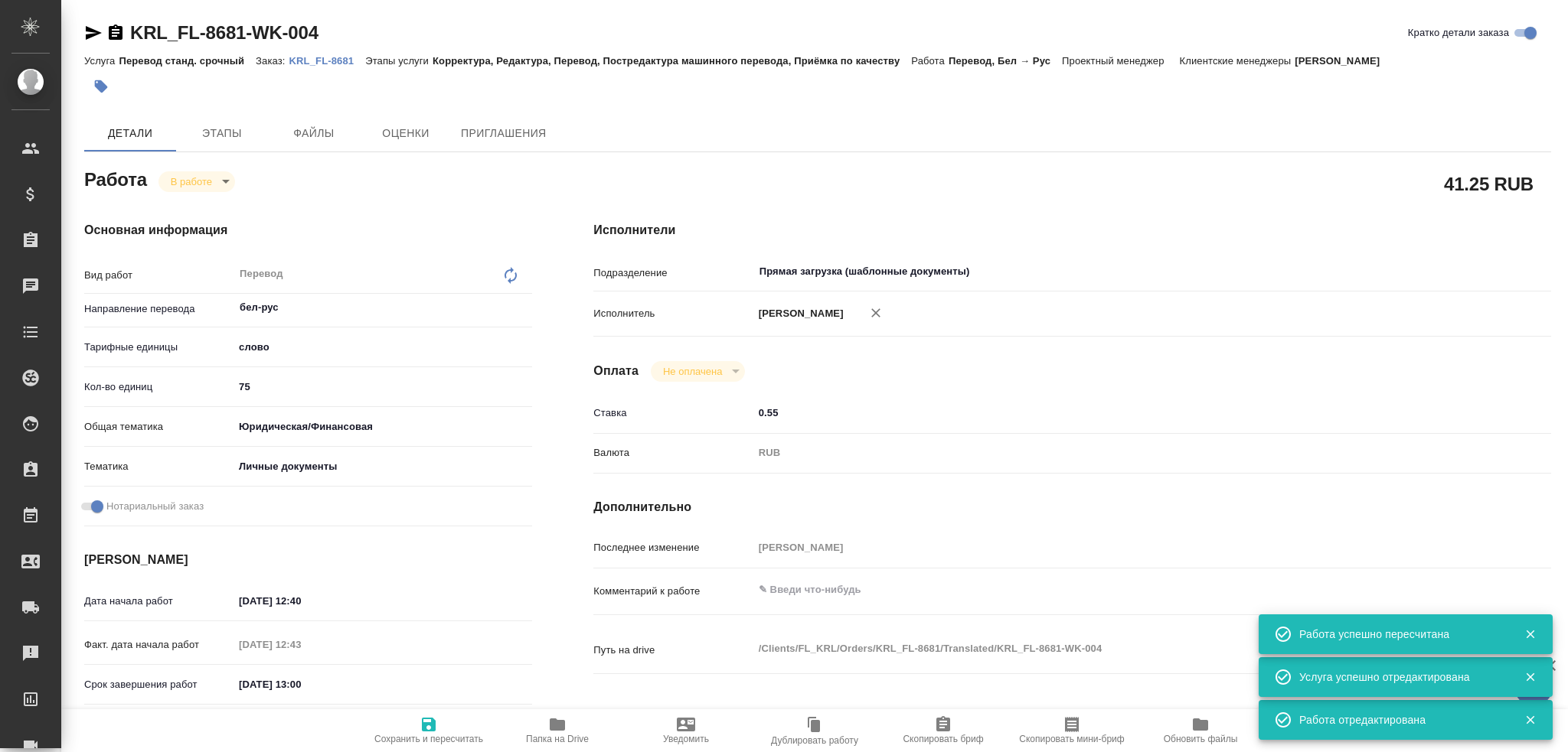
type textarea "x"
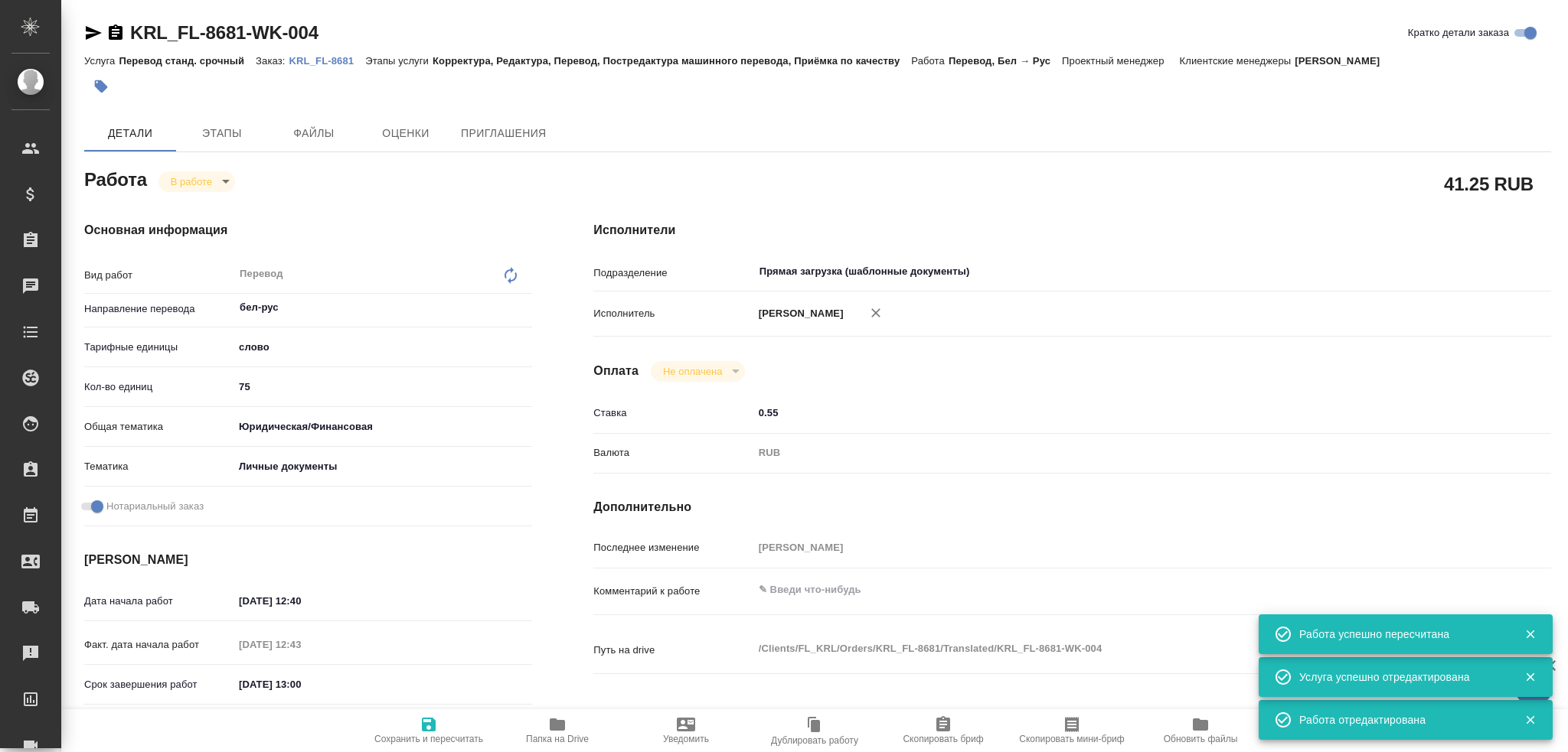
type textarea "x"
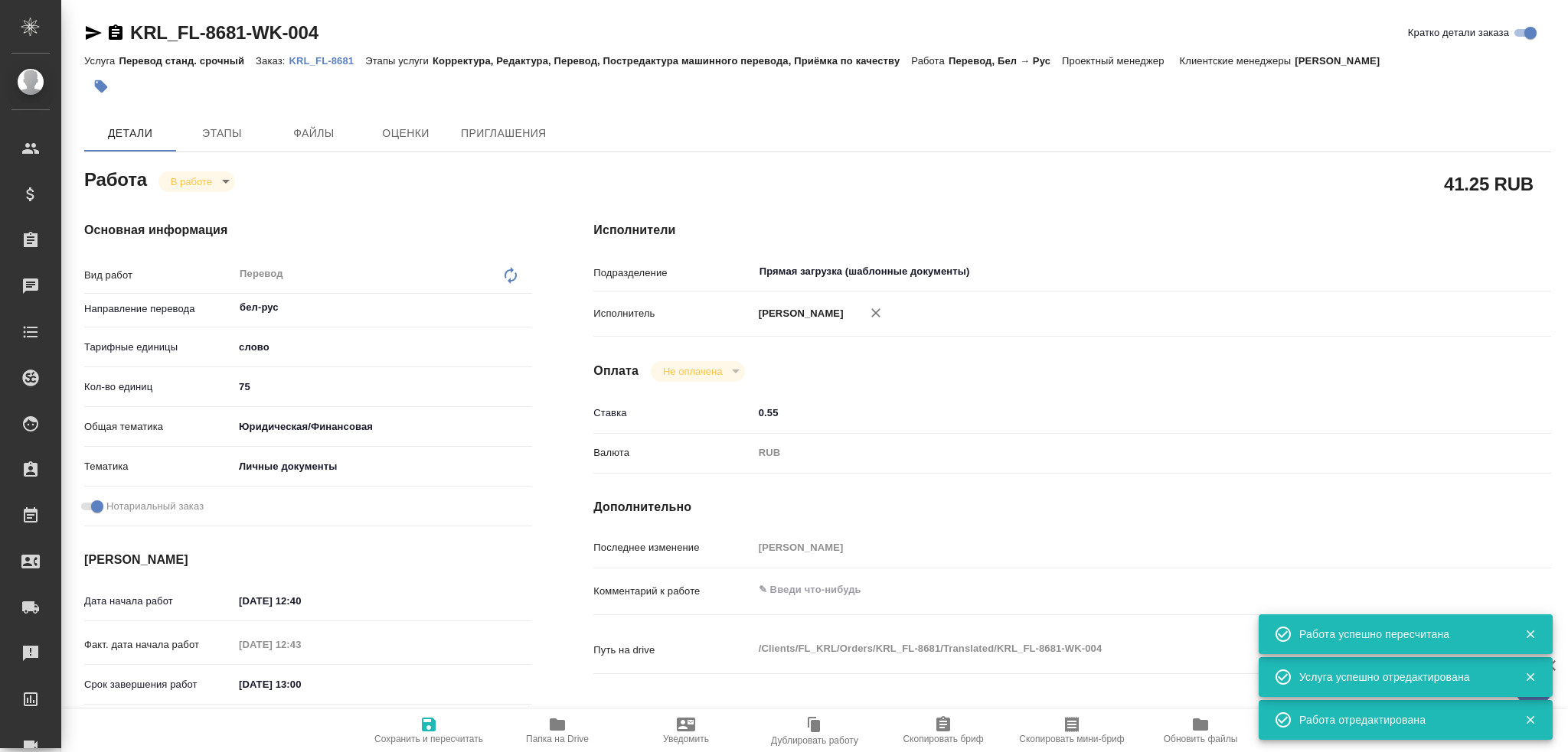
type textarea "x"
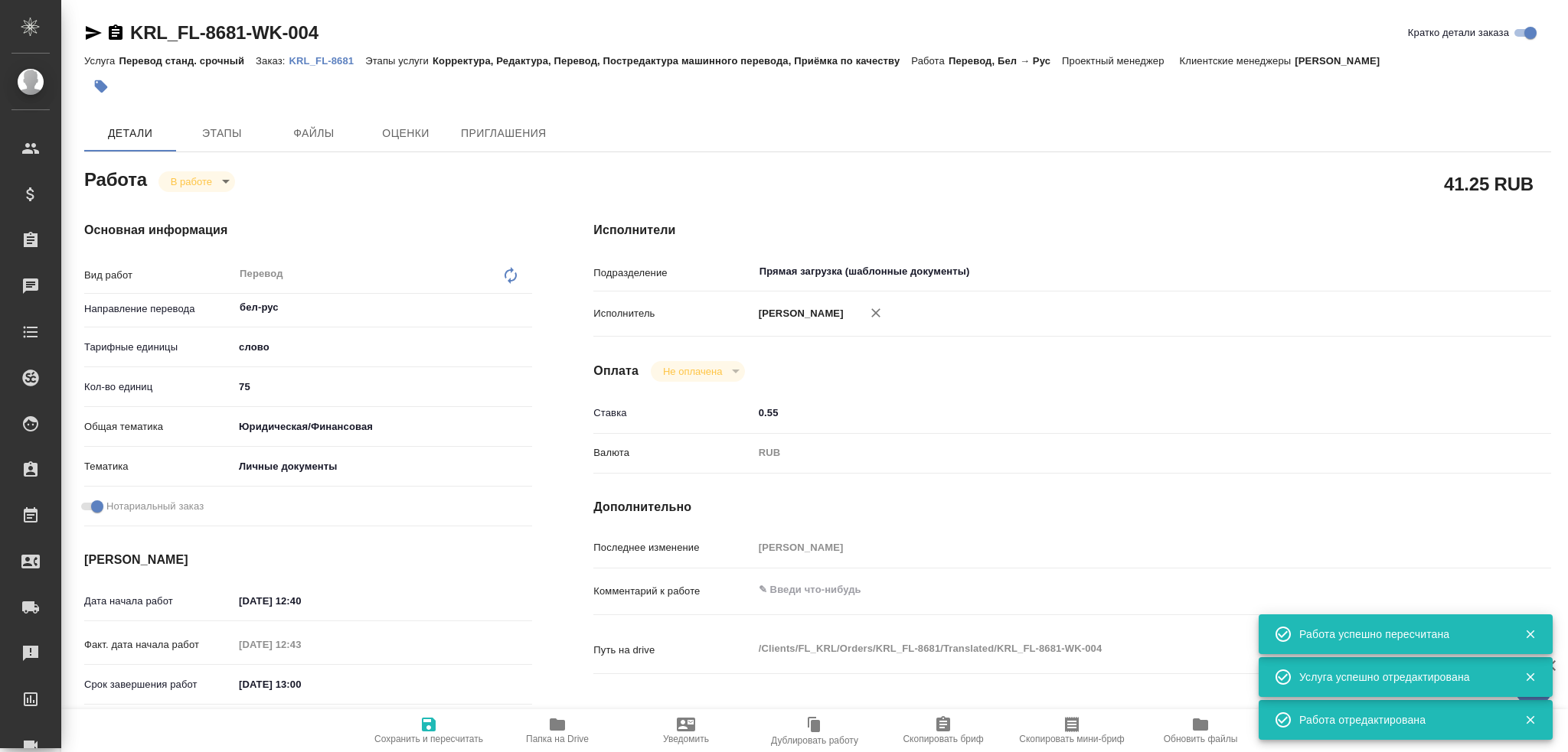
click at [213, 189] on body "🙏 .cls-1 fill:#fff; AWATERA Gusev Alexandr Клиенты Спецификации Заказы 0 Чаты T…" at bounding box center [784, 376] width 1568 height 752
type textarea "x"
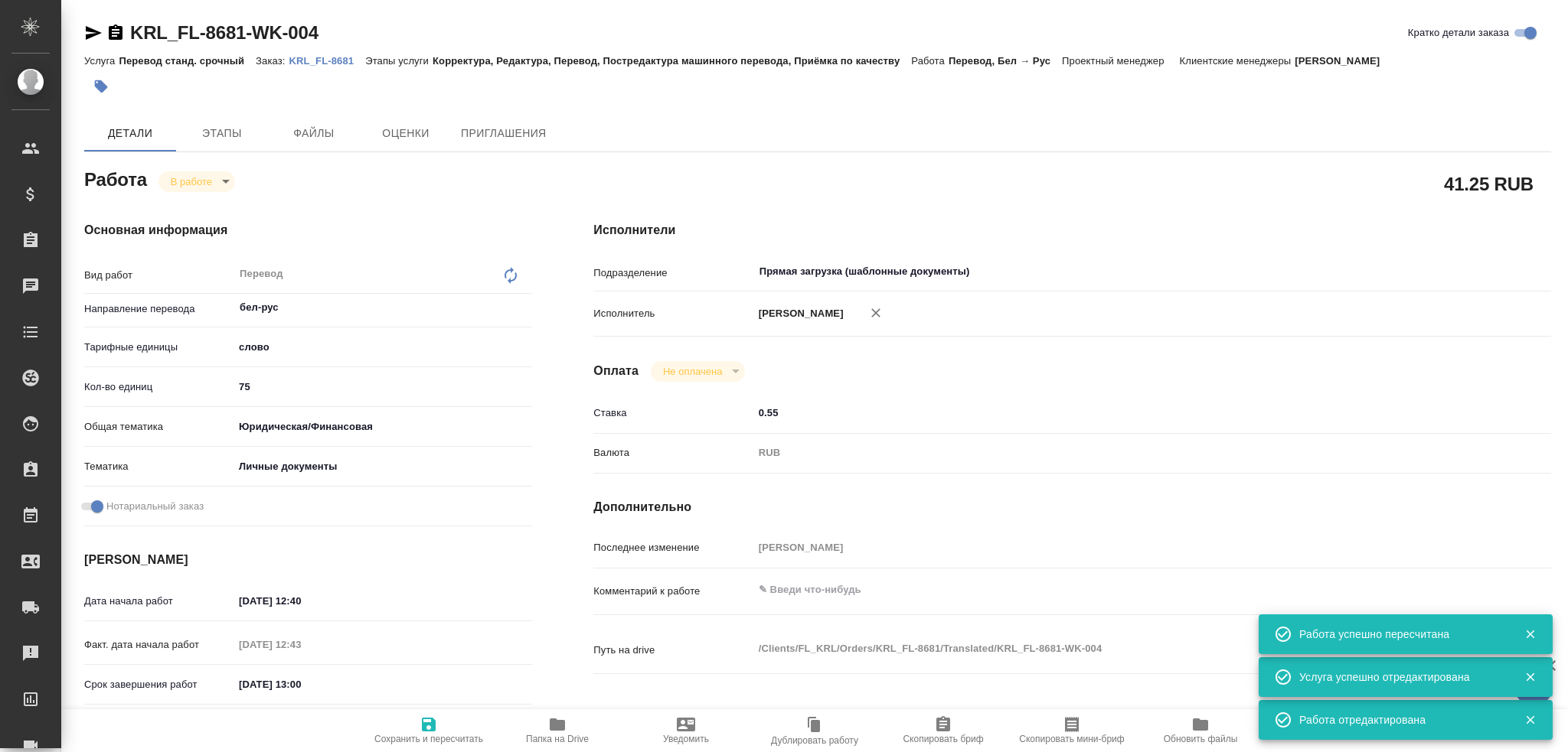
type textarea "x"
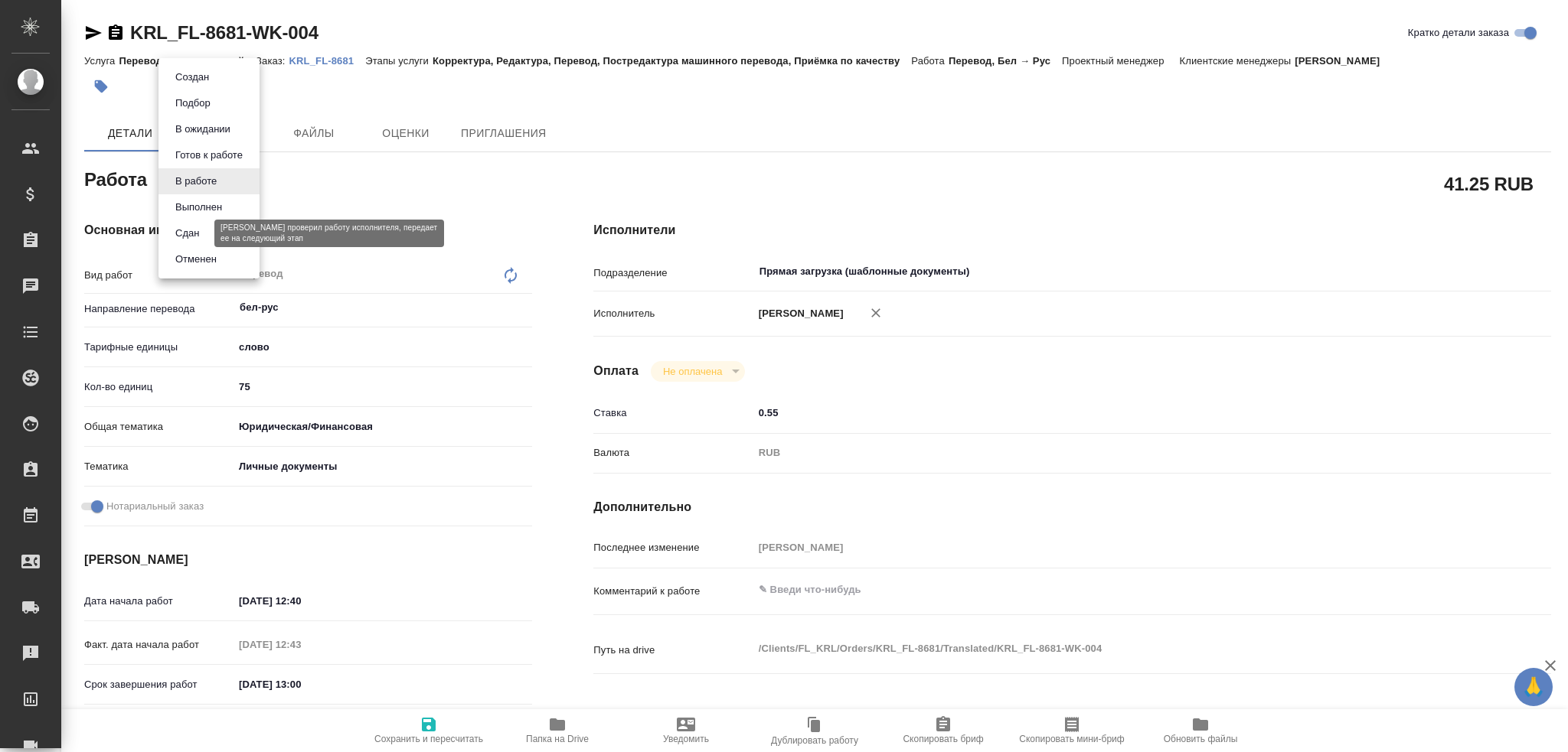
click at [198, 241] on button "Сдан" at bounding box center [187, 234] width 33 height 17
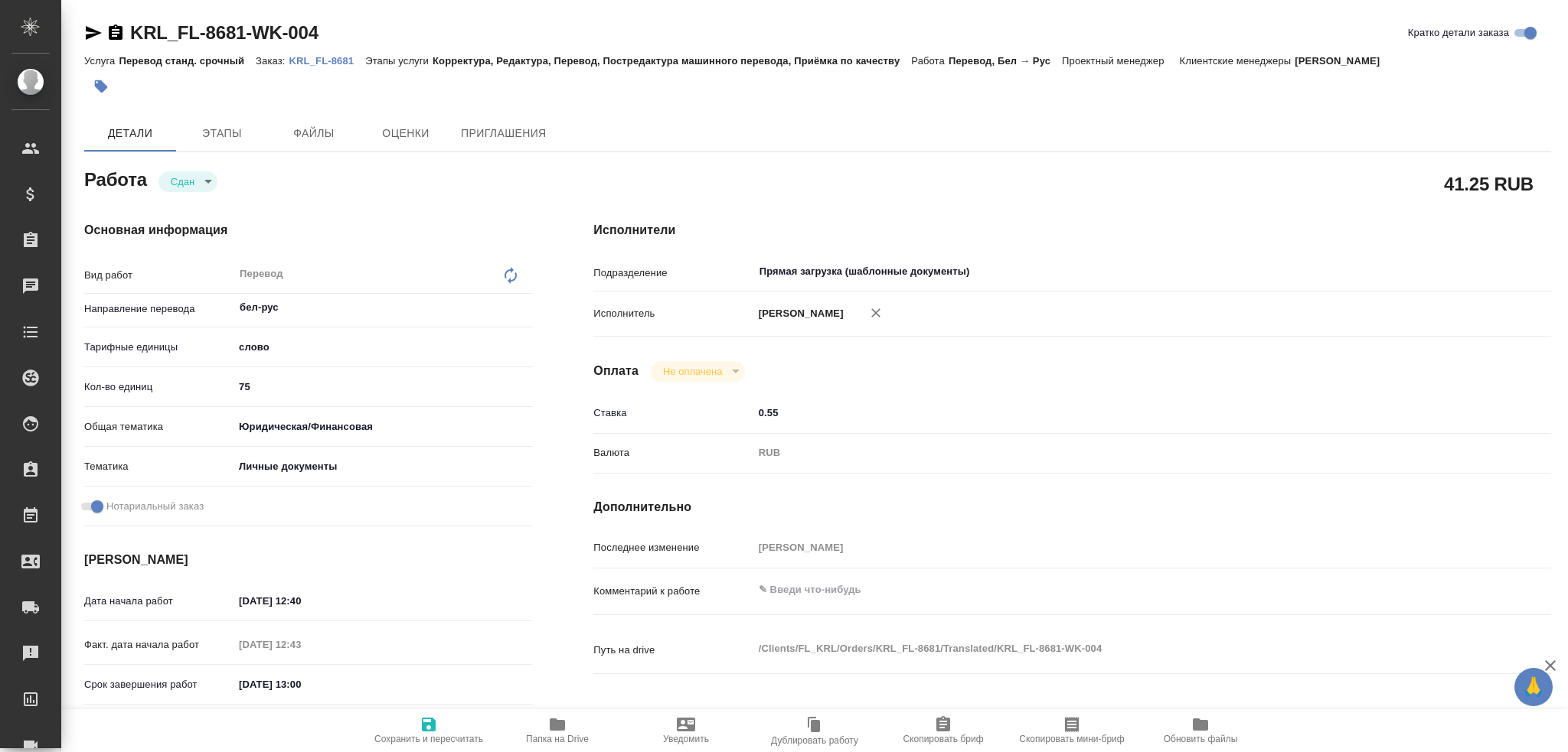
type textarea "x"
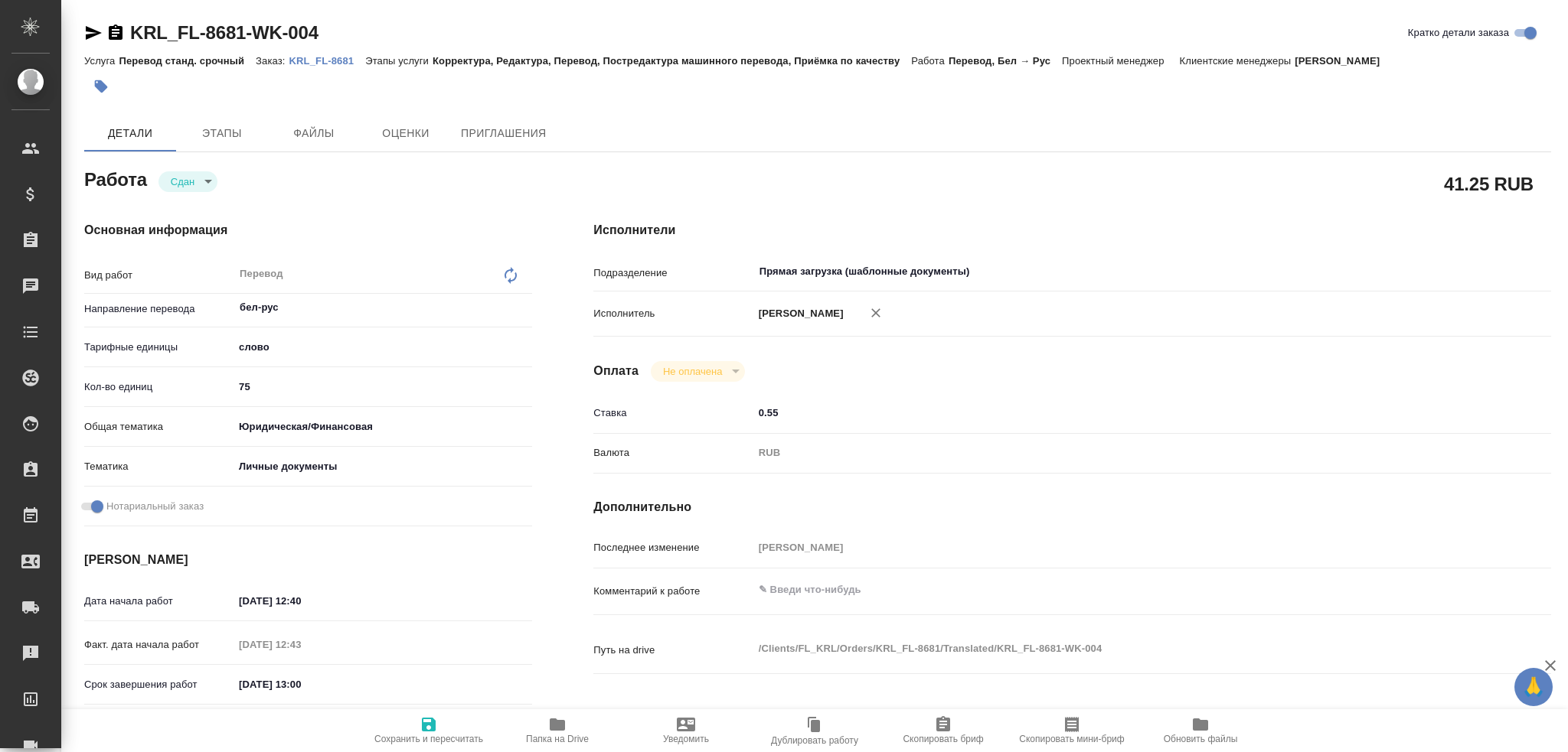
type textarea "x"
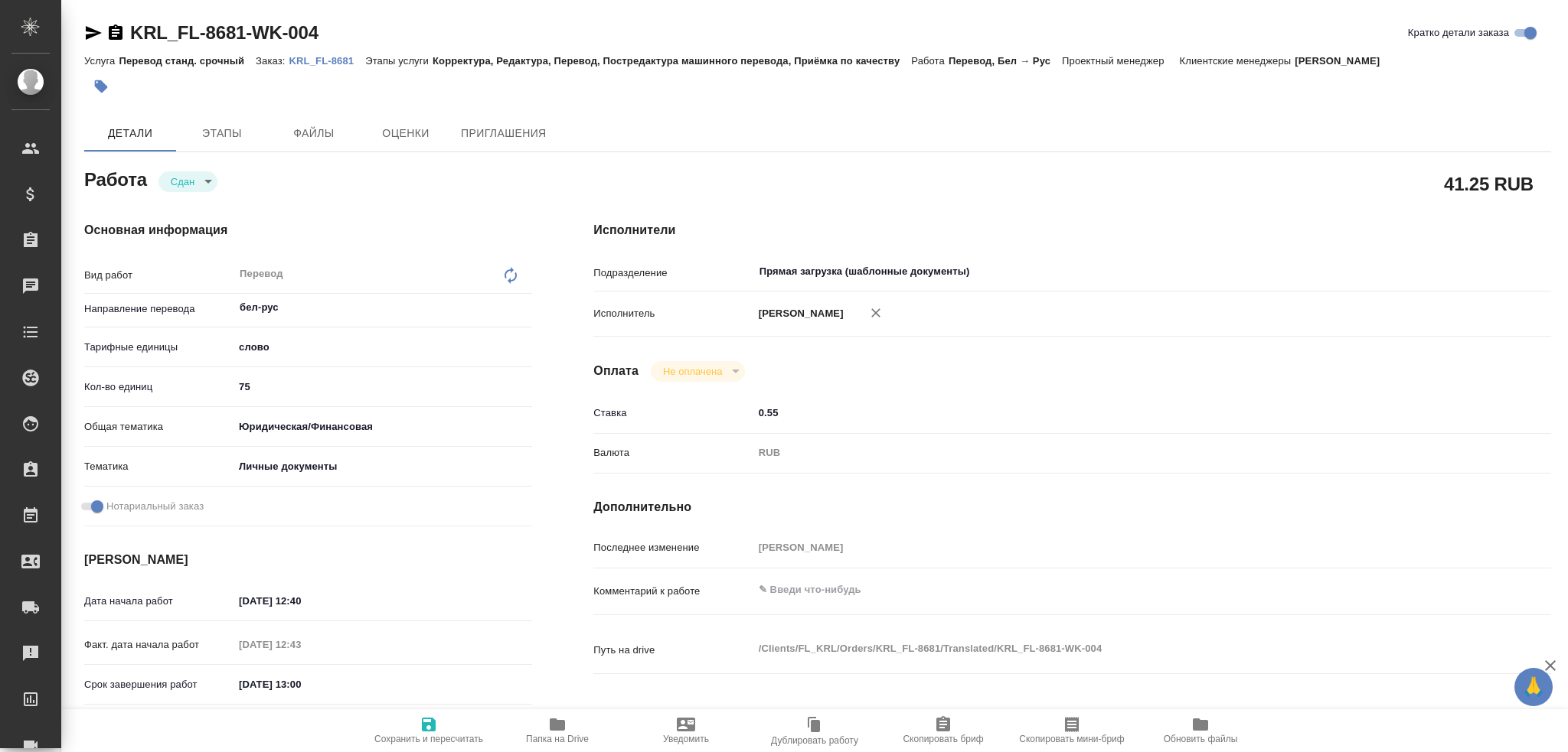
type textarea "x"
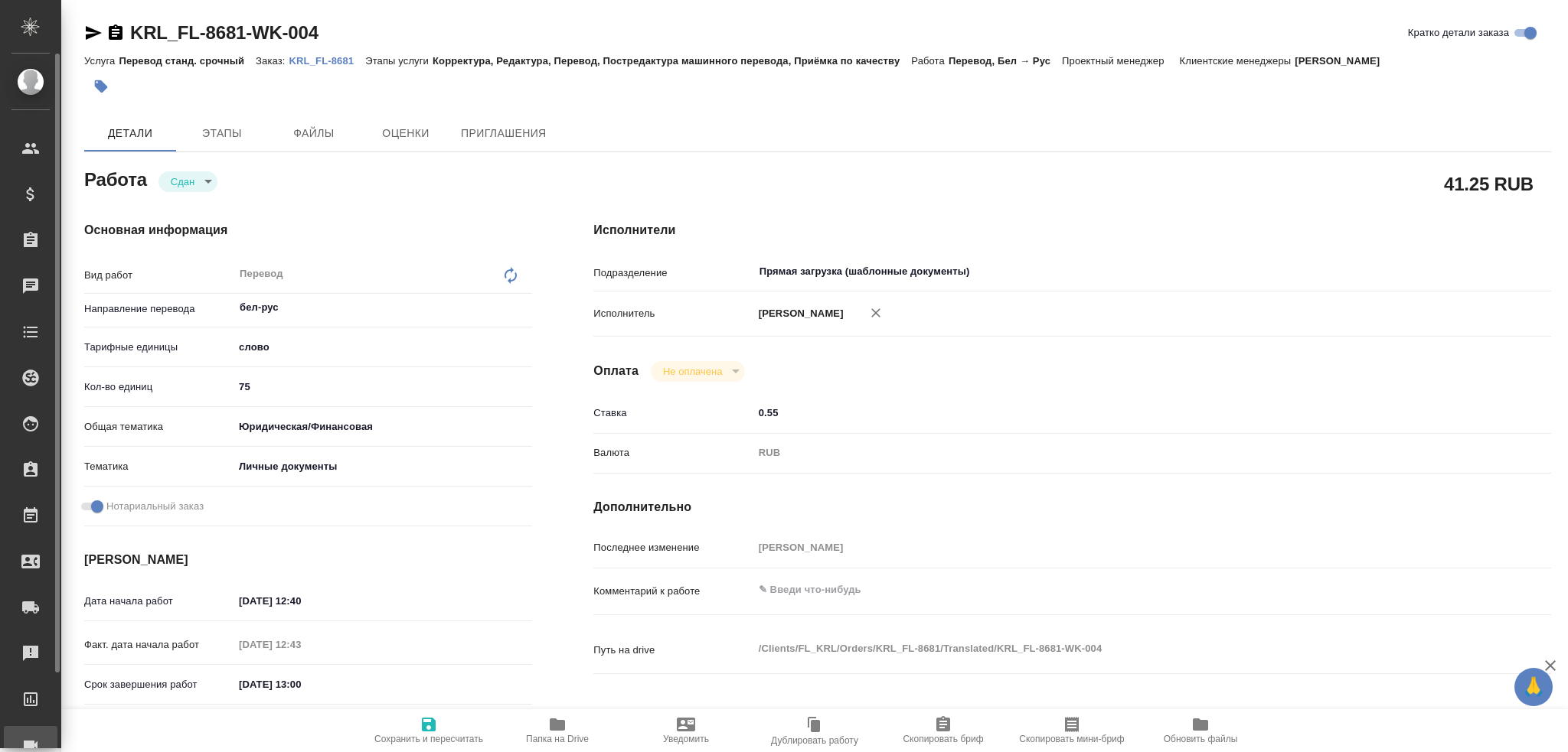
type textarea "x"
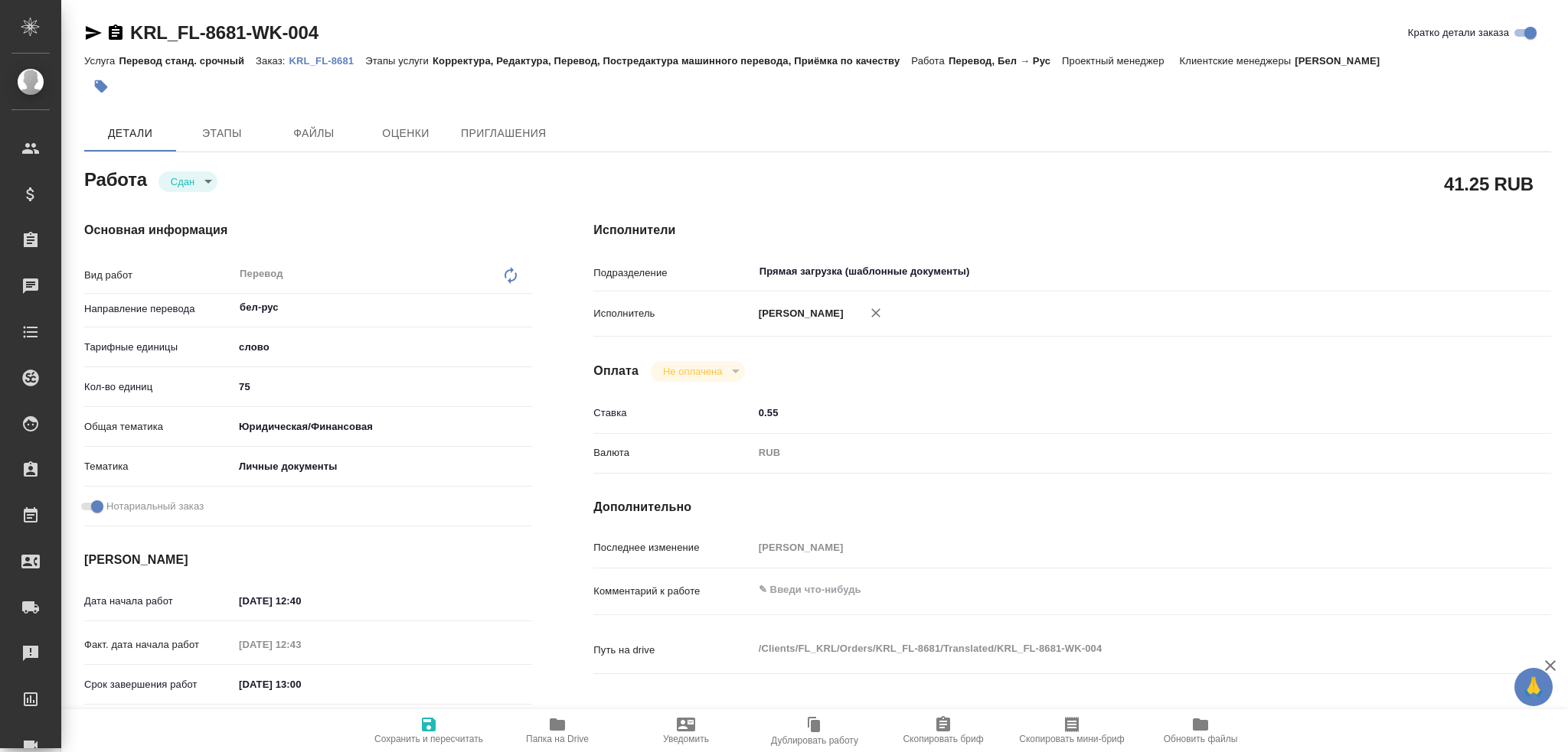
type textarea "x"
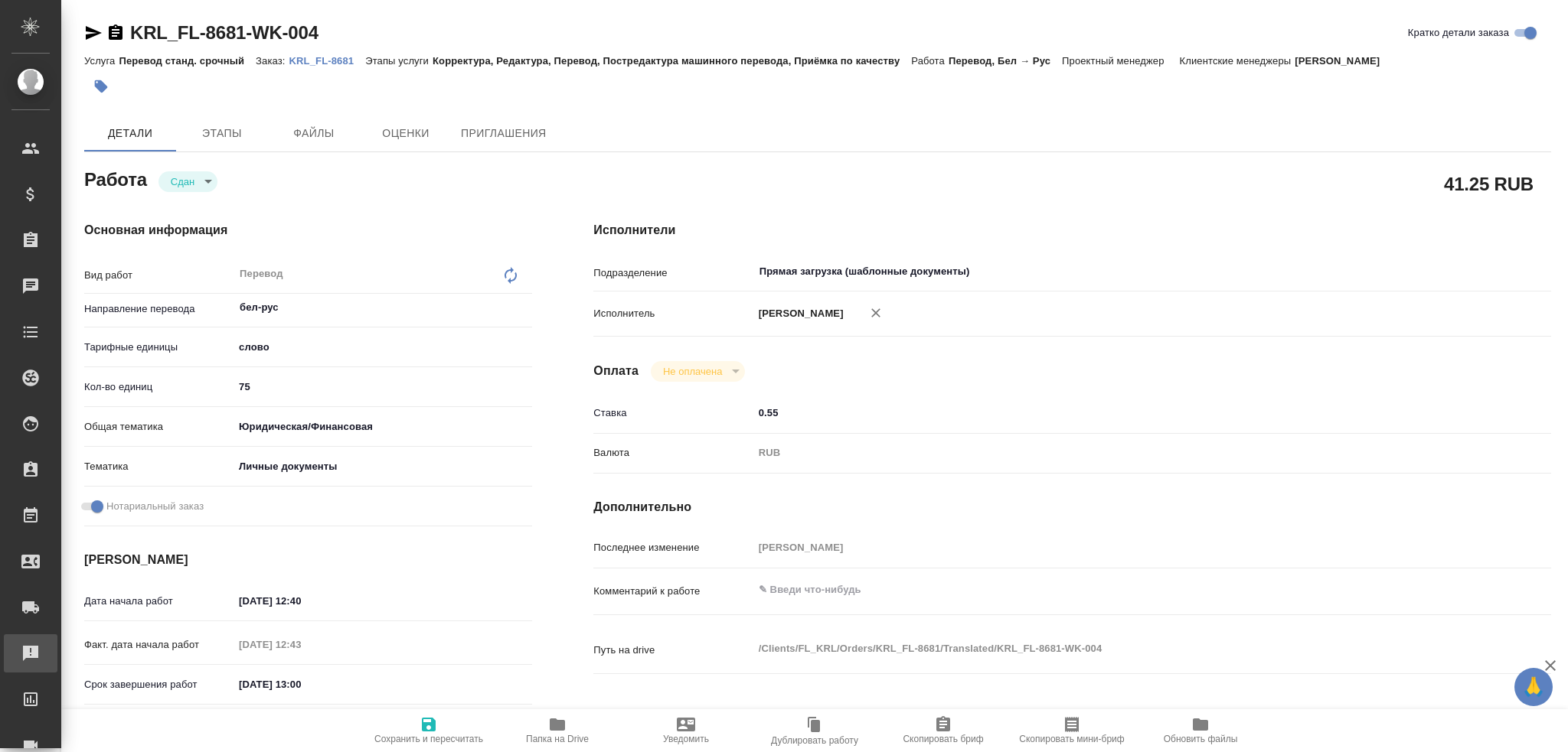
type textarea "x"
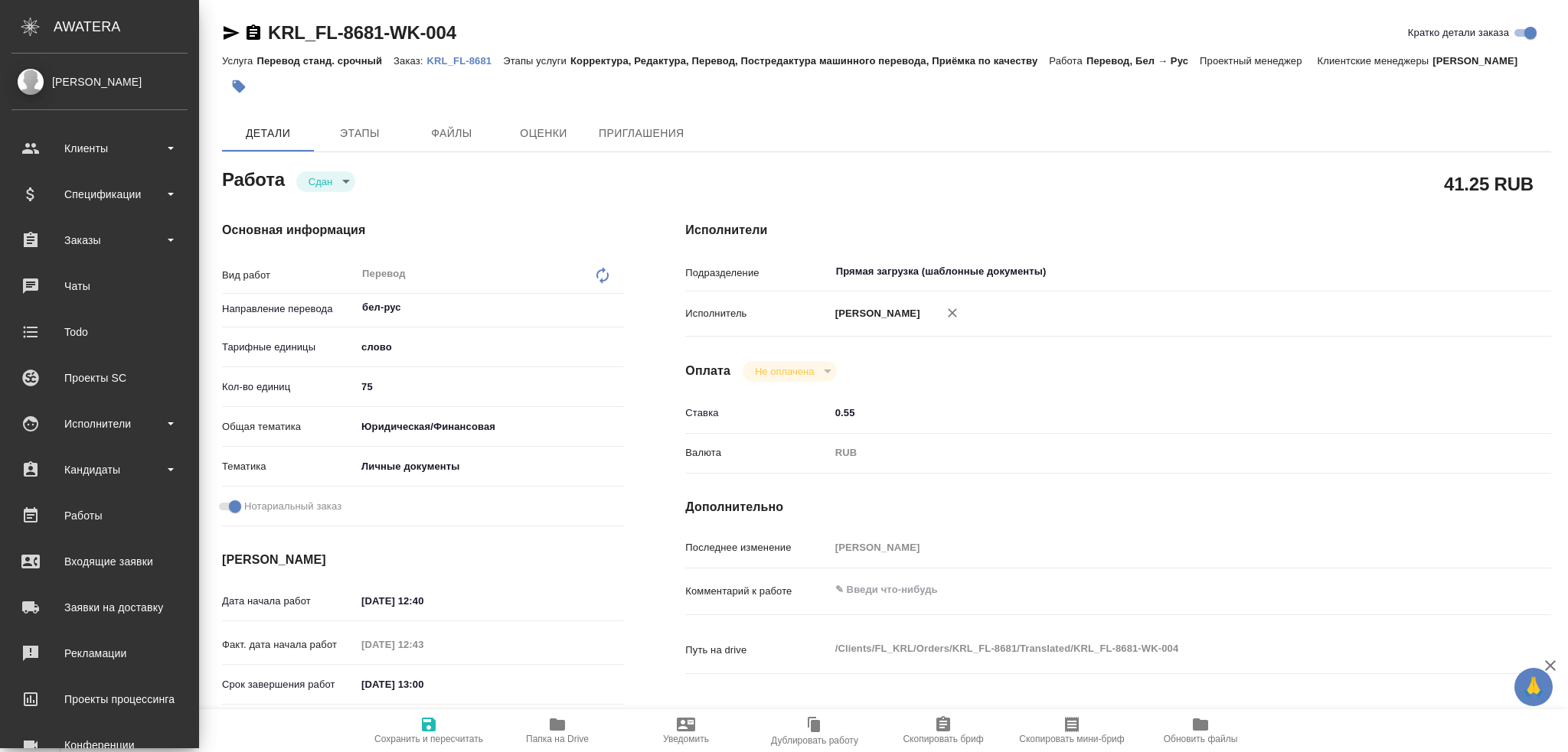
type textarea "x"
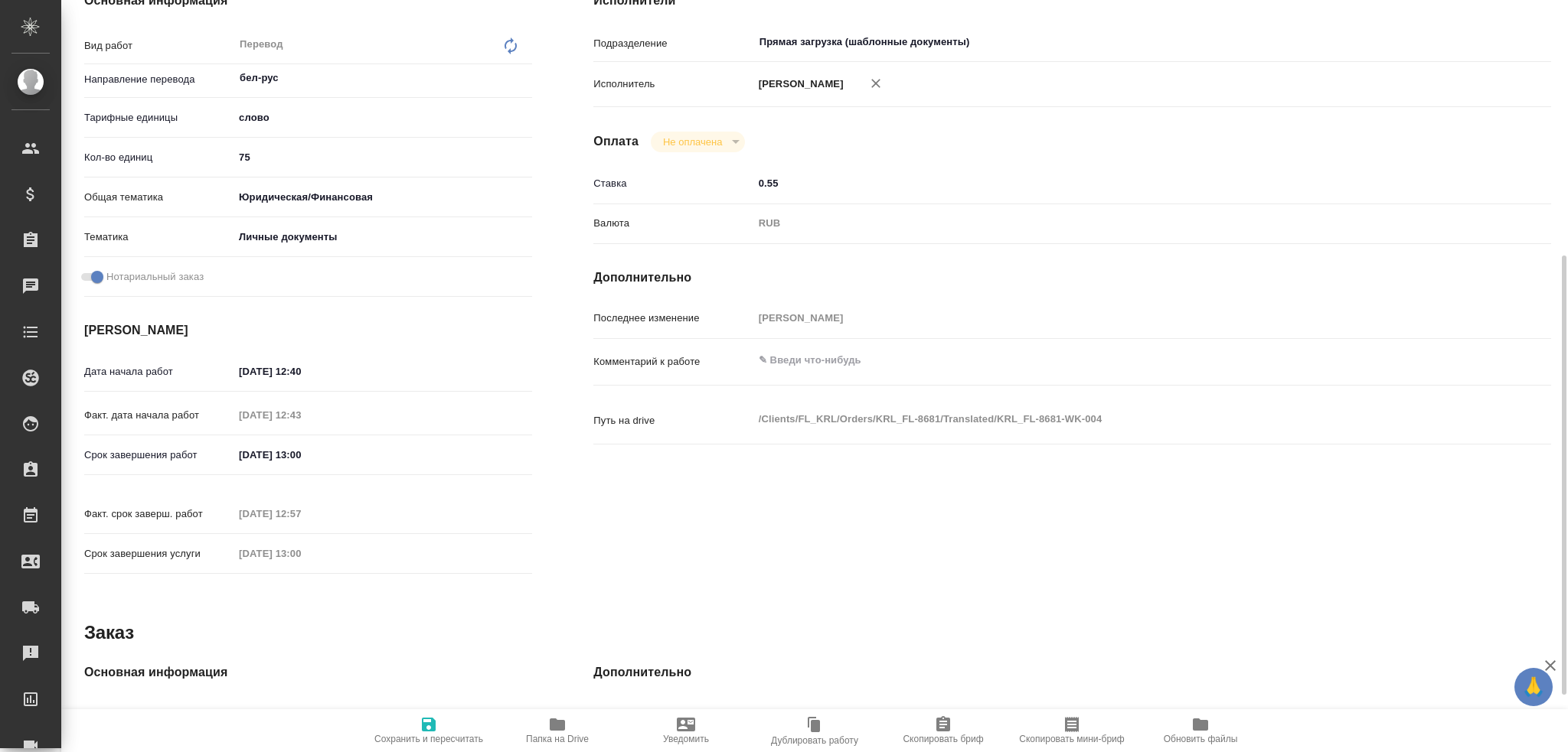
scroll to position [306, 0]
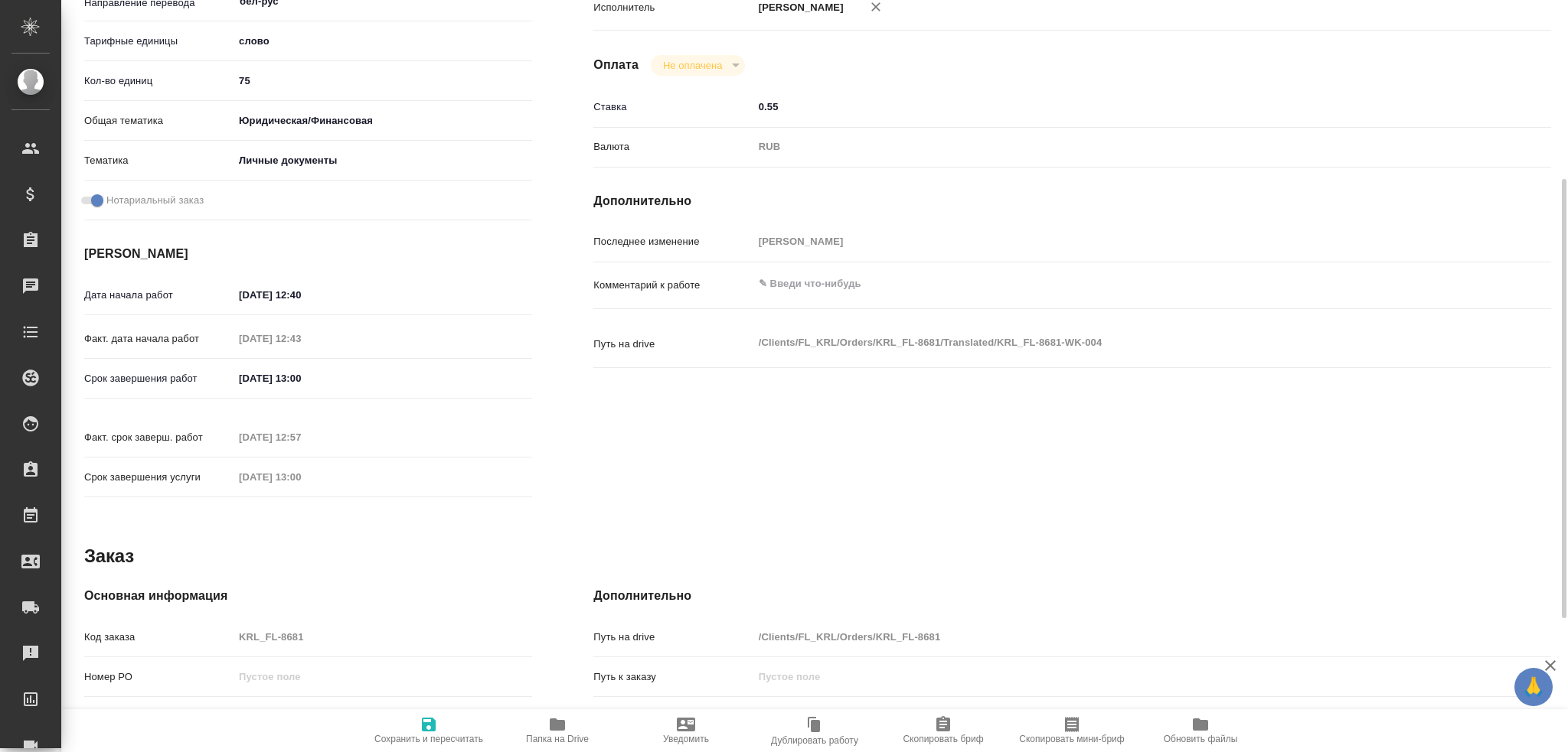
click at [214, 624] on div "Код заказа KRL_FL-8681" at bounding box center [307, 637] width 448 height 26
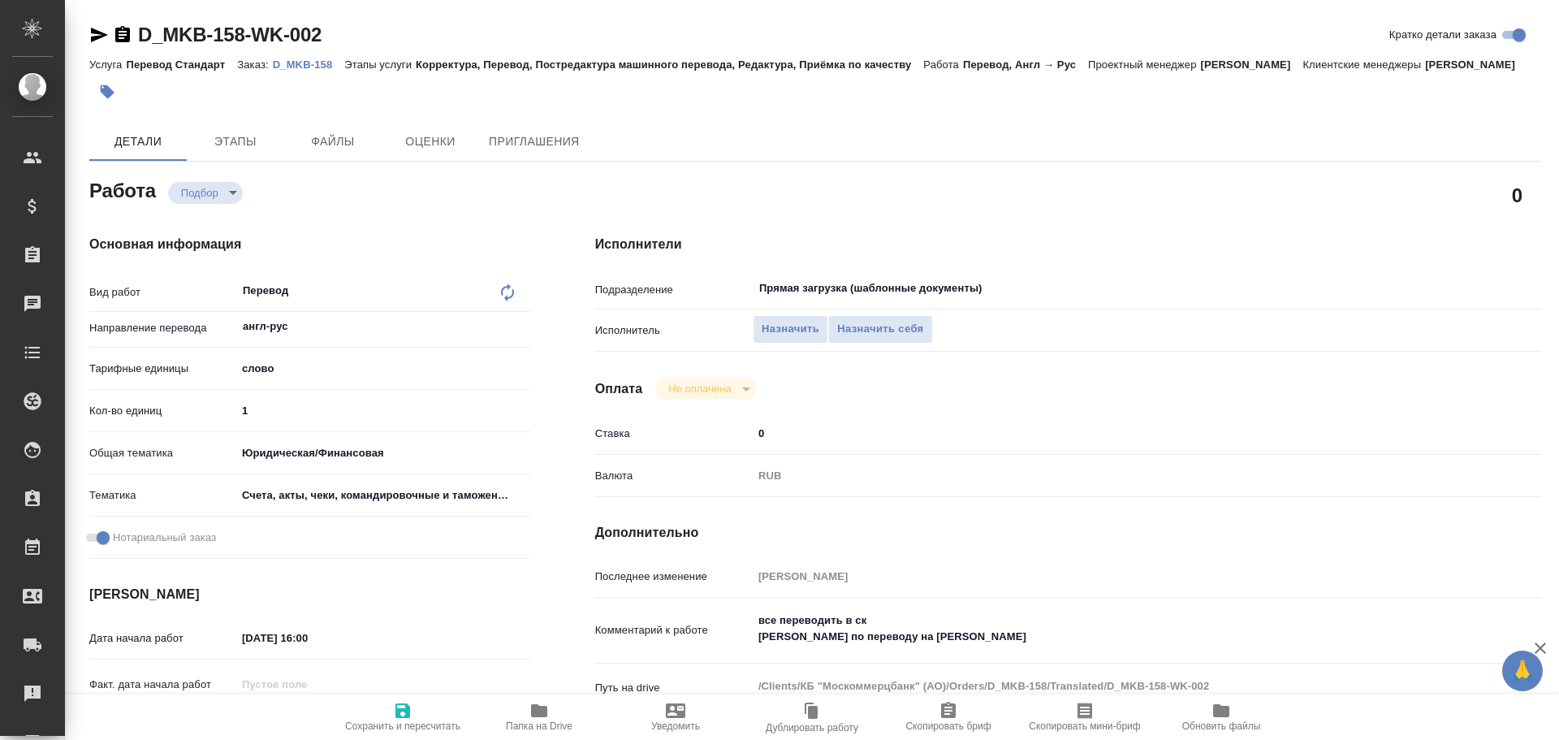
type textarea "x"
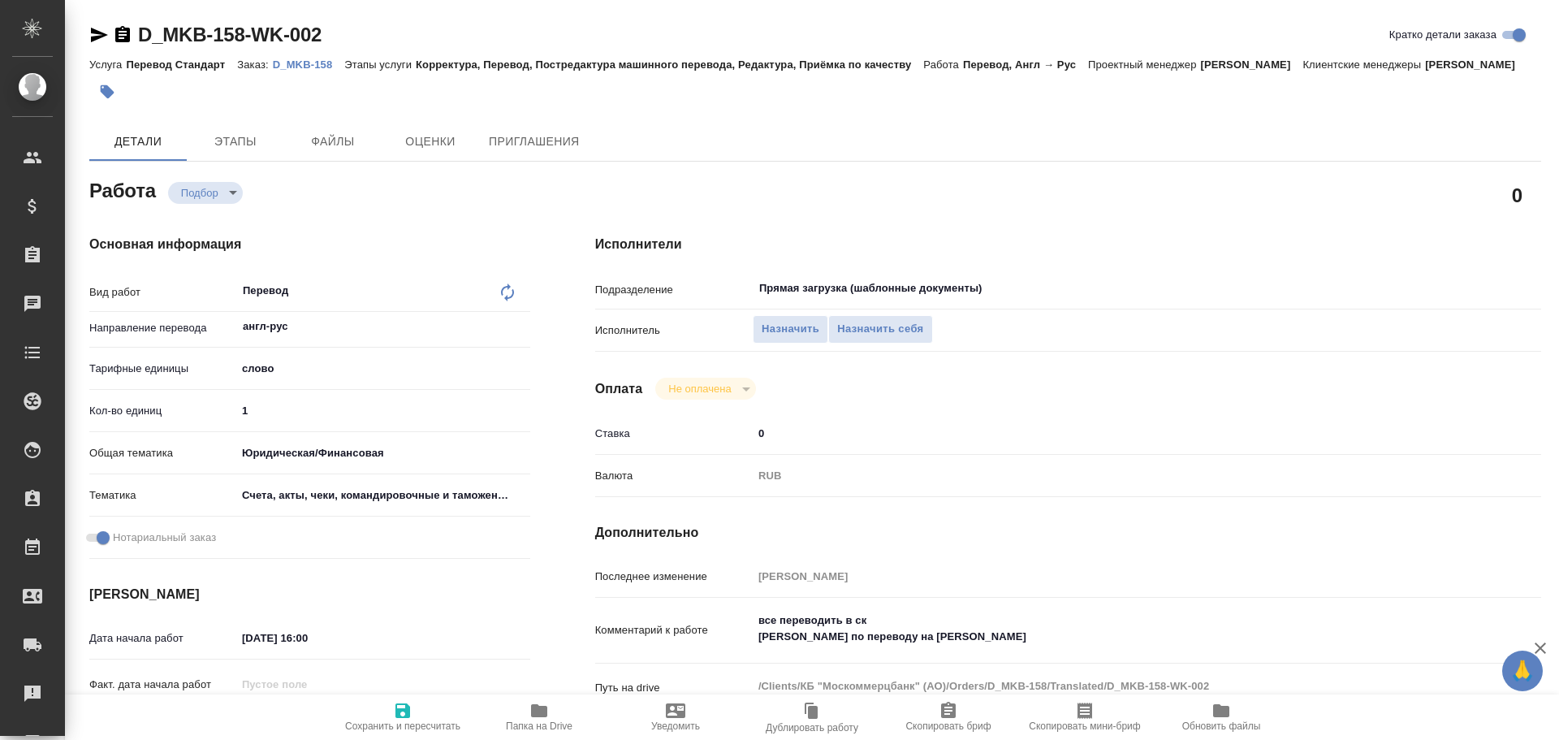
type textarea "x"
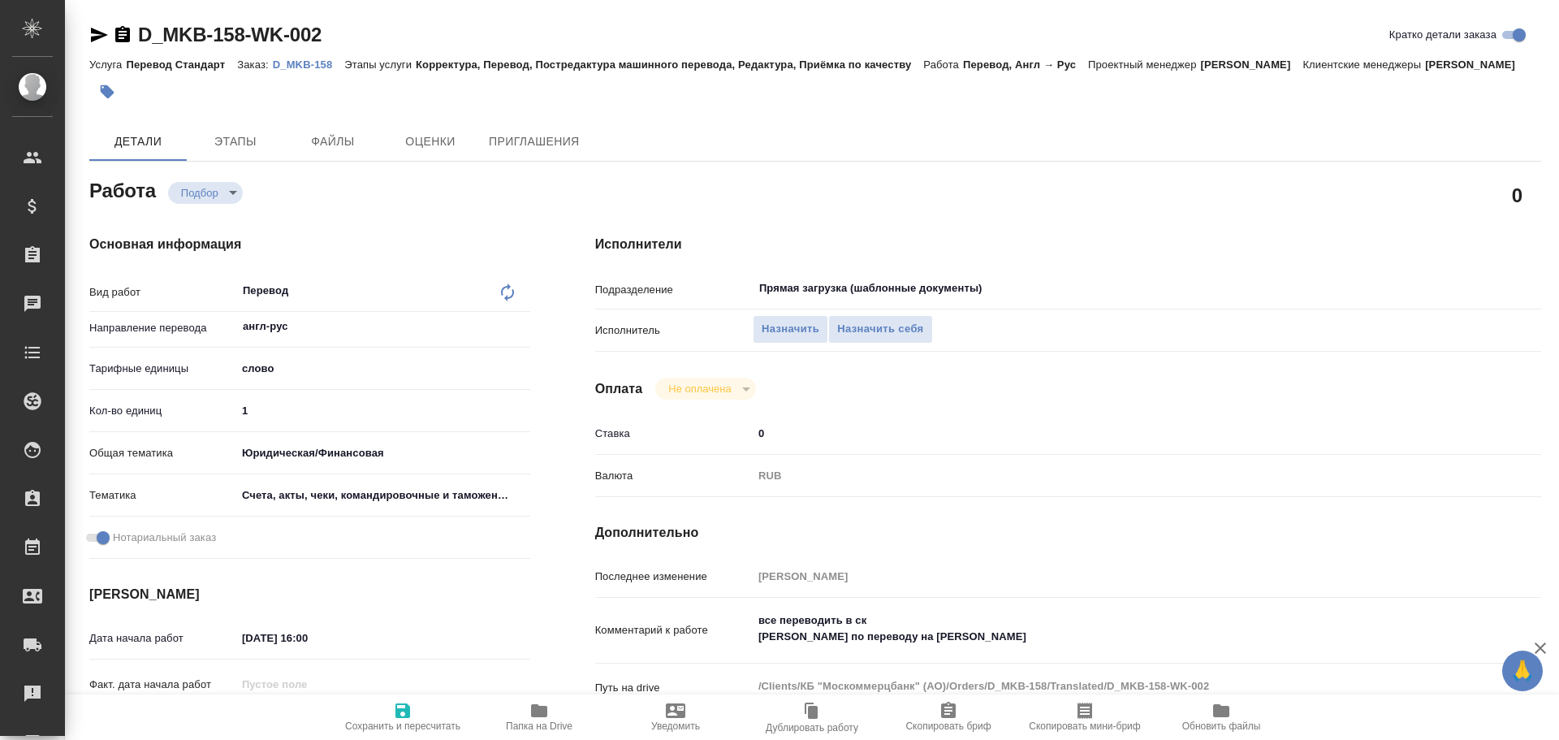
type textarea "x"
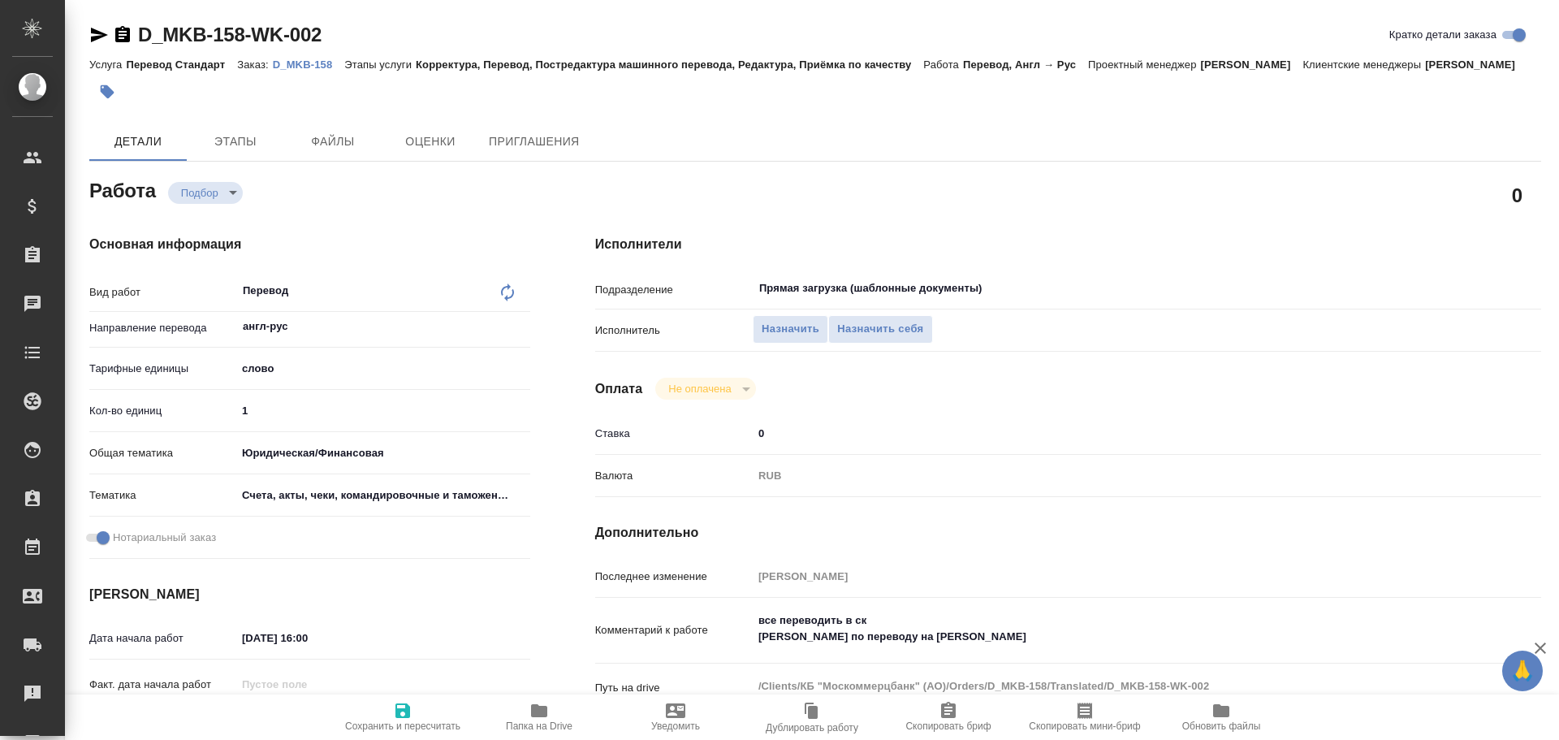
type textarea "x"
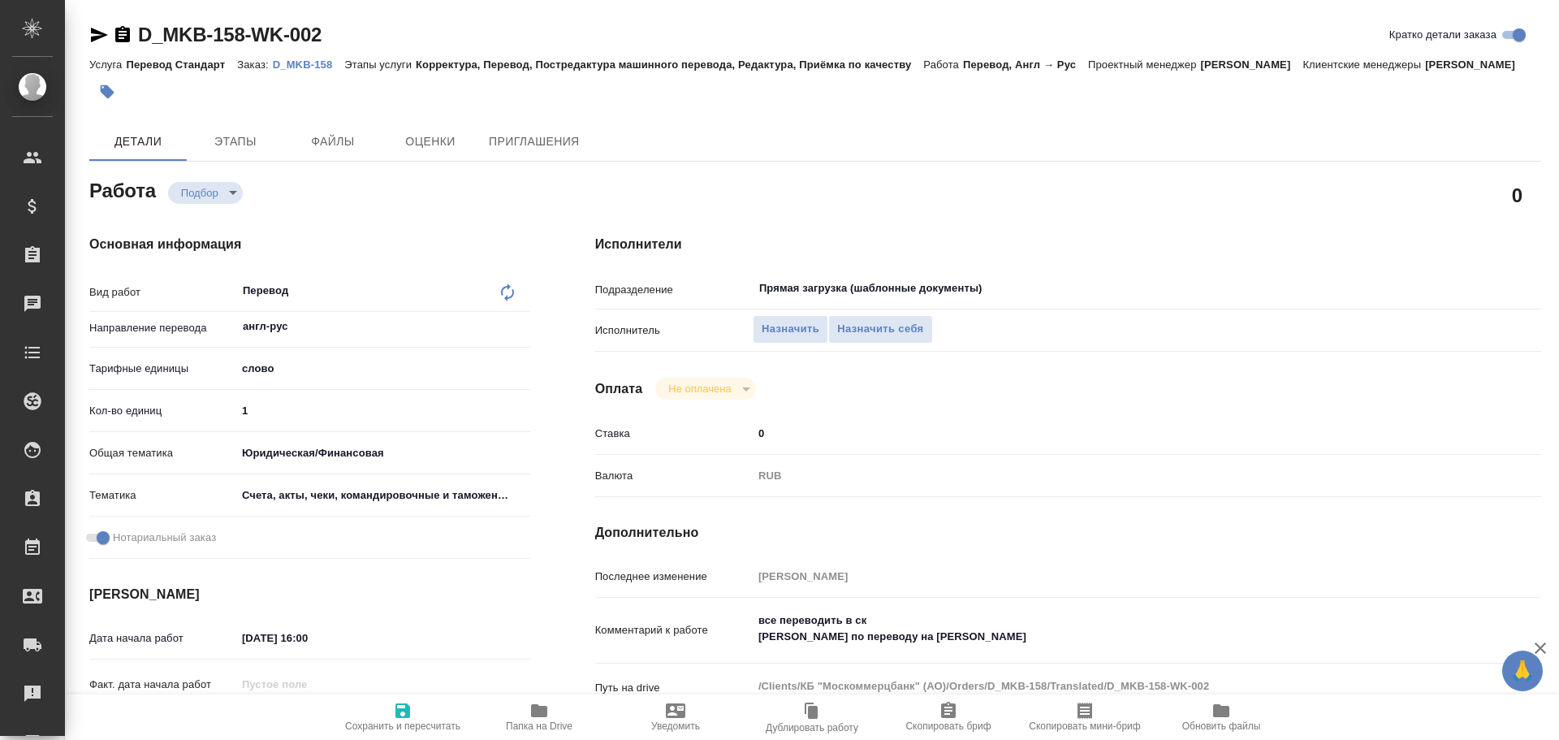
type textarea "x"
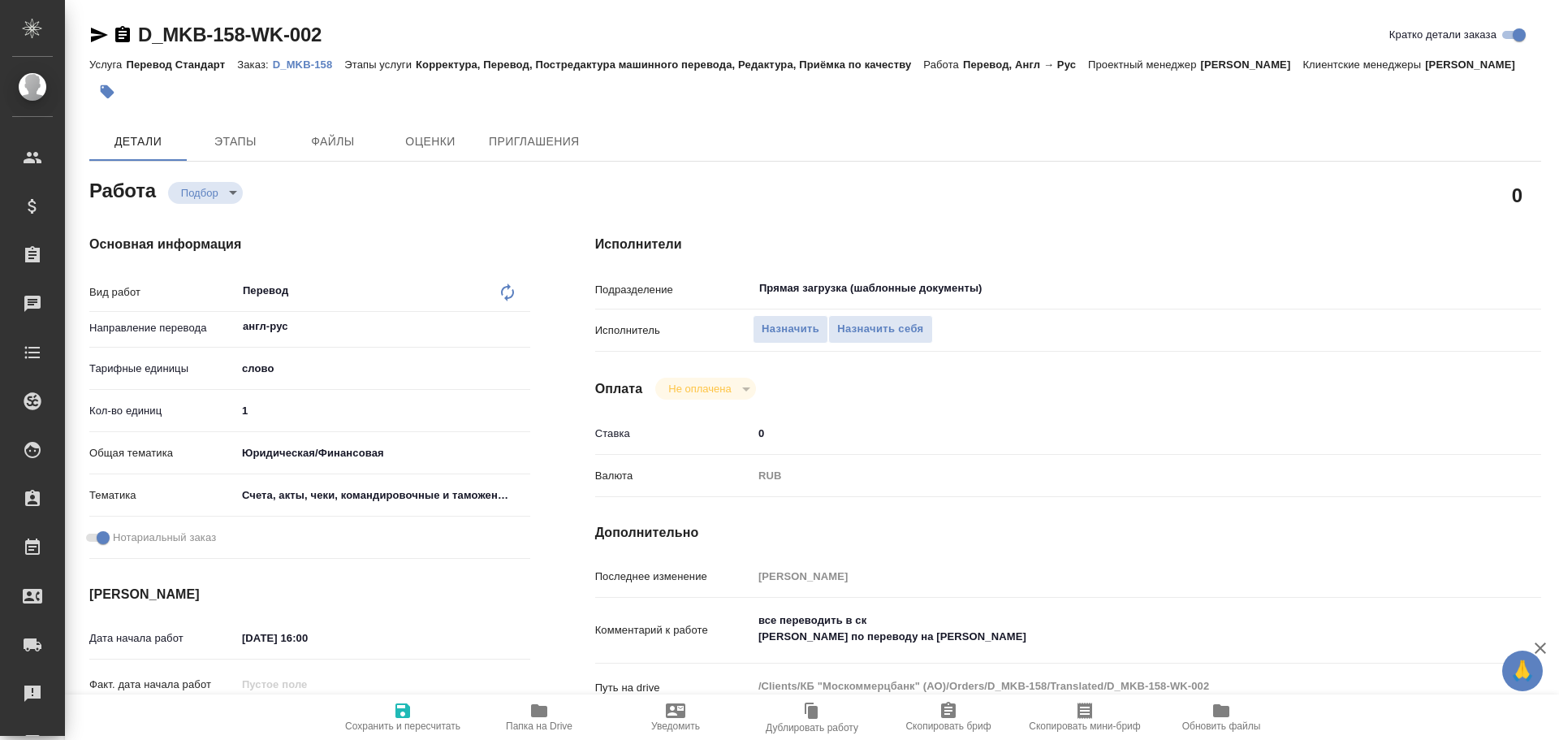
type textarea "x"
